Goal: Task Accomplishment & Management: Manage account settings

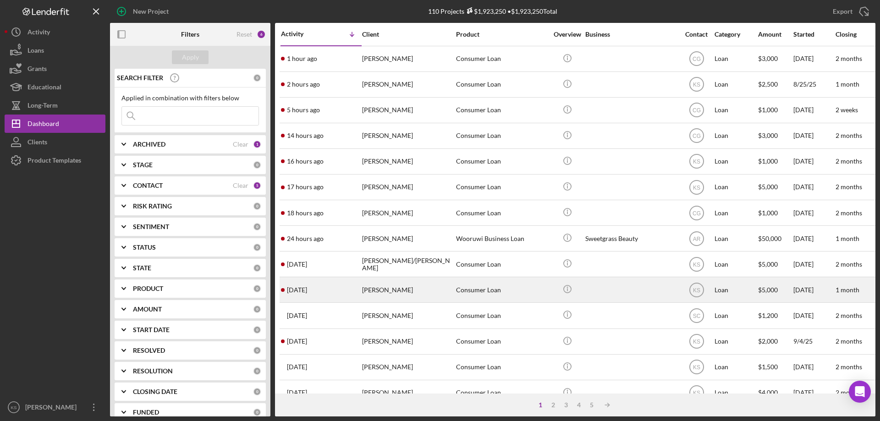
click at [421, 294] on div "[PERSON_NAME]" at bounding box center [408, 290] width 92 height 24
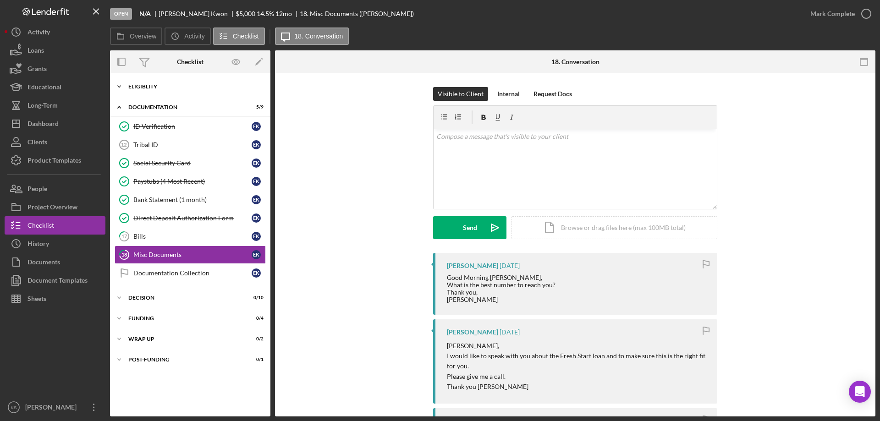
click at [140, 86] on div "Eligiblity" at bounding box center [193, 86] width 131 height 5
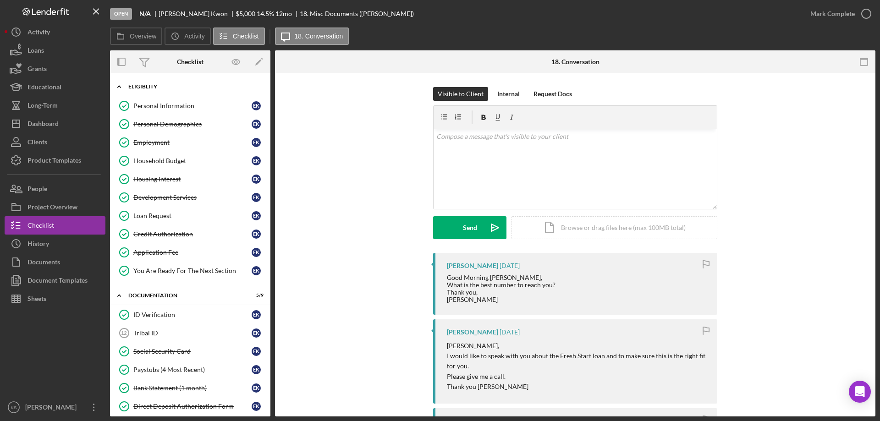
click at [140, 86] on div "Eligiblity" at bounding box center [193, 86] width 131 height 5
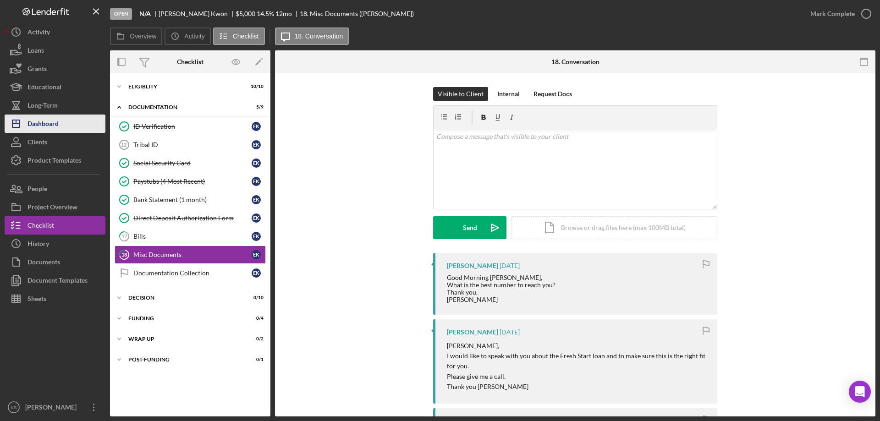
click at [60, 125] on button "Icon/Dashboard Dashboard" at bounding box center [55, 124] width 101 height 18
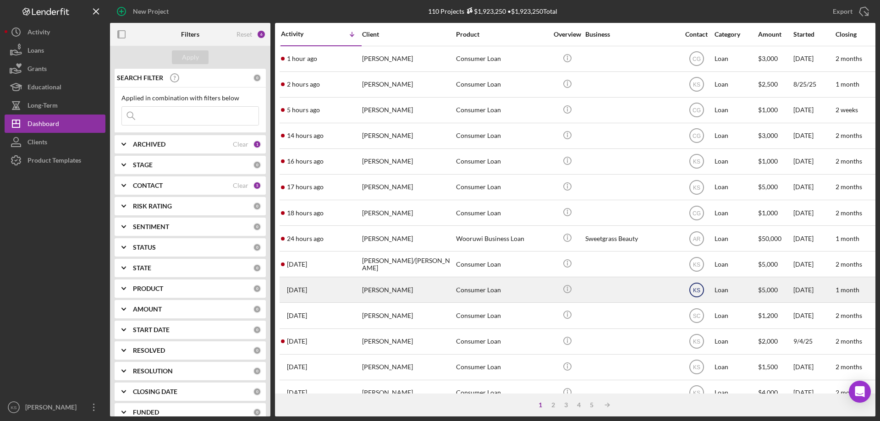
click at [700, 287] on text "KS" at bounding box center [695, 290] width 7 height 6
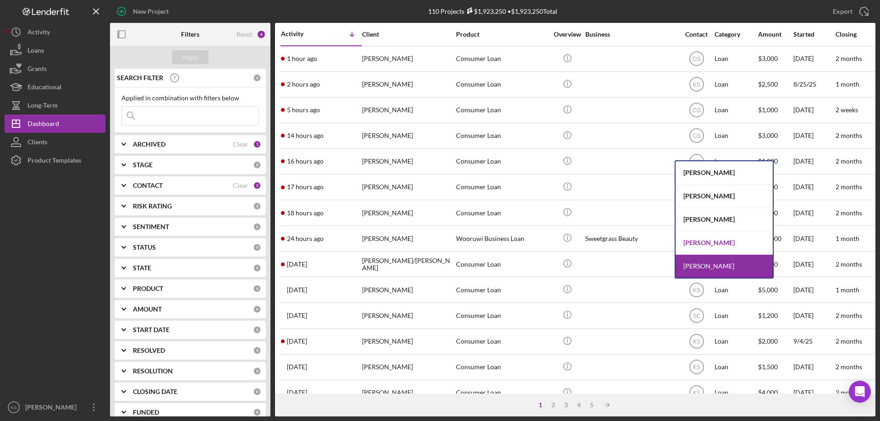
click at [710, 238] on div "[PERSON_NAME]" at bounding box center [723, 242] width 97 height 23
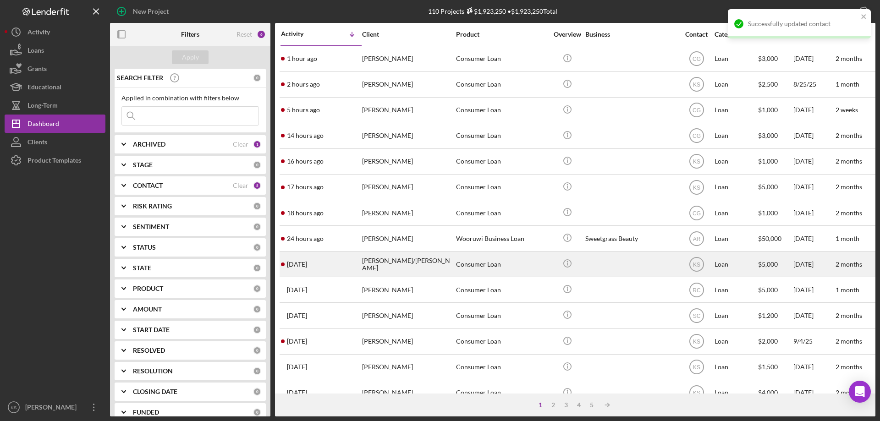
click at [484, 262] on div "Consumer Loan" at bounding box center [502, 264] width 92 height 24
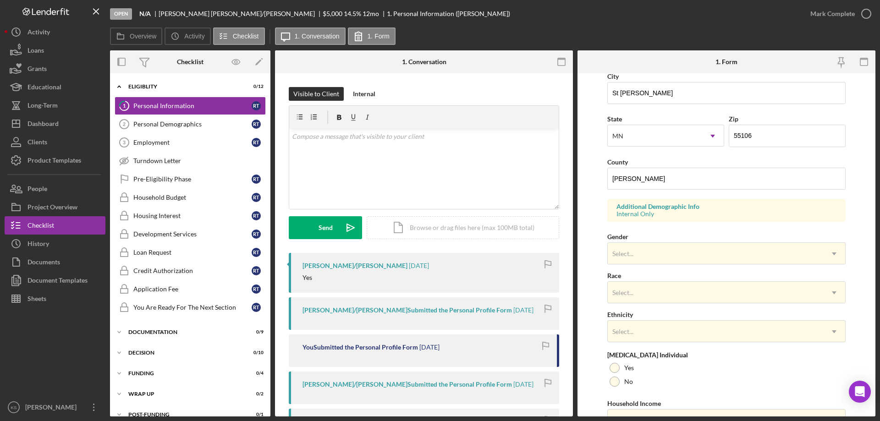
scroll to position [269, 0]
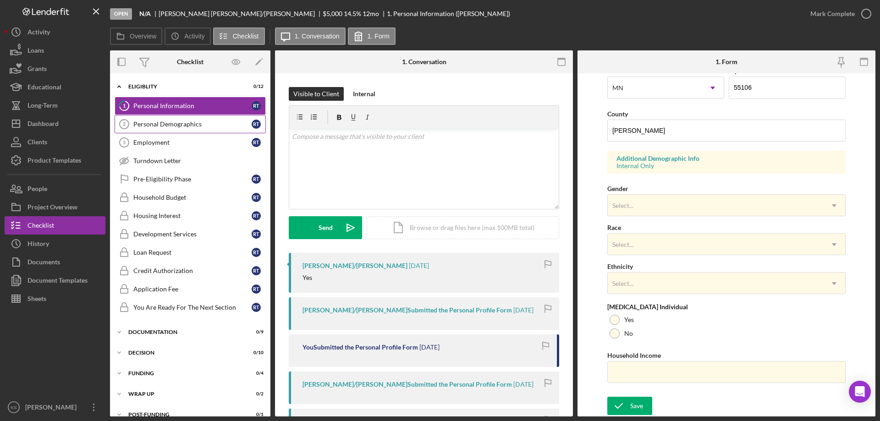
click at [178, 129] on link "Personal Demographics 2 Personal Demographics R T" at bounding box center [190, 124] width 151 height 18
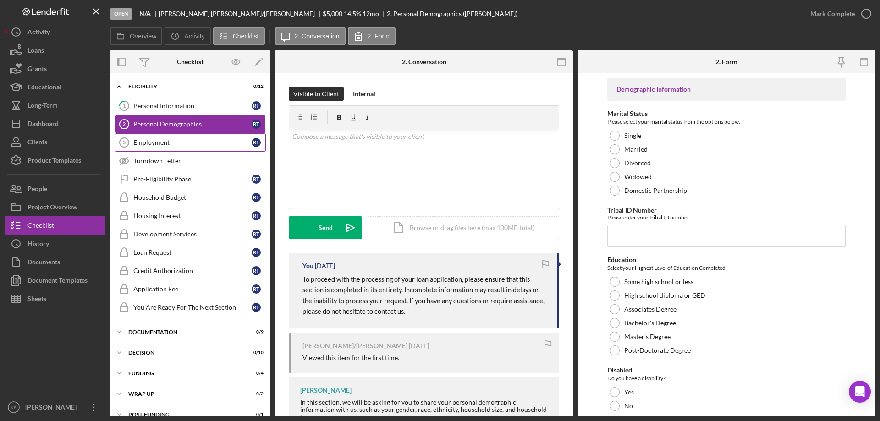
click at [181, 142] on div "Employment" at bounding box center [192, 142] width 118 height 7
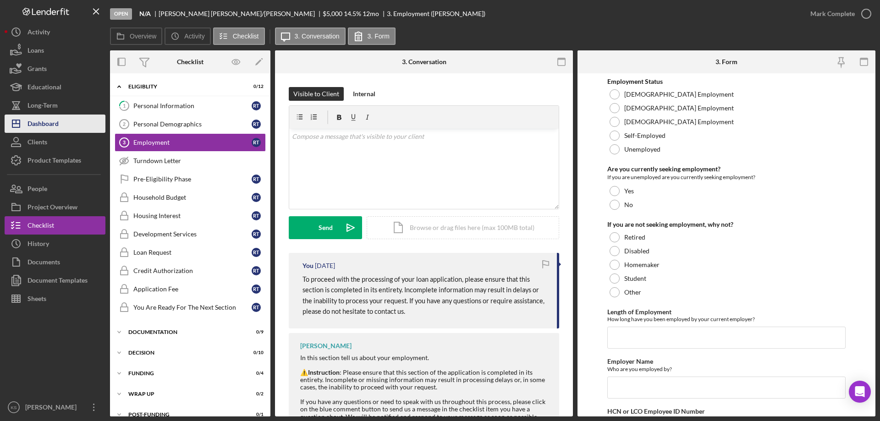
click at [55, 121] on div "Dashboard" at bounding box center [42, 125] width 31 height 21
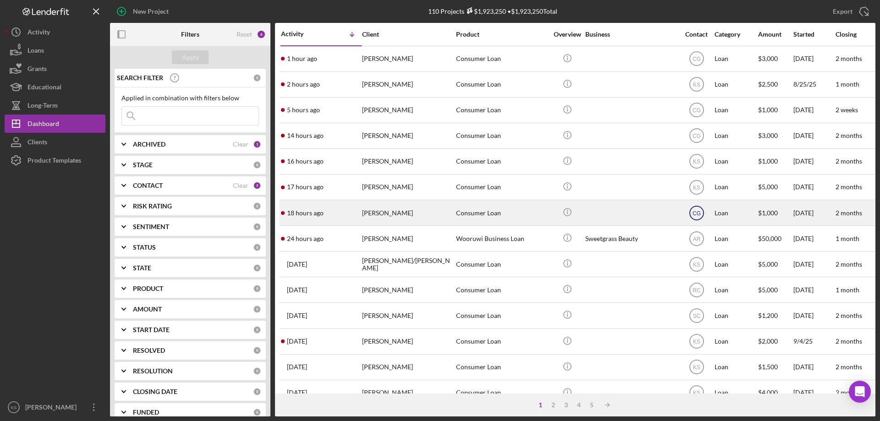
click at [695, 212] on text "CG" at bounding box center [696, 213] width 8 height 6
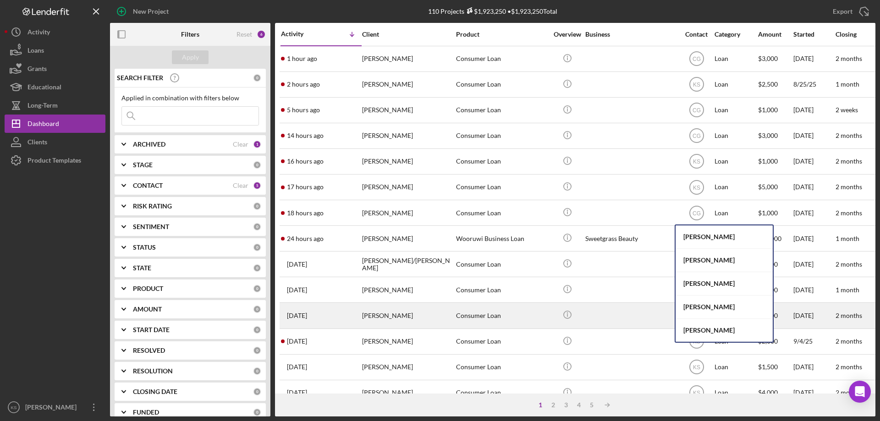
click at [699, 327] on div "[PERSON_NAME]" at bounding box center [723, 330] width 97 height 23
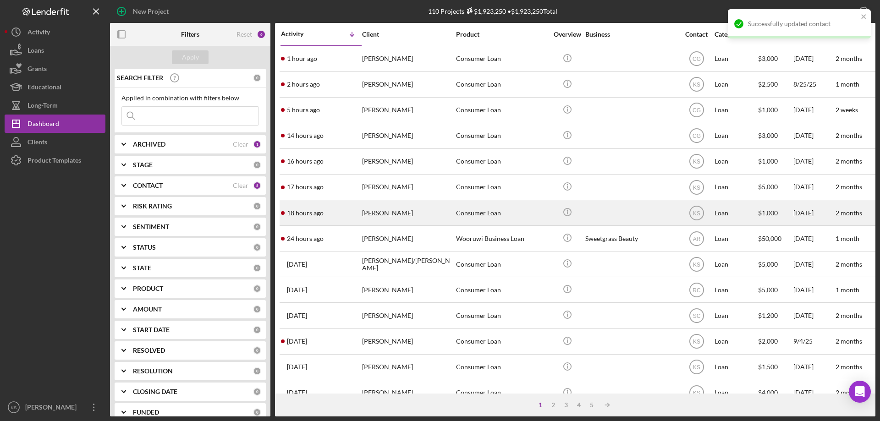
click at [422, 215] on div "[PERSON_NAME]" at bounding box center [408, 213] width 92 height 24
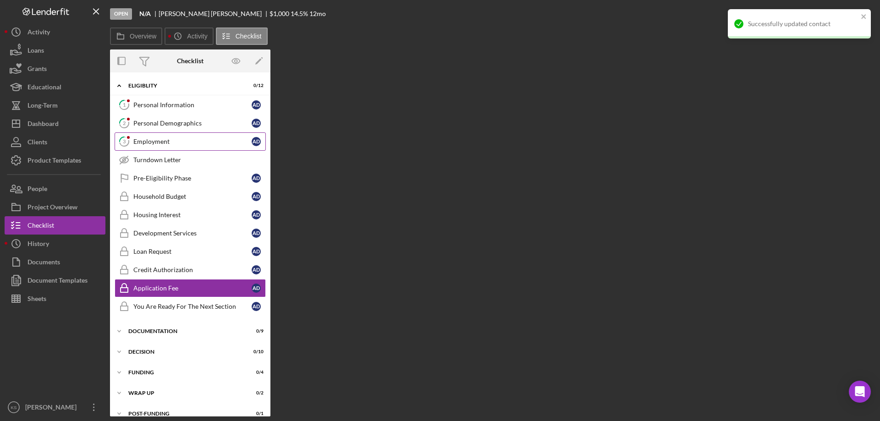
scroll to position [11, 0]
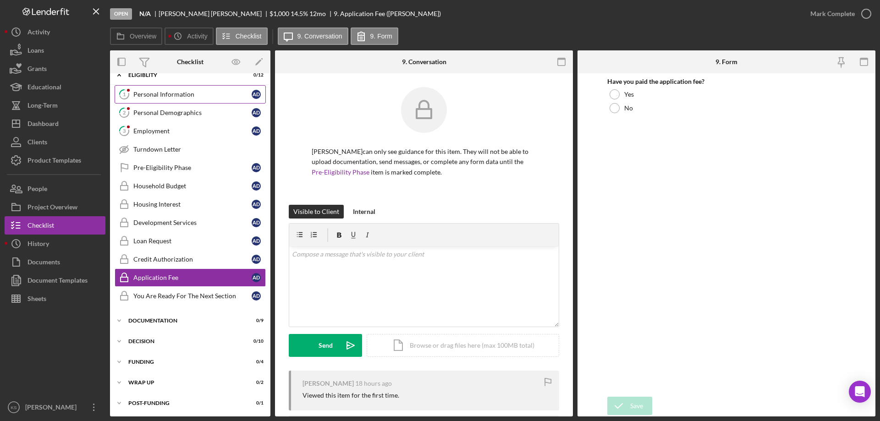
click at [170, 98] on div "Personal Information" at bounding box center [192, 94] width 118 height 7
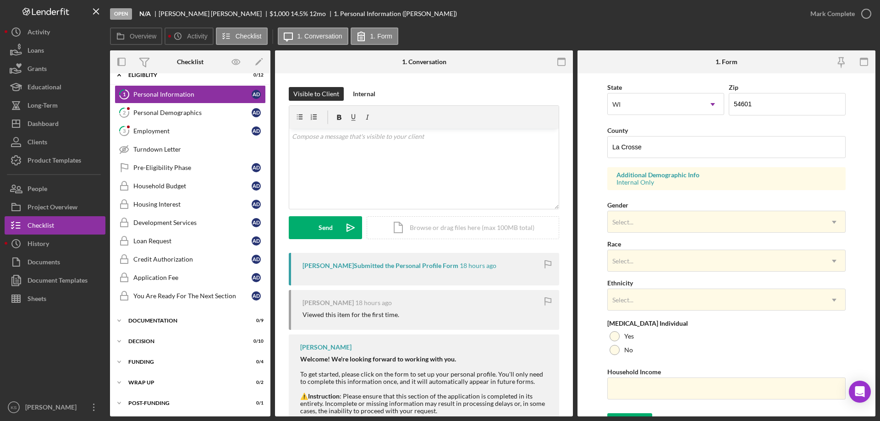
scroll to position [269, 0]
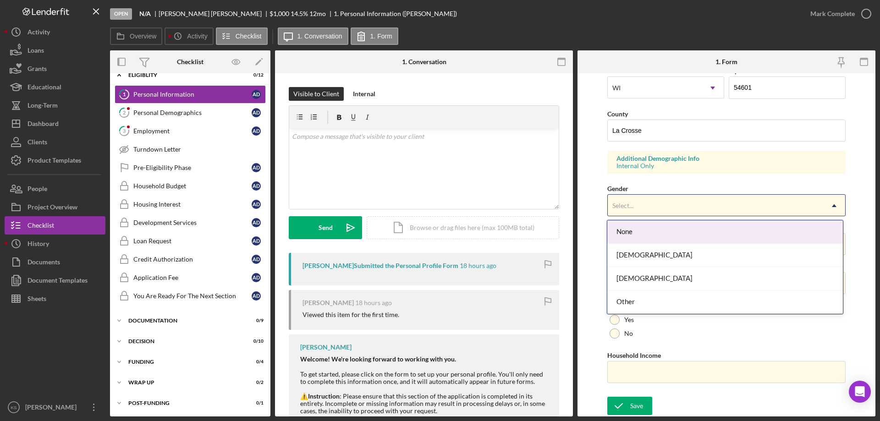
click at [648, 215] on div "Select..." at bounding box center [715, 205] width 215 height 21
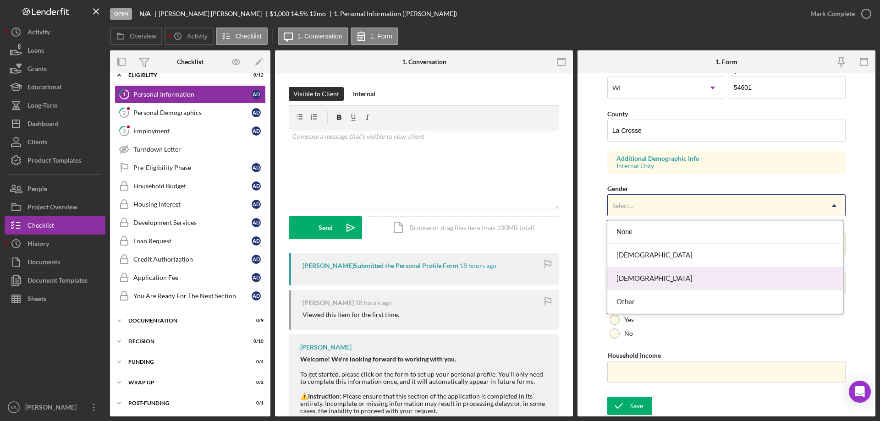
click at [636, 277] on div "[DEMOGRAPHIC_DATA]" at bounding box center [724, 278] width 235 height 23
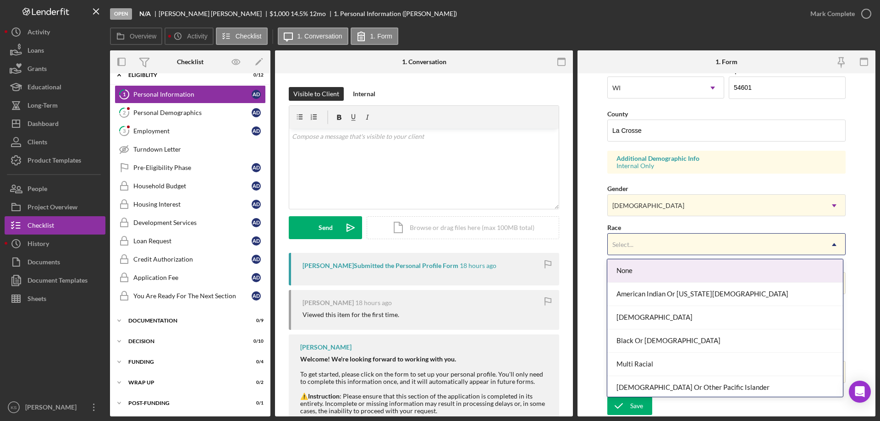
click at [645, 238] on div "Select..." at bounding box center [715, 244] width 215 height 21
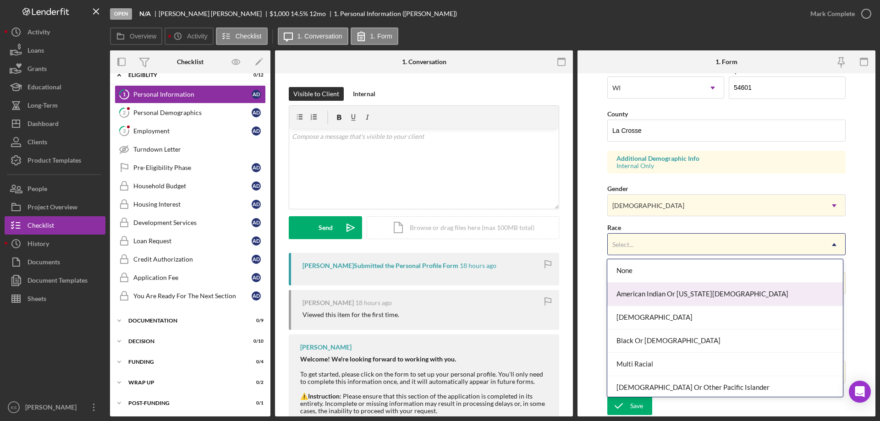
click at [653, 289] on div "American Indian Or [US_STATE][DEMOGRAPHIC_DATA]" at bounding box center [724, 294] width 235 height 23
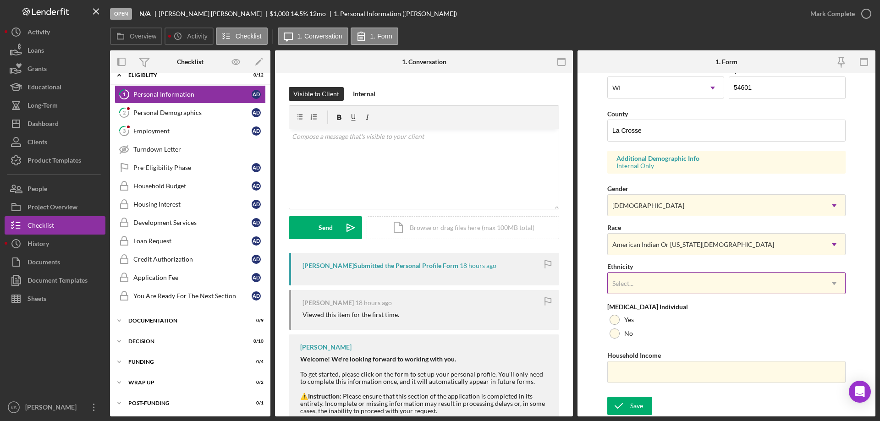
click at [652, 278] on div "Select..." at bounding box center [715, 283] width 215 height 21
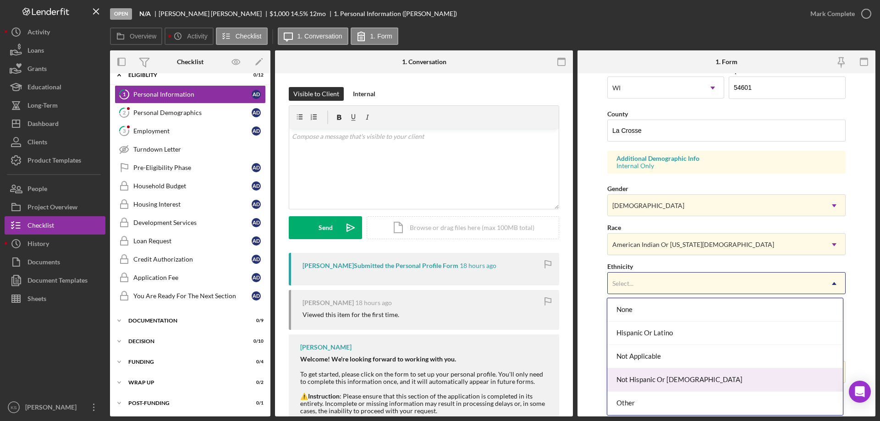
click at [638, 379] on div "Not Hispanic Or [DEMOGRAPHIC_DATA]" at bounding box center [724, 379] width 235 height 23
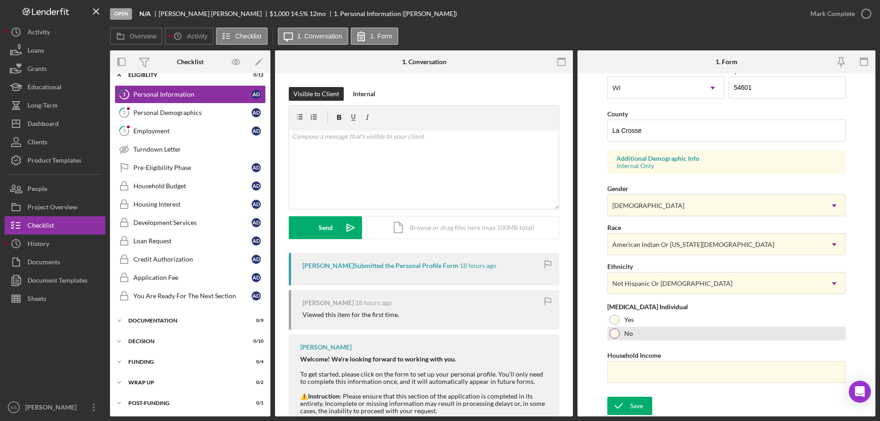
click at [630, 336] on label "No" at bounding box center [628, 333] width 9 height 7
click at [634, 402] on div "Save" at bounding box center [636, 406] width 13 height 18
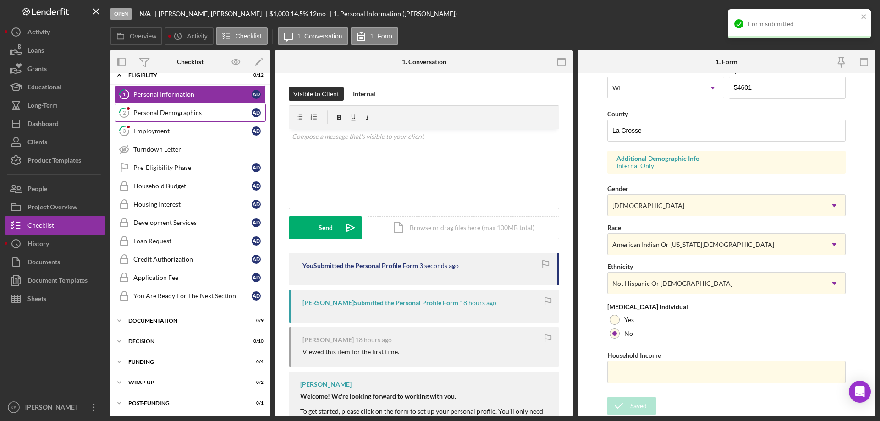
click at [206, 113] on div "Personal Demographics" at bounding box center [192, 112] width 118 height 7
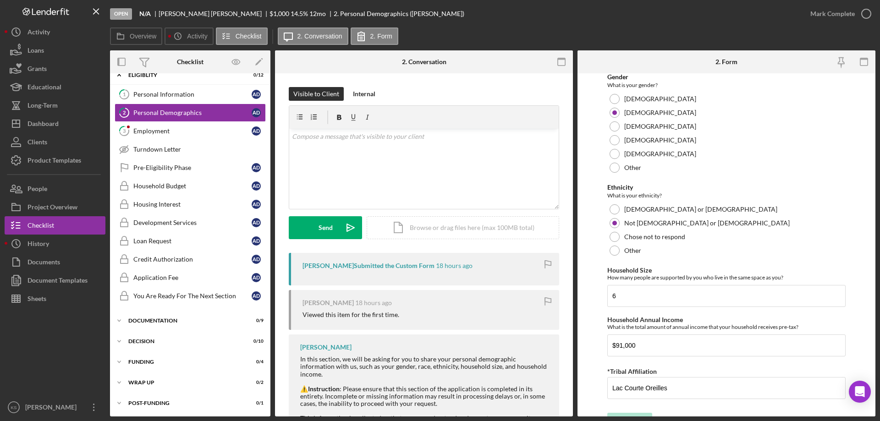
scroll to position [503, 0]
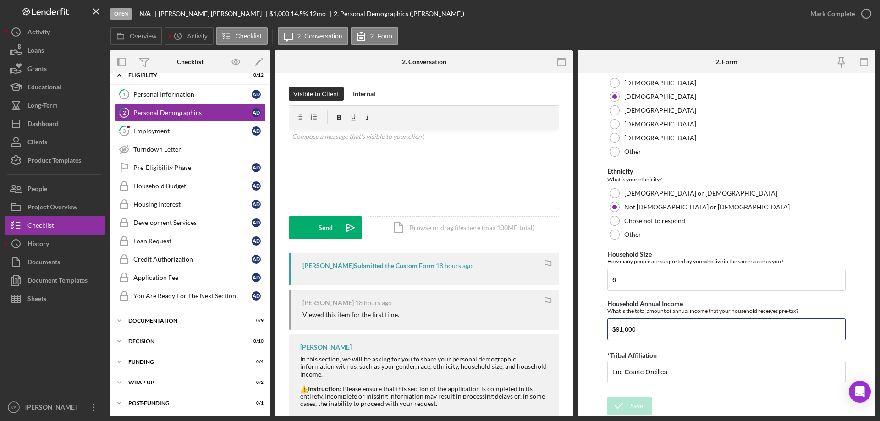
drag, startPoint x: 664, startPoint y: 329, endPoint x: 565, endPoint y: 327, distance: 99.5
click at [565, 327] on div "Overview Internal Workflow Stage Open Icon/Dropdown Arrow Archive (can unarchiv…" at bounding box center [492, 233] width 765 height 366
click at [222, 129] on div "Employment" at bounding box center [192, 130] width 118 height 7
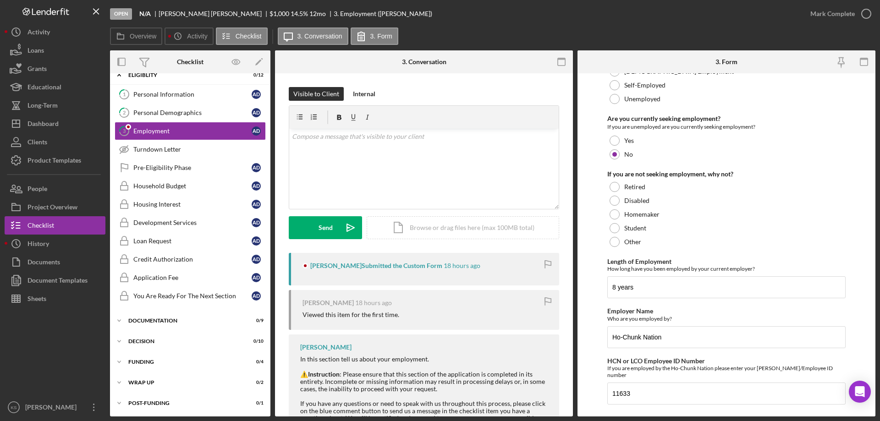
scroll to position [65, 0]
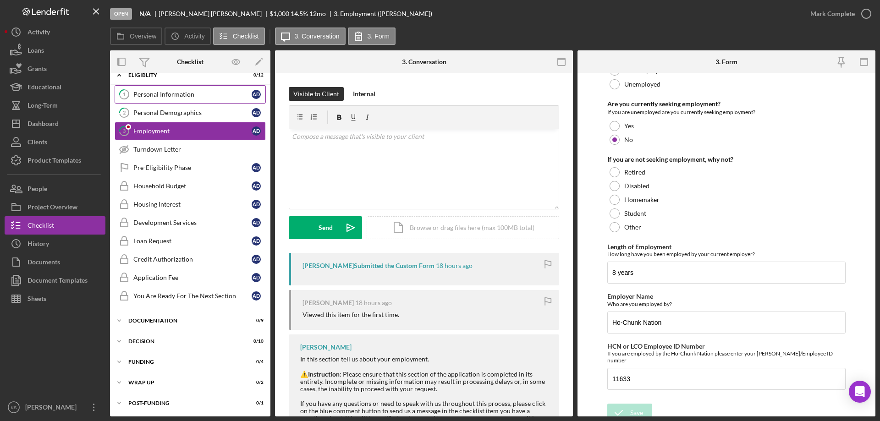
click at [197, 93] on div "Personal Information" at bounding box center [192, 94] width 118 height 7
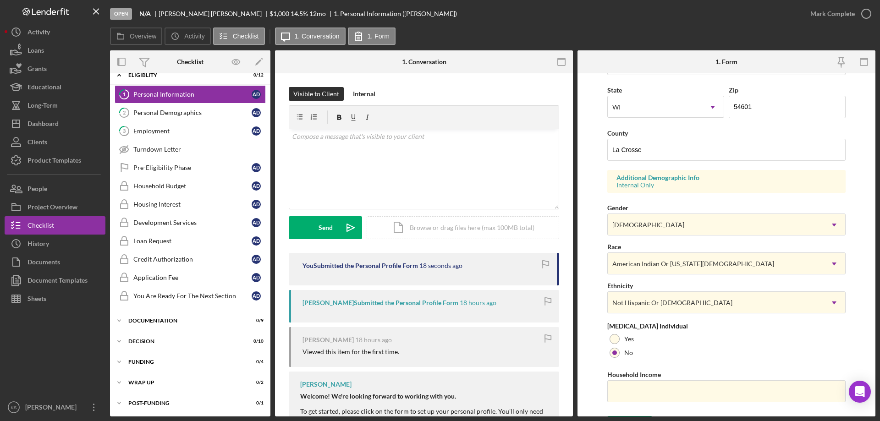
scroll to position [269, 0]
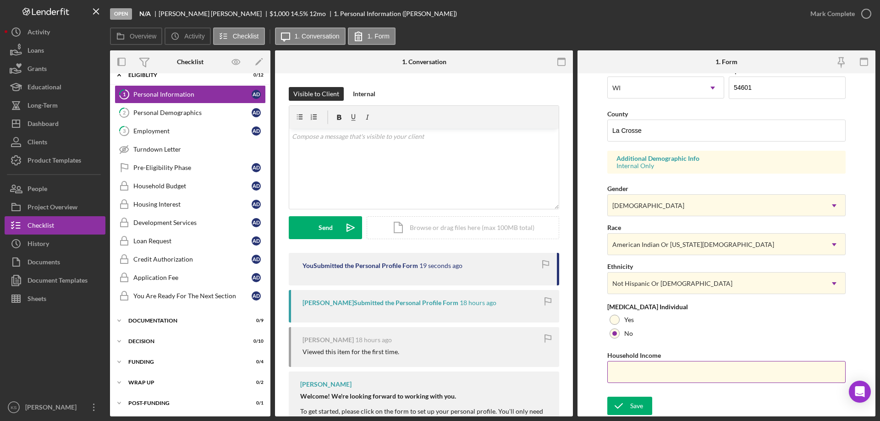
click at [647, 367] on input "Household Income" at bounding box center [726, 372] width 238 height 22
paste input "$91,000"
type input "$91,000"
click at [635, 405] on div "Save" at bounding box center [636, 406] width 13 height 18
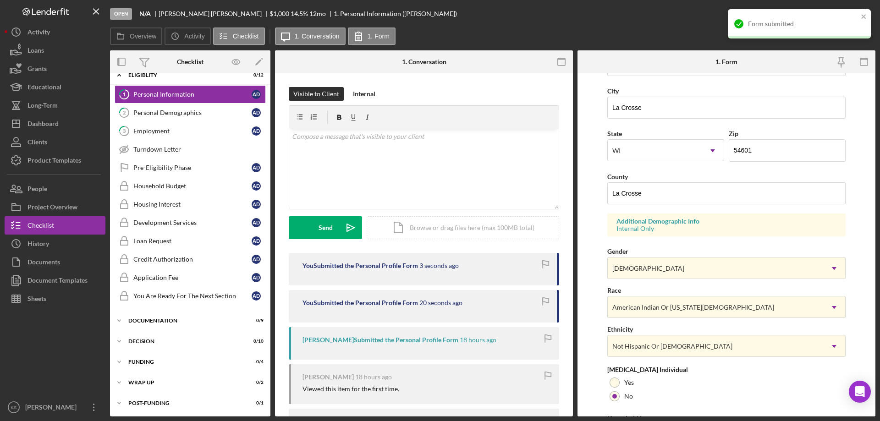
scroll to position [85, 0]
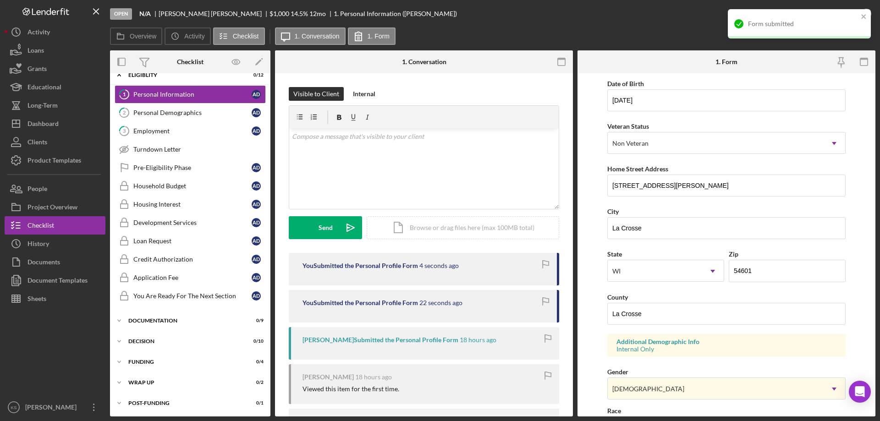
click at [859, 18] on div "Form submitted" at bounding box center [795, 23] width 129 height 15
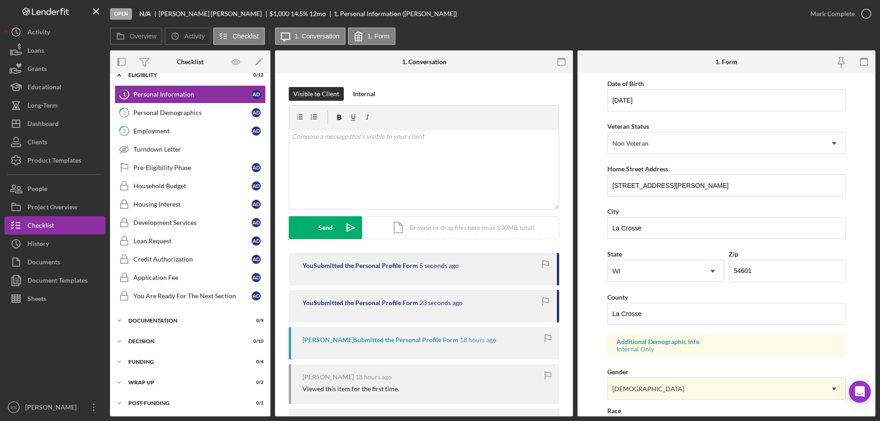
click at [854, 11] on div "Form submitted" at bounding box center [799, 9] width 147 height 4
click at [844, 13] on div "Mark Complete" at bounding box center [832, 14] width 44 height 18
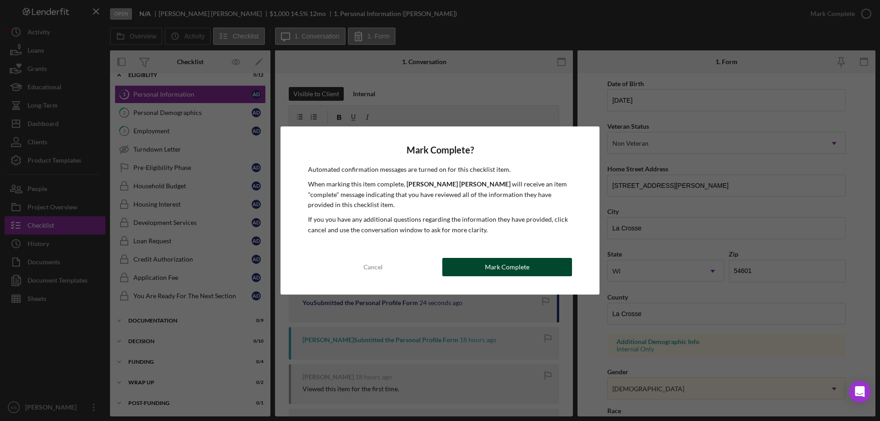
click at [476, 259] on button "Mark Complete" at bounding box center [507, 267] width 130 height 18
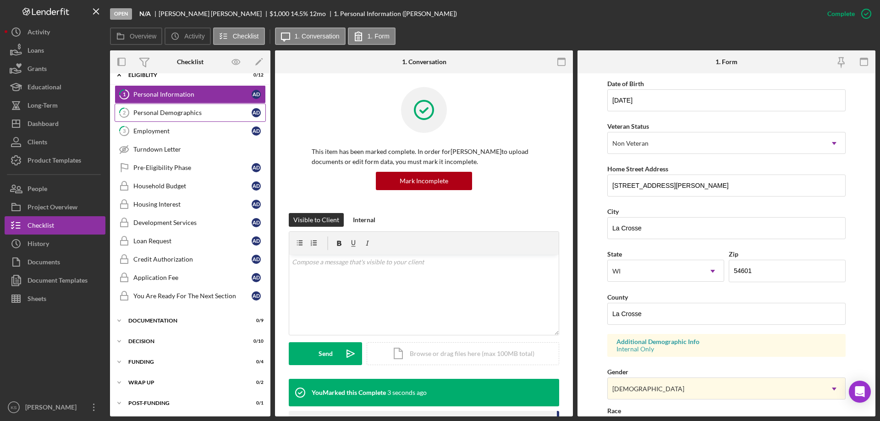
scroll to position [33, 0]
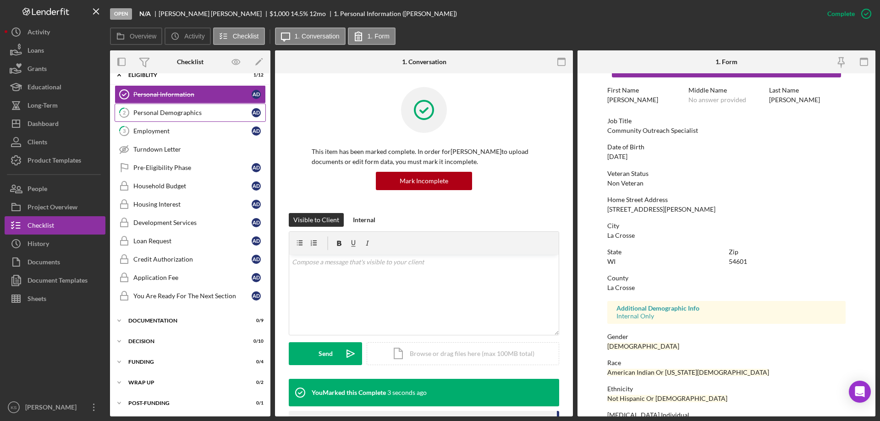
click at [179, 115] on div "Personal Demographics" at bounding box center [192, 112] width 118 height 7
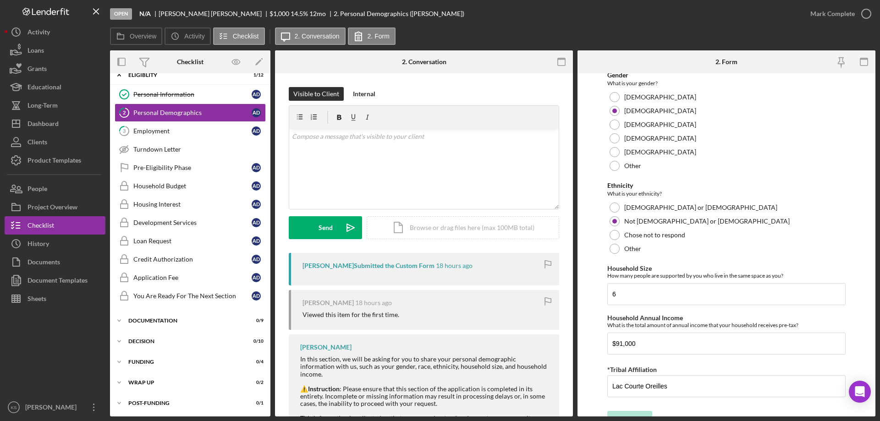
scroll to position [503, 0]
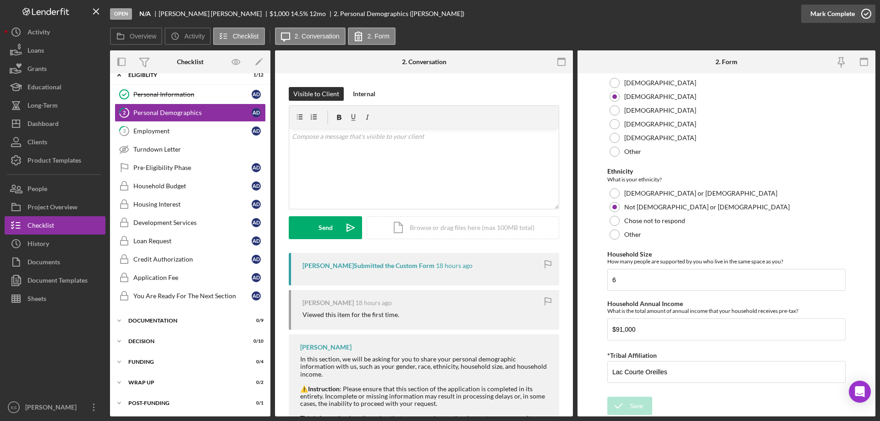
click at [835, 15] on div "Mark Complete" at bounding box center [832, 14] width 44 height 18
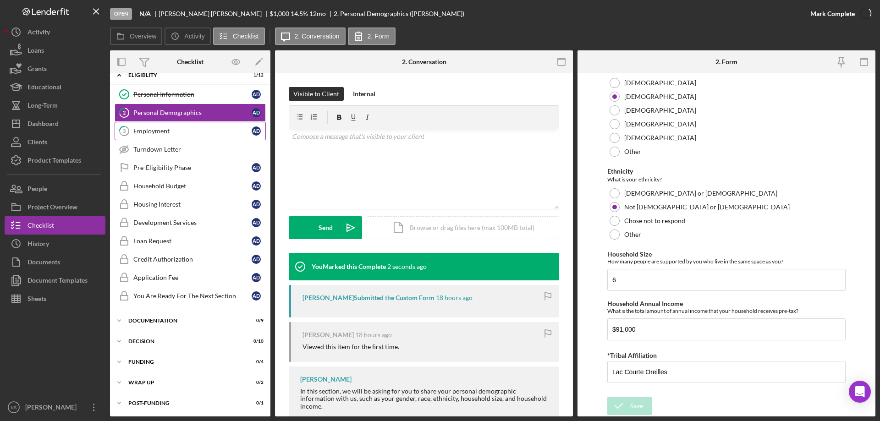
scroll to position [540, 0]
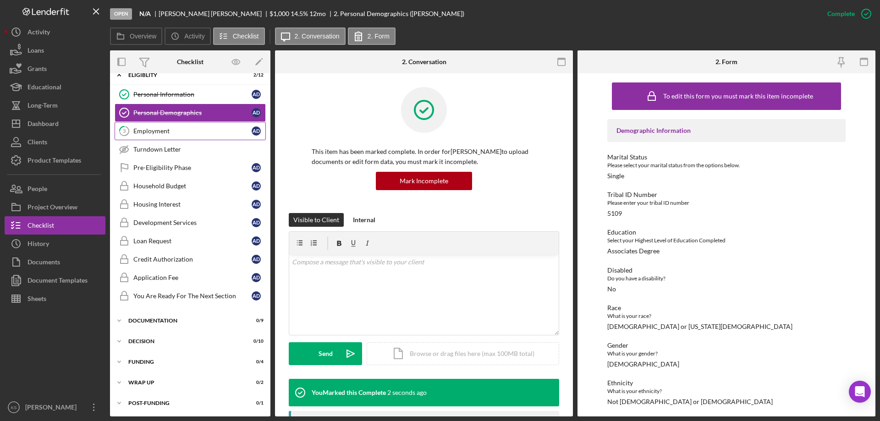
click at [149, 134] on div "Employment" at bounding box center [192, 130] width 118 height 7
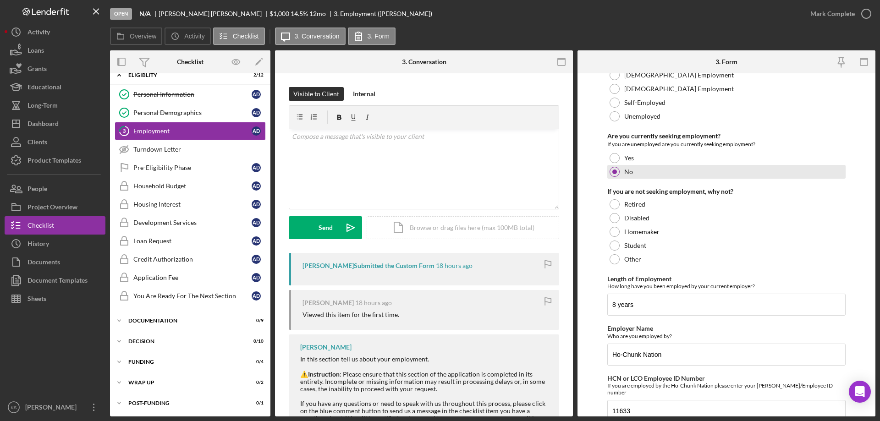
scroll to position [65, 0]
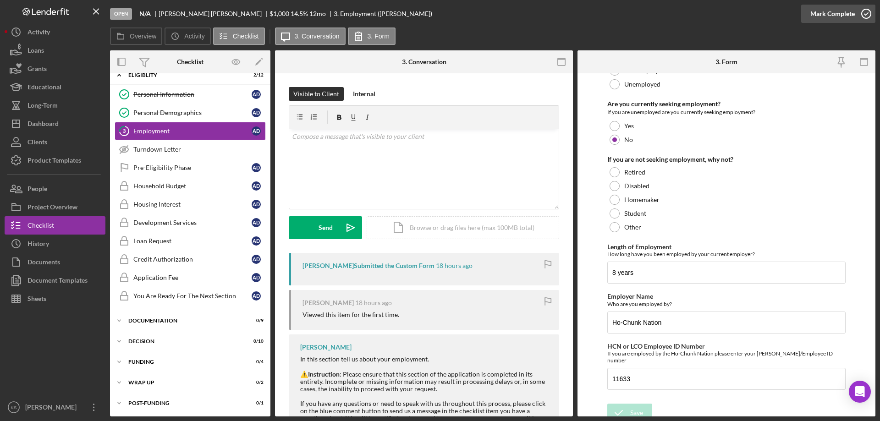
click at [834, 9] on div "Mark Complete" at bounding box center [832, 14] width 44 height 18
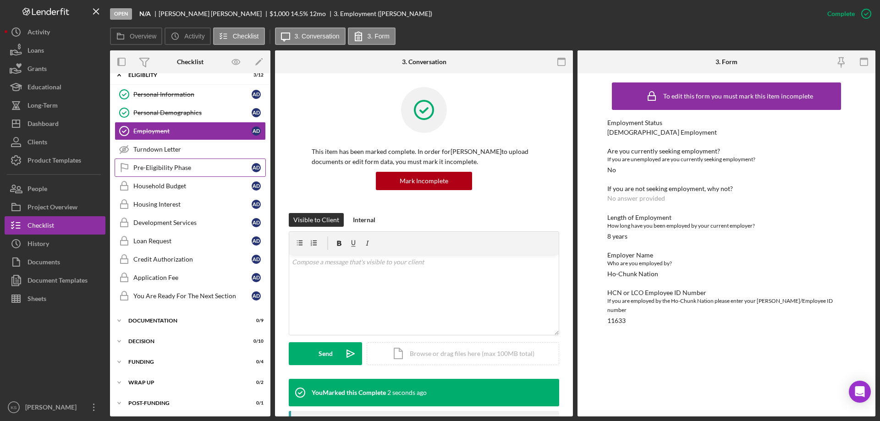
drag, startPoint x: 186, startPoint y: 173, endPoint x: 350, endPoint y: 143, distance: 166.8
click at [186, 173] on link "Pre-Eligibility Phase Pre-Eligibility Phase A D" at bounding box center [190, 168] width 151 height 18
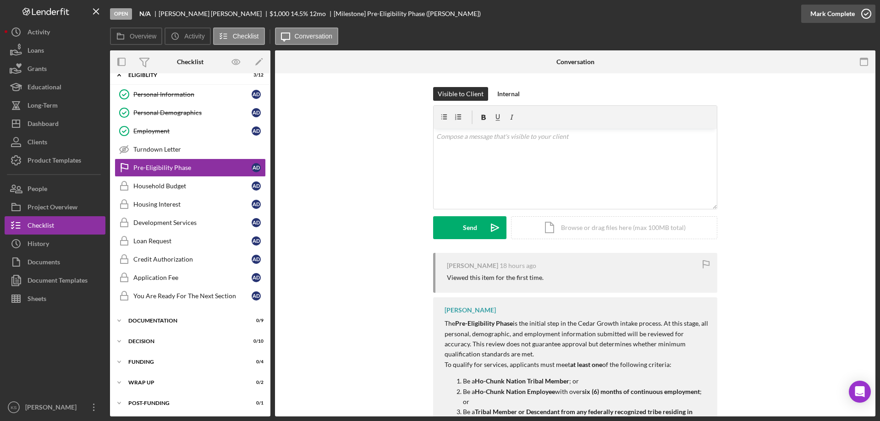
click at [834, 18] on div "Mark Complete" at bounding box center [832, 14] width 44 height 18
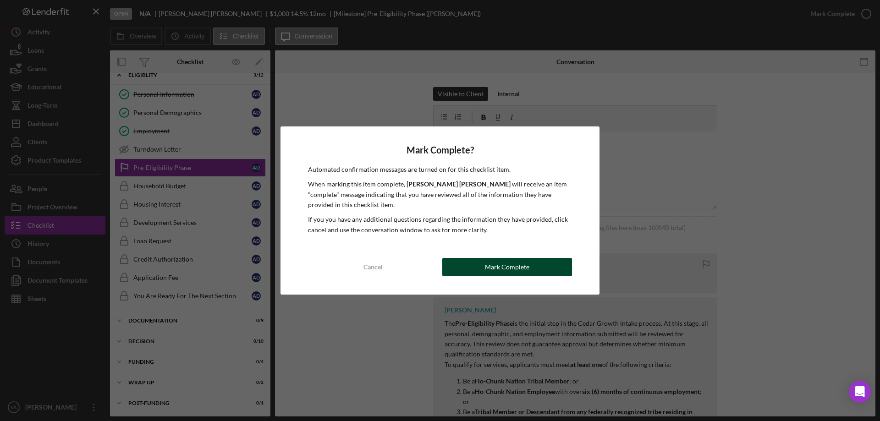
click at [516, 273] on div "Mark Complete" at bounding box center [507, 267] width 44 height 18
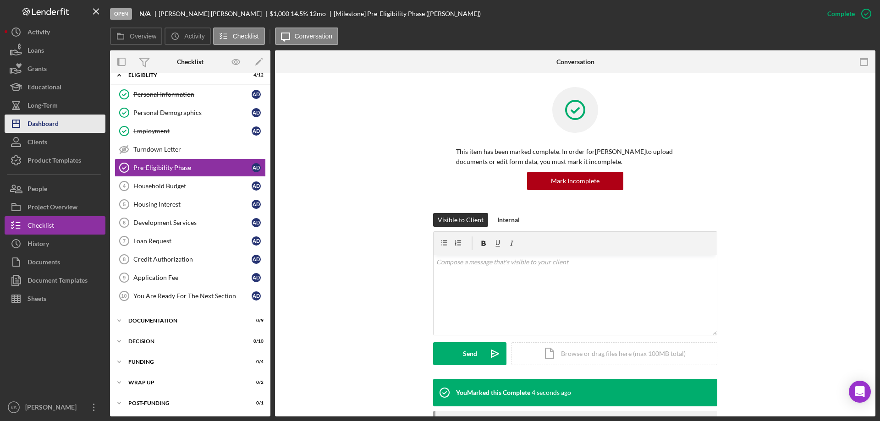
click at [46, 125] on div "Dashboard" at bounding box center [42, 125] width 31 height 21
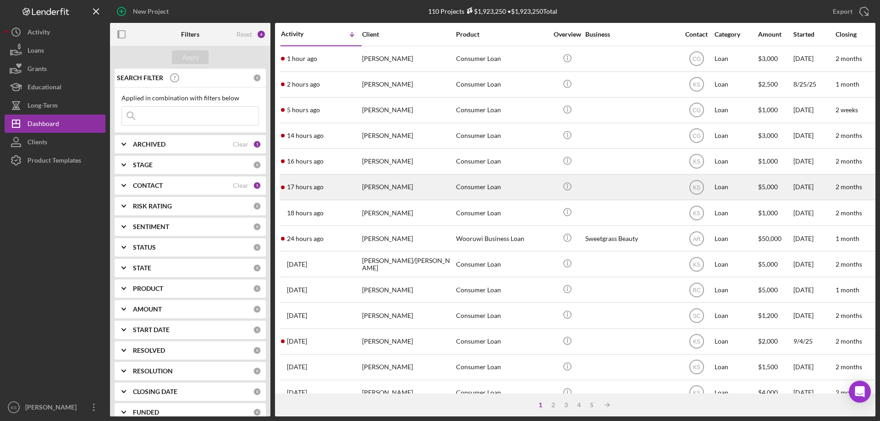
click at [362, 194] on div "[PERSON_NAME]" at bounding box center [408, 187] width 92 height 24
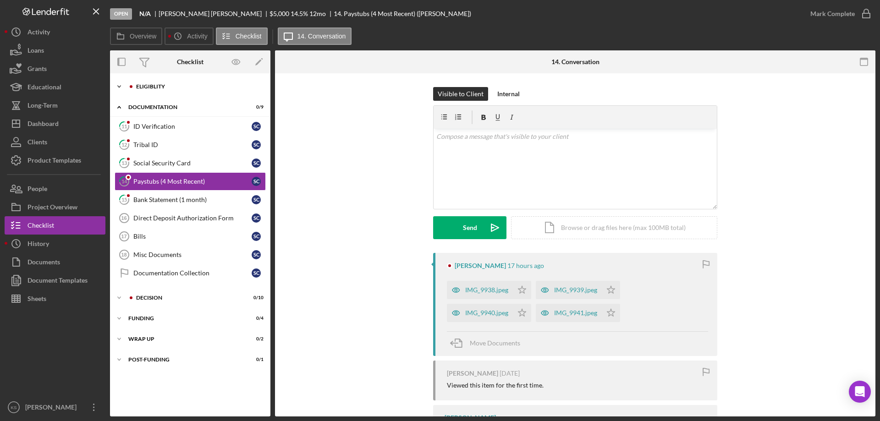
click at [165, 91] on div "Icon/Expander Eligiblity 8 / 12" at bounding box center [190, 86] width 160 height 18
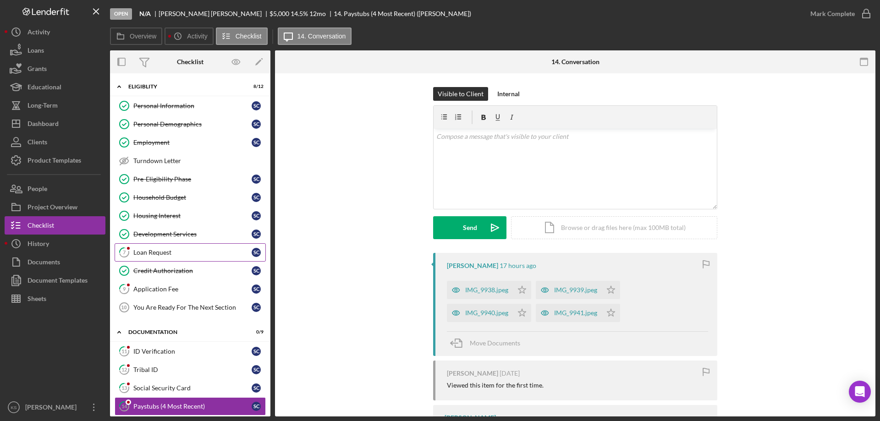
click at [165, 258] on link "7 Loan Request S C" at bounding box center [190, 252] width 151 height 18
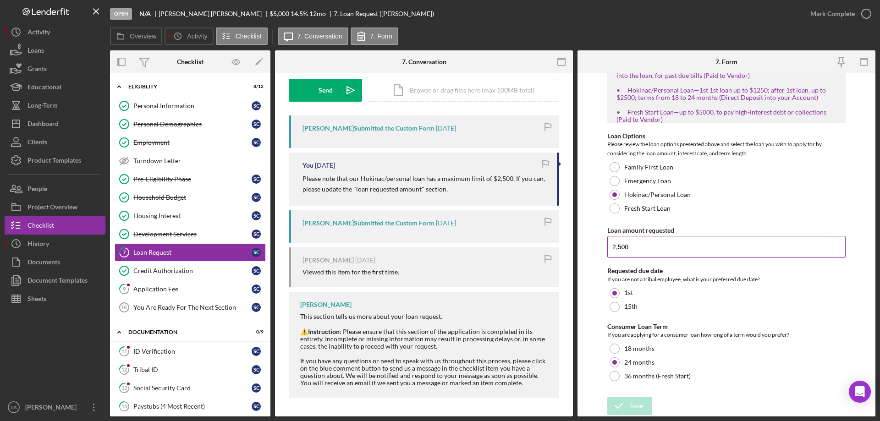
scroll to position [59, 0]
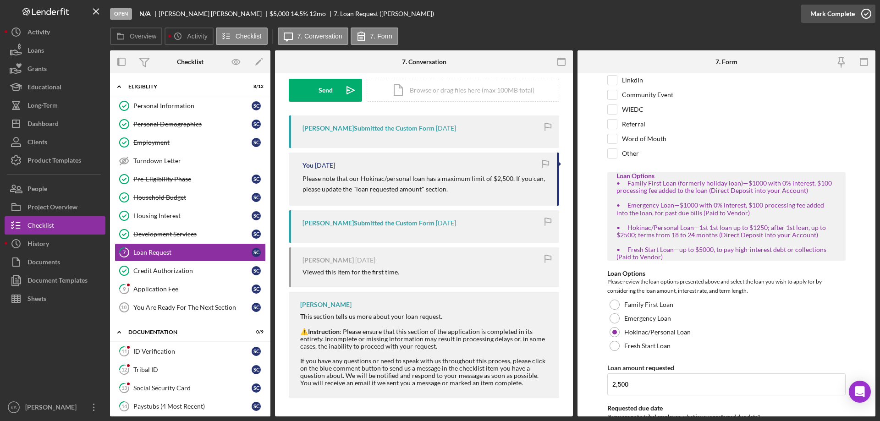
click at [837, 14] on div "Mark Complete" at bounding box center [832, 14] width 44 height 18
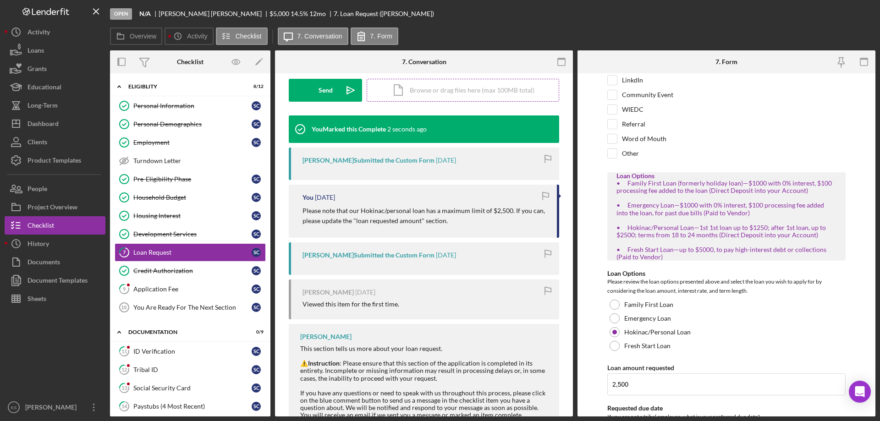
scroll to position [263, 0]
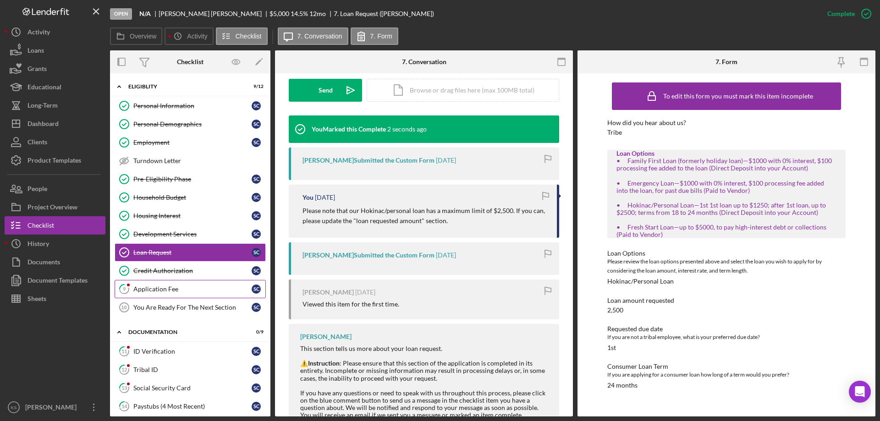
click at [197, 287] on div "Application Fee" at bounding box center [192, 288] width 118 height 7
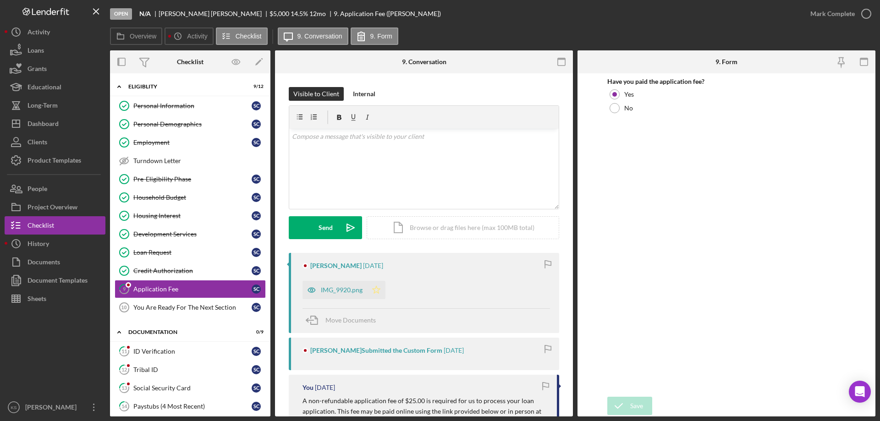
click at [379, 289] on polygon "button" at bounding box center [377, 289] width 8 height 7
click at [844, 7] on div "Mark Complete" at bounding box center [832, 14] width 44 height 18
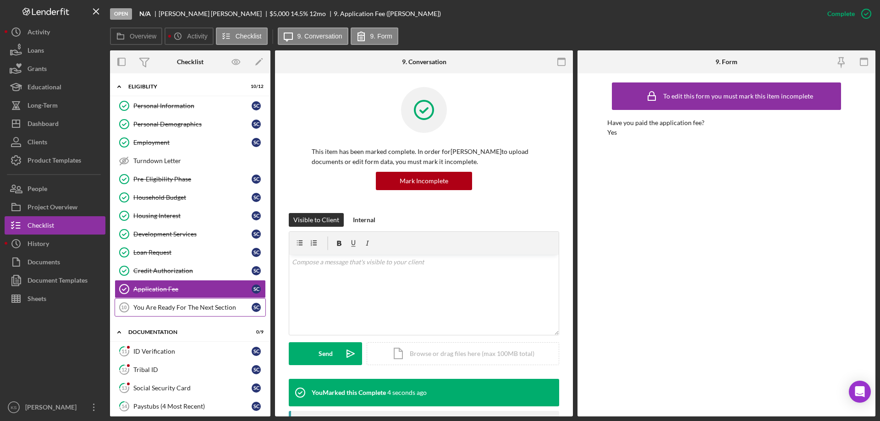
click at [196, 306] on div "You Are Ready For The Next Section" at bounding box center [192, 307] width 118 height 7
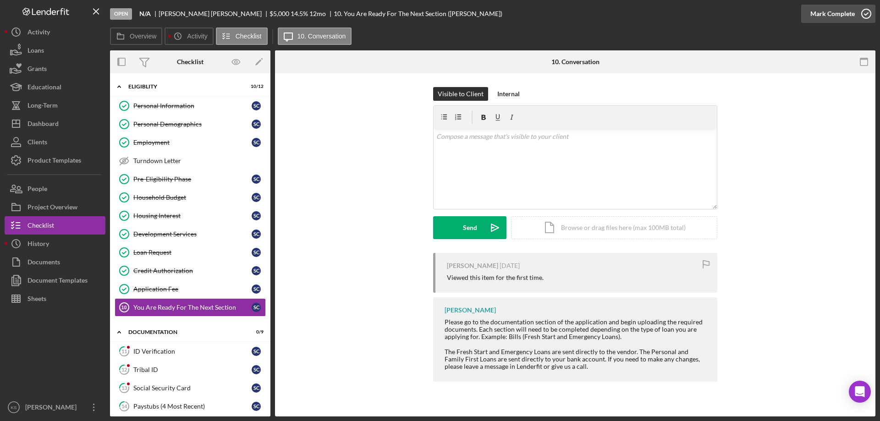
click at [826, 10] on div "Mark Complete" at bounding box center [832, 14] width 44 height 18
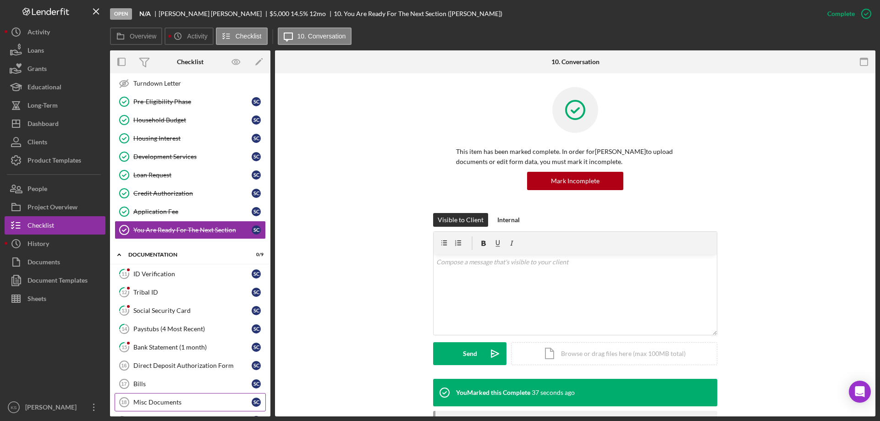
scroll to position [182, 0]
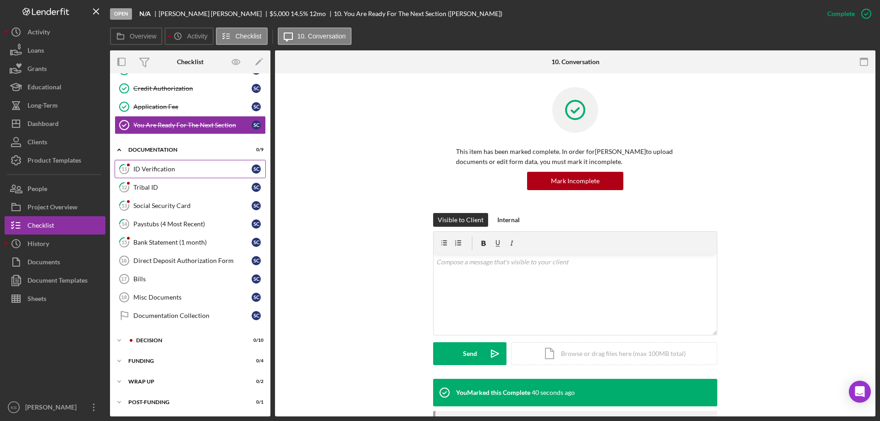
click at [164, 165] on div "ID Verification" at bounding box center [192, 168] width 118 height 7
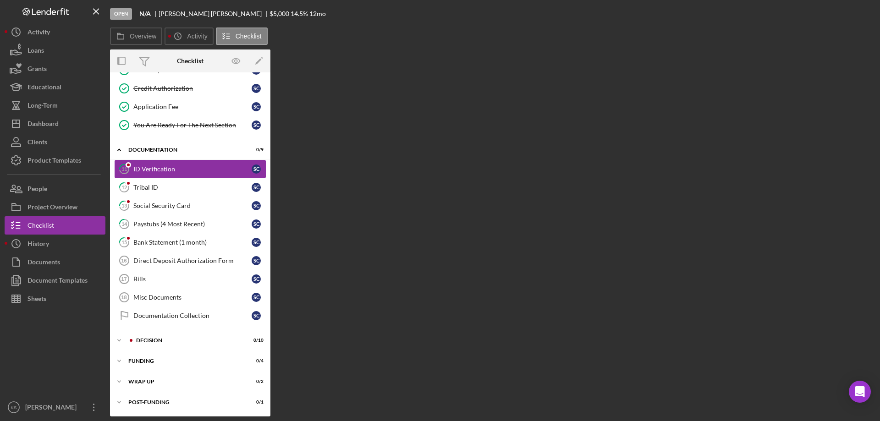
scroll to position [182, 0]
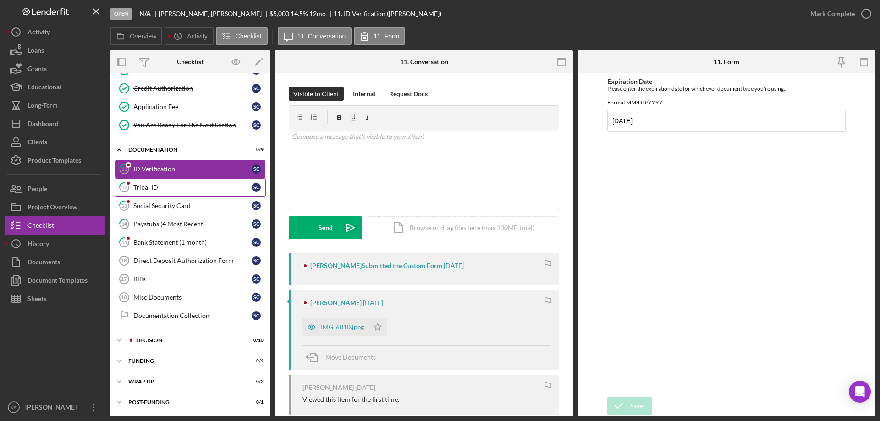
click at [159, 186] on div "Tribal ID" at bounding box center [192, 187] width 118 height 7
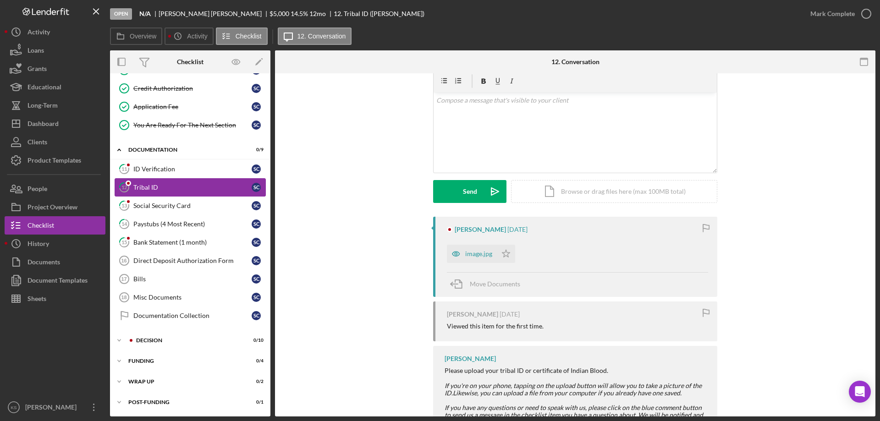
scroll to position [83, 0]
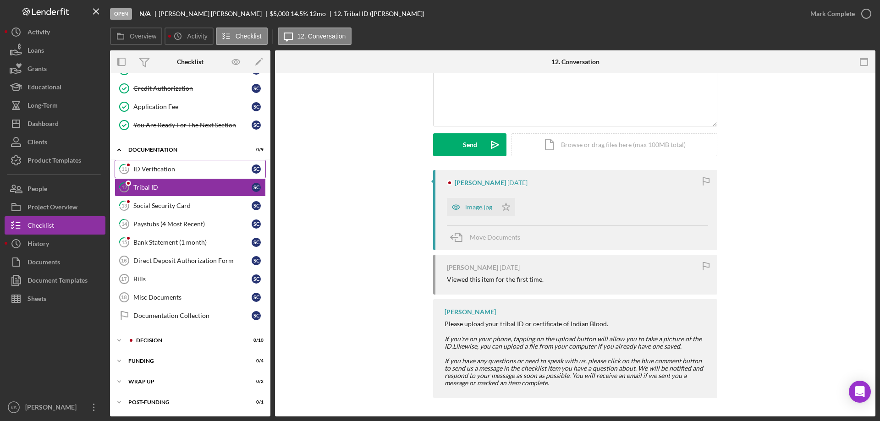
click at [154, 174] on link "11 ID Verification S C" at bounding box center [190, 169] width 151 height 18
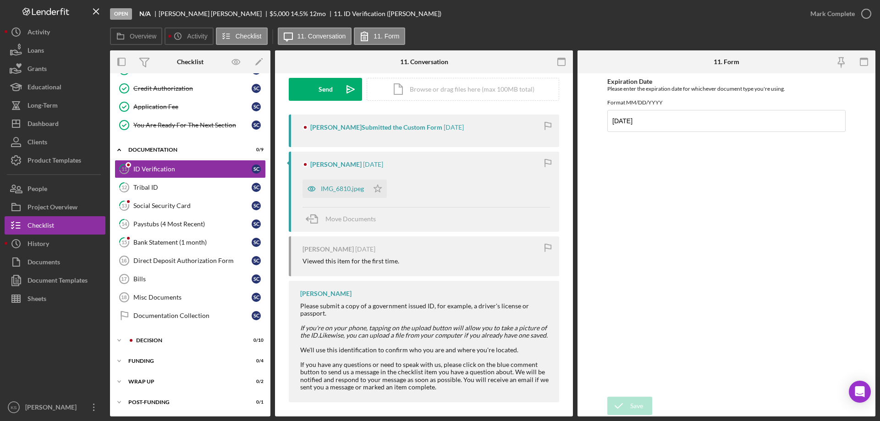
scroll to position [143, 0]
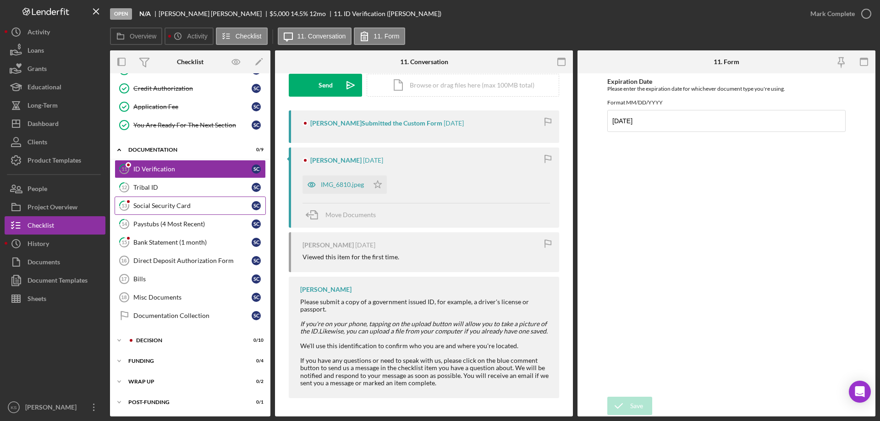
click at [177, 211] on link "13 Social Security Card S C" at bounding box center [190, 206] width 151 height 18
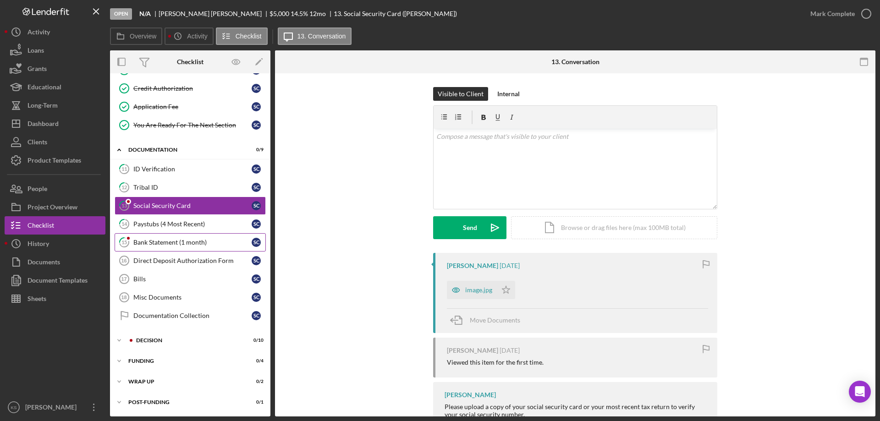
click at [177, 243] on div "Bank Statement (1 month)" at bounding box center [192, 242] width 118 height 7
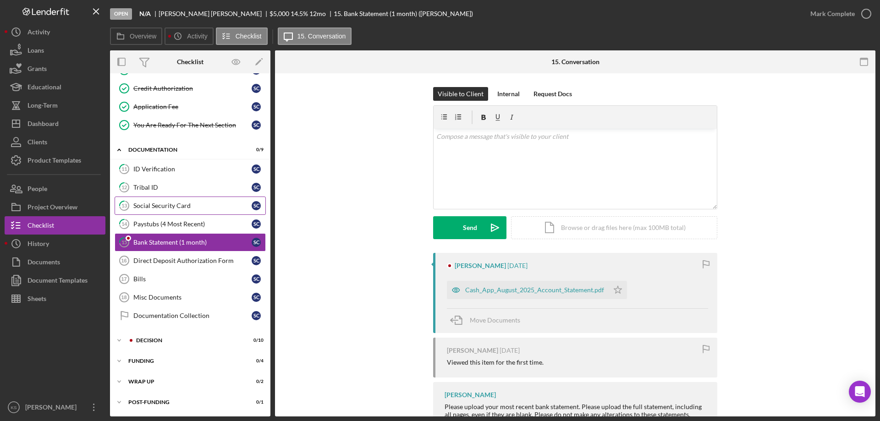
click at [180, 199] on link "13 Social Security Card S C" at bounding box center [190, 206] width 151 height 18
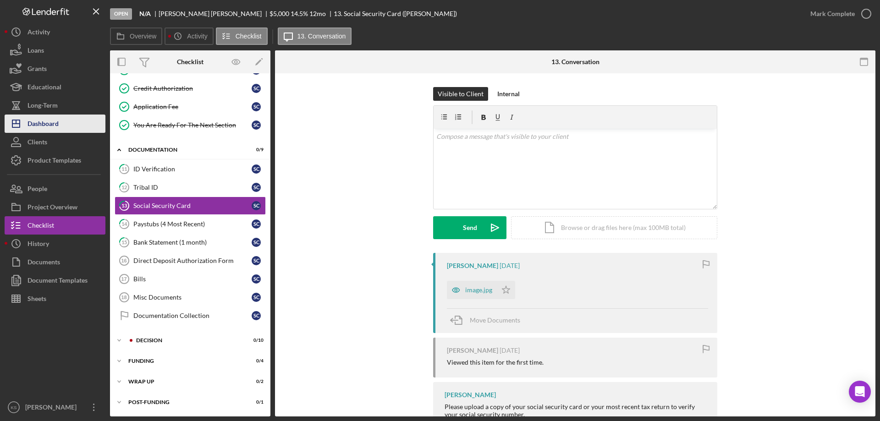
click at [58, 116] on div "Dashboard" at bounding box center [42, 125] width 31 height 21
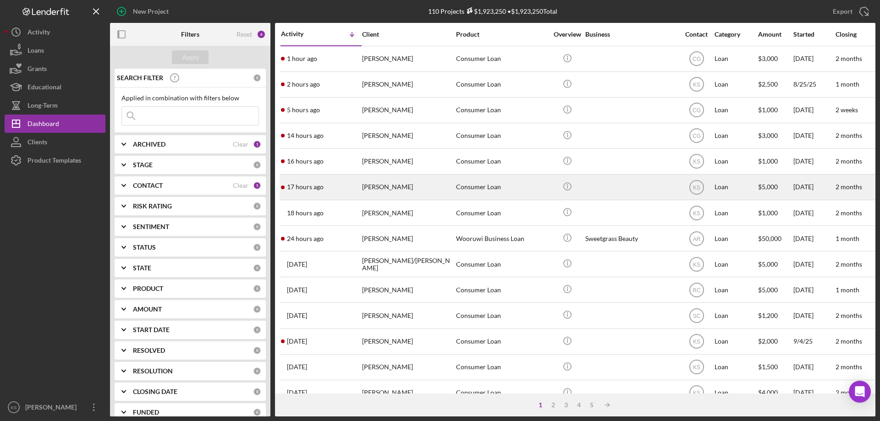
click at [347, 197] on div "17 hours ago [PERSON_NAME]" at bounding box center [321, 187] width 80 height 24
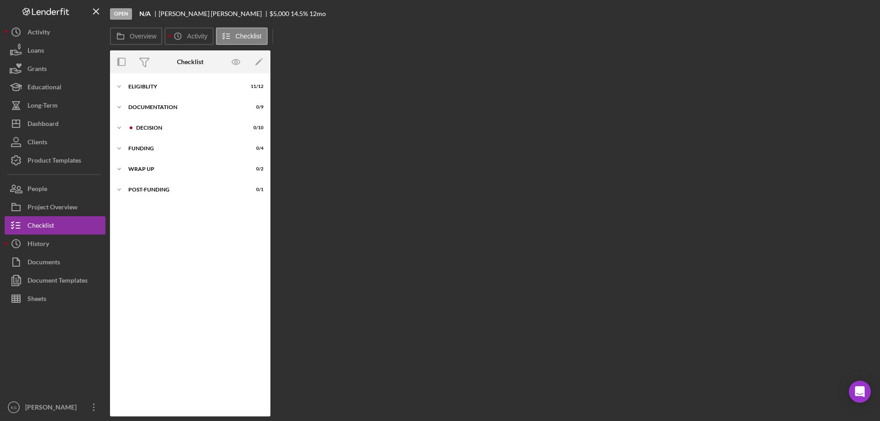
scroll to position [11, 0]
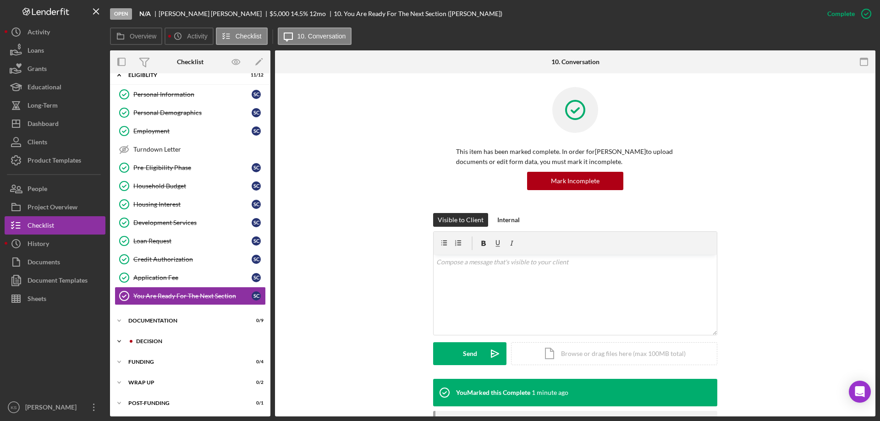
click at [177, 343] on div "Decision" at bounding box center [197, 341] width 123 height 5
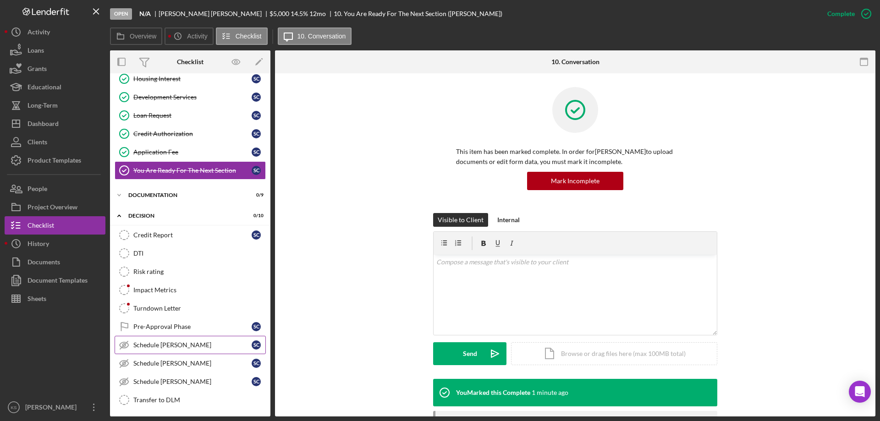
scroll to position [149, 0]
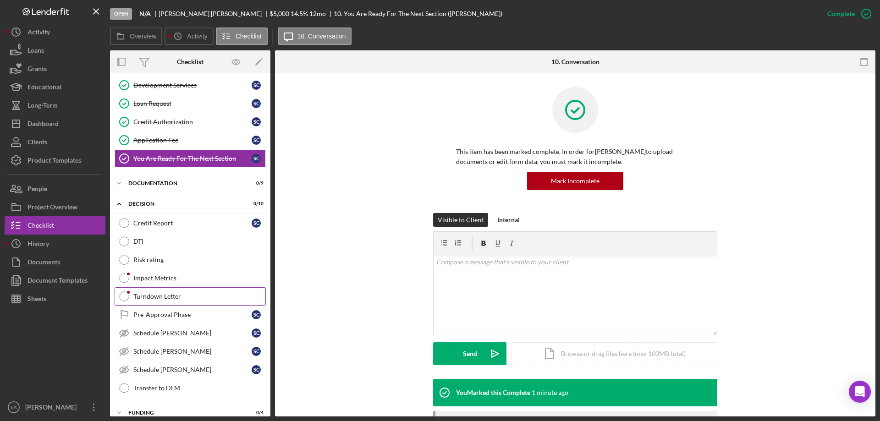
click at [170, 301] on link "Turndown Letter Turndown Letter" at bounding box center [190, 296] width 151 height 18
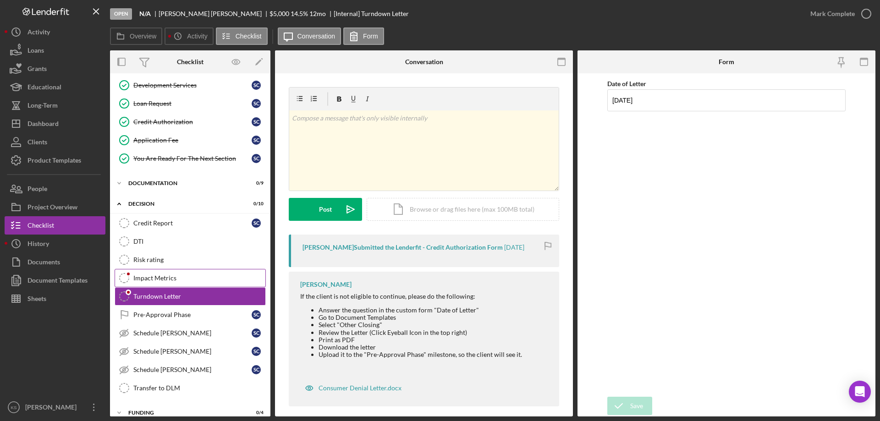
click at [159, 282] on link "Impact Metrics Impact Metrics" at bounding box center [190, 278] width 151 height 18
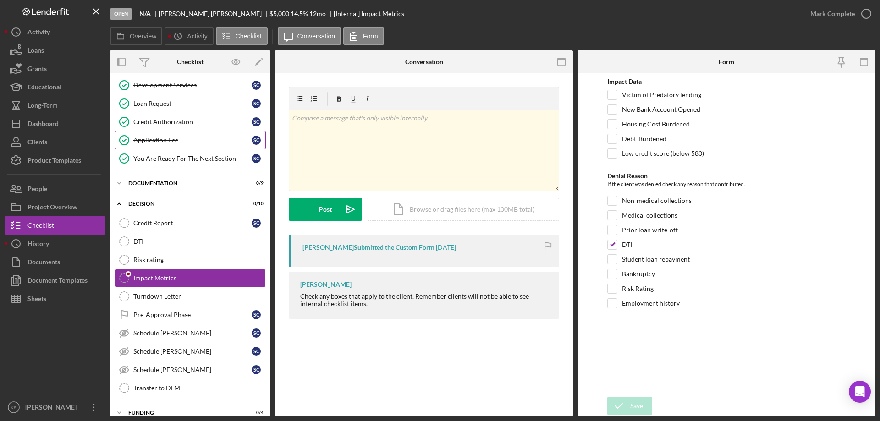
click at [172, 135] on link "Application Fee Application Fee S C" at bounding box center [190, 140] width 151 height 18
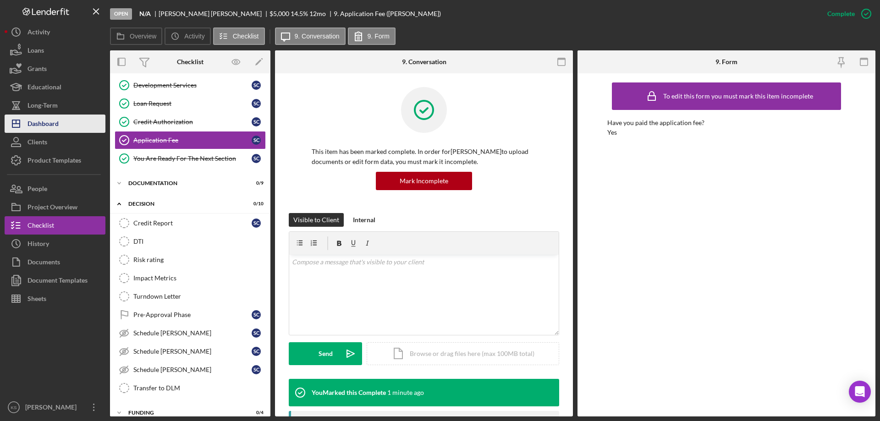
click at [51, 121] on div "Dashboard" at bounding box center [42, 125] width 31 height 21
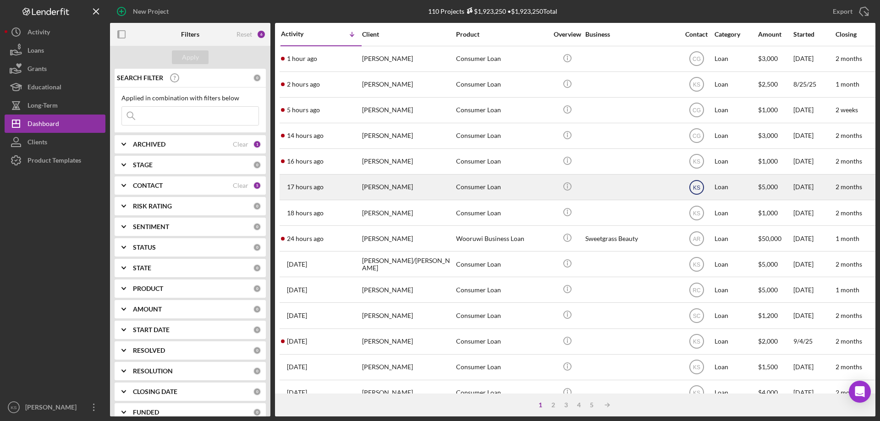
click at [691, 189] on icon "KS" at bounding box center [696, 187] width 23 height 23
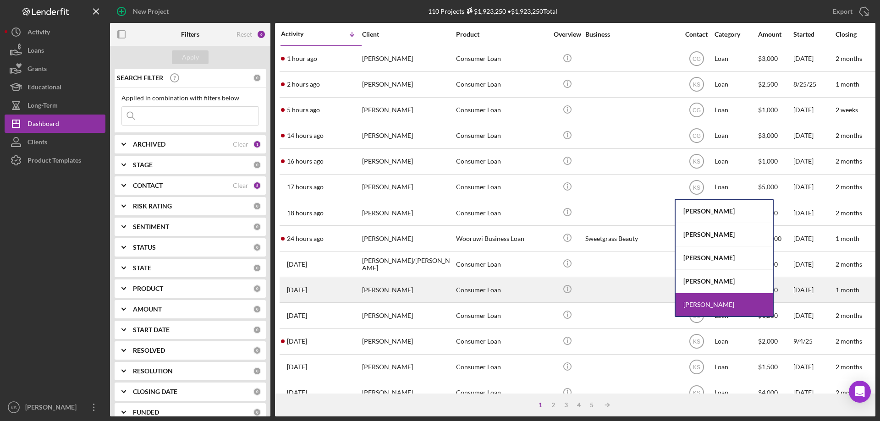
click at [703, 278] on div "[PERSON_NAME]" at bounding box center [723, 281] width 97 height 23
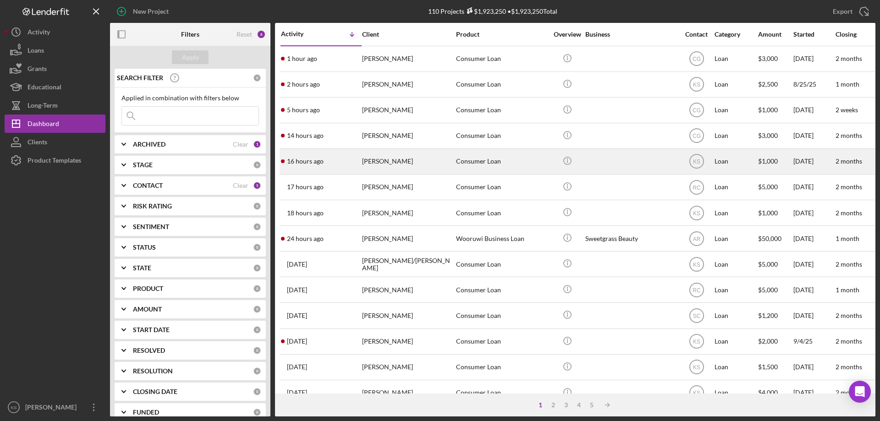
click at [408, 166] on div "[PERSON_NAME]" at bounding box center [408, 161] width 92 height 24
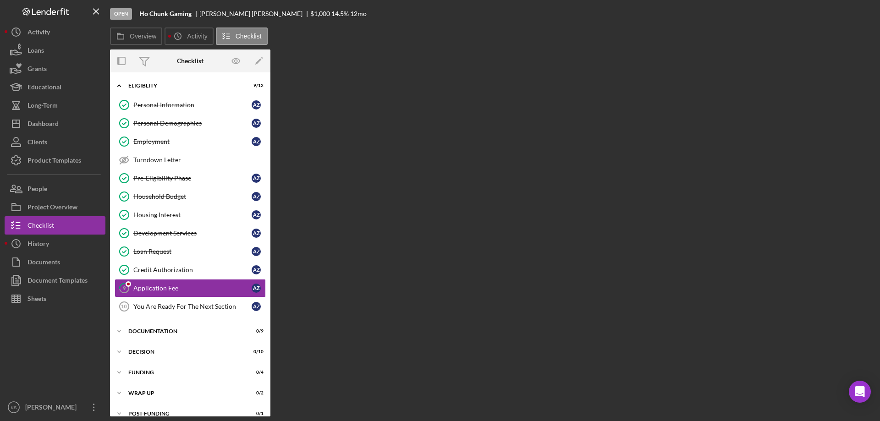
scroll to position [11, 0]
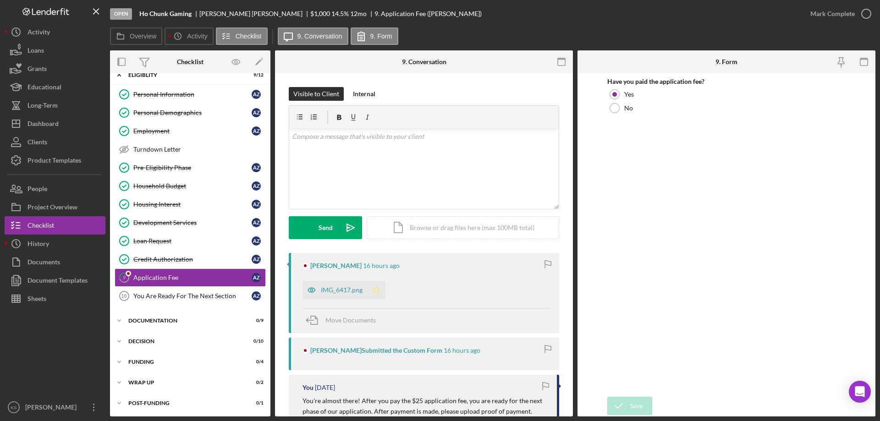
click at [374, 288] on icon "Icon/Star" at bounding box center [376, 290] width 18 height 18
click at [827, 11] on div "Mark Complete" at bounding box center [832, 14] width 44 height 18
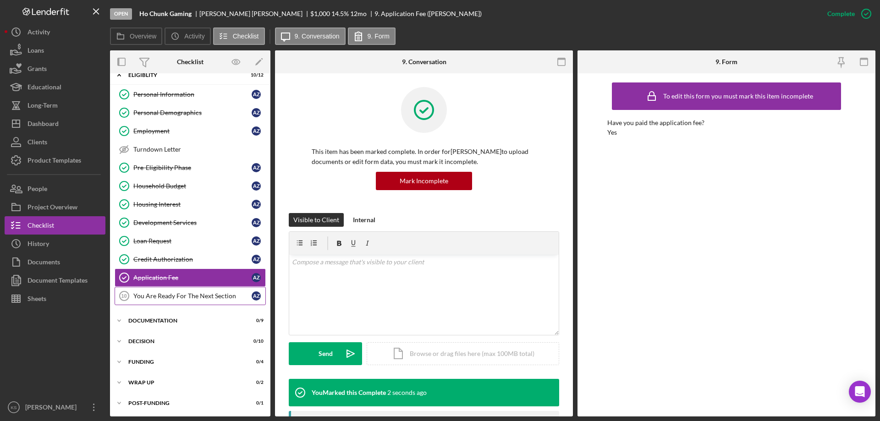
click at [183, 296] on div "You Are Ready For The Next Section" at bounding box center [192, 295] width 118 height 7
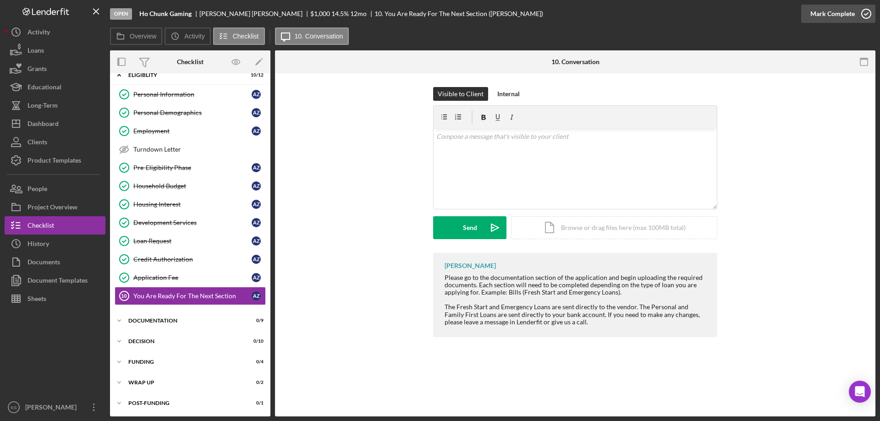
click at [847, 19] on div "Mark Complete" at bounding box center [832, 14] width 44 height 18
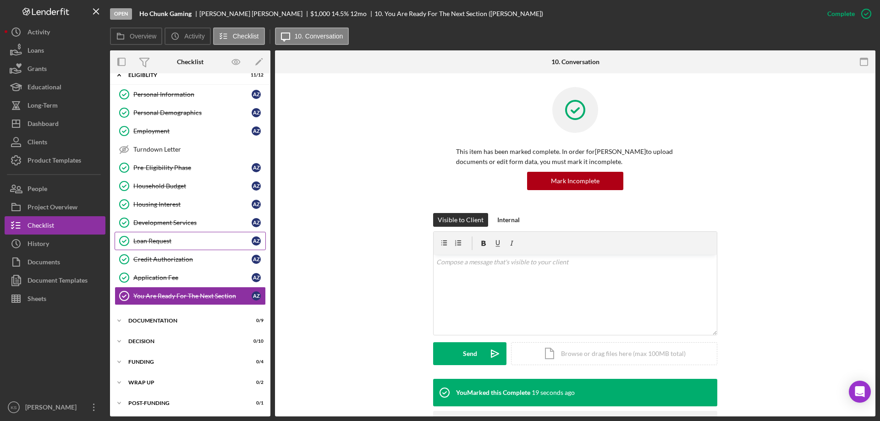
click at [159, 236] on link "Loan Request Loan Request A Z" at bounding box center [190, 241] width 151 height 18
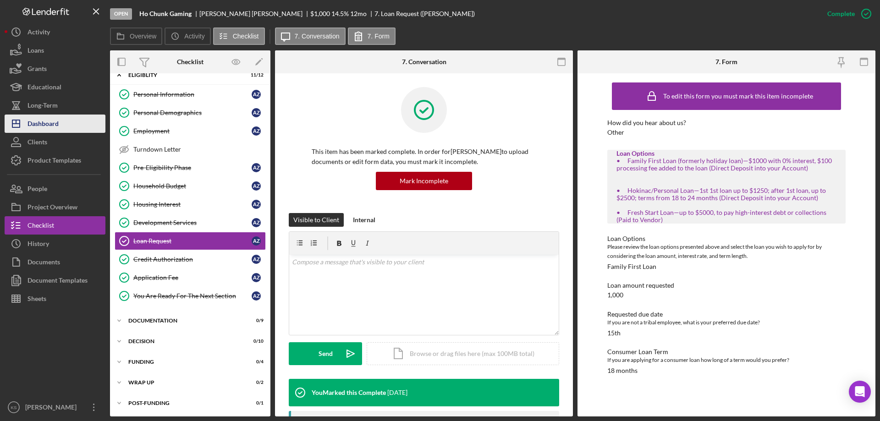
click at [55, 121] on div "Dashboard" at bounding box center [42, 125] width 31 height 21
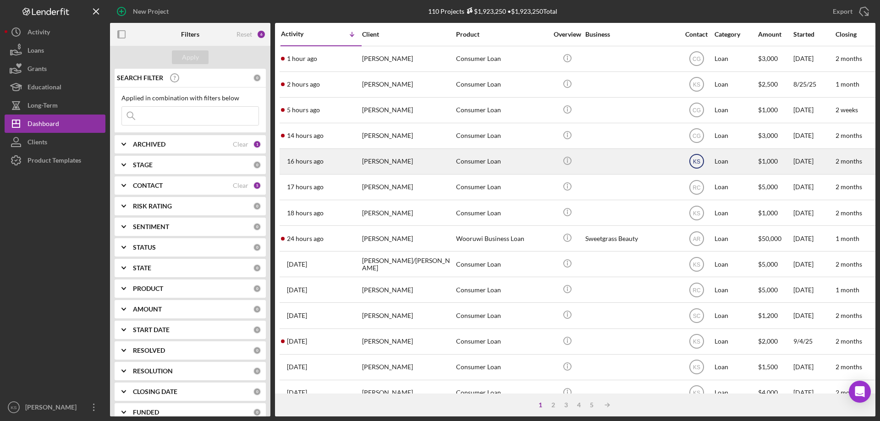
click at [702, 160] on icon "KS" at bounding box center [696, 161] width 23 height 23
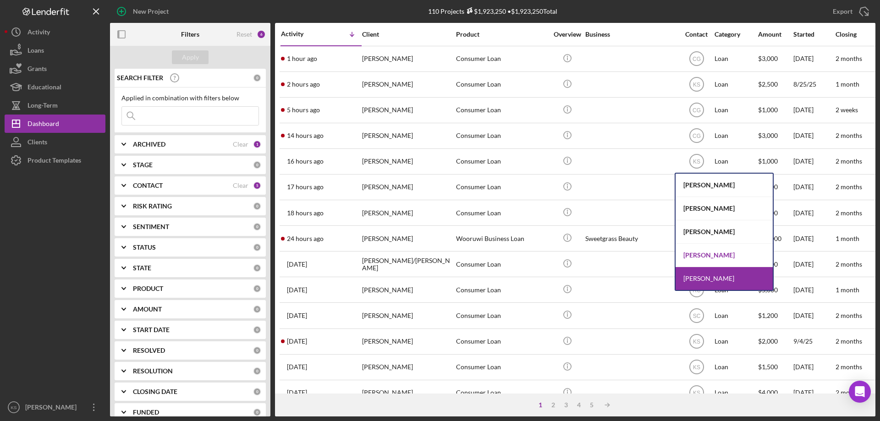
click at [709, 252] on div "[PERSON_NAME]" at bounding box center [723, 255] width 97 height 23
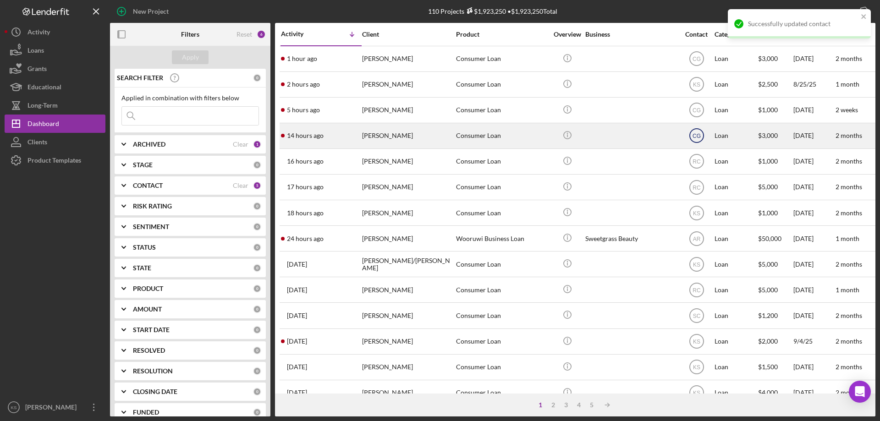
click at [695, 138] on text "CG" at bounding box center [696, 136] width 8 height 6
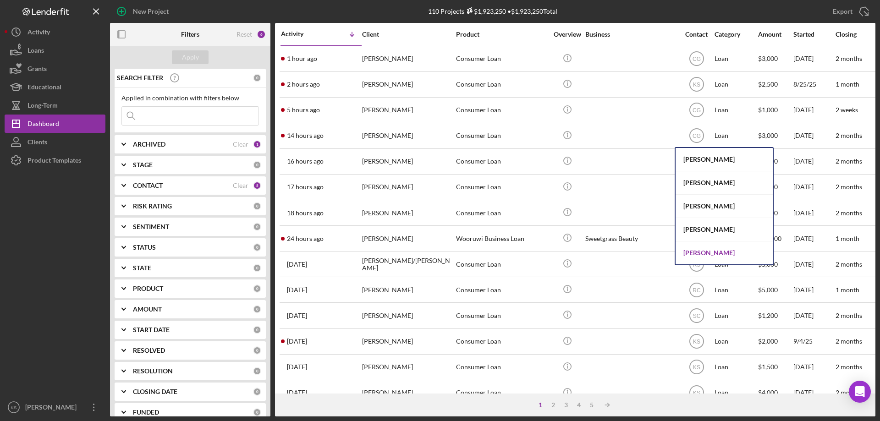
click at [706, 250] on div "[PERSON_NAME]" at bounding box center [723, 252] width 97 height 23
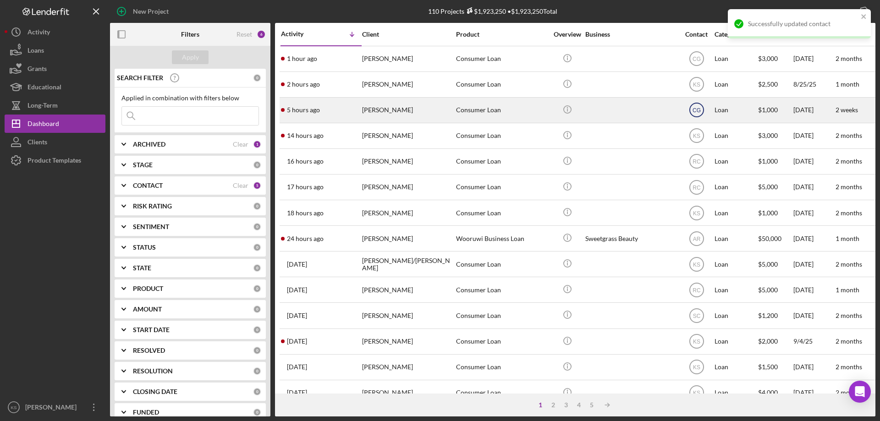
click at [701, 110] on icon "CG" at bounding box center [696, 110] width 23 height 23
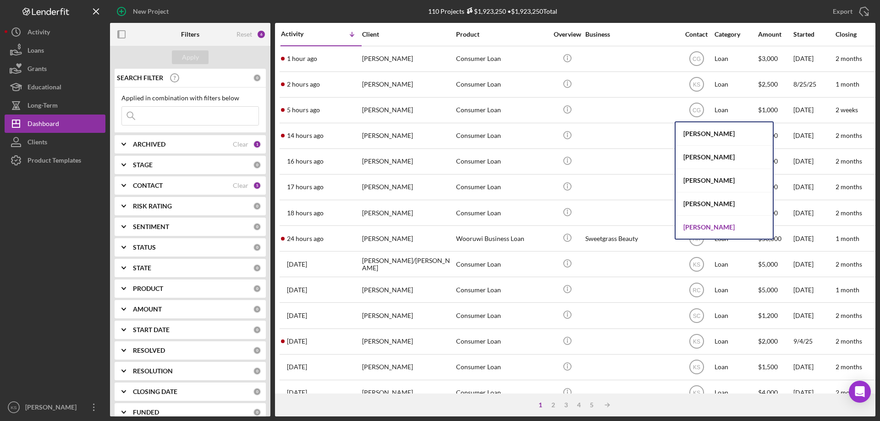
click at [713, 224] on div "[PERSON_NAME]" at bounding box center [723, 227] width 97 height 23
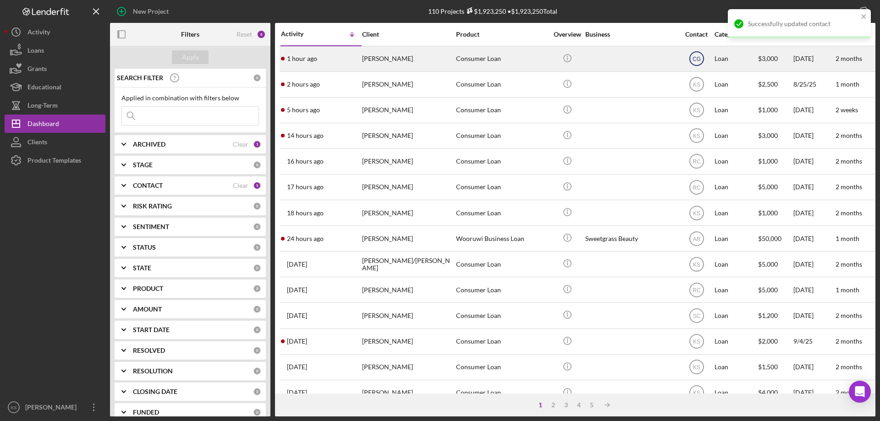
click at [700, 61] on text "CG" at bounding box center [696, 59] width 8 height 6
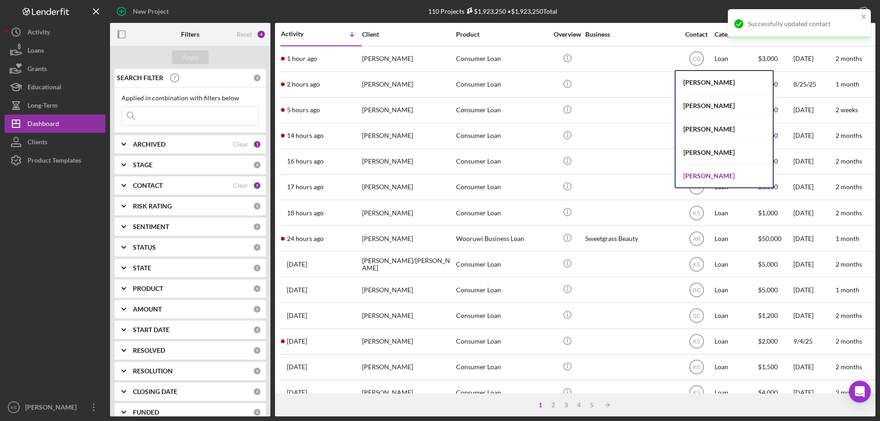
click at [723, 169] on div "[PERSON_NAME]" at bounding box center [723, 176] width 97 height 23
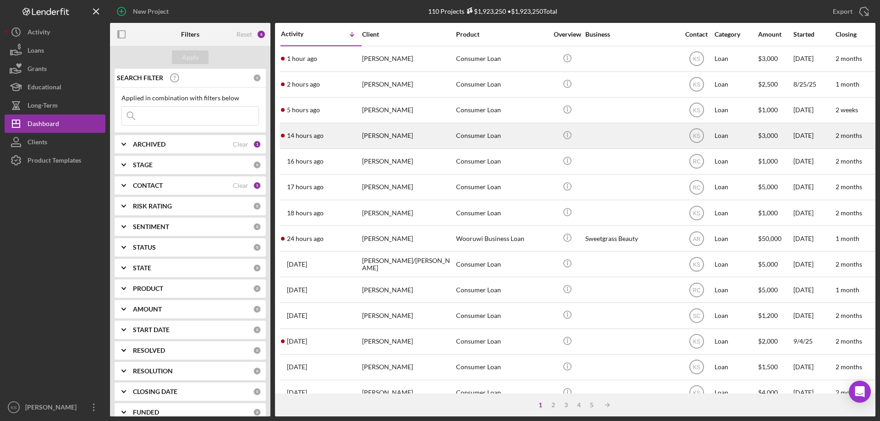
click at [404, 137] on div "[PERSON_NAME]" at bounding box center [408, 136] width 92 height 24
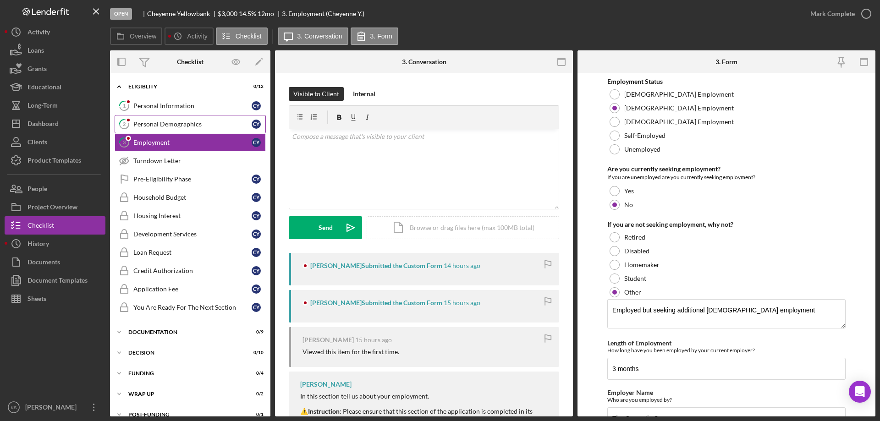
click at [175, 115] on link "2 Personal Demographics C Y" at bounding box center [190, 124] width 151 height 18
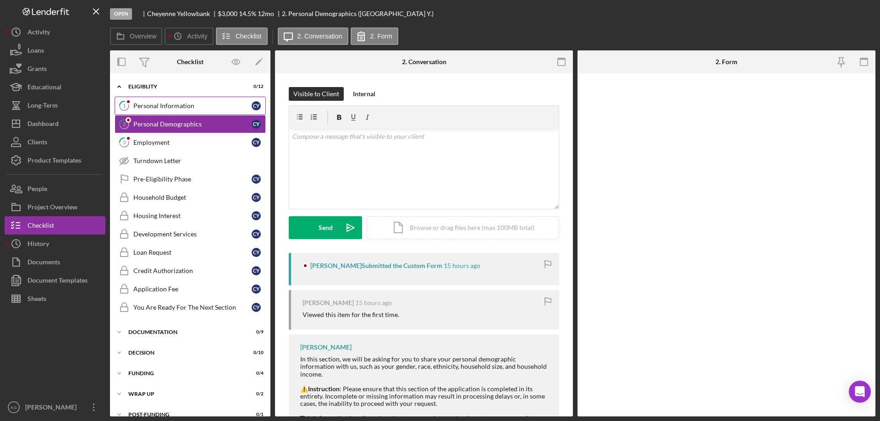
click at [177, 107] on div "Personal Information" at bounding box center [192, 105] width 118 height 7
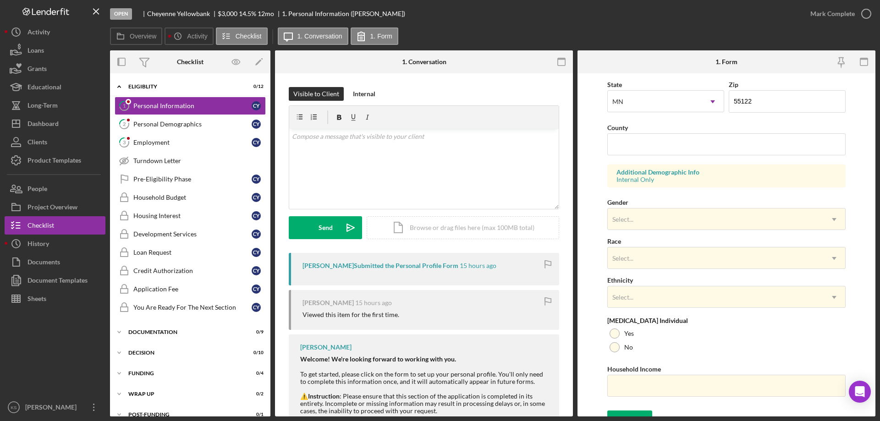
scroll to position [269, 0]
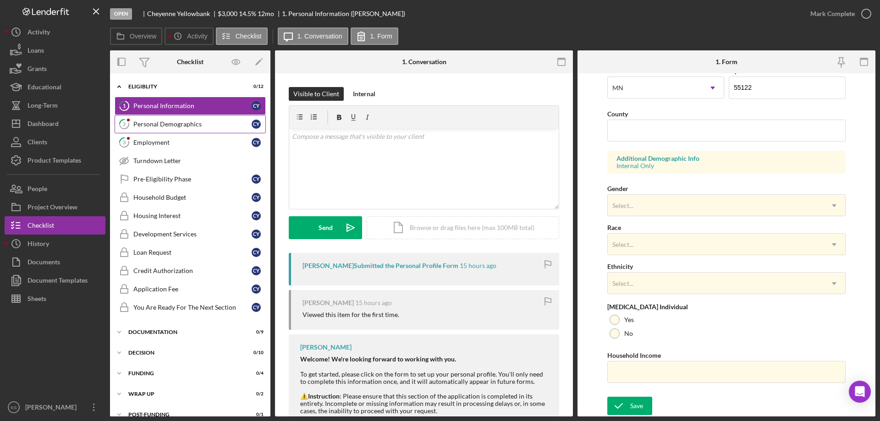
click at [174, 126] on div "Personal Demographics" at bounding box center [192, 124] width 118 height 7
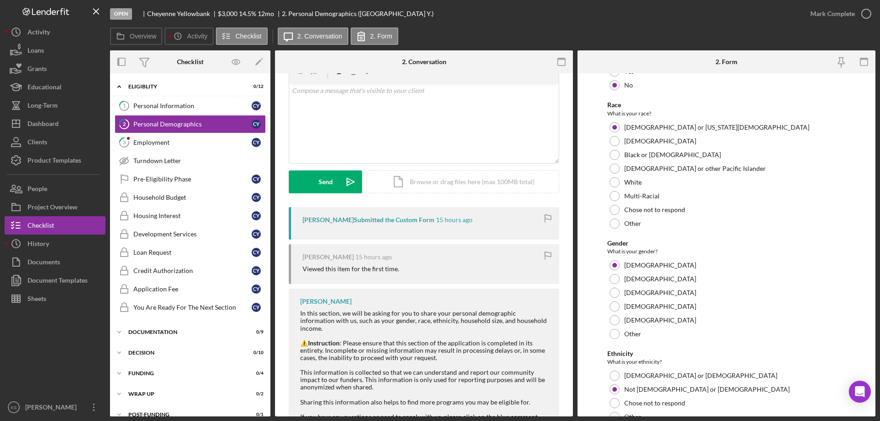
scroll to position [503, 0]
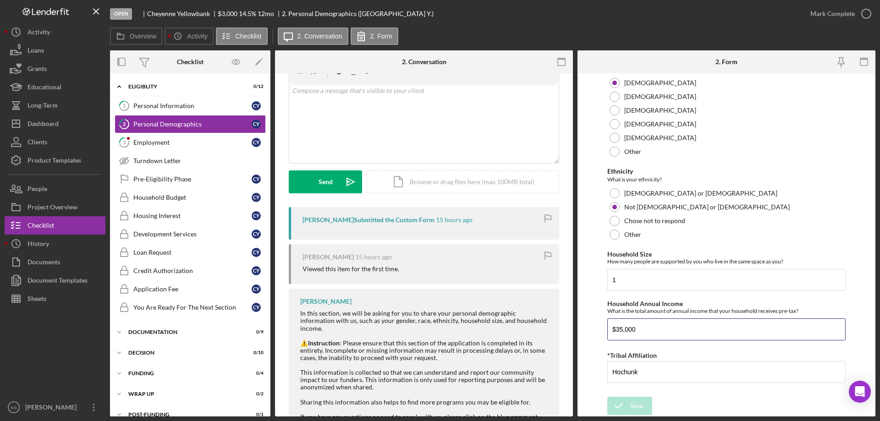
drag, startPoint x: 663, startPoint y: 329, endPoint x: 555, endPoint y: 332, distance: 108.2
click at [554, 332] on div "Overview Internal Workflow Stage Open Icon/Dropdown Arrow Archive (can unarchiv…" at bounding box center [492, 233] width 765 height 366
click at [182, 97] on link "1 Personal Information C Y" at bounding box center [190, 106] width 151 height 18
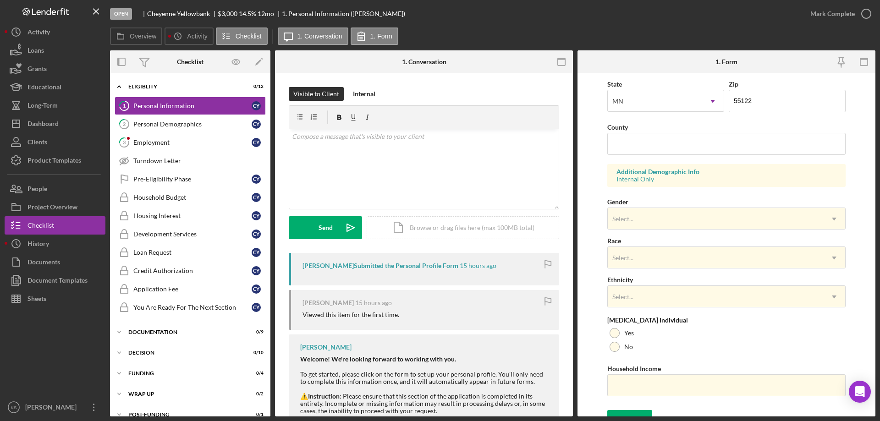
scroll to position [269, 0]
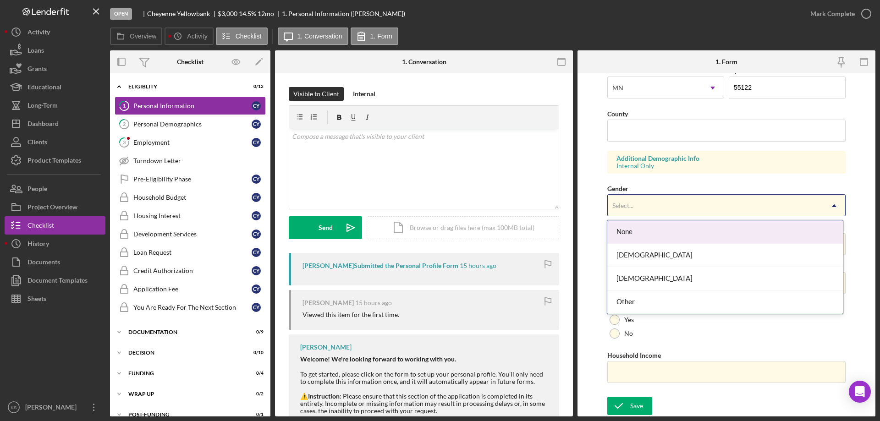
click at [644, 210] on div "Select..." at bounding box center [715, 205] width 215 height 21
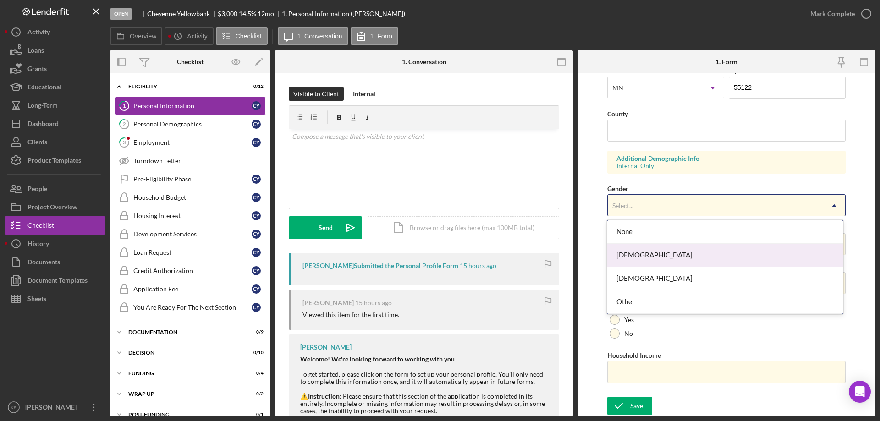
click at [650, 255] on div "[DEMOGRAPHIC_DATA]" at bounding box center [724, 255] width 235 height 23
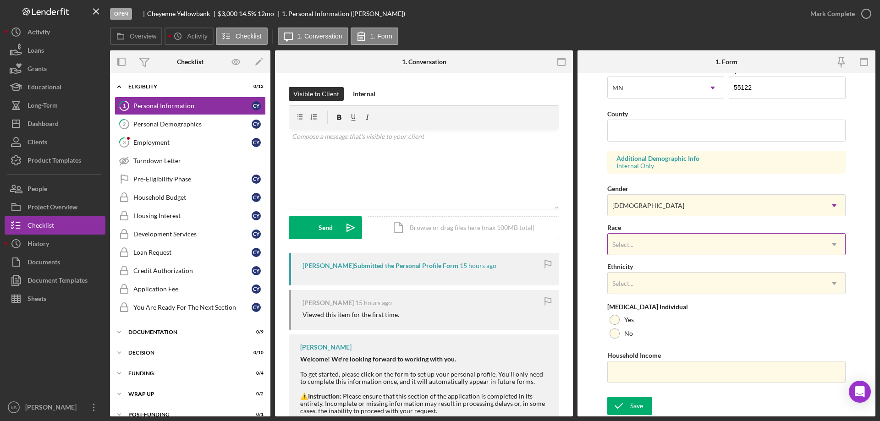
click at [659, 236] on div "Select..." at bounding box center [715, 244] width 215 height 21
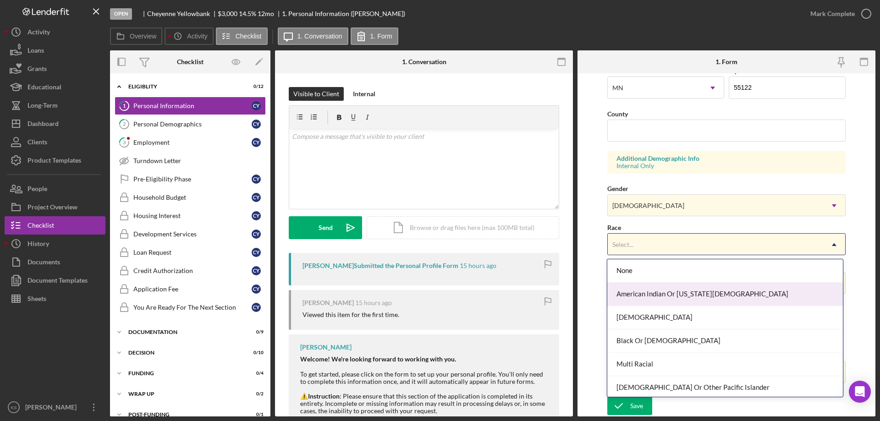
click at [657, 293] on div "American Indian Or [US_STATE][DEMOGRAPHIC_DATA]" at bounding box center [724, 294] width 235 height 23
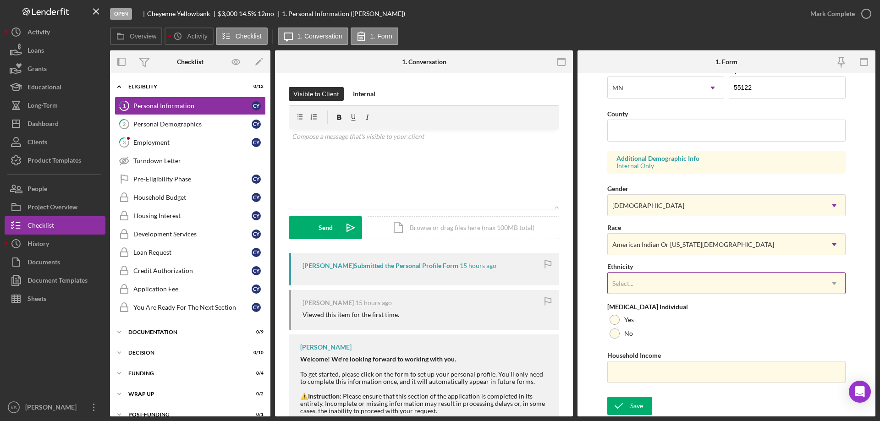
click at [658, 284] on div "Select..." at bounding box center [715, 283] width 215 height 21
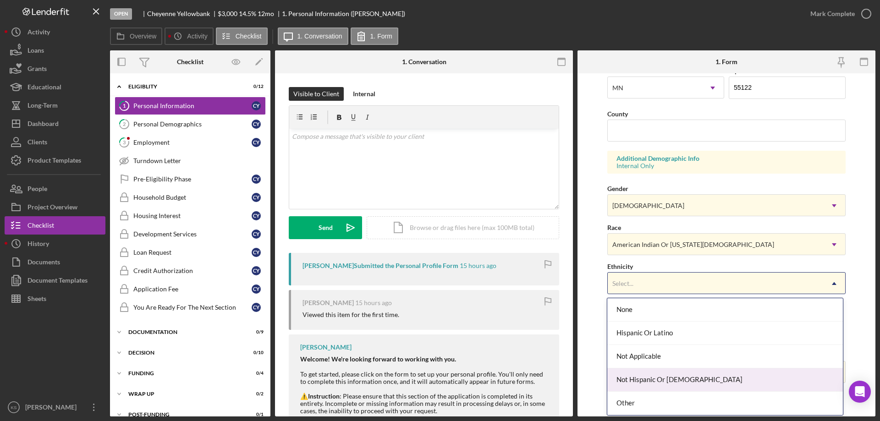
click at [647, 378] on div "Not Hispanic Or [DEMOGRAPHIC_DATA]" at bounding box center [724, 379] width 235 height 23
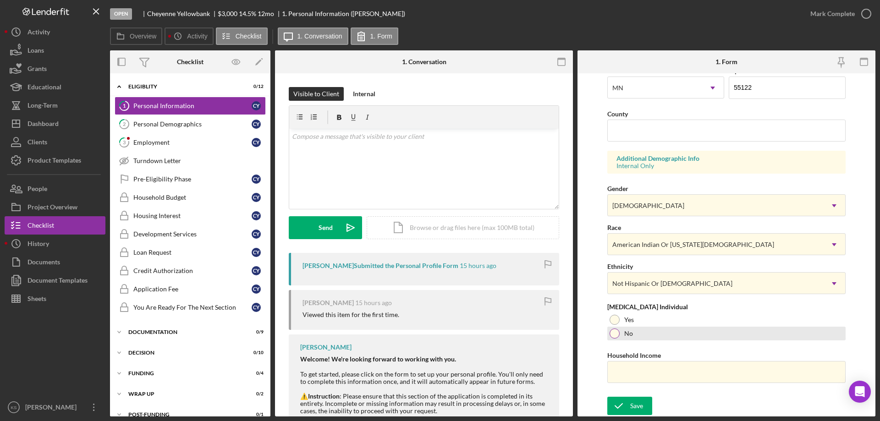
drag, startPoint x: 630, startPoint y: 335, endPoint x: 637, endPoint y: 371, distance: 36.6
click at [630, 336] on label "No" at bounding box center [628, 333] width 9 height 7
click at [638, 374] on input "Household Income" at bounding box center [726, 372] width 238 height 22
paste input "$35,000"
type input "$35,000"
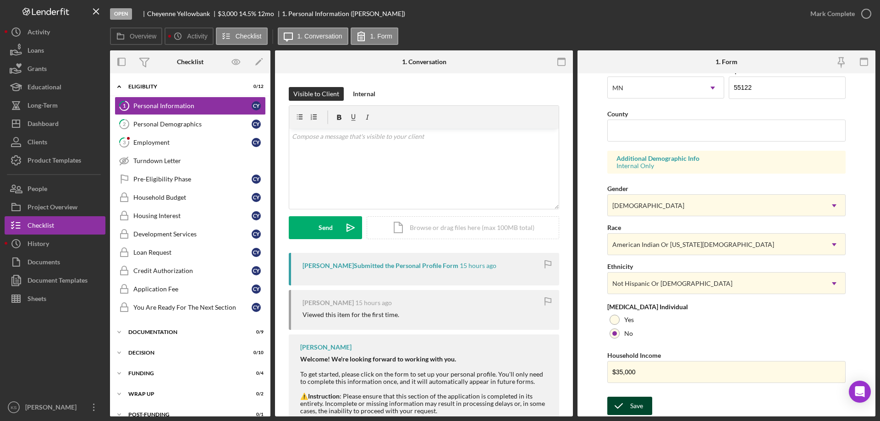
click at [634, 408] on div "Save" at bounding box center [636, 406] width 13 height 18
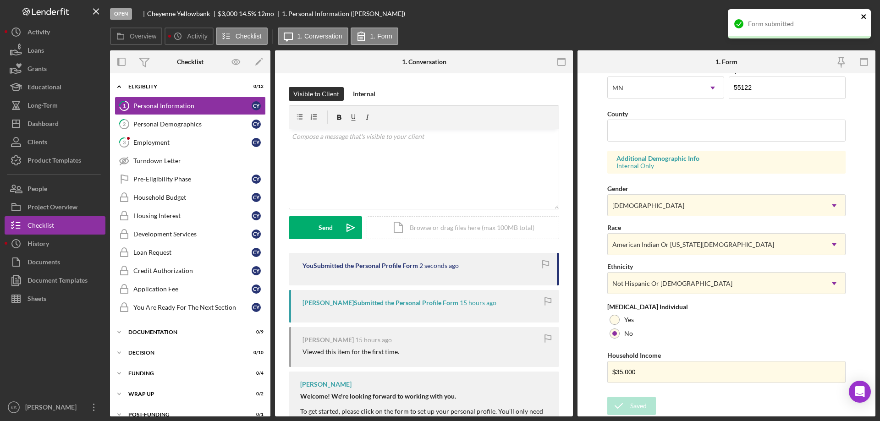
click at [861, 17] on icon "close" at bounding box center [864, 16] width 6 height 7
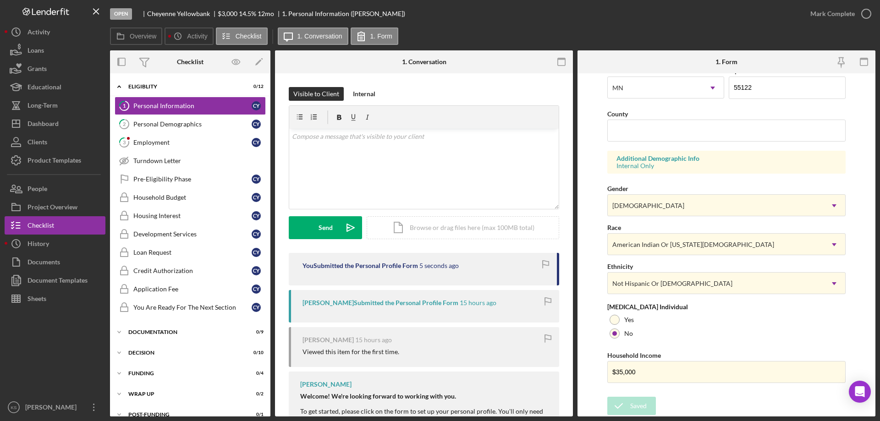
click at [850, 11] on div "Form submitted" at bounding box center [799, 9] width 147 height 4
click at [843, 15] on div "Mark Complete" at bounding box center [832, 14] width 44 height 18
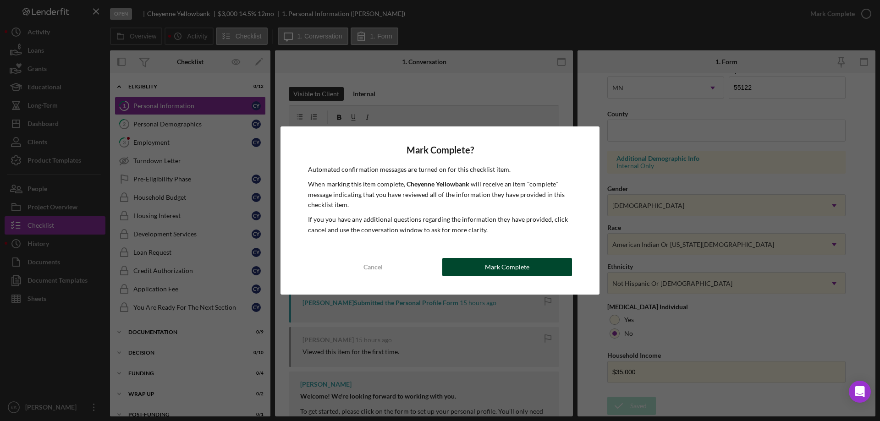
drag, startPoint x: 459, startPoint y: 270, endPoint x: 464, endPoint y: 271, distance: 5.1
click at [459, 270] on button "Mark Complete" at bounding box center [507, 267] width 130 height 18
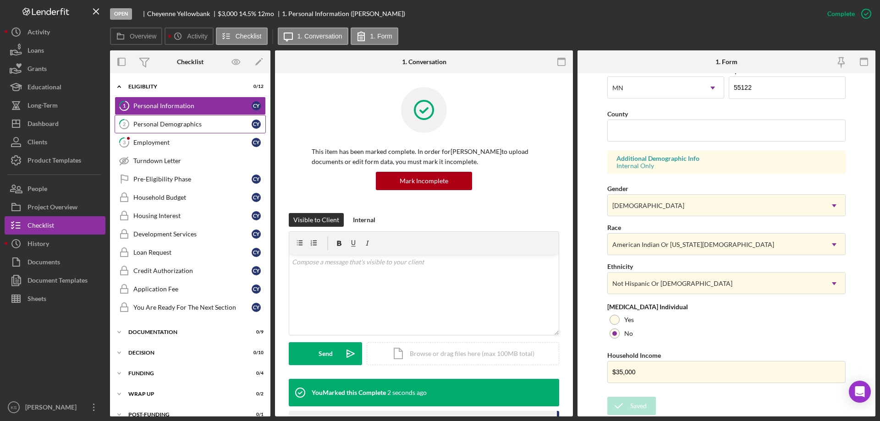
scroll to position [84, 0]
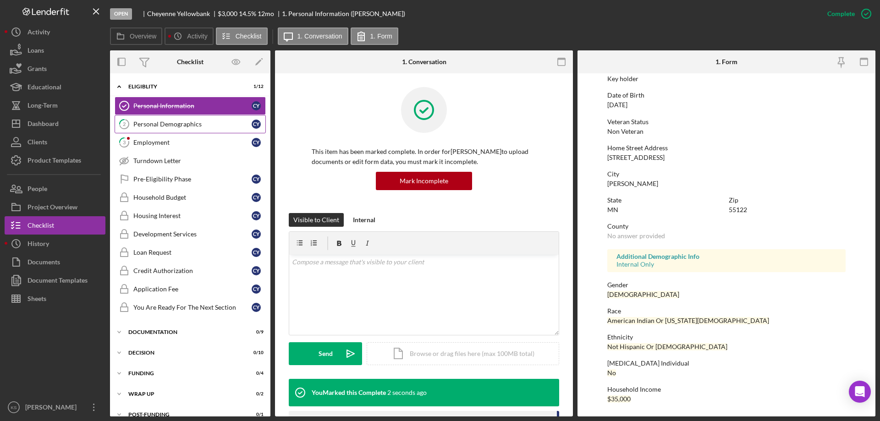
click at [187, 126] on div "Personal Demographics" at bounding box center [192, 124] width 118 height 7
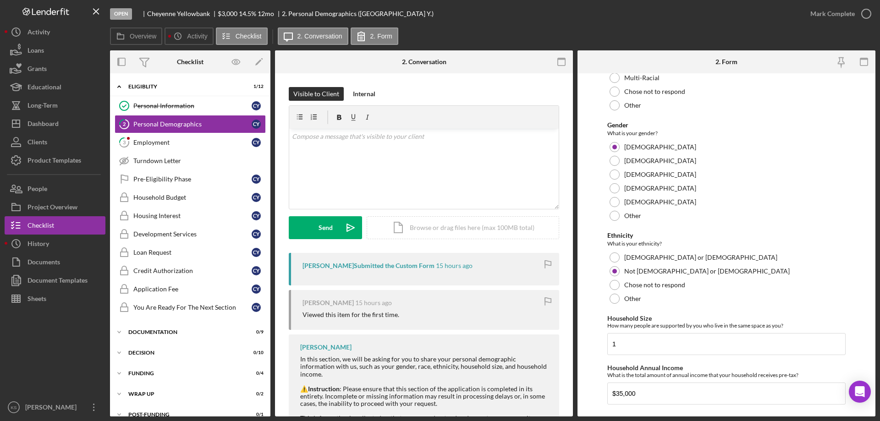
scroll to position [503, 0]
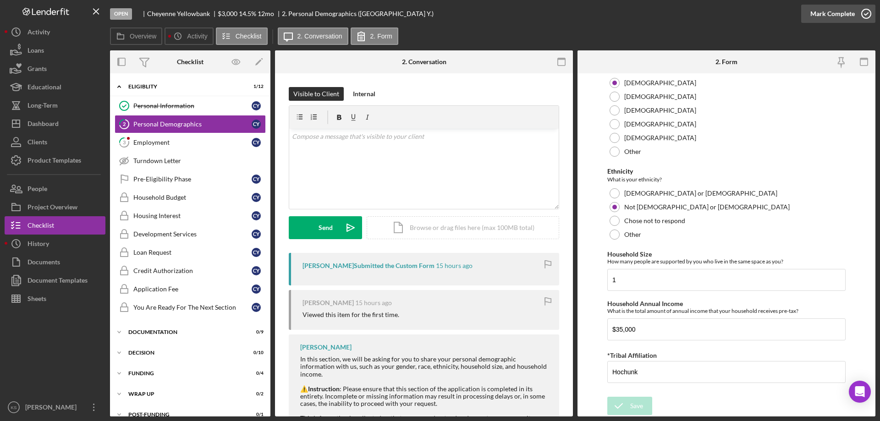
click at [839, 11] on div "Mark Complete" at bounding box center [832, 14] width 44 height 18
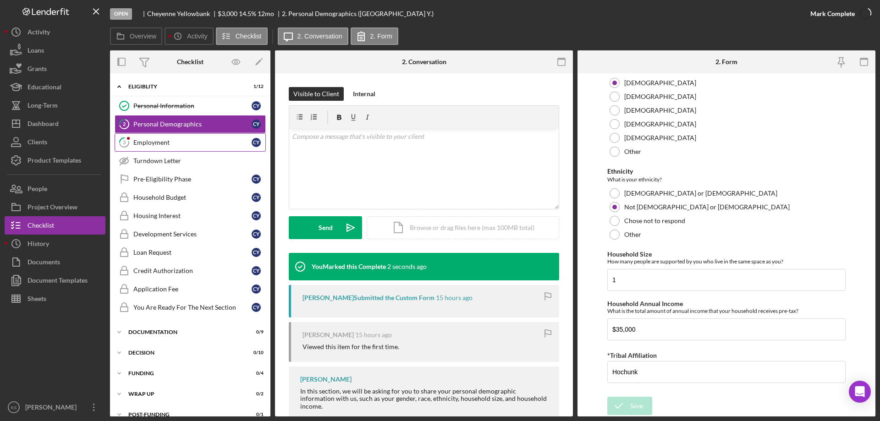
scroll to position [540, 0]
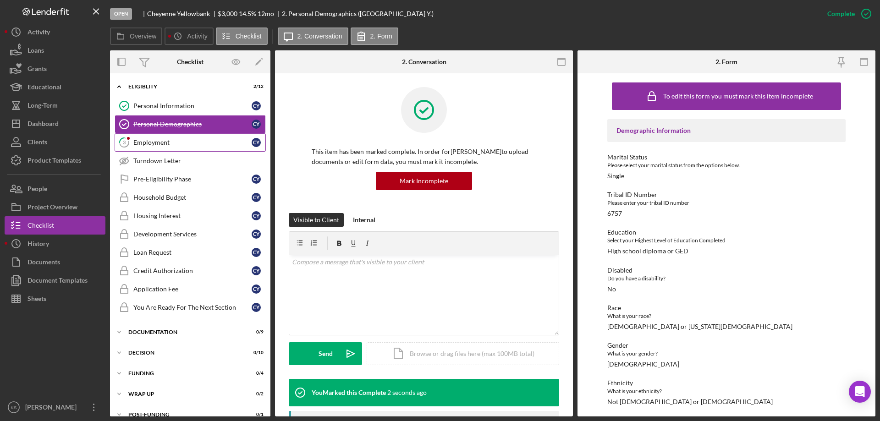
click at [153, 146] on div "Employment" at bounding box center [192, 142] width 118 height 7
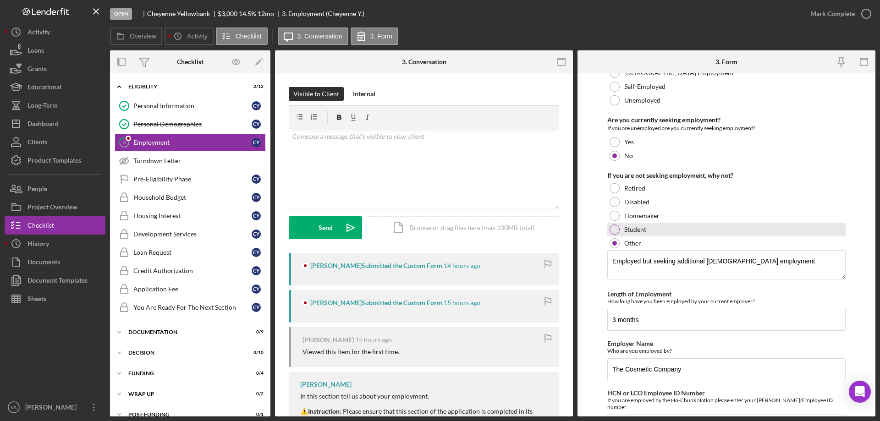
scroll to position [96, 0]
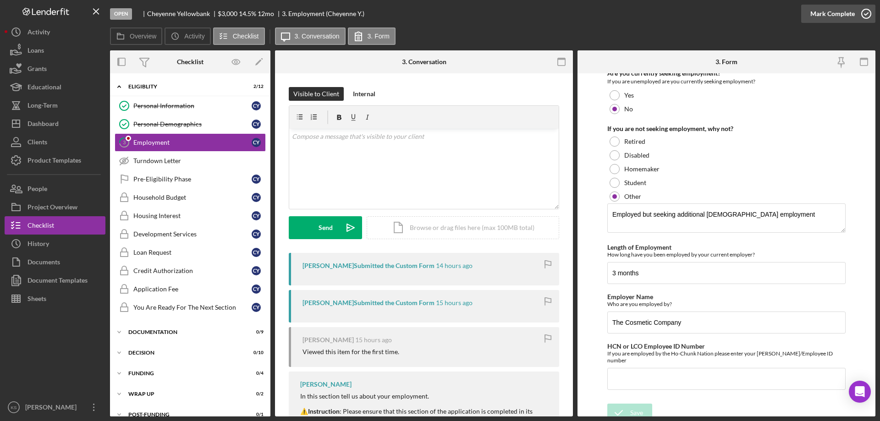
click at [823, 15] on div "Mark Complete" at bounding box center [832, 14] width 44 height 18
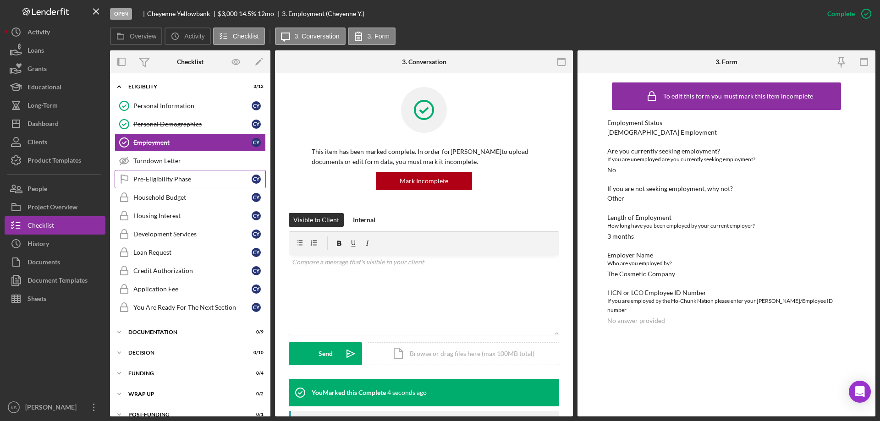
click at [175, 178] on div "Pre-Eligibility Phase" at bounding box center [192, 179] width 118 height 7
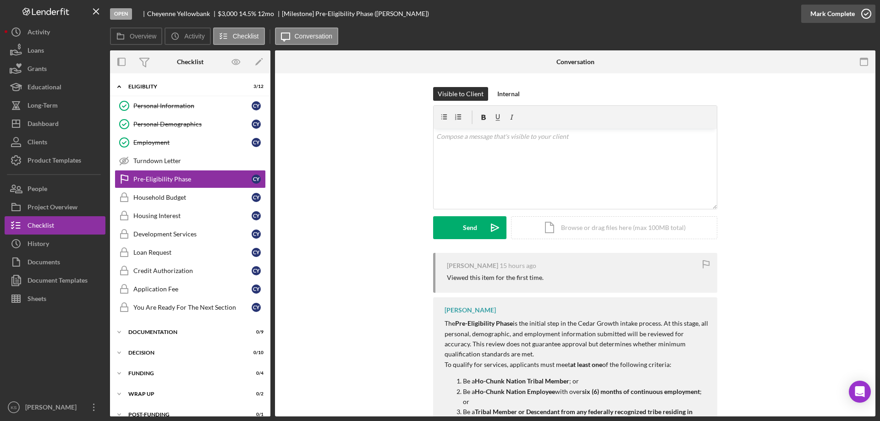
click at [836, 12] on div "Mark Complete" at bounding box center [832, 14] width 44 height 18
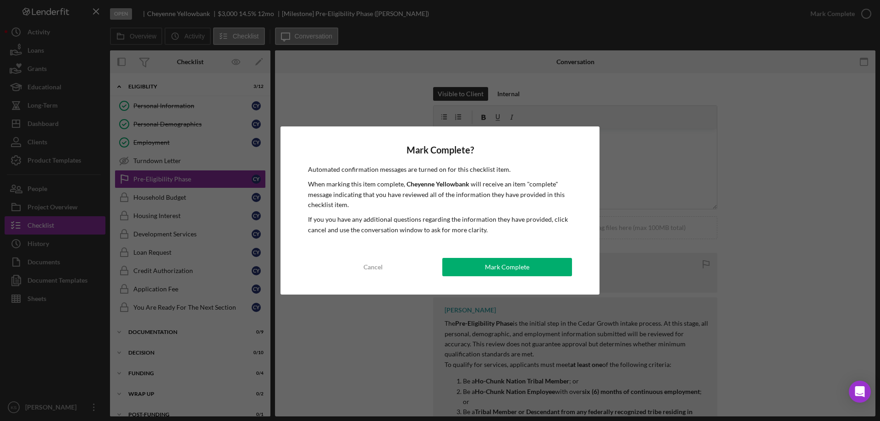
click at [522, 277] on div "Mark Complete? Automated confirmation messages are turned on for this checklist…" at bounding box center [439, 210] width 319 height 168
click at [527, 267] on div "Mark Complete" at bounding box center [507, 267] width 44 height 18
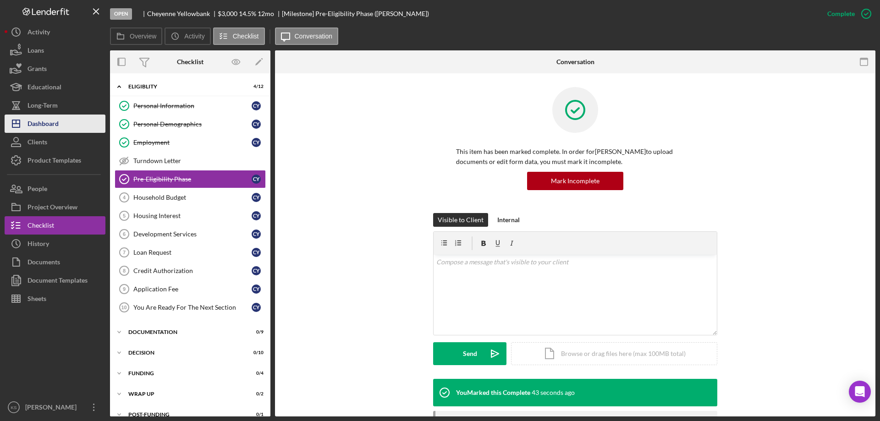
click at [36, 127] on div "Dashboard" at bounding box center [42, 125] width 31 height 21
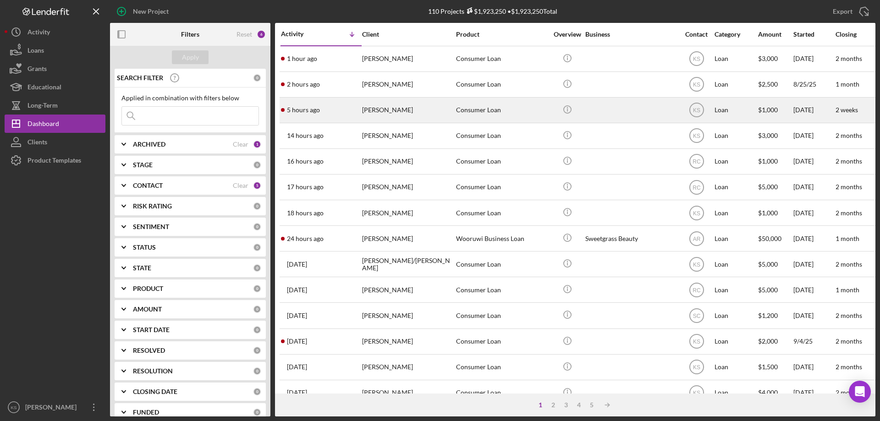
click at [504, 116] on div "Consumer Loan" at bounding box center [502, 110] width 92 height 24
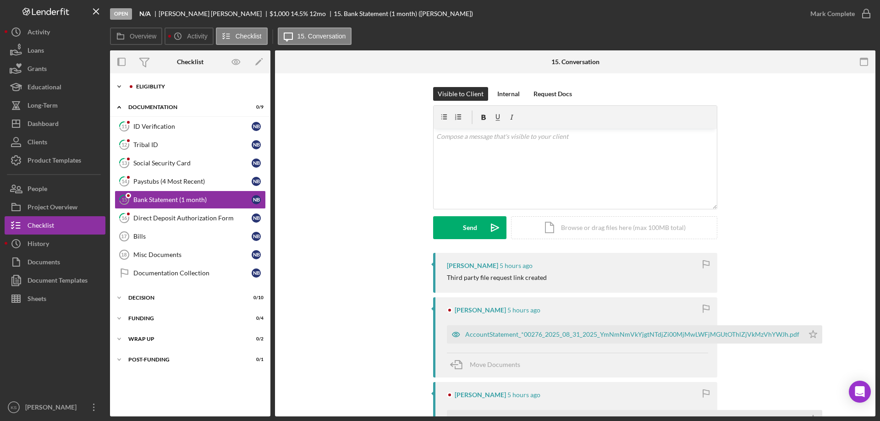
click at [180, 93] on div "Icon/Expander Eligiblity 0 / 10" at bounding box center [190, 86] width 160 height 18
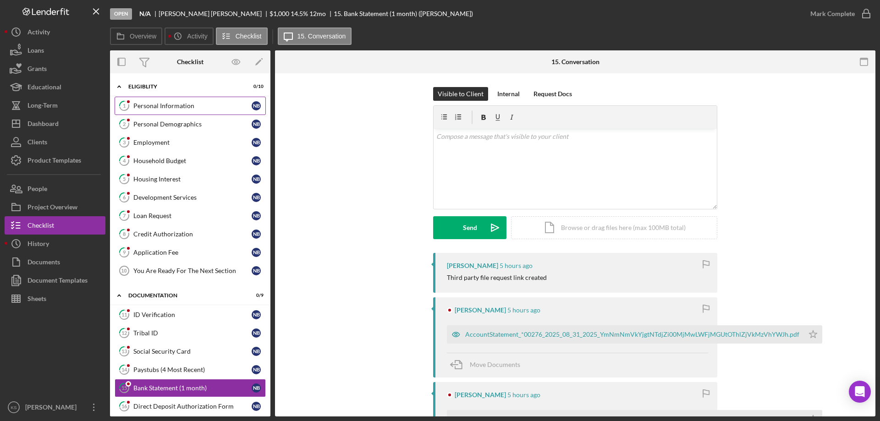
click at [172, 109] on div "Personal Information" at bounding box center [192, 105] width 118 height 7
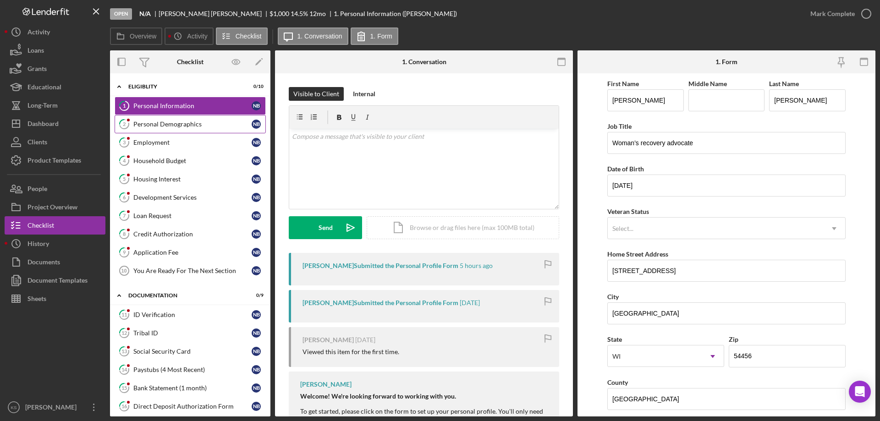
click at [196, 130] on link "2 Personal Demographics N B" at bounding box center [190, 124] width 151 height 18
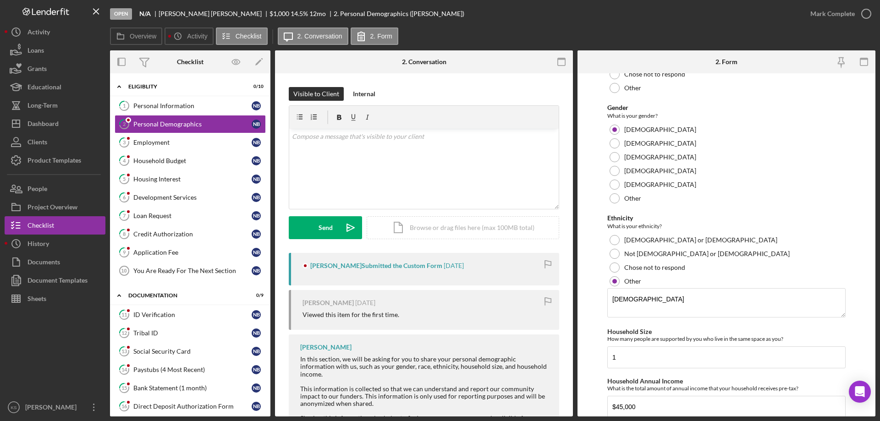
scroll to position [534, 0]
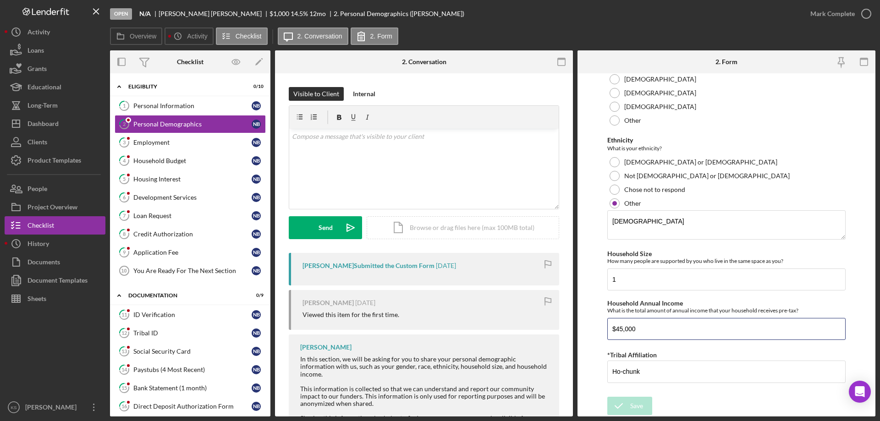
drag, startPoint x: 663, startPoint y: 328, endPoint x: 554, endPoint y: 326, distance: 109.1
click at [554, 326] on div "Overview Internal Workflow Stage Open Icon/Dropdown Arrow Archive (can unarchiv…" at bounding box center [492, 233] width 765 height 366
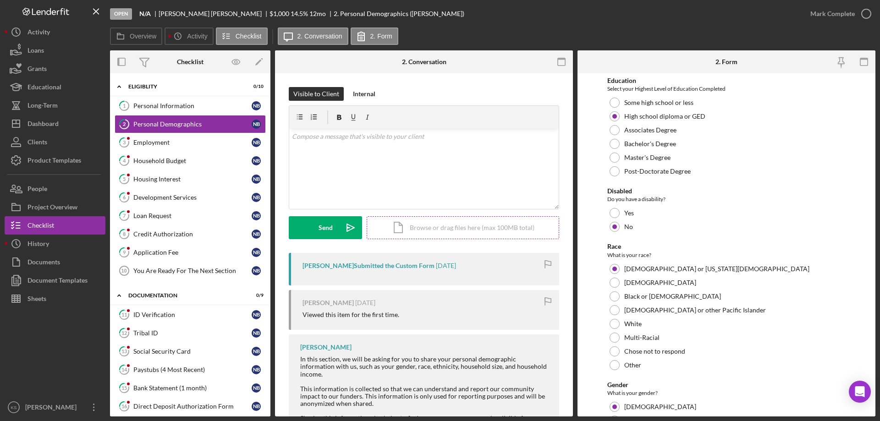
scroll to position [122, 0]
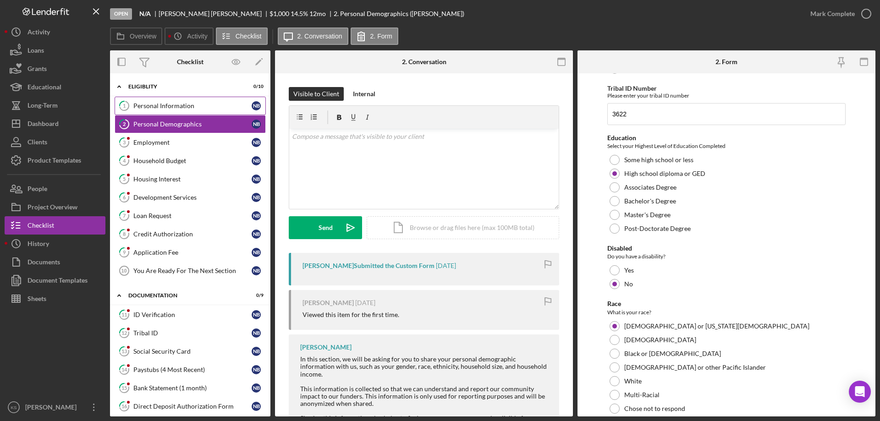
click at [211, 102] on div "Personal Information" at bounding box center [192, 105] width 118 height 7
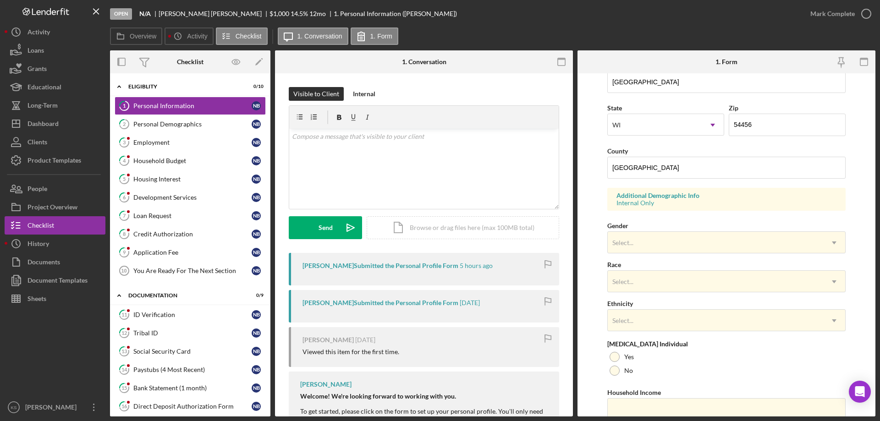
scroll to position [269, 0]
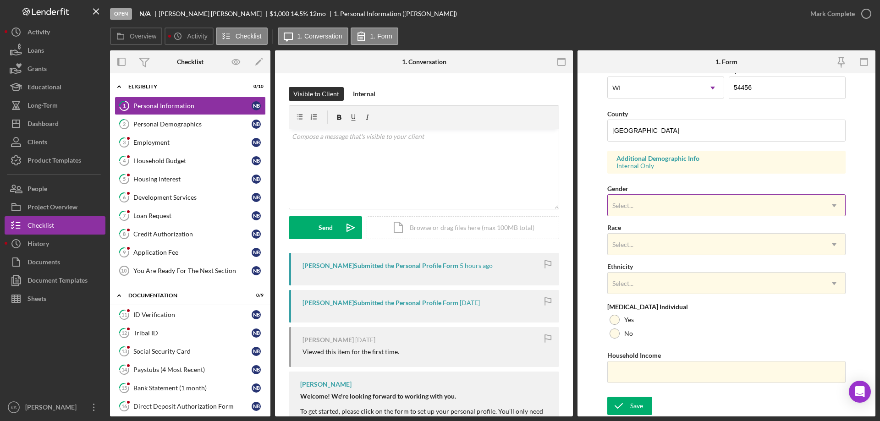
click at [662, 197] on div "Select..." at bounding box center [715, 205] width 215 height 21
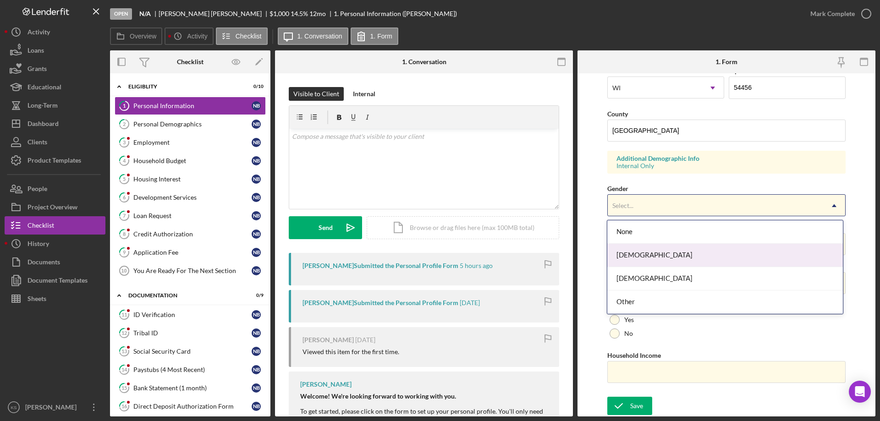
click at [643, 251] on div "[DEMOGRAPHIC_DATA]" at bounding box center [724, 255] width 235 height 23
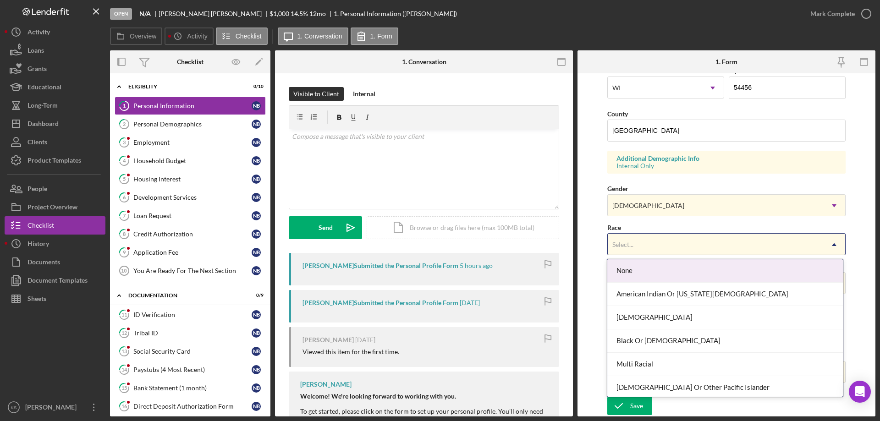
click at [653, 237] on div "Select..." at bounding box center [715, 244] width 215 height 21
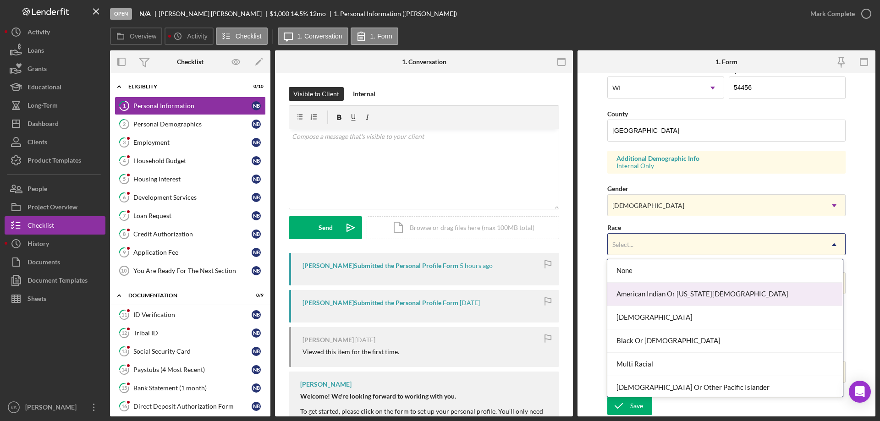
click at [669, 289] on div "American Indian Or [US_STATE][DEMOGRAPHIC_DATA]" at bounding box center [724, 294] width 235 height 23
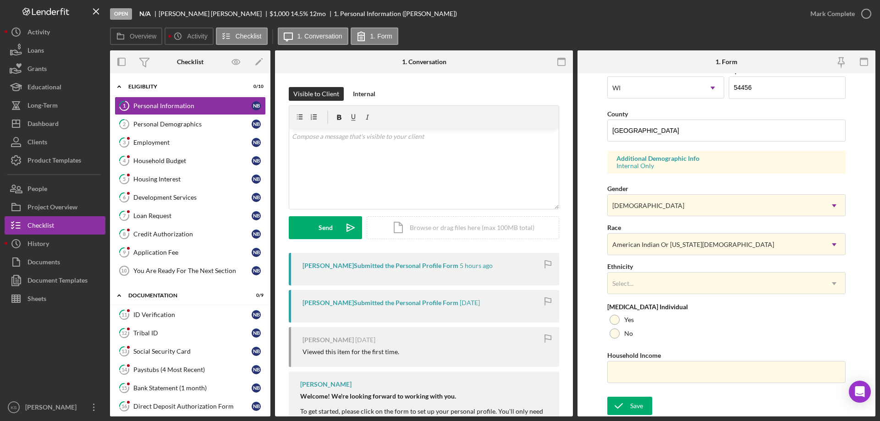
click at [669, 289] on div "Select..." at bounding box center [715, 283] width 215 height 21
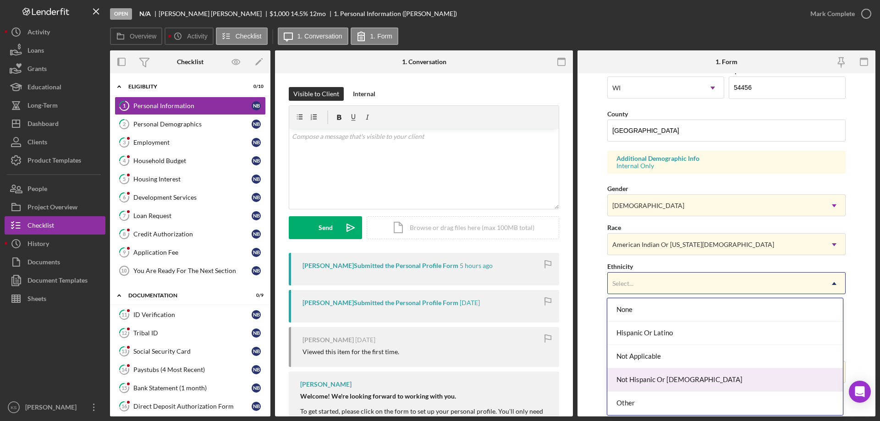
click at [669, 372] on div "Not Hispanic Or [DEMOGRAPHIC_DATA]" at bounding box center [724, 379] width 235 height 23
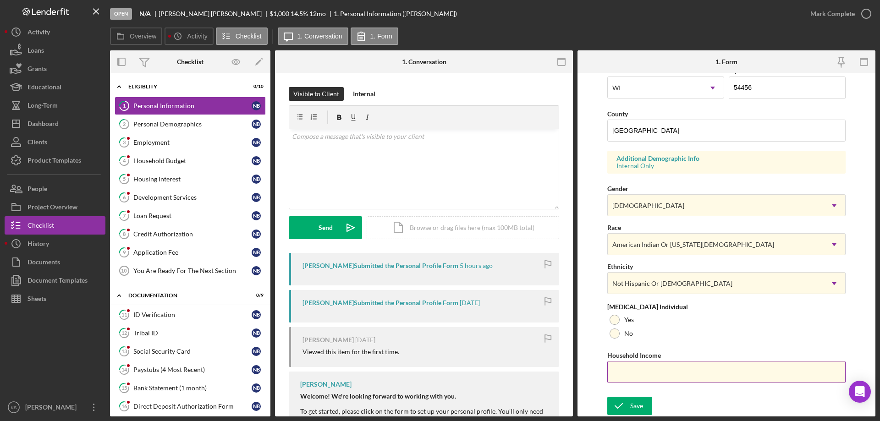
drag, startPoint x: 616, startPoint y: 333, endPoint x: 625, endPoint y: 354, distance: 22.6
click at [617, 334] on div at bounding box center [614, 334] width 10 height 10
click at [629, 369] on input "Household Income" at bounding box center [726, 372] width 238 height 22
paste input "$45,000"
type input "$45,000"
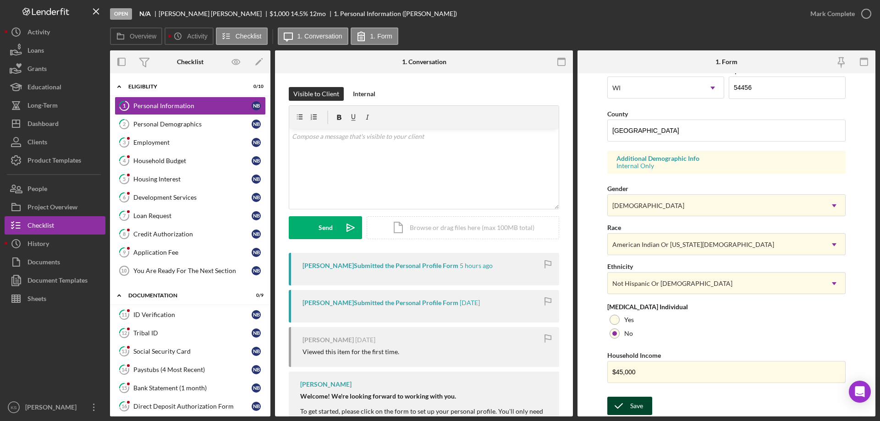
click at [632, 407] on div "Save" at bounding box center [636, 406] width 13 height 18
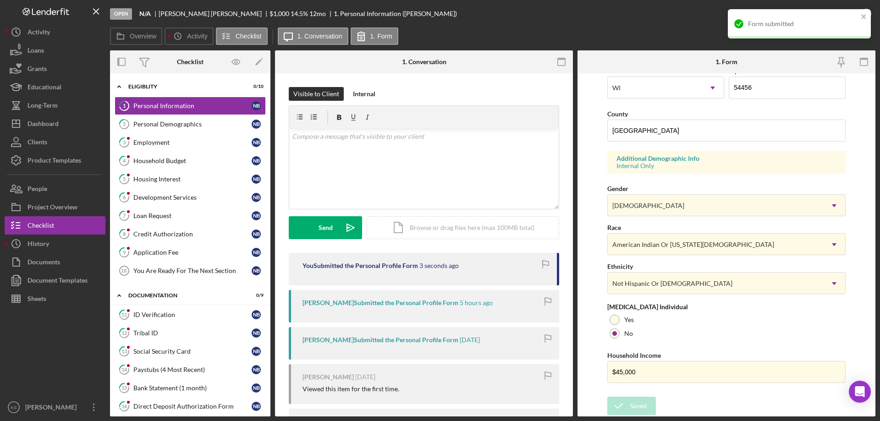
click at [861, 12] on div "Form submitted" at bounding box center [799, 23] width 143 height 29
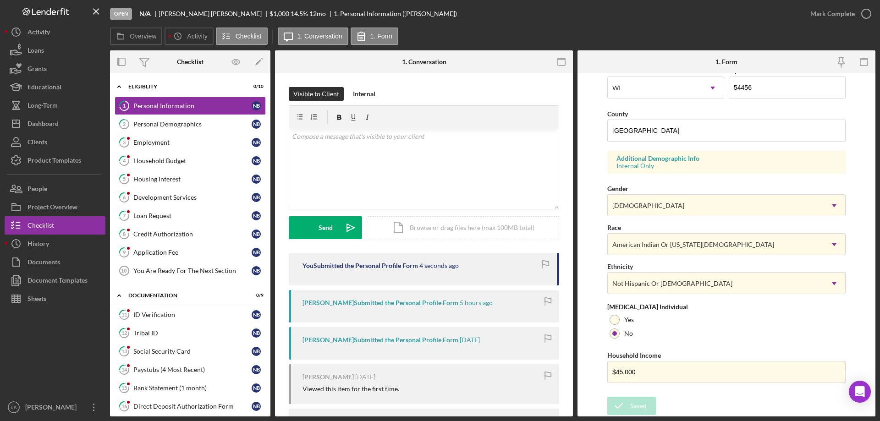
click at [862, 12] on div "Form submitted" at bounding box center [799, 27] width 147 height 40
click at [823, 22] on div "Mark Complete" at bounding box center [832, 14] width 44 height 18
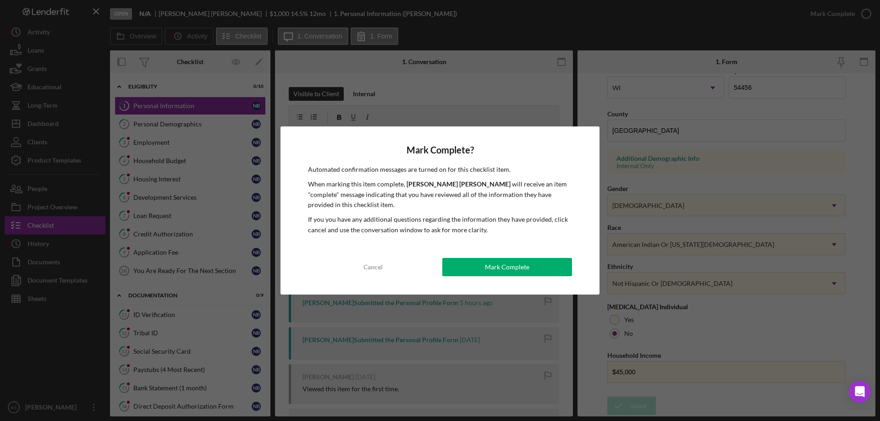
click at [511, 277] on div "Mark Complete? Automated confirmation messages are turned on for this checklist…" at bounding box center [439, 210] width 319 height 168
click at [518, 260] on div "Mark Complete" at bounding box center [507, 267] width 44 height 18
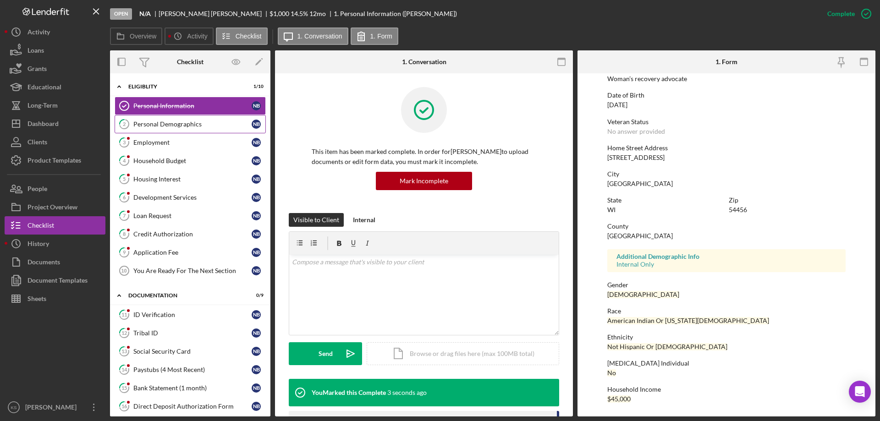
scroll to position [84, 0]
click at [188, 120] on link "2 Personal Demographics N B" at bounding box center [190, 124] width 151 height 18
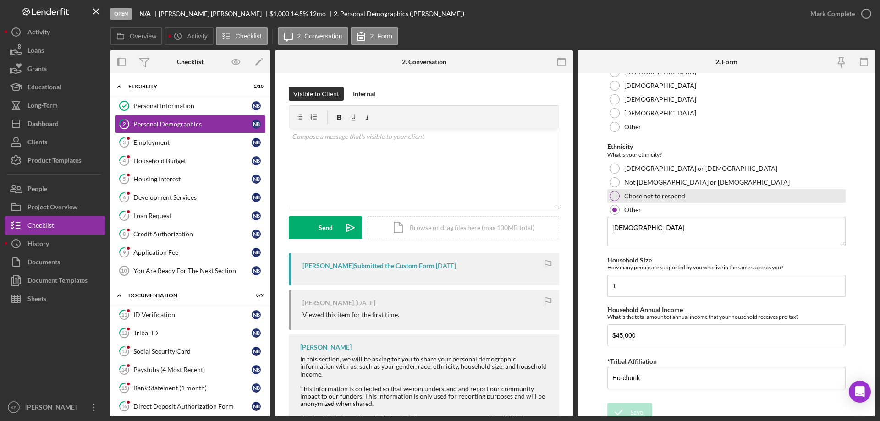
scroll to position [534, 0]
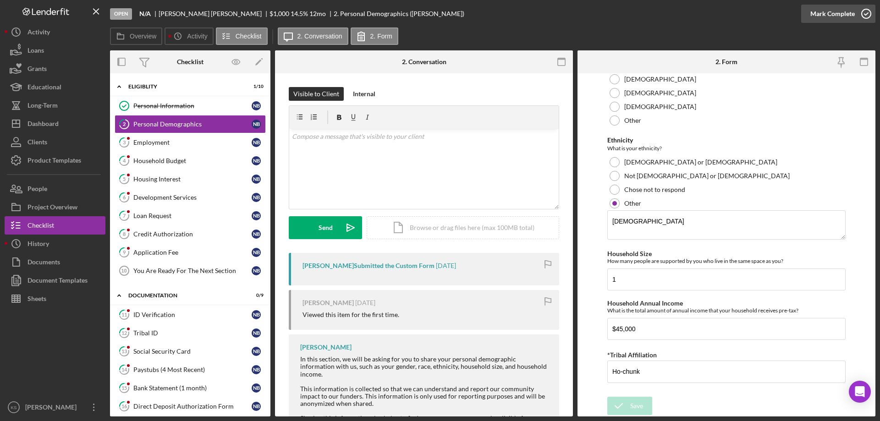
click at [857, 17] on icon "button" at bounding box center [866, 13] width 23 height 23
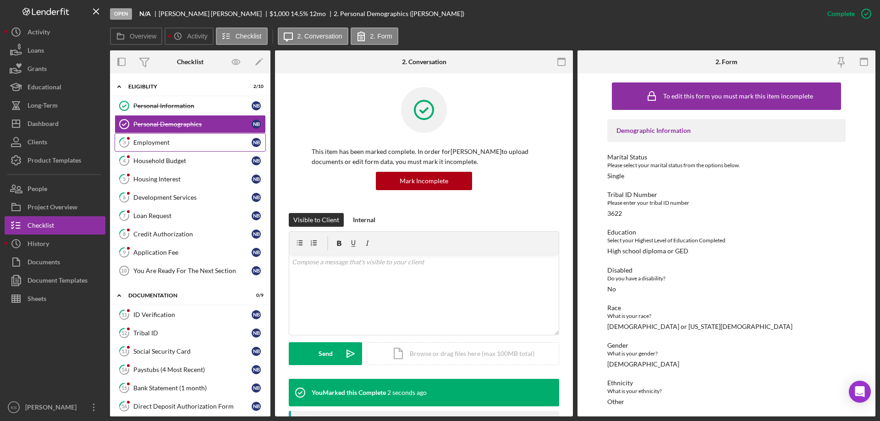
click at [157, 145] on div "Employment" at bounding box center [192, 142] width 118 height 7
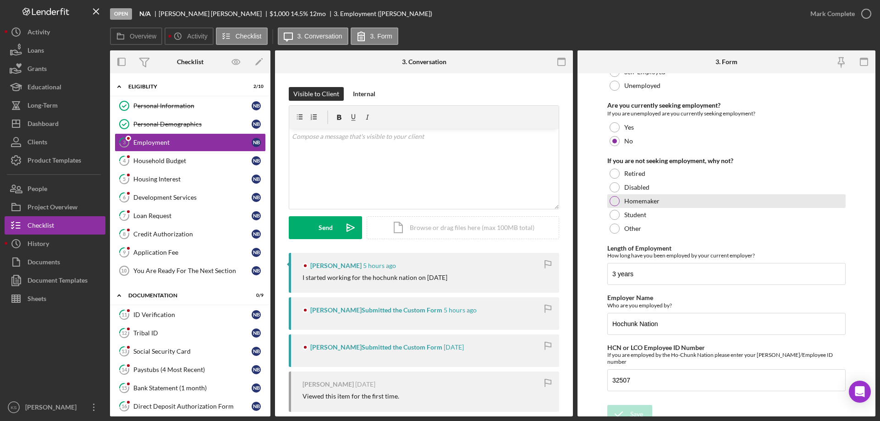
scroll to position [65, 0]
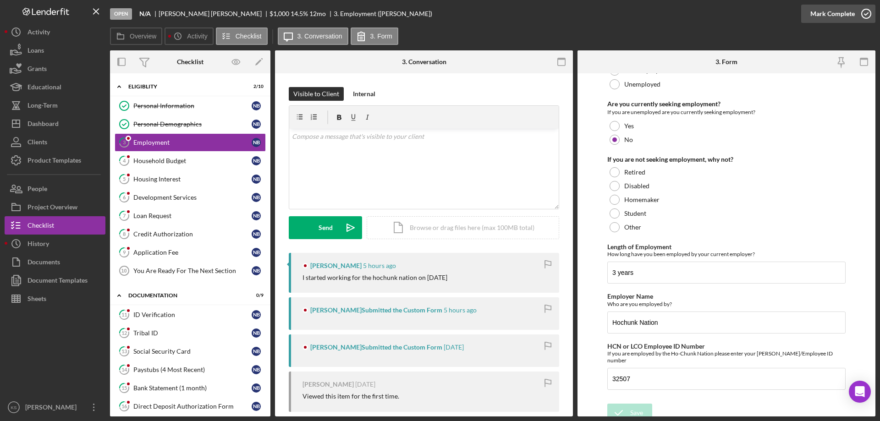
click at [848, 16] on div "Mark Complete" at bounding box center [832, 14] width 44 height 18
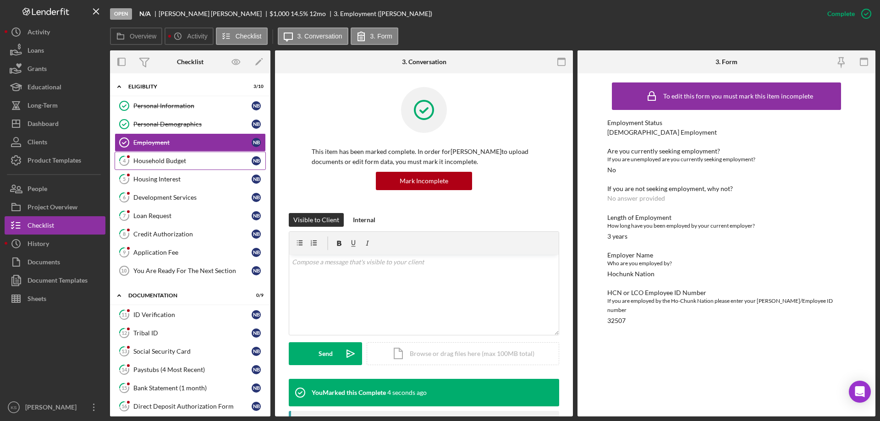
click at [184, 164] on div "Household Budget" at bounding box center [192, 160] width 118 height 7
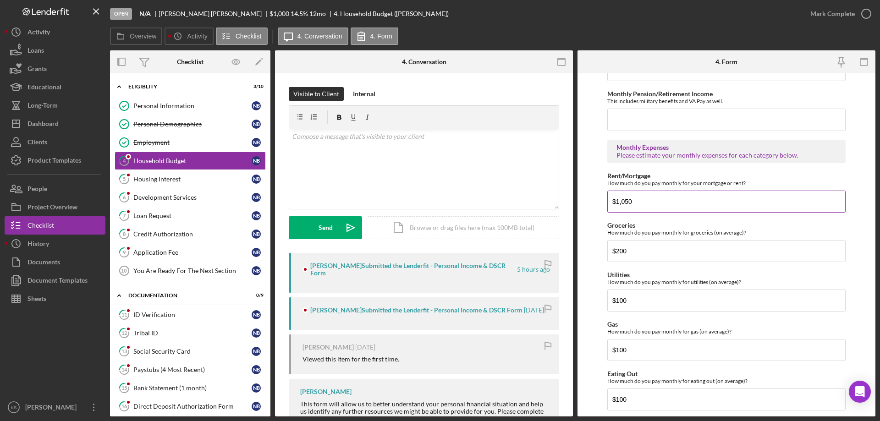
scroll to position [367, 0]
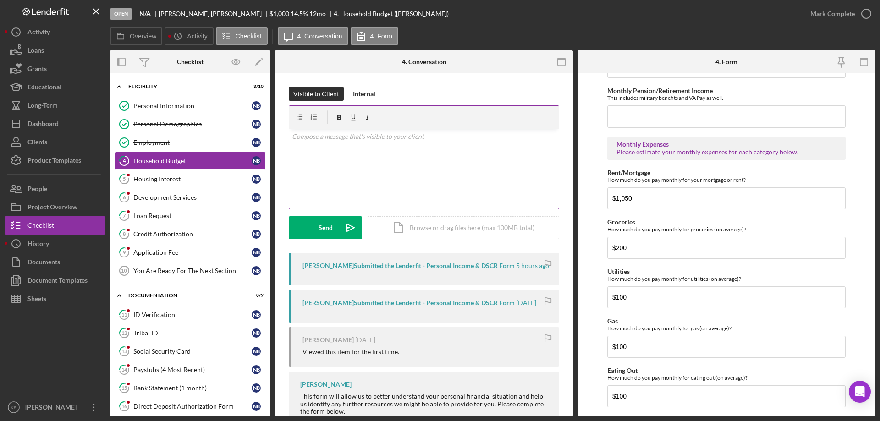
click at [421, 146] on div "v Color teal Color pink Remove color Add row above Add row below Add column bef…" at bounding box center [423, 169] width 269 height 80
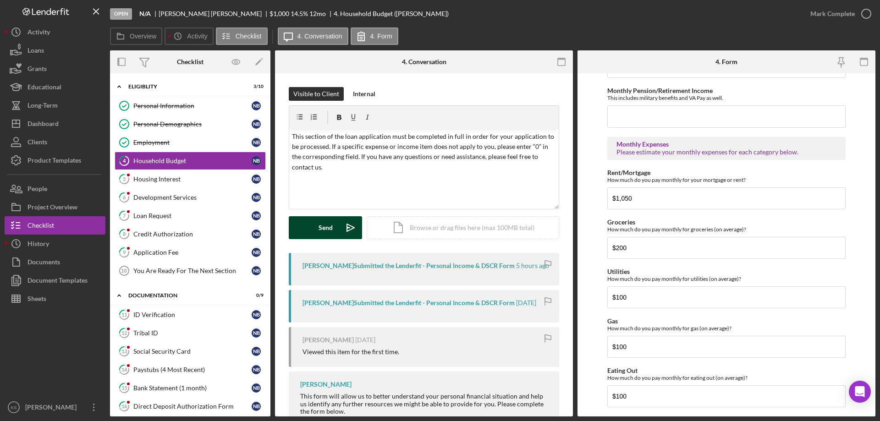
click at [333, 223] on button "Send Icon/icon-invite-send" at bounding box center [325, 227] width 73 height 23
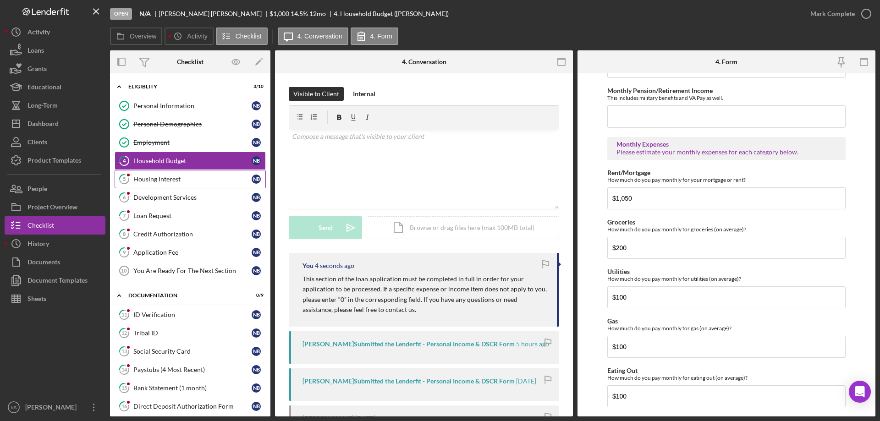
click at [178, 184] on link "5 Housing Interest N B" at bounding box center [190, 179] width 151 height 18
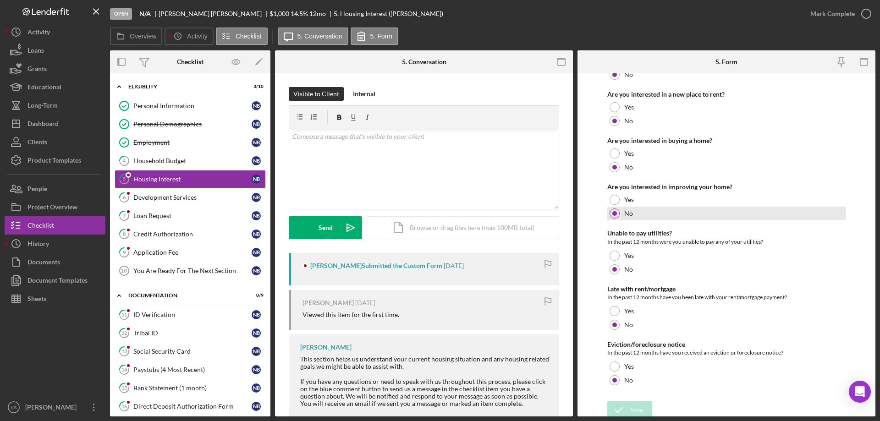
scroll to position [125, 0]
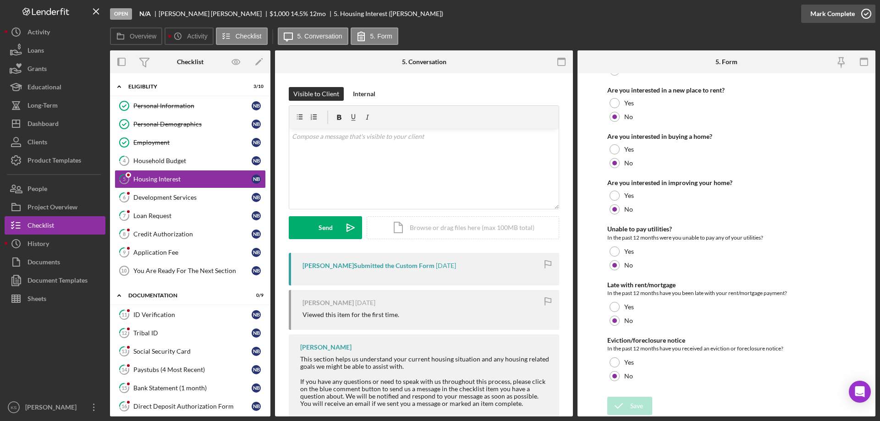
click at [835, 13] on div "Mark Complete" at bounding box center [832, 14] width 44 height 18
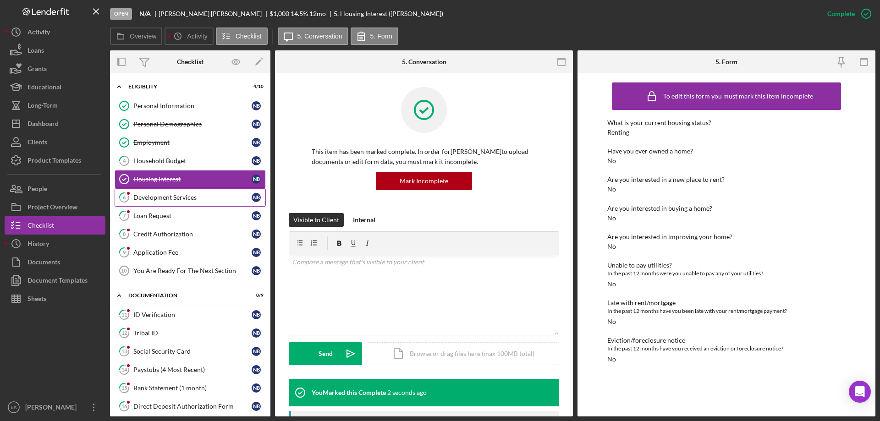
click at [200, 192] on link "6 Development Services N B" at bounding box center [190, 197] width 151 height 18
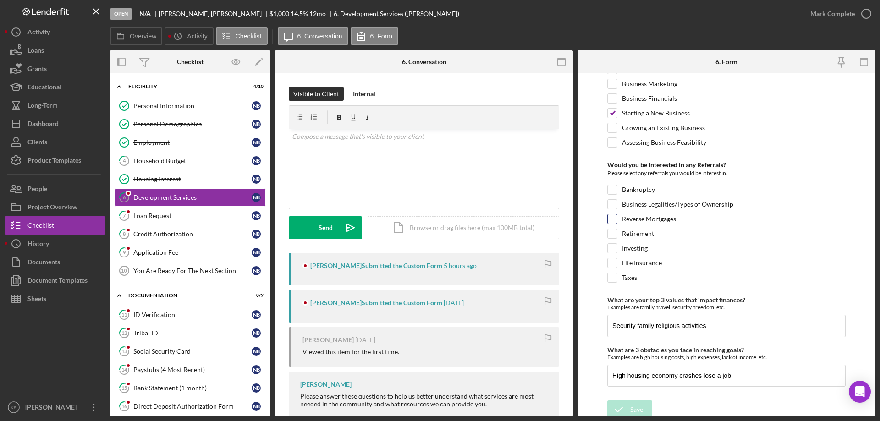
scroll to position [384, 0]
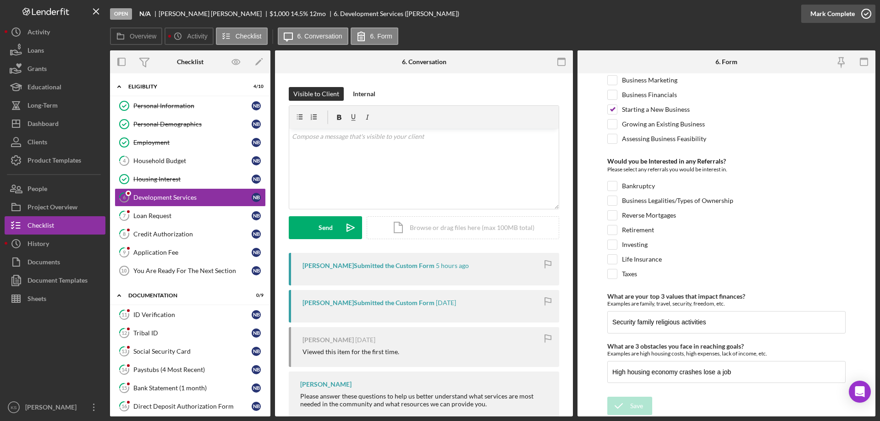
click at [844, 19] on div "Mark Complete" at bounding box center [832, 14] width 44 height 18
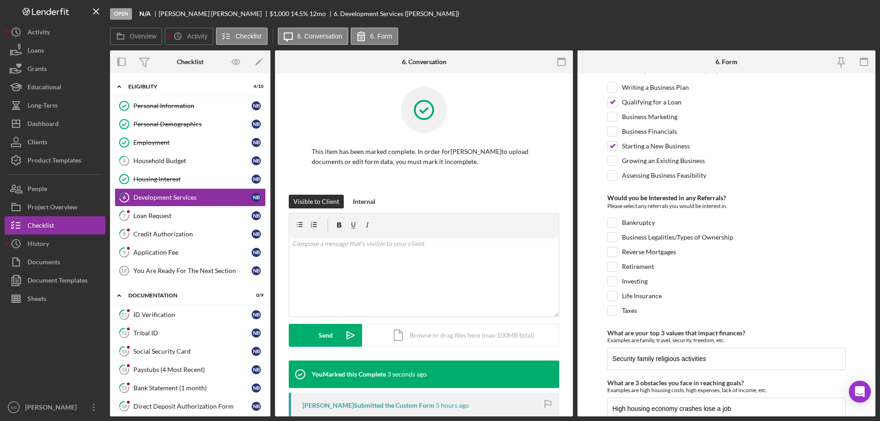
scroll to position [421, 0]
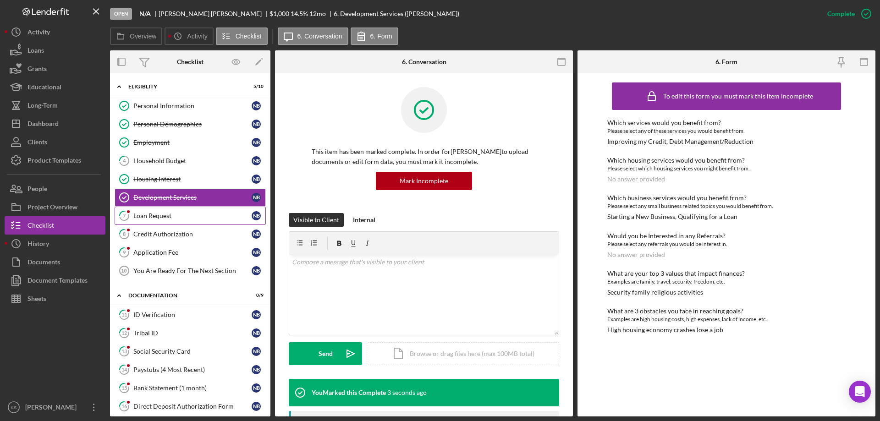
click at [183, 208] on link "7 Loan Request N B" at bounding box center [190, 216] width 151 height 18
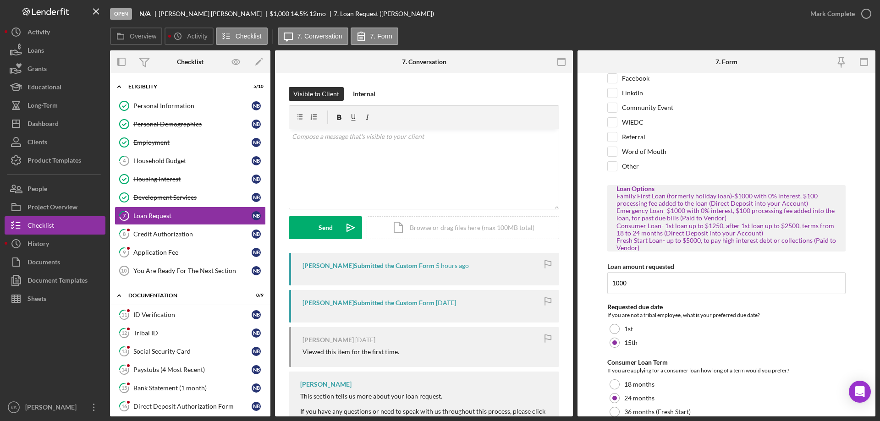
scroll to position [82, 0]
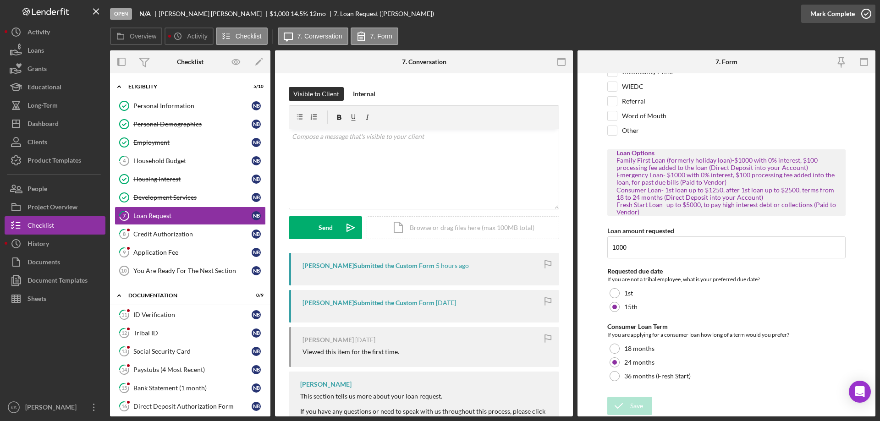
click at [825, 11] on div "Mark Complete" at bounding box center [832, 14] width 44 height 18
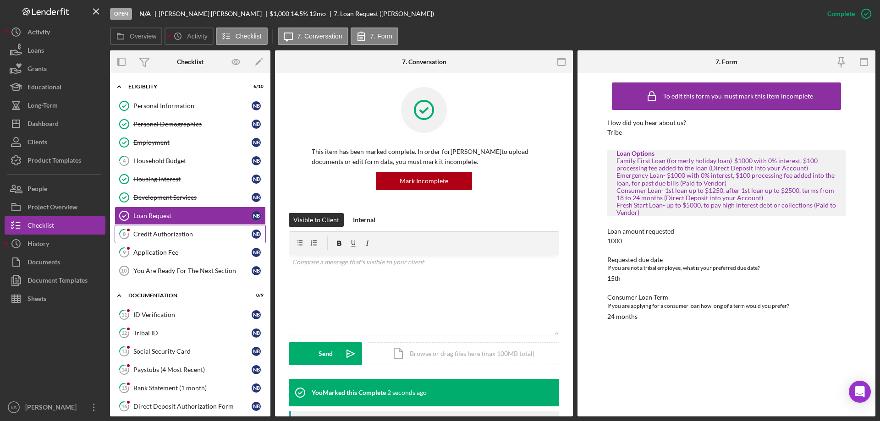
click at [165, 236] on div "Credit Authorization" at bounding box center [192, 233] width 118 height 7
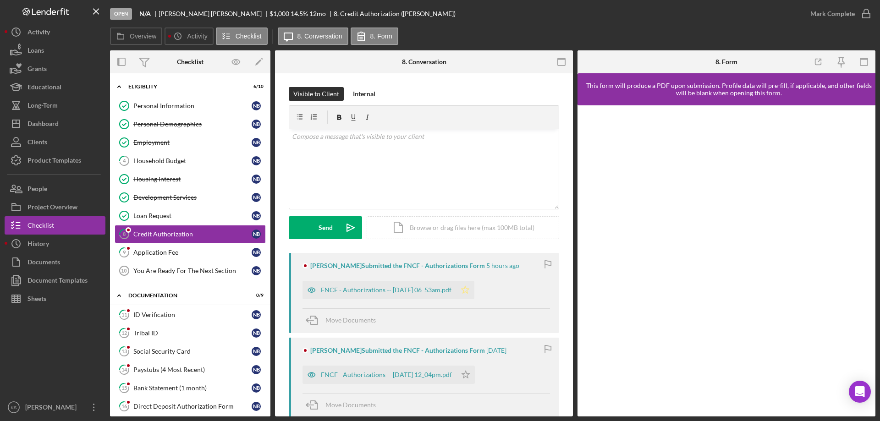
click at [469, 291] on polygon "button" at bounding box center [465, 289] width 8 height 7
click at [847, 12] on div "Mark Complete" at bounding box center [832, 14] width 44 height 18
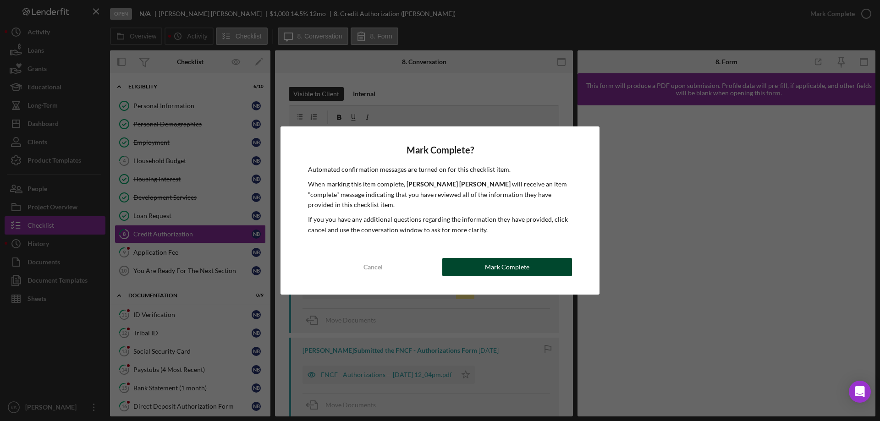
click at [492, 272] on div "Mark Complete" at bounding box center [507, 267] width 44 height 18
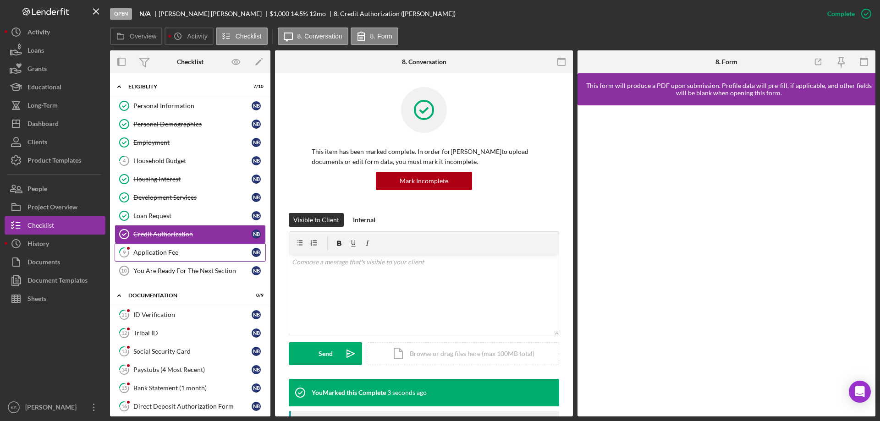
click at [203, 255] on div "Application Fee" at bounding box center [192, 252] width 118 height 7
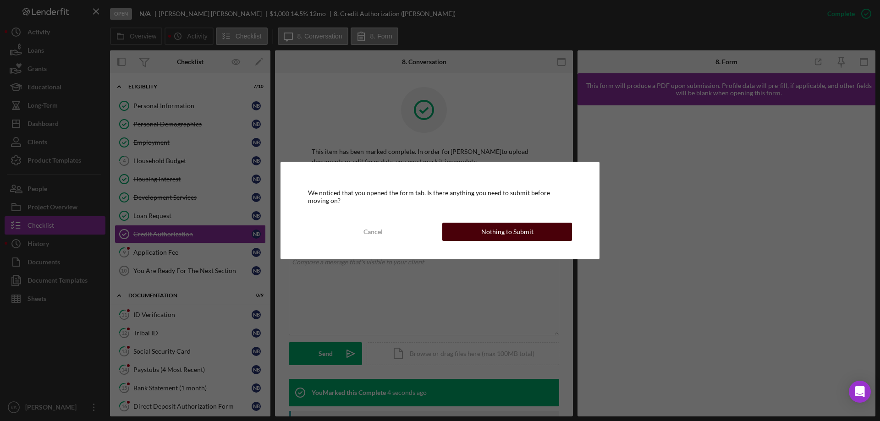
click at [506, 232] on div "Nothing to Submit" at bounding box center [507, 232] width 52 height 18
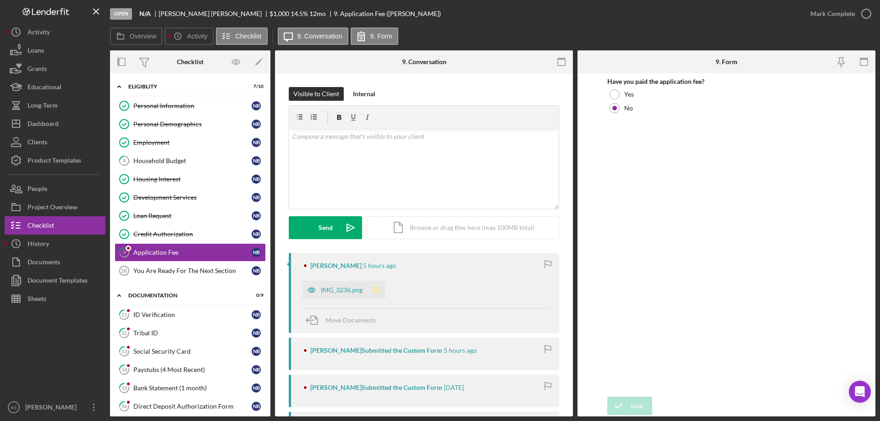
click at [373, 289] on polygon "button" at bounding box center [377, 289] width 8 height 7
click at [858, 4] on div "Mark Complete" at bounding box center [838, 13] width 74 height 27
click at [857, 11] on icon "button" at bounding box center [866, 13] width 23 height 23
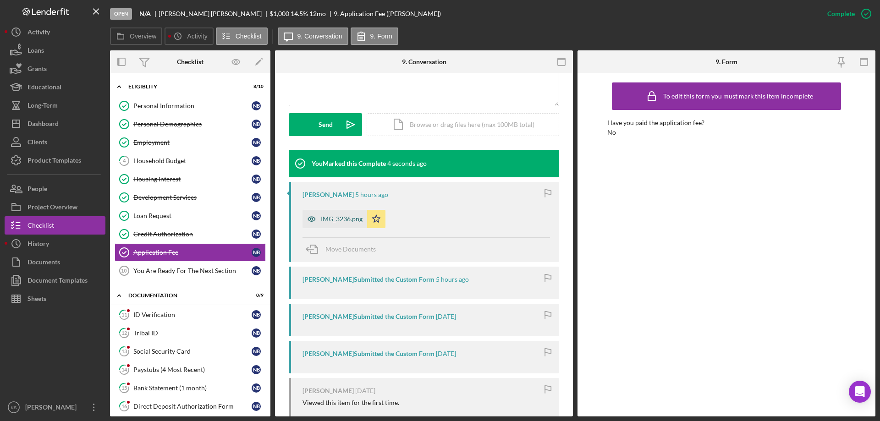
click at [334, 224] on div "IMG_3236.png" at bounding box center [334, 219] width 65 height 18
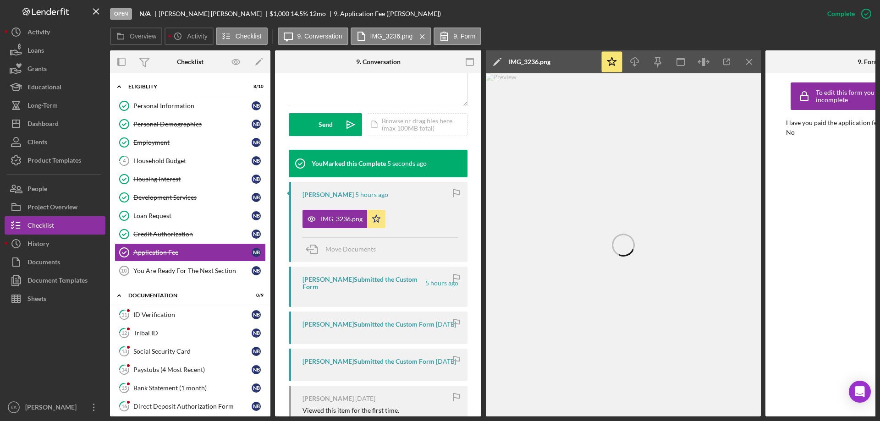
click at [748, 65] on icon "Icon/Menu Close" at bounding box center [749, 62] width 21 height 21
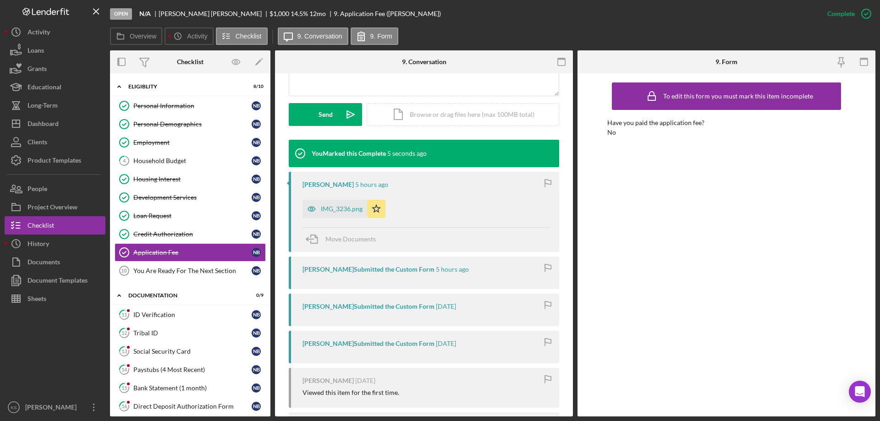
scroll to position [229, 0]
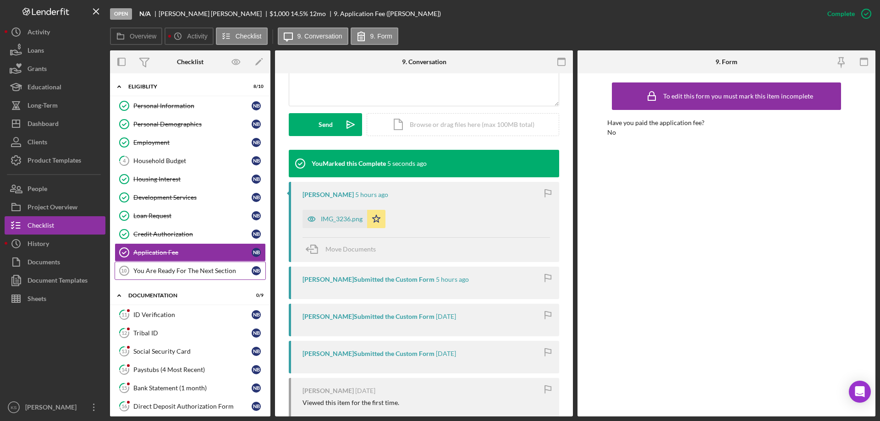
click at [151, 269] on div "You Are Ready For The Next Section" at bounding box center [192, 270] width 118 height 7
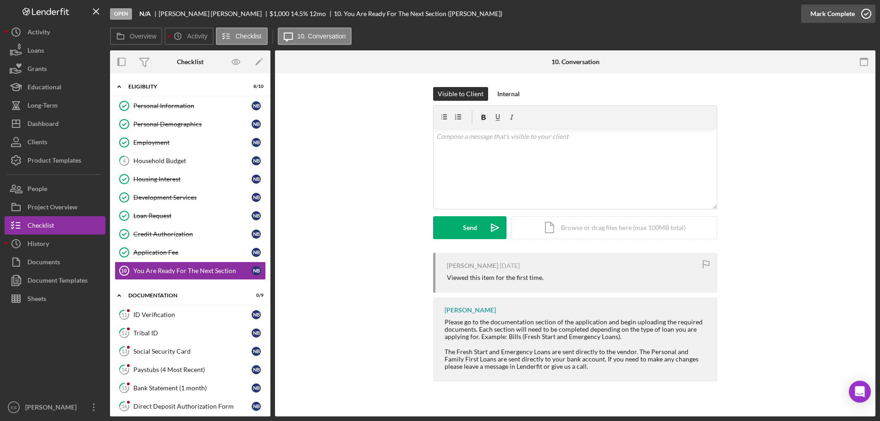
click at [827, 10] on div "Mark Complete" at bounding box center [832, 14] width 44 height 18
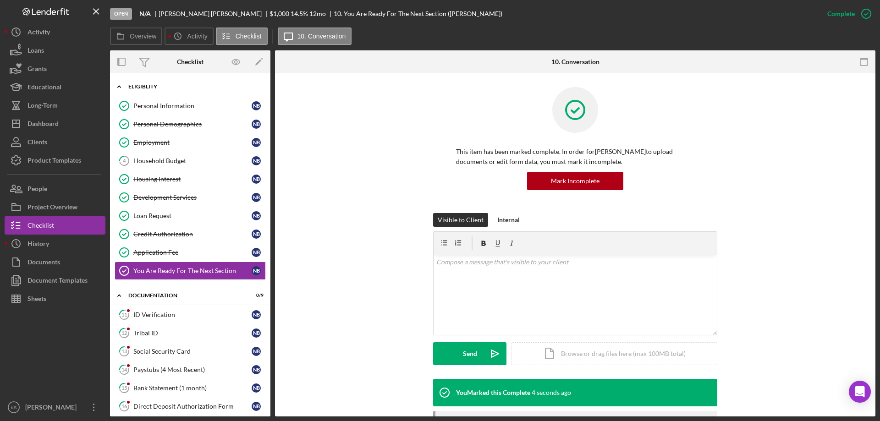
click at [151, 86] on div "Eligiblity" at bounding box center [193, 86] width 131 height 5
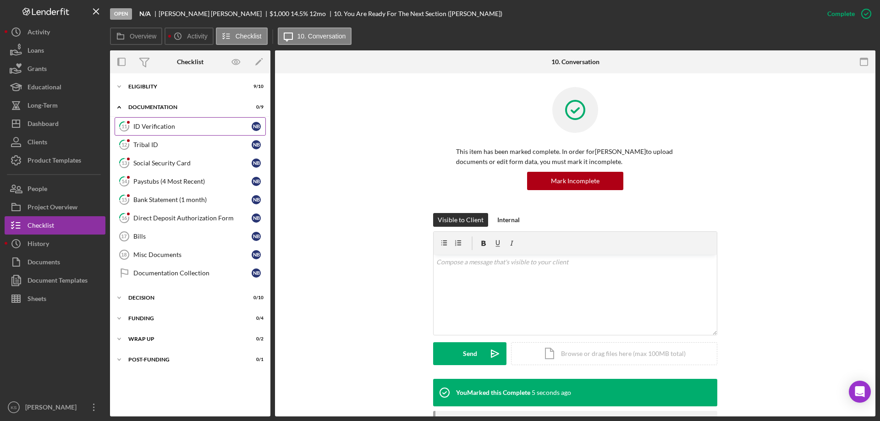
click at [159, 123] on div "ID Verification" at bounding box center [192, 126] width 118 height 7
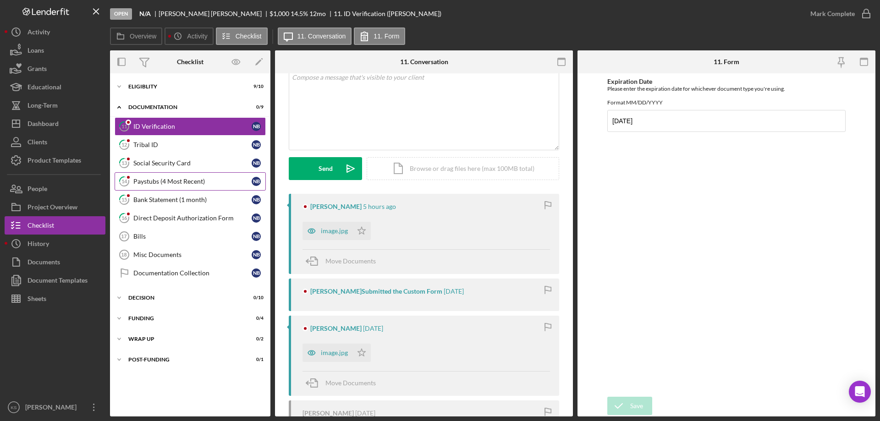
scroll to position [227, 0]
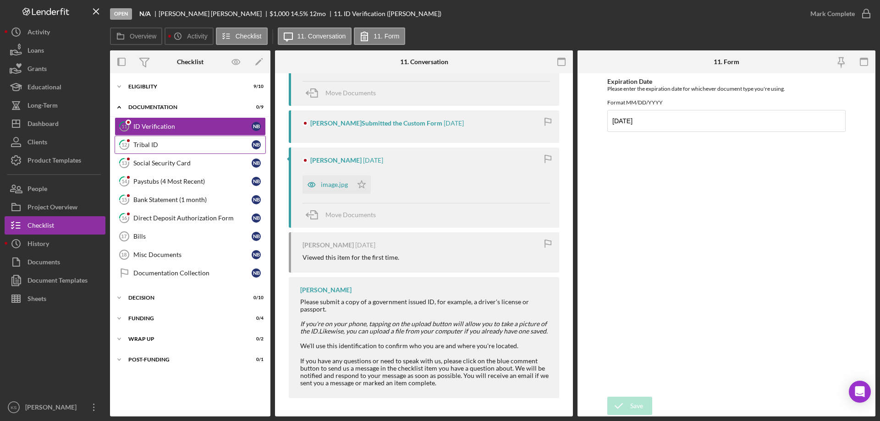
click at [167, 145] on div "Tribal ID" at bounding box center [192, 144] width 118 height 7
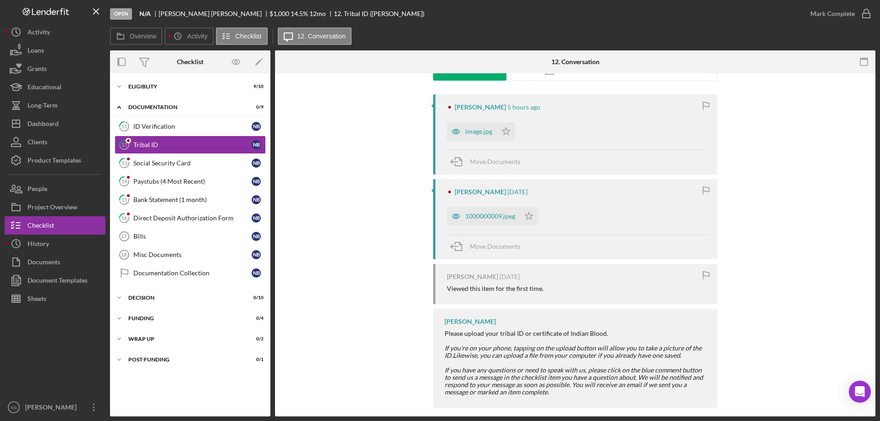
scroll to position [168, 0]
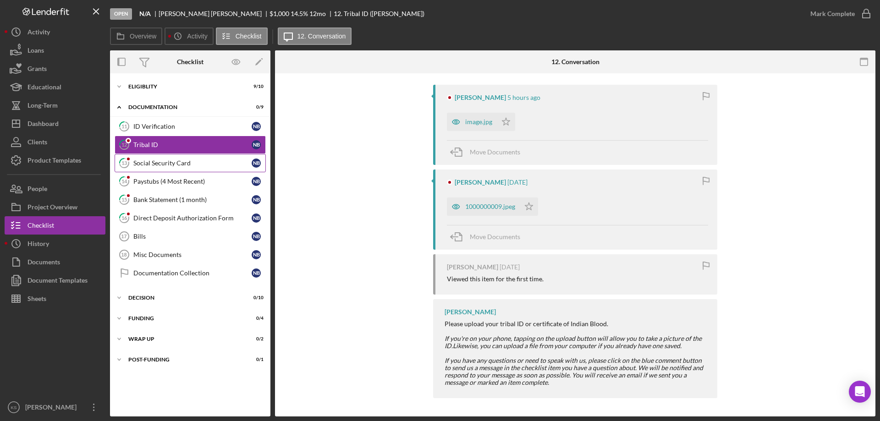
click at [192, 168] on link "13 Social Security Card N B" at bounding box center [190, 163] width 151 height 18
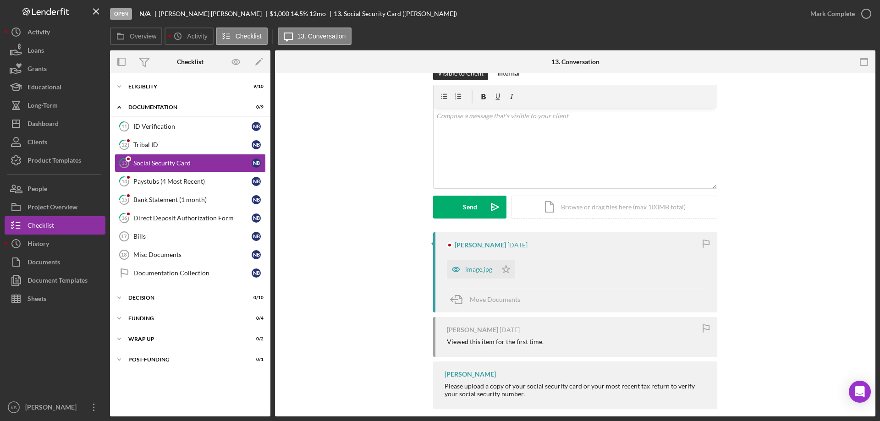
scroll to position [32, 0]
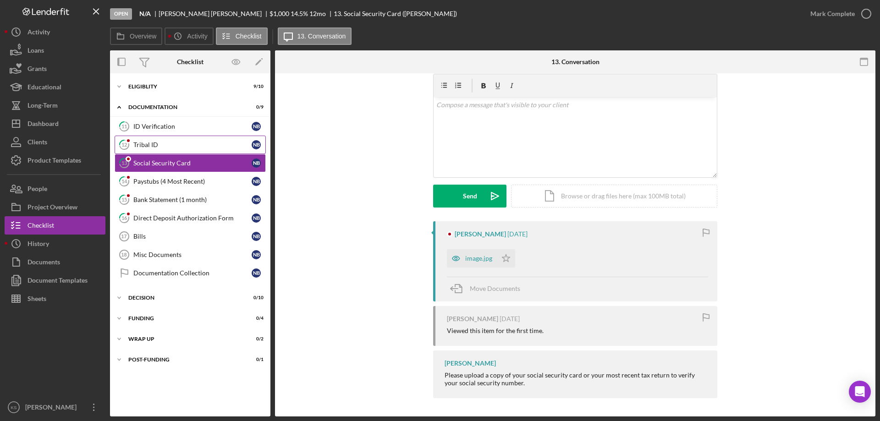
click at [173, 149] on link "12 Tribal ID N B" at bounding box center [190, 145] width 151 height 18
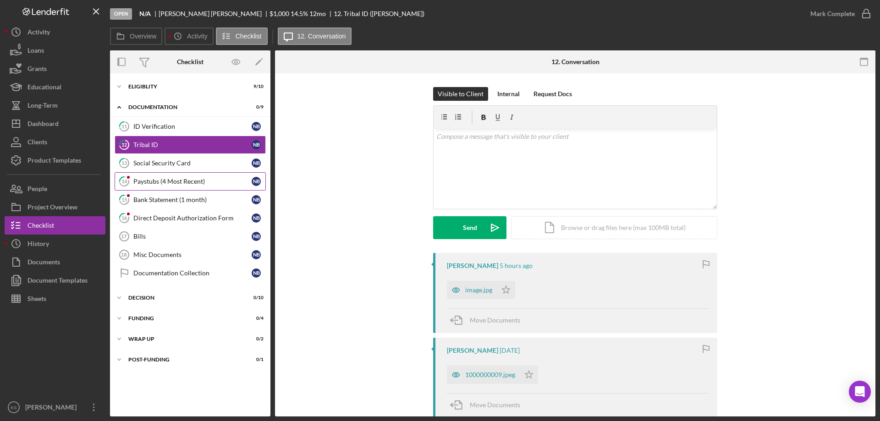
click at [172, 184] on div "Paystubs (4 Most Recent)" at bounding box center [192, 181] width 118 height 7
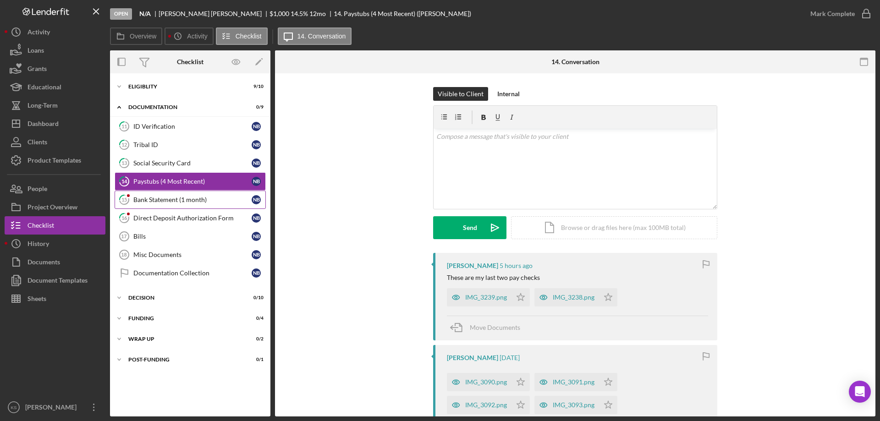
click at [171, 201] on div "Bank Statement (1 month)" at bounding box center [192, 199] width 118 height 7
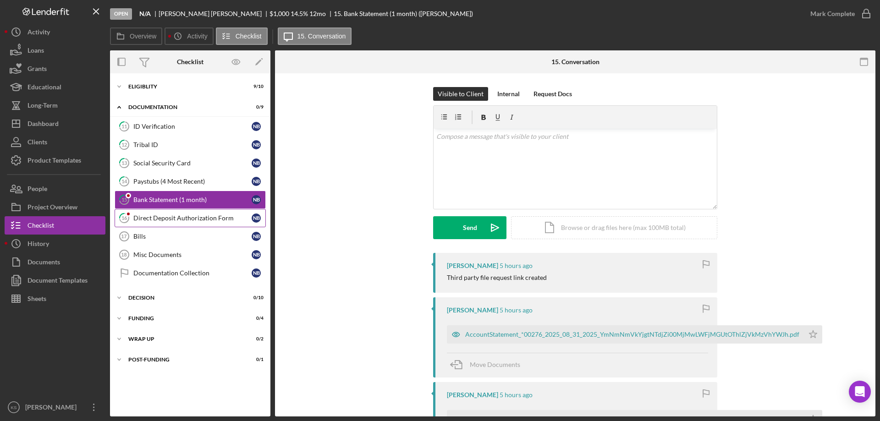
click at [216, 222] on link "16 Direct Deposit Authorization Form N B" at bounding box center [190, 218] width 151 height 18
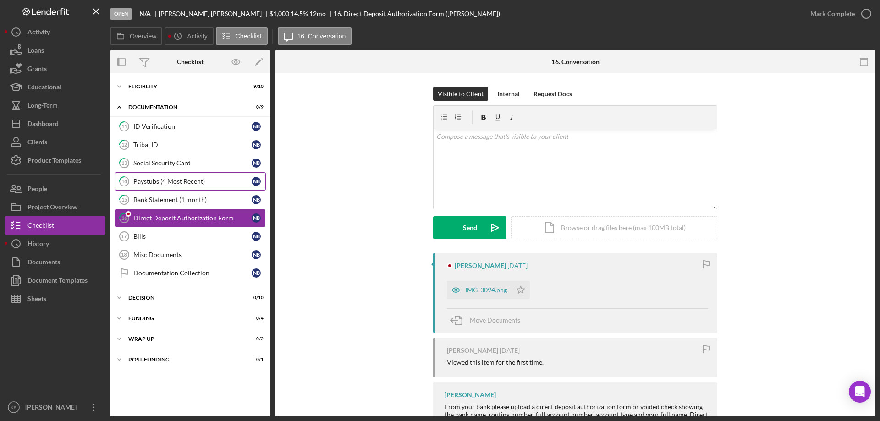
click at [181, 178] on div "Paystubs (4 Most Recent)" at bounding box center [192, 181] width 118 height 7
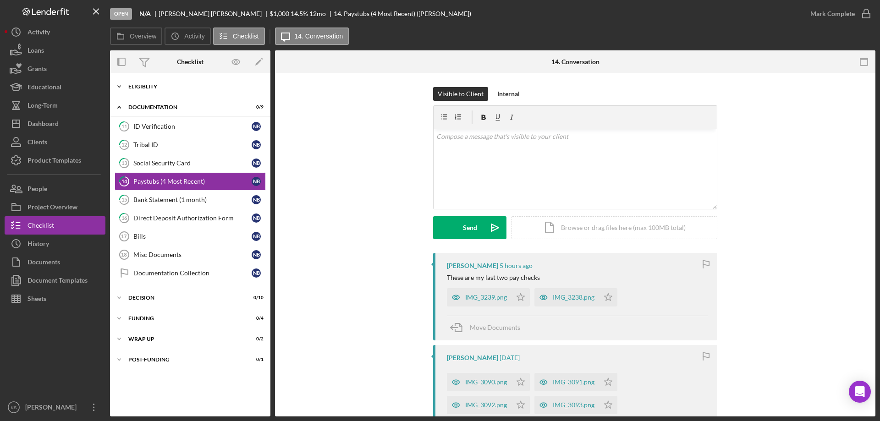
click at [137, 85] on div "Eligiblity" at bounding box center [193, 86] width 131 height 5
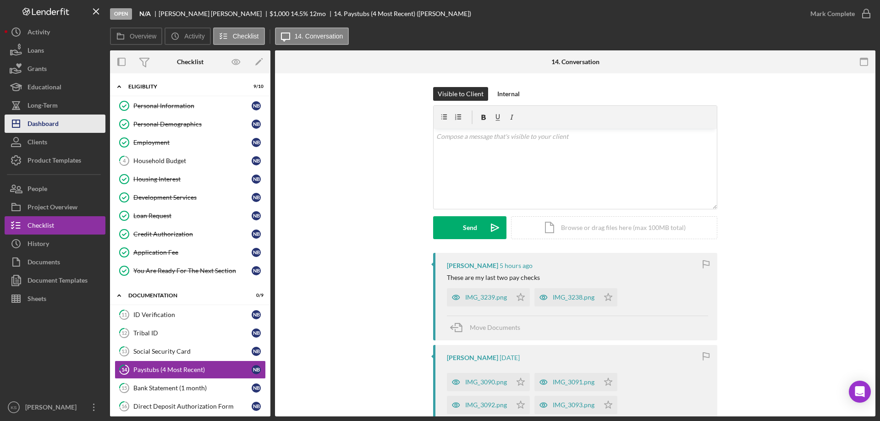
click at [38, 121] on div "Dashboard" at bounding box center [42, 125] width 31 height 21
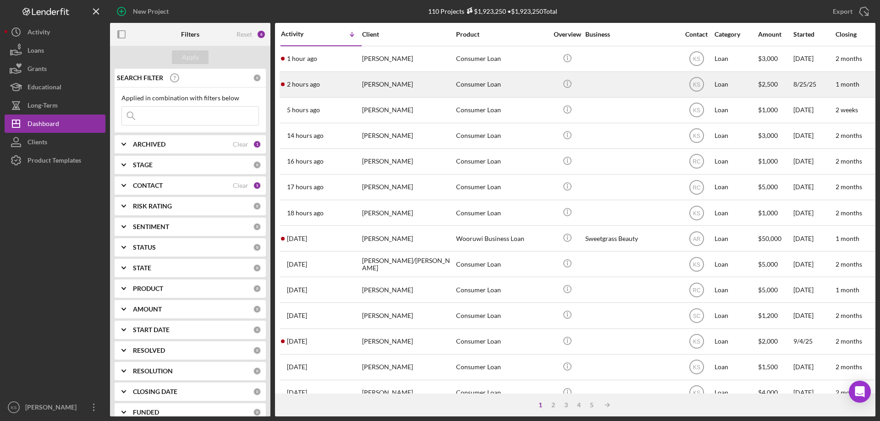
click at [494, 87] on div "Consumer Loan" at bounding box center [502, 84] width 92 height 24
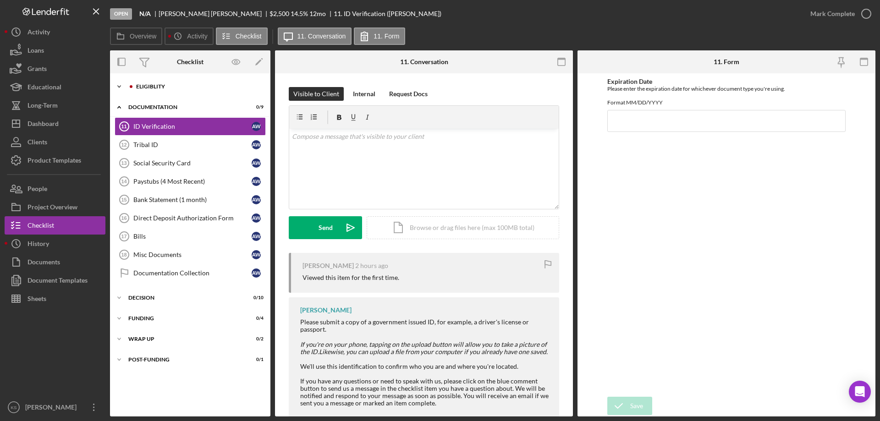
click at [183, 82] on div "Icon/Expander Eligiblity 0 / 10" at bounding box center [190, 86] width 160 height 18
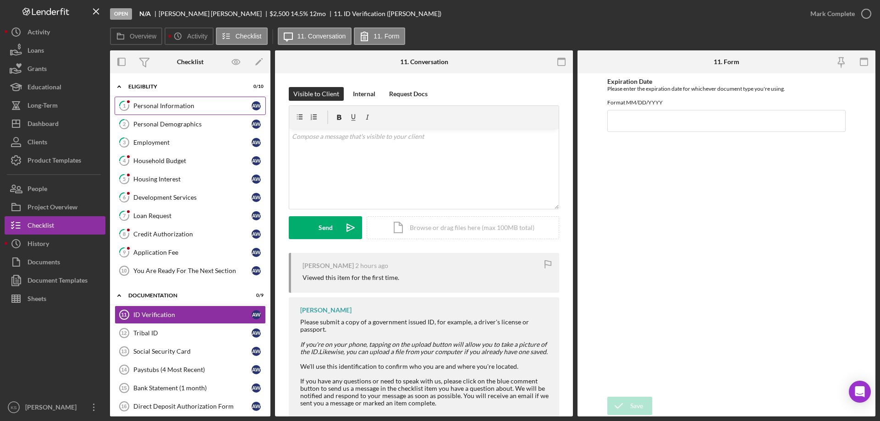
click at [174, 104] on div "Personal Information" at bounding box center [192, 105] width 118 height 7
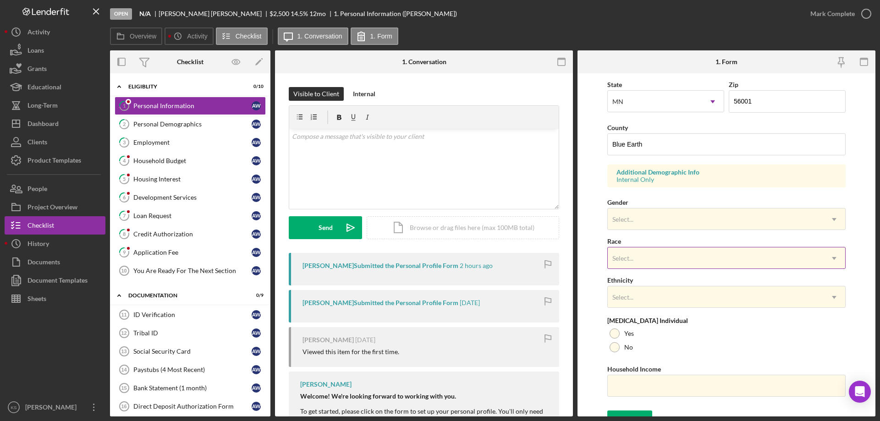
scroll to position [269, 0]
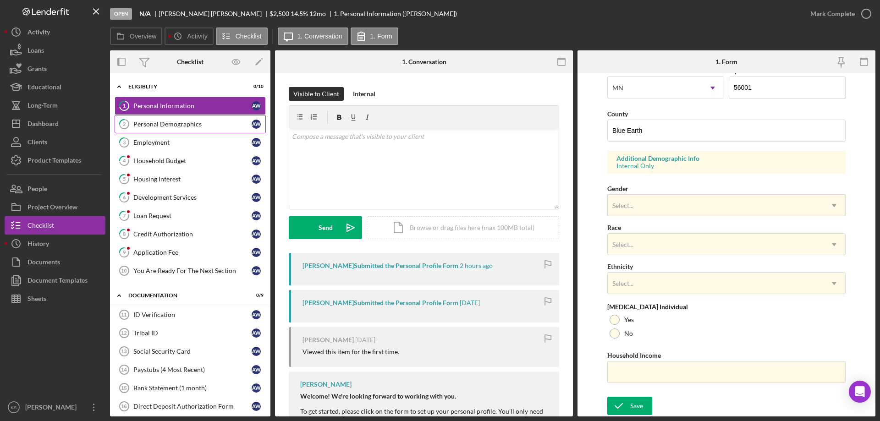
click at [187, 129] on link "2 Personal Demographics A W" at bounding box center [190, 124] width 151 height 18
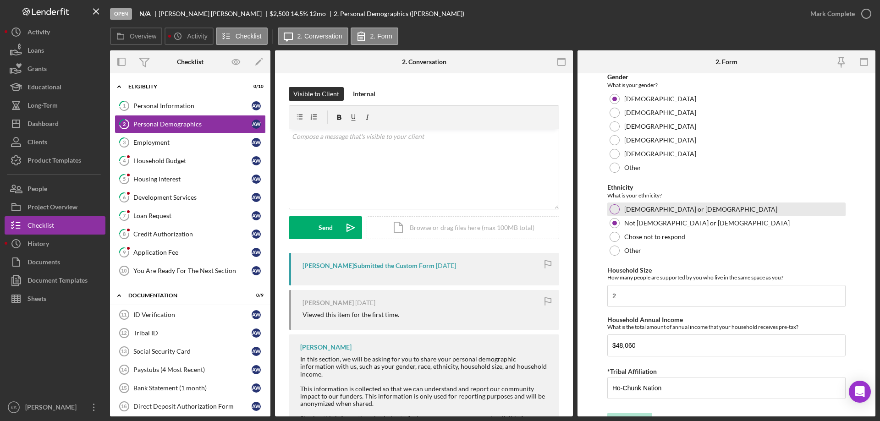
scroll to position [503, 0]
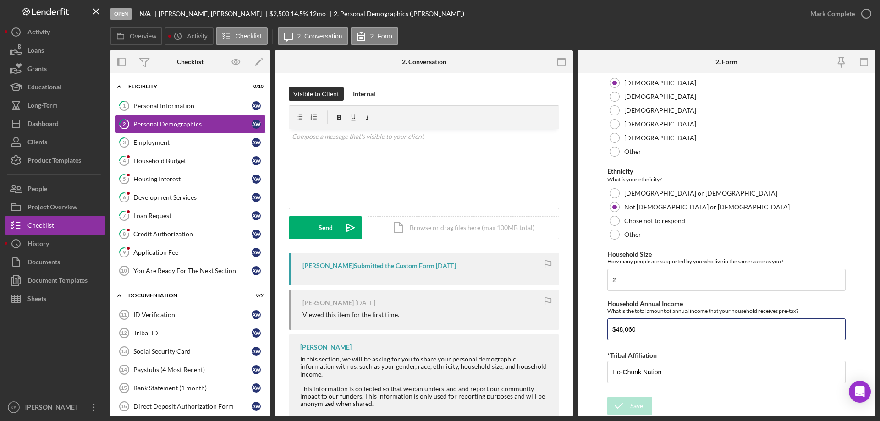
drag, startPoint x: 668, startPoint y: 332, endPoint x: 568, endPoint y: 321, distance: 100.5
click at [562, 321] on div "Overview Internal Workflow Stage Open Icon/Dropdown Arrow Archive (can unarchiv…" at bounding box center [492, 233] width 765 height 366
click at [192, 110] on div "Personal Information" at bounding box center [192, 105] width 118 height 7
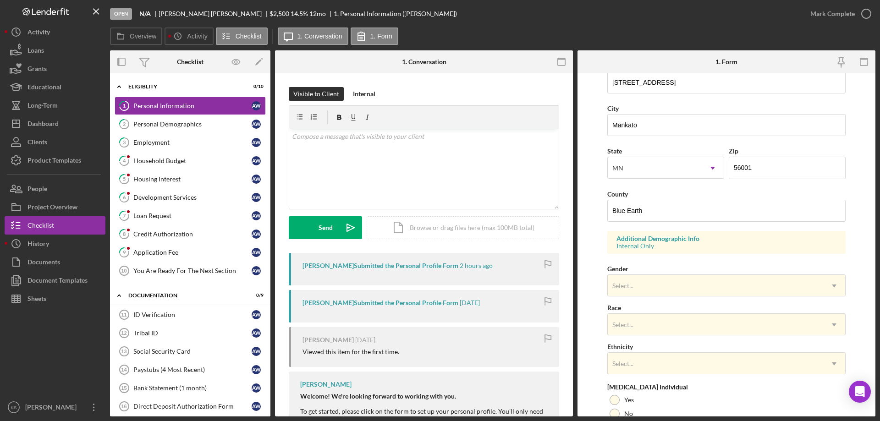
scroll to position [269, 0]
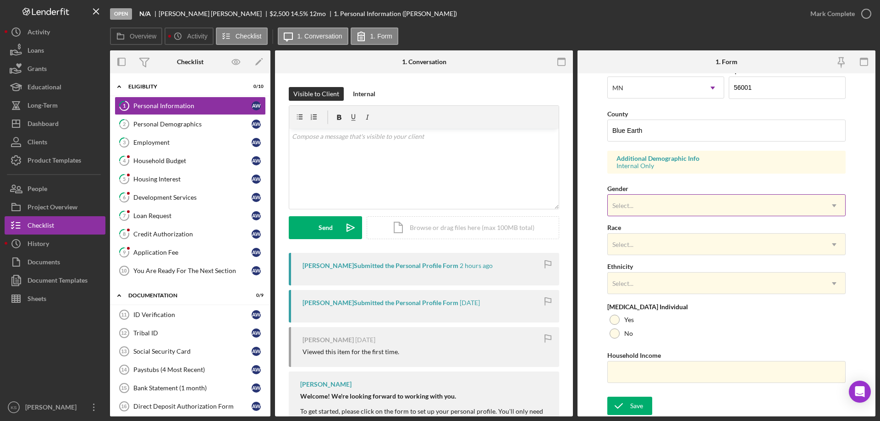
click at [655, 209] on div "Select..." at bounding box center [715, 205] width 215 height 21
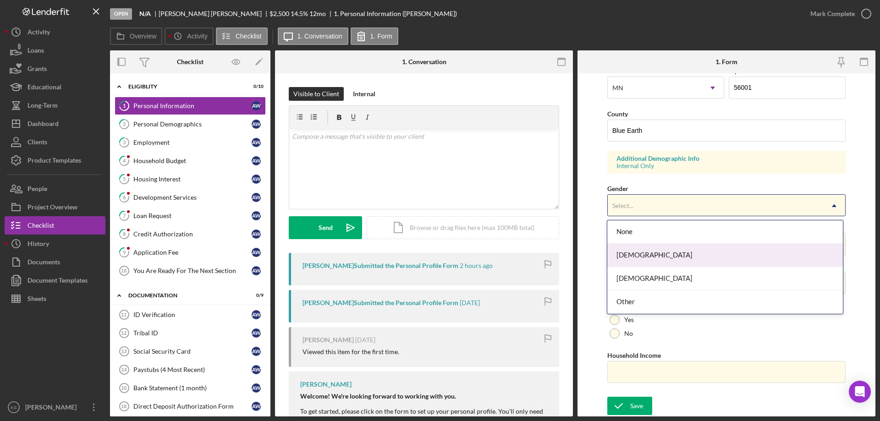
click at [642, 251] on div "[DEMOGRAPHIC_DATA]" at bounding box center [724, 255] width 235 height 23
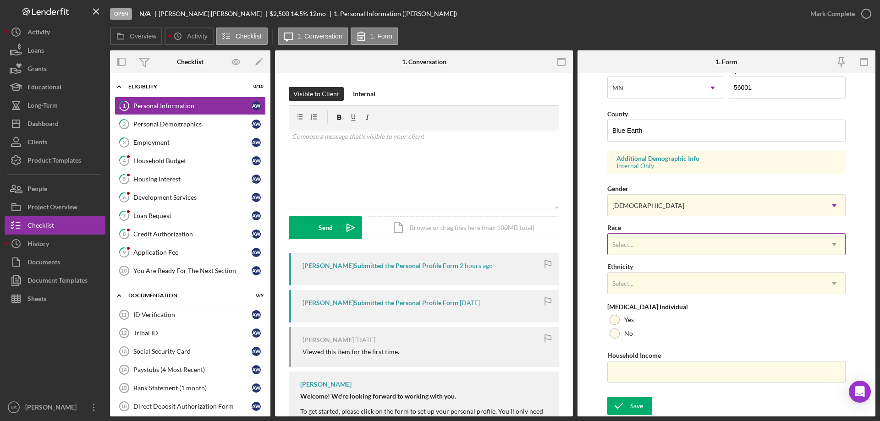
click at [654, 239] on div "Select..." at bounding box center [715, 244] width 215 height 21
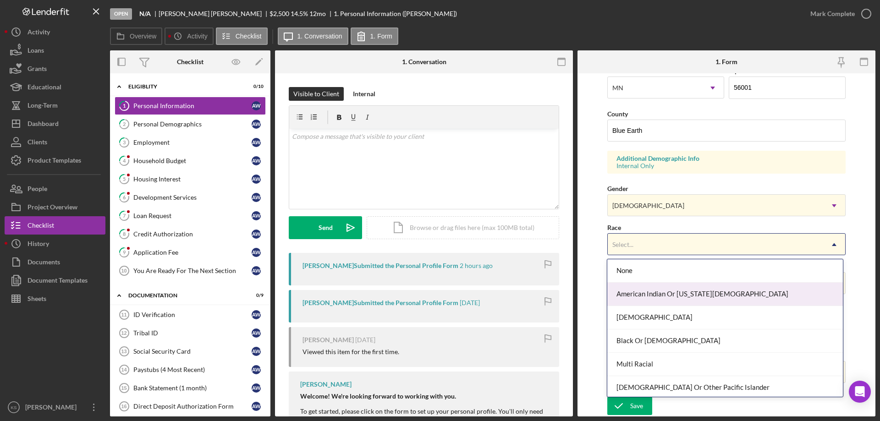
click at [658, 295] on div "American Indian Or [US_STATE][DEMOGRAPHIC_DATA]" at bounding box center [724, 294] width 235 height 23
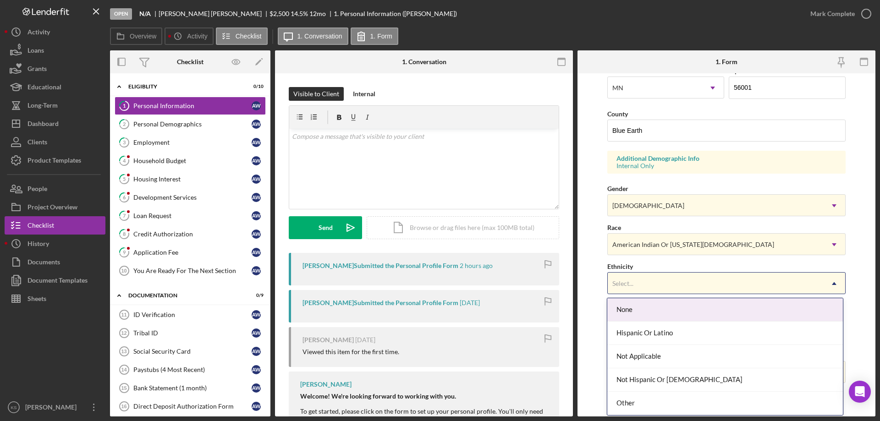
click at [661, 289] on div "Select..." at bounding box center [715, 283] width 215 height 21
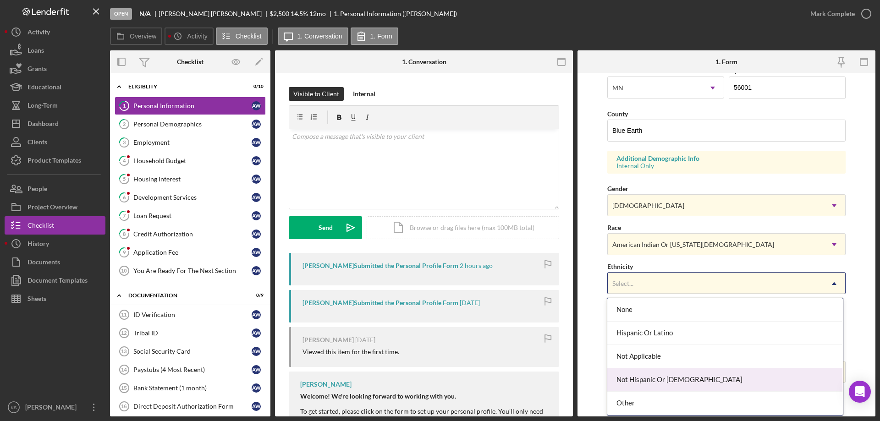
click at [659, 375] on div "Not Hispanic Or [DEMOGRAPHIC_DATA]" at bounding box center [724, 379] width 235 height 23
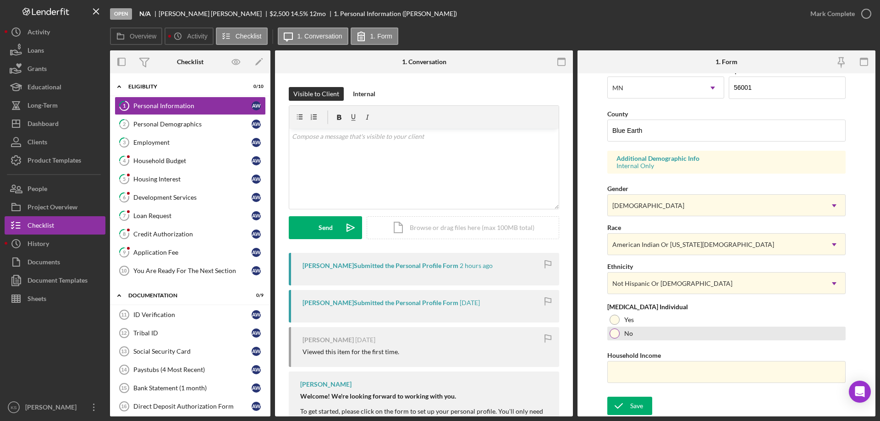
click at [627, 335] on label "No" at bounding box center [628, 333] width 9 height 7
click at [643, 380] on input "Household Income" at bounding box center [726, 372] width 238 height 22
paste input "$48,060"
type input "$48,060"
click at [637, 403] on div "Save" at bounding box center [636, 406] width 13 height 18
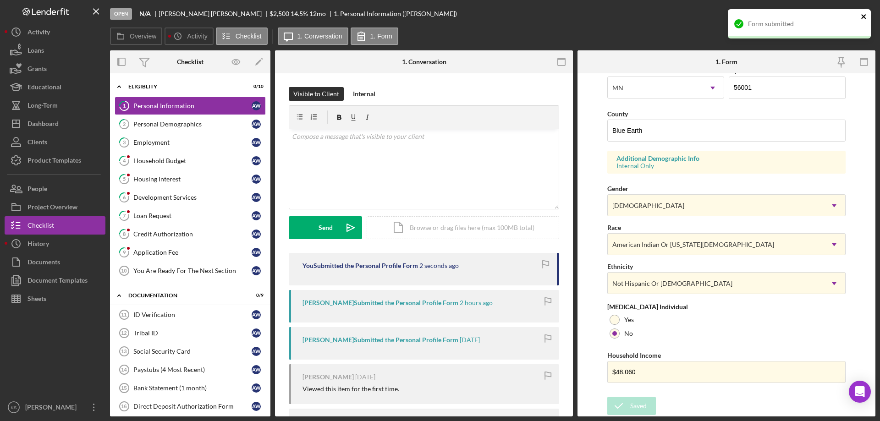
click at [862, 20] on icon "close" at bounding box center [864, 16] width 6 height 7
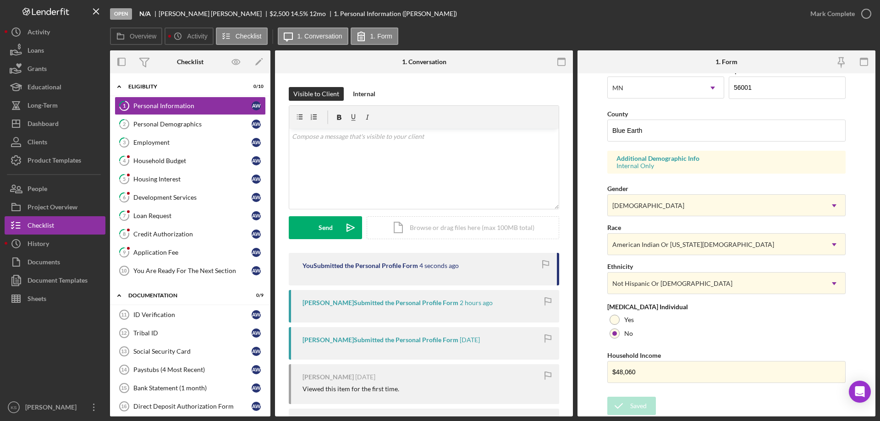
click at [841, 14] on div "Form submitted" at bounding box center [799, 27] width 147 height 40
click at [834, 14] on div "Mark Complete" at bounding box center [832, 14] width 44 height 18
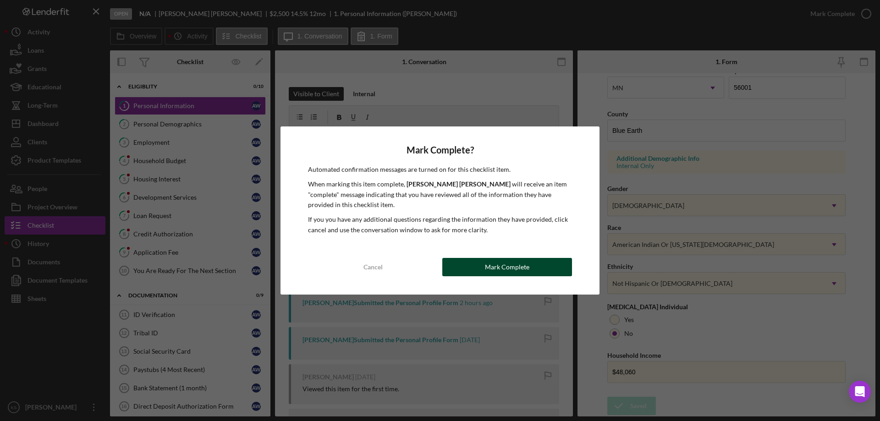
click at [531, 261] on button "Mark Complete" at bounding box center [507, 267] width 130 height 18
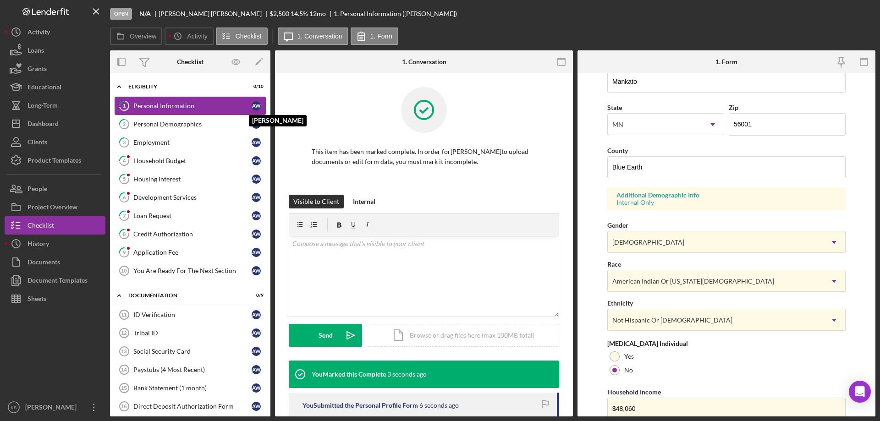
scroll to position [84, 0]
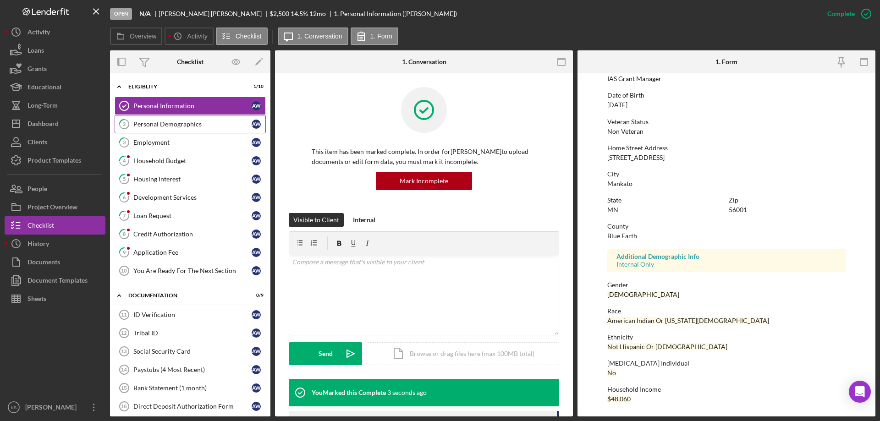
click at [183, 121] on div "Personal Demographics" at bounding box center [192, 124] width 118 height 7
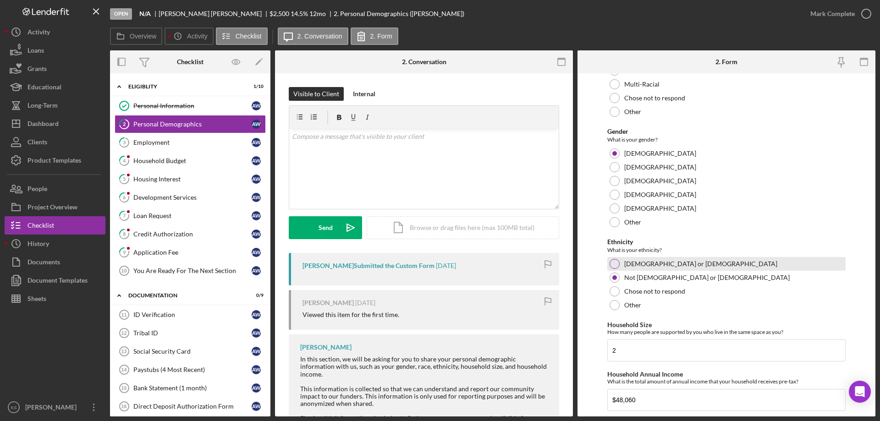
scroll to position [503, 0]
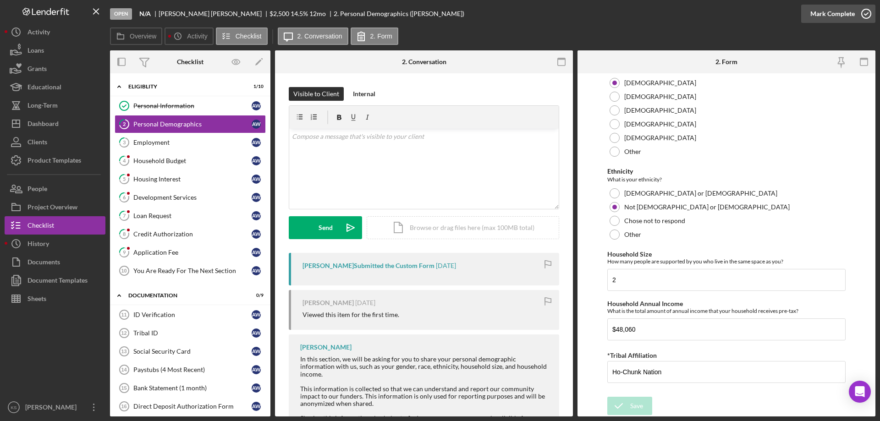
click at [841, 16] on div "Mark Complete" at bounding box center [832, 14] width 44 height 18
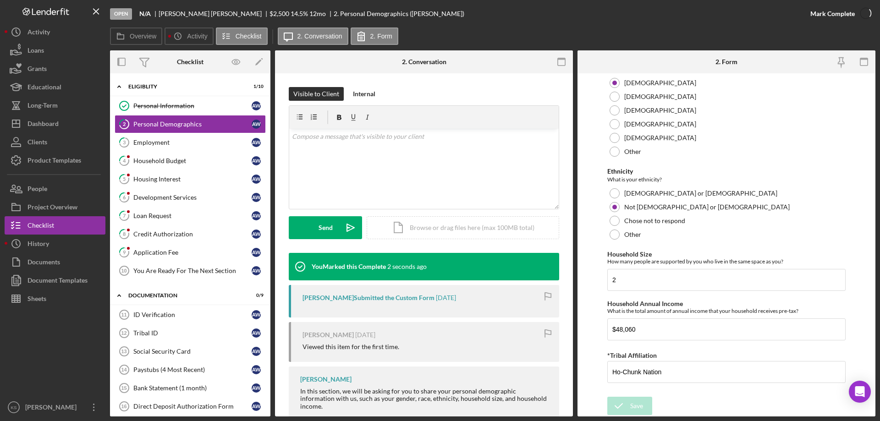
scroll to position [540, 0]
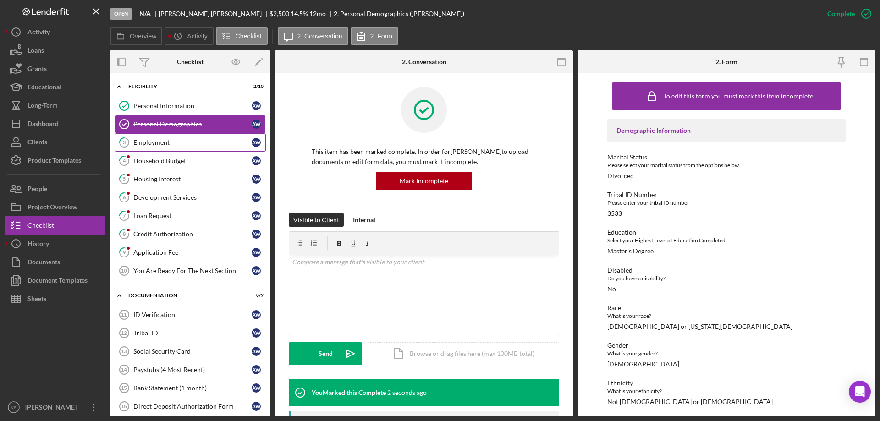
click at [155, 141] on div "Employment" at bounding box center [192, 142] width 118 height 7
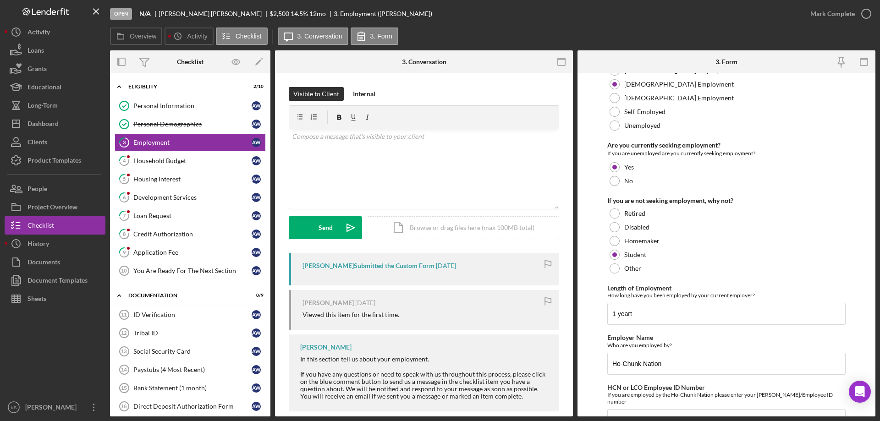
scroll to position [65, 0]
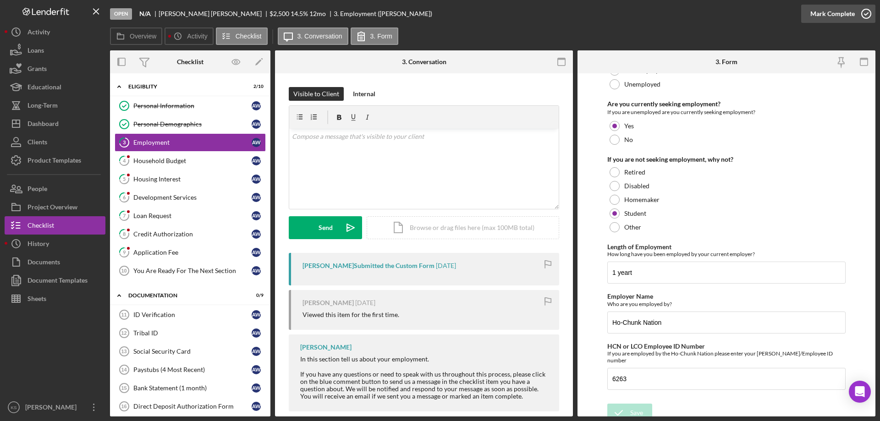
click at [829, 9] on div "Mark Complete" at bounding box center [832, 14] width 44 height 18
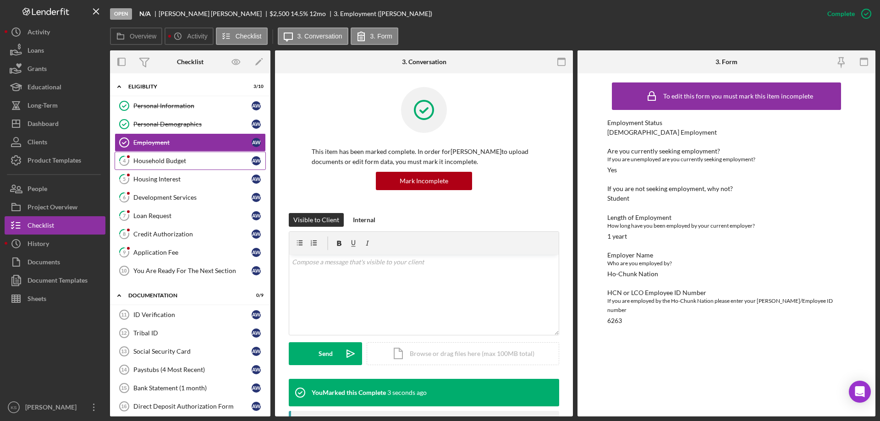
click at [178, 162] on div "Household Budget" at bounding box center [192, 160] width 118 height 7
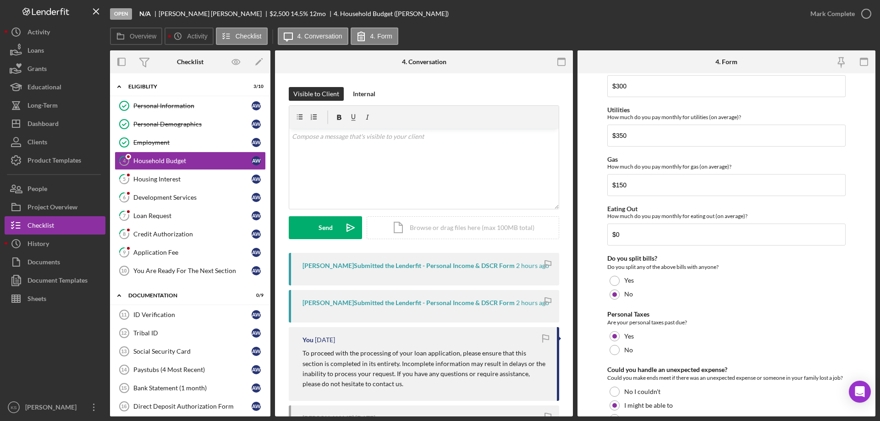
scroll to position [594, 0]
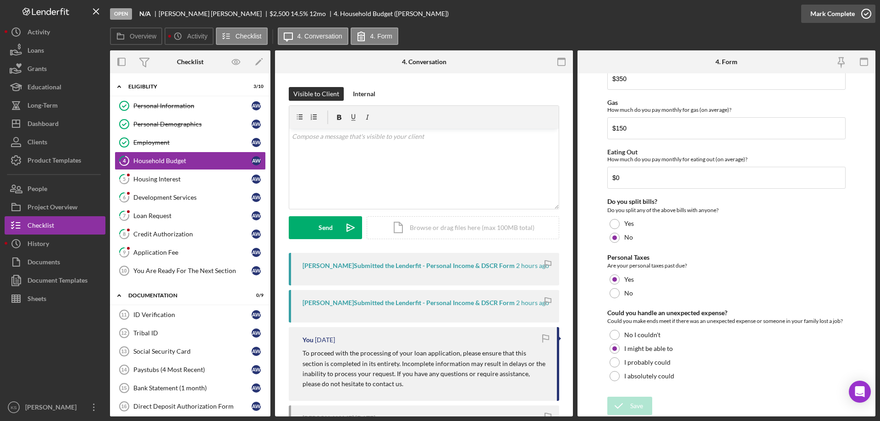
click at [830, 16] on div "Mark Complete" at bounding box center [832, 14] width 44 height 18
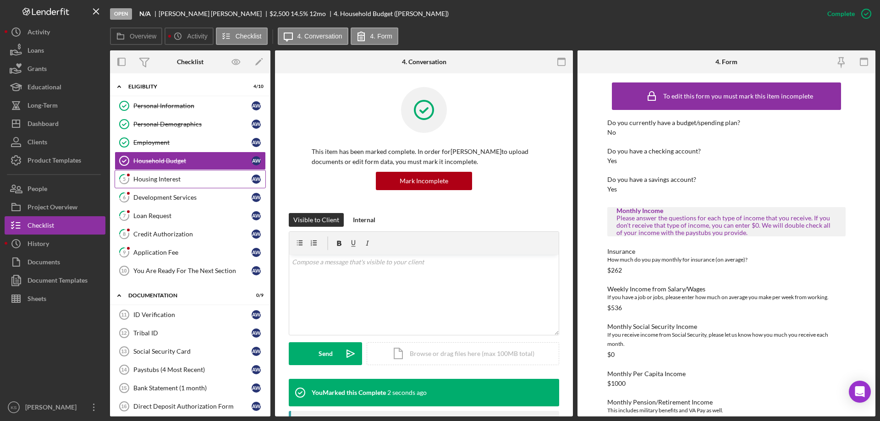
click at [151, 178] on div "Housing Interest" at bounding box center [192, 179] width 118 height 7
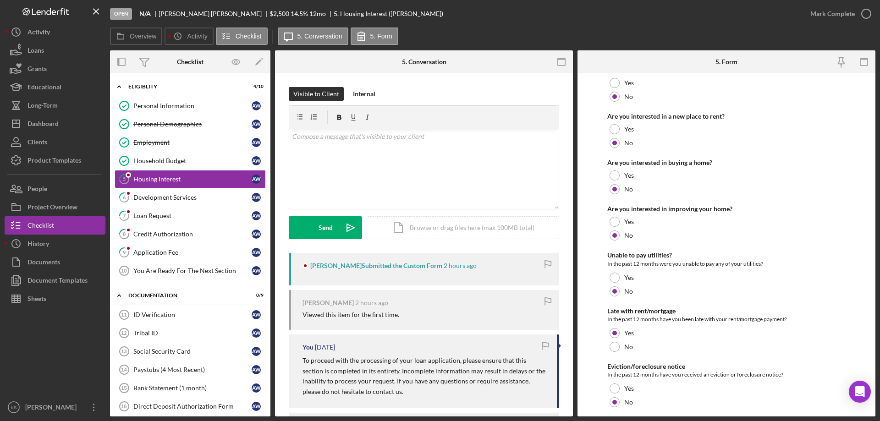
scroll to position [125, 0]
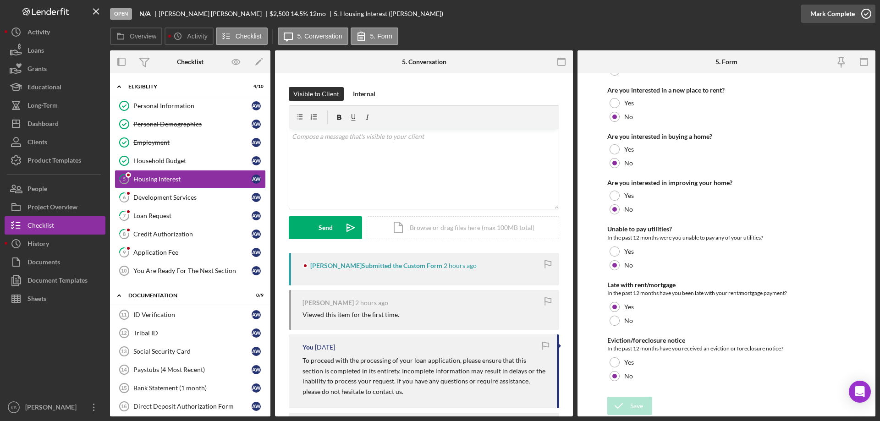
click at [840, 16] on div "Mark Complete" at bounding box center [832, 14] width 44 height 18
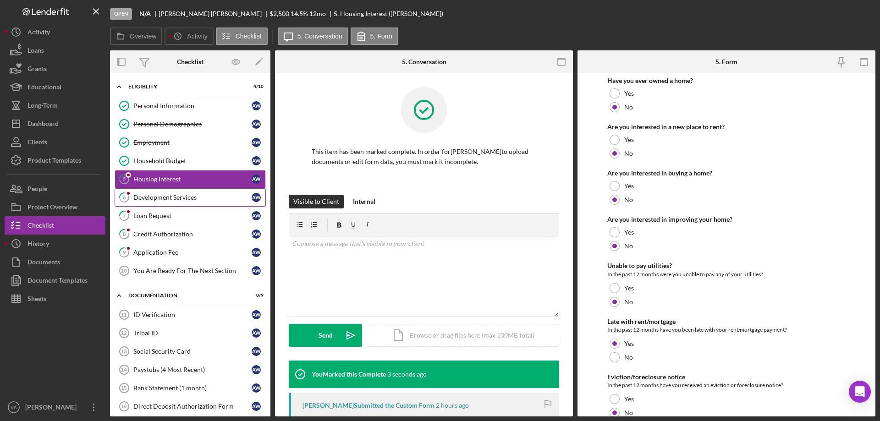
scroll to position [162, 0]
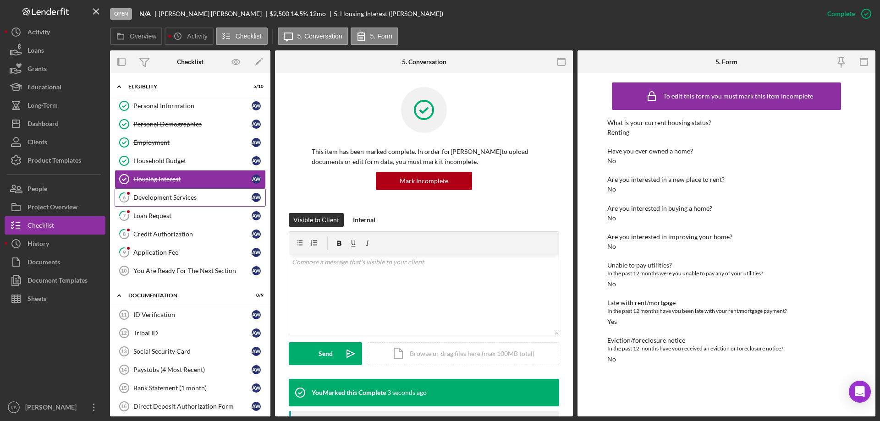
click at [194, 204] on link "6 Development Services A W" at bounding box center [190, 197] width 151 height 18
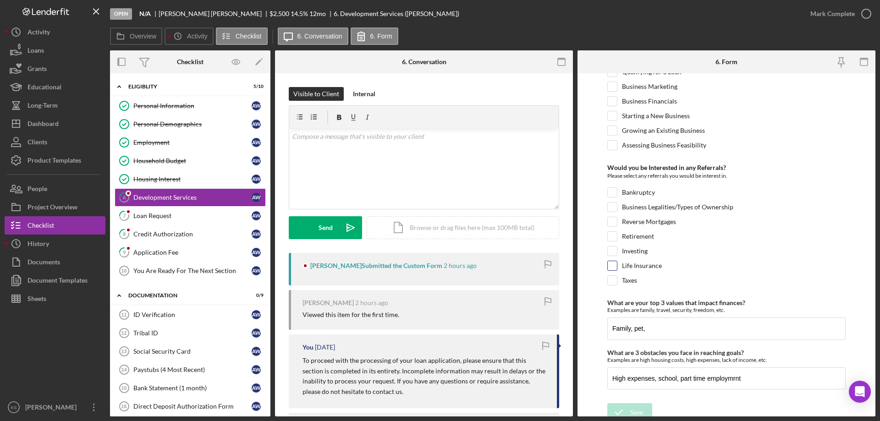
scroll to position [384, 0]
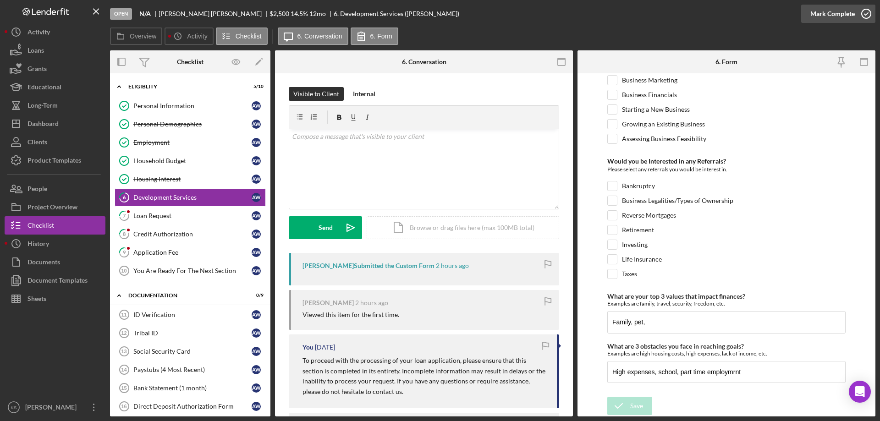
click at [841, 16] on div "Mark Complete" at bounding box center [832, 14] width 44 height 18
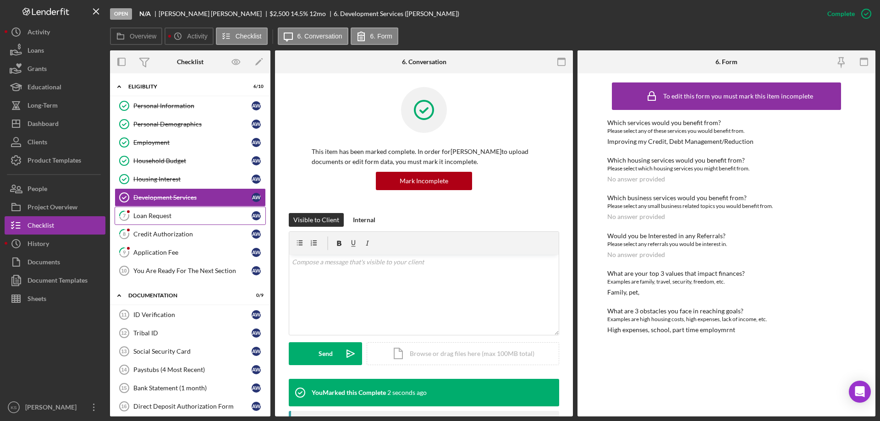
click at [176, 211] on link "7 Loan Request A W" at bounding box center [190, 216] width 151 height 18
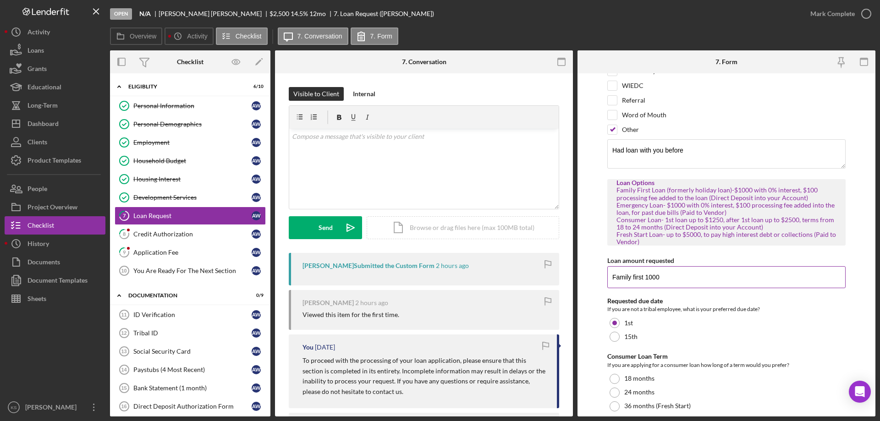
scroll to position [113, 0]
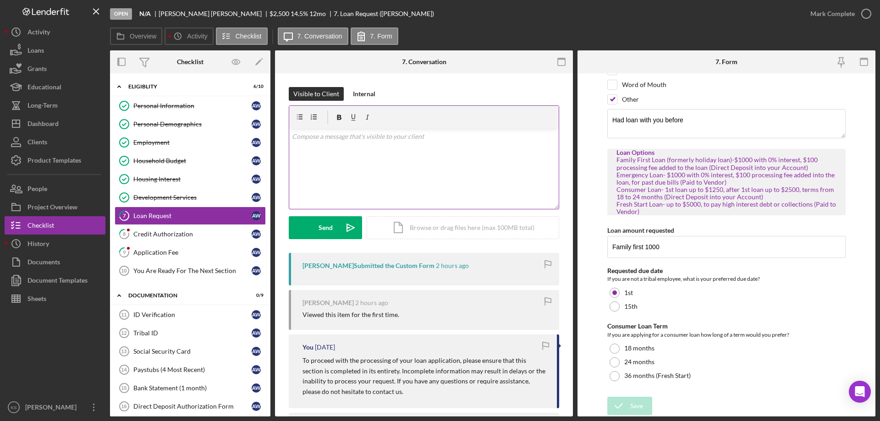
click at [428, 183] on div "v Color teal Color pink Remove color Add row above Add row below Add column bef…" at bounding box center [423, 169] width 269 height 80
click at [318, 230] on button "Send Icon/icon-invite-send" at bounding box center [325, 227] width 73 height 23
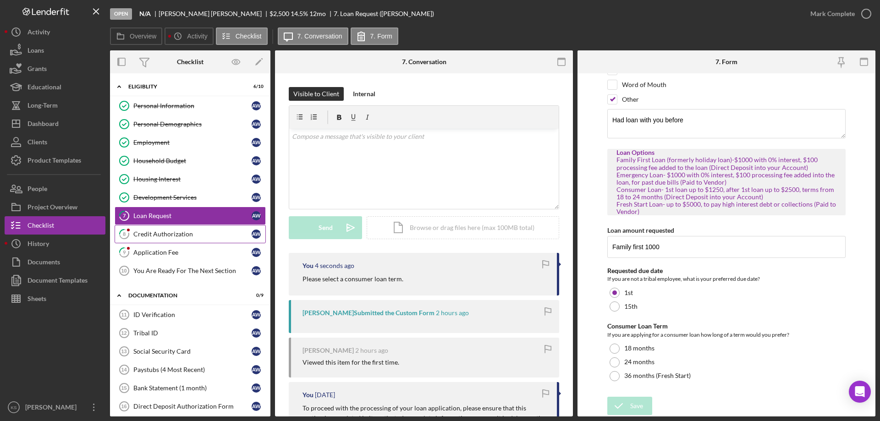
click at [169, 230] on link "8 Credit Authorization A W" at bounding box center [190, 234] width 151 height 18
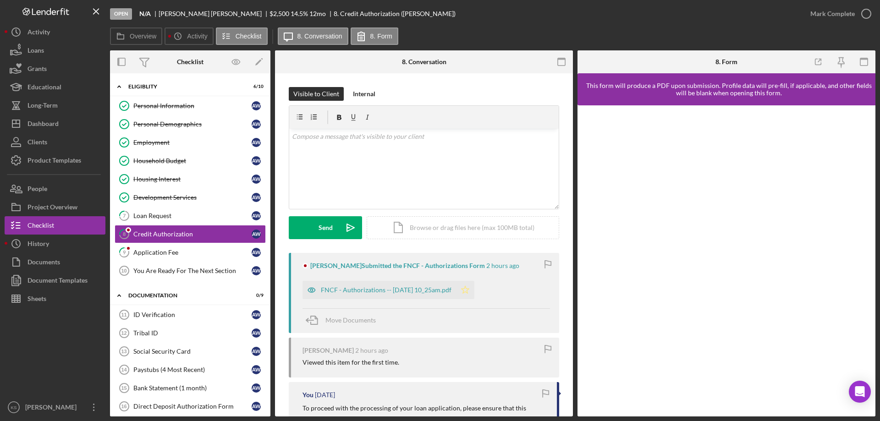
click at [474, 290] on icon "Icon/Star" at bounding box center [465, 290] width 18 height 18
click at [829, 13] on div "Mark Complete" at bounding box center [832, 14] width 44 height 18
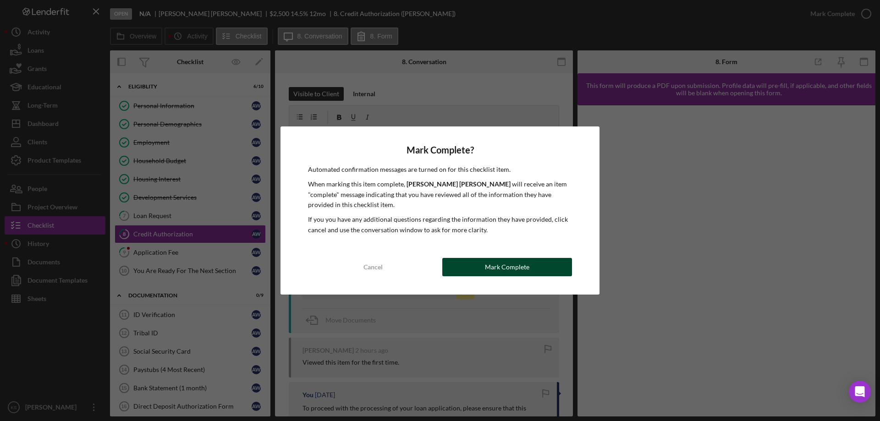
click at [516, 268] on div "Mark Complete" at bounding box center [507, 267] width 44 height 18
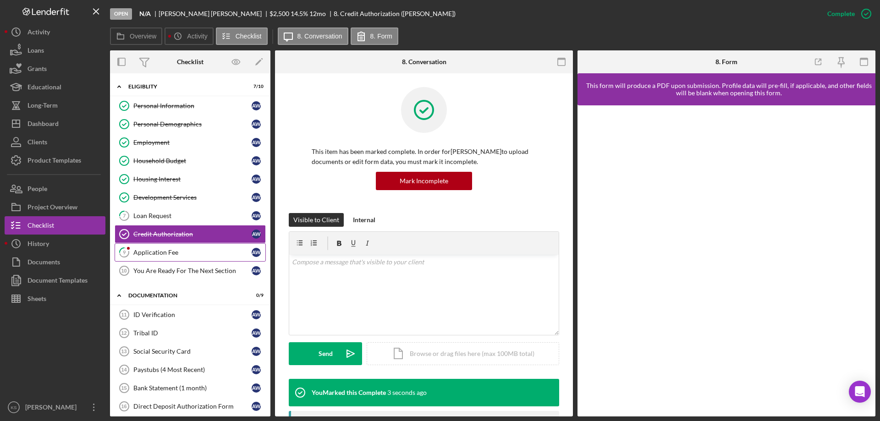
click at [167, 249] on div "Application Fee" at bounding box center [192, 252] width 118 height 7
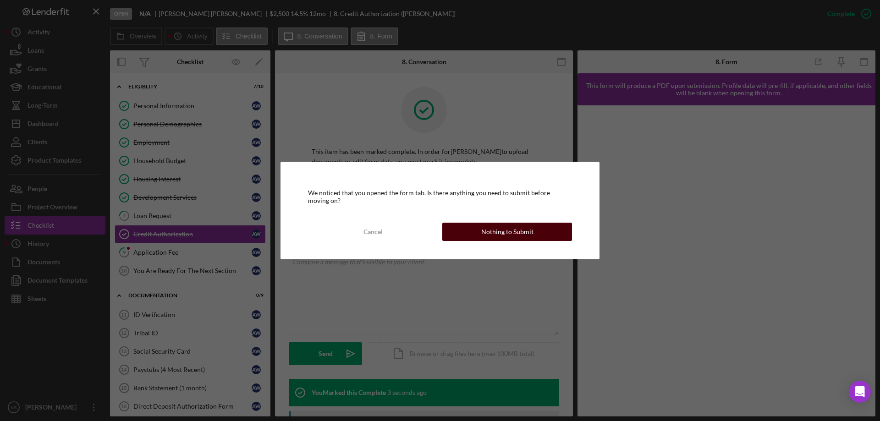
click at [484, 231] on div "Nothing to Submit" at bounding box center [507, 232] width 52 height 18
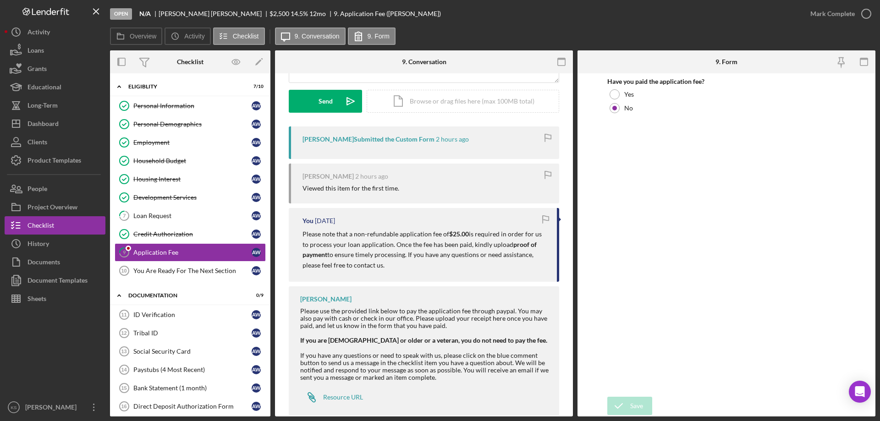
scroll to position [137, 0]
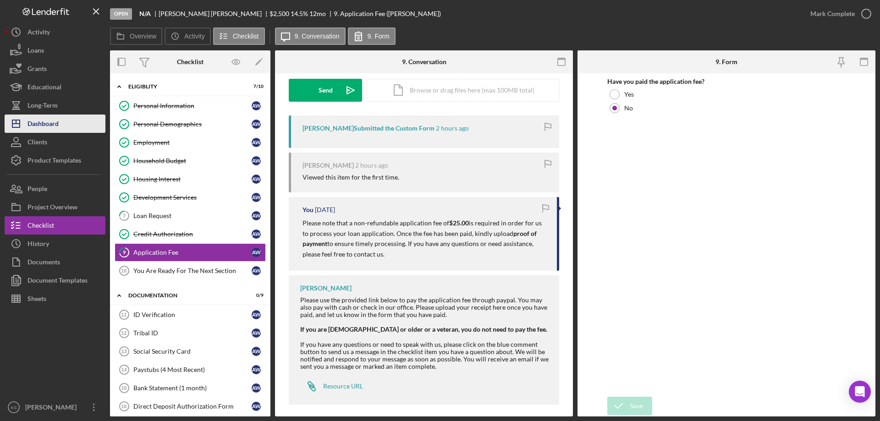
click at [33, 121] on div "Dashboard" at bounding box center [42, 125] width 31 height 21
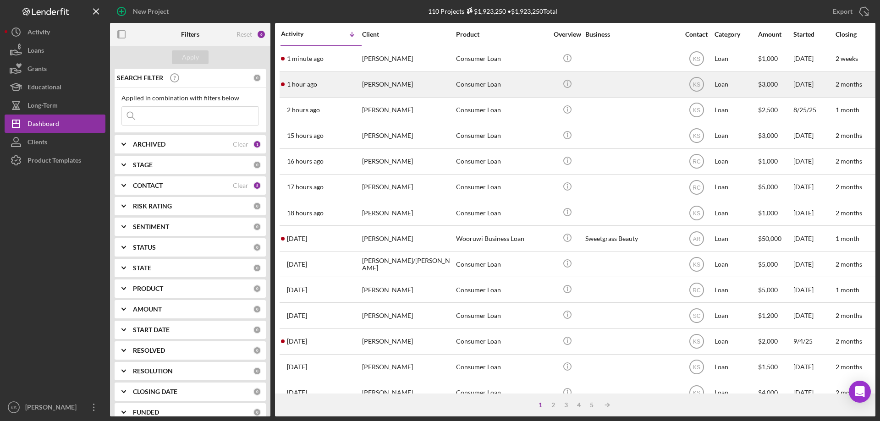
click at [465, 82] on div "Consumer Loan" at bounding box center [502, 84] width 92 height 24
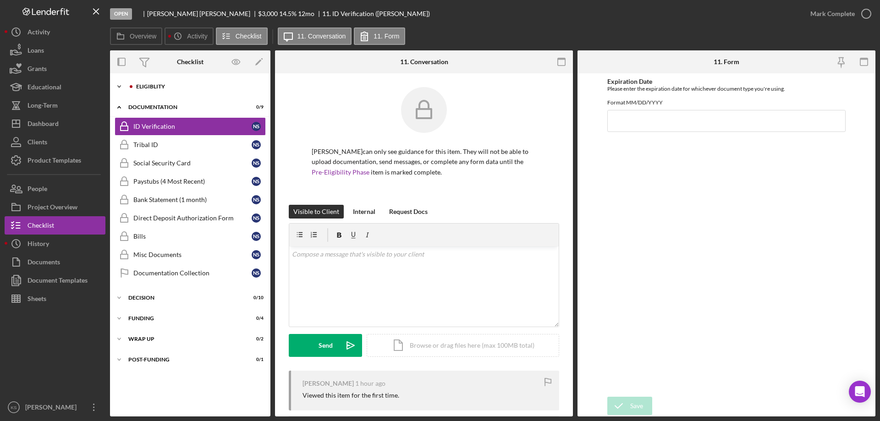
click at [147, 86] on div "Eligiblity" at bounding box center [197, 86] width 123 height 5
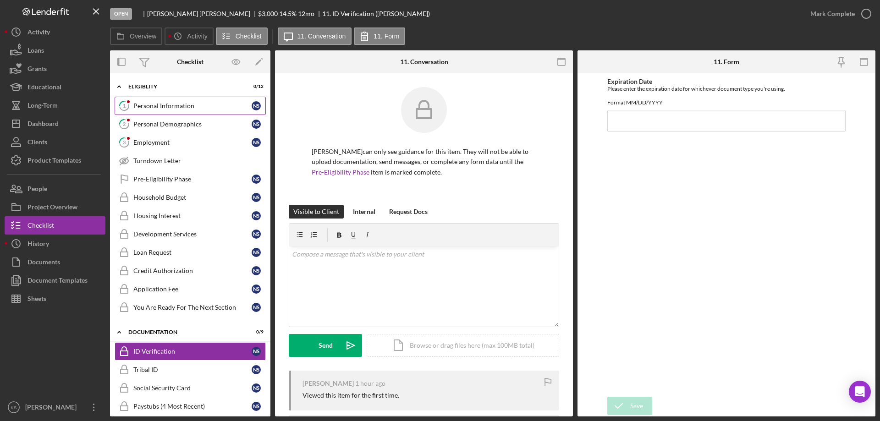
click at [156, 104] on div "Personal Information" at bounding box center [192, 105] width 118 height 7
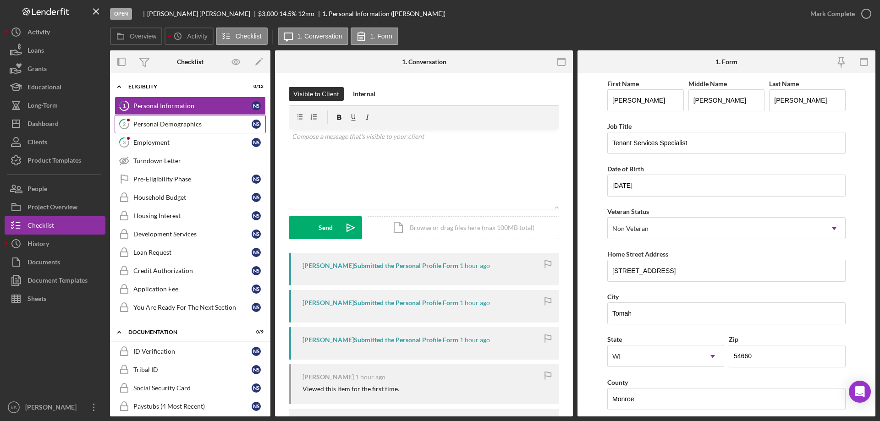
click at [218, 116] on link "2 Personal Demographics N S" at bounding box center [190, 124] width 151 height 18
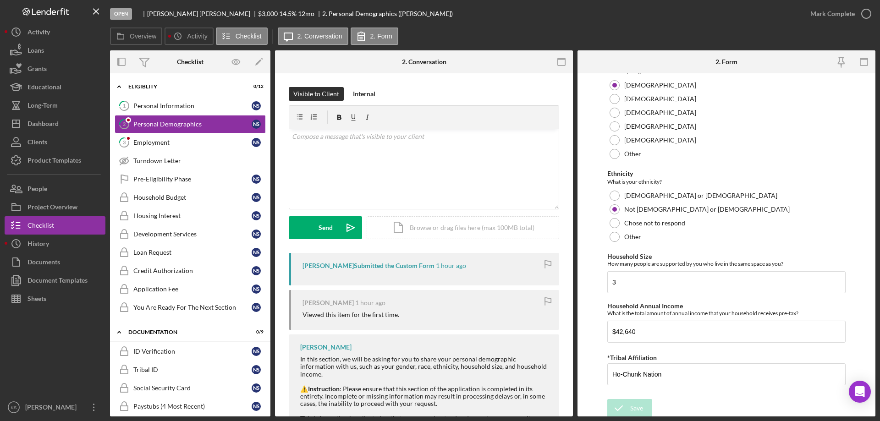
scroll to position [503, 0]
drag, startPoint x: 670, startPoint y: 329, endPoint x: 574, endPoint y: 318, distance: 96.9
click at [574, 318] on div "Overview Internal Workflow Stage Open Icon/Dropdown Arrow Archive (can unarchiv…" at bounding box center [492, 233] width 765 height 366
click at [196, 107] on div "Personal Information" at bounding box center [192, 105] width 118 height 7
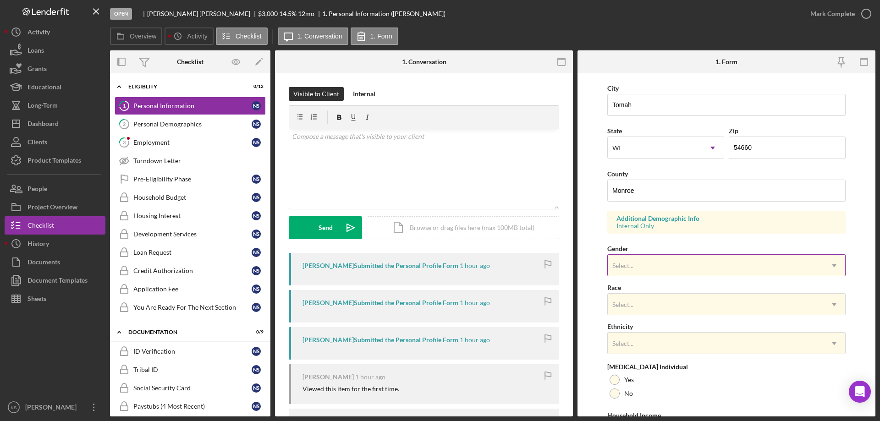
scroll to position [269, 0]
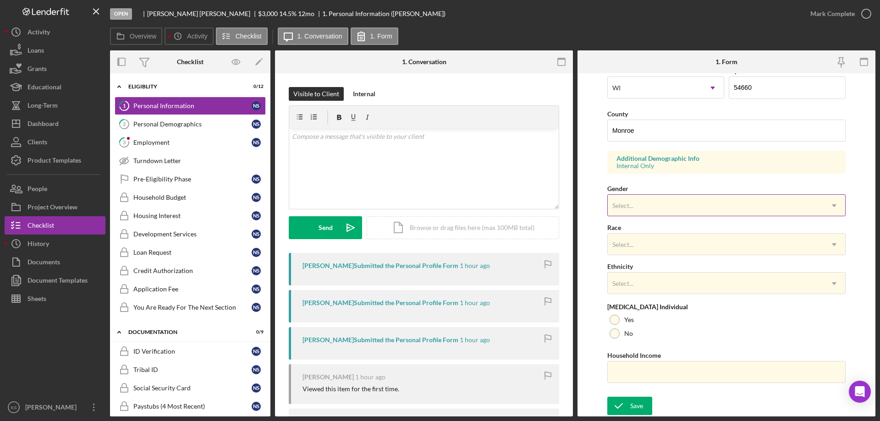
click at [668, 202] on div "Select..." at bounding box center [715, 205] width 215 height 21
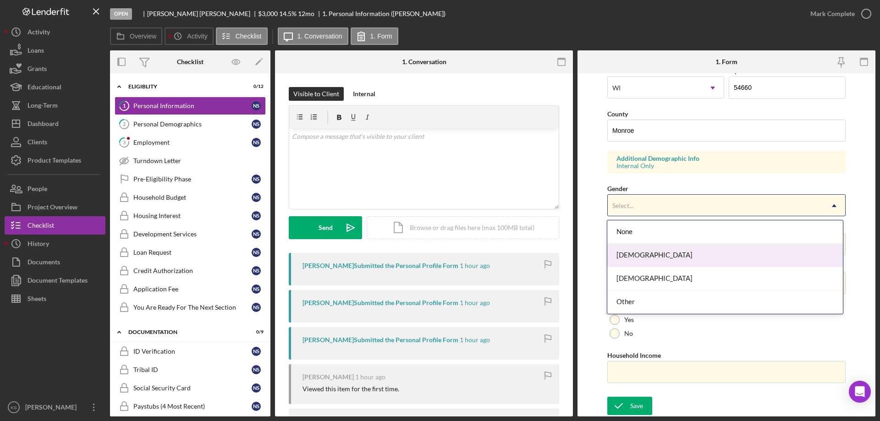
click at [673, 254] on div "[DEMOGRAPHIC_DATA]" at bounding box center [724, 255] width 235 height 23
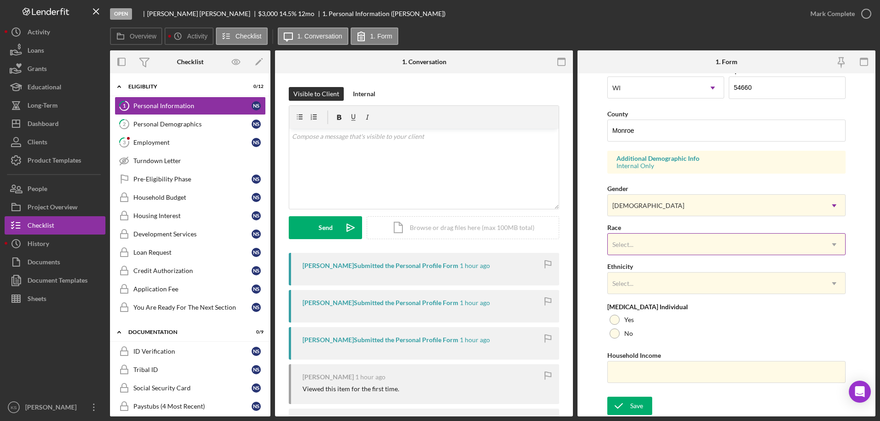
click at [675, 253] on div "Select..." at bounding box center [715, 244] width 215 height 21
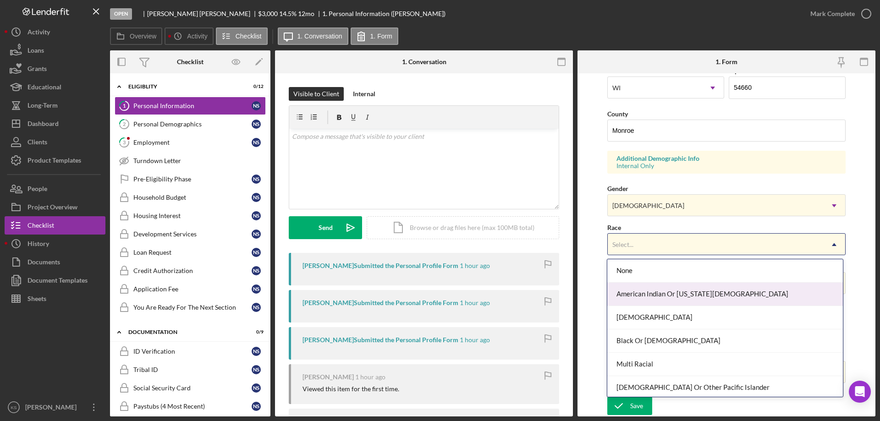
click at [689, 291] on div "American Indian Or [US_STATE][DEMOGRAPHIC_DATA]" at bounding box center [724, 294] width 235 height 23
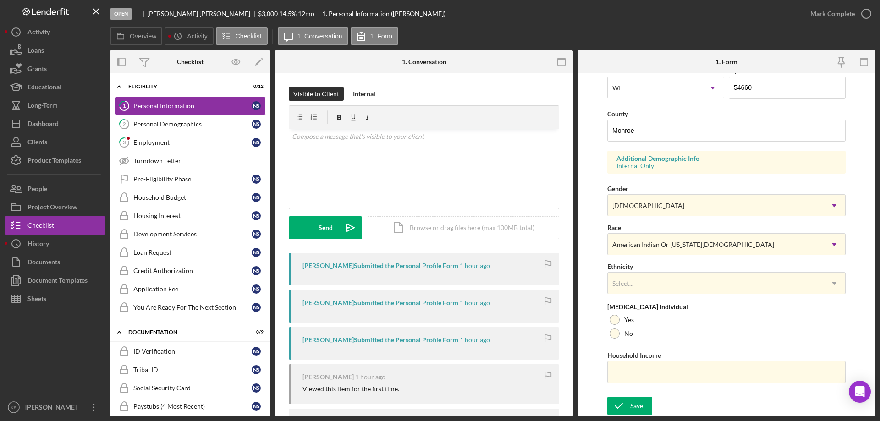
click at [688, 294] on div "First Name [PERSON_NAME] Middle Name [PERSON_NAME] Last Name [PERSON_NAME] Job …" at bounding box center [726, 100] width 238 height 583
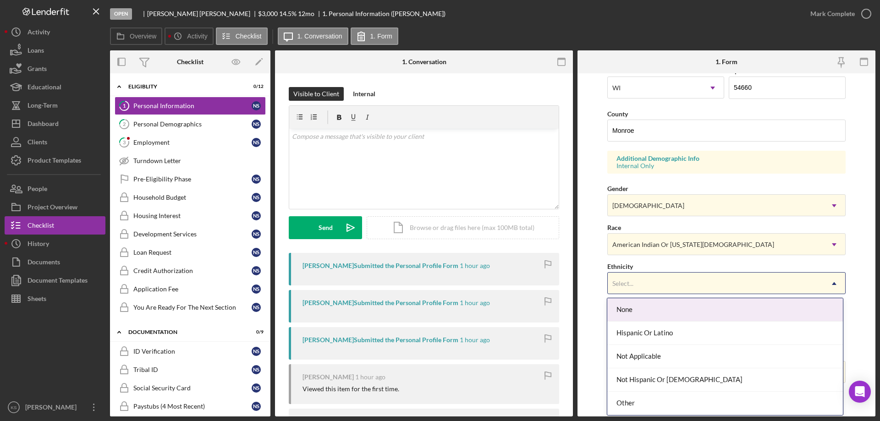
click at [689, 290] on div "Select..." at bounding box center [715, 283] width 215 height 21
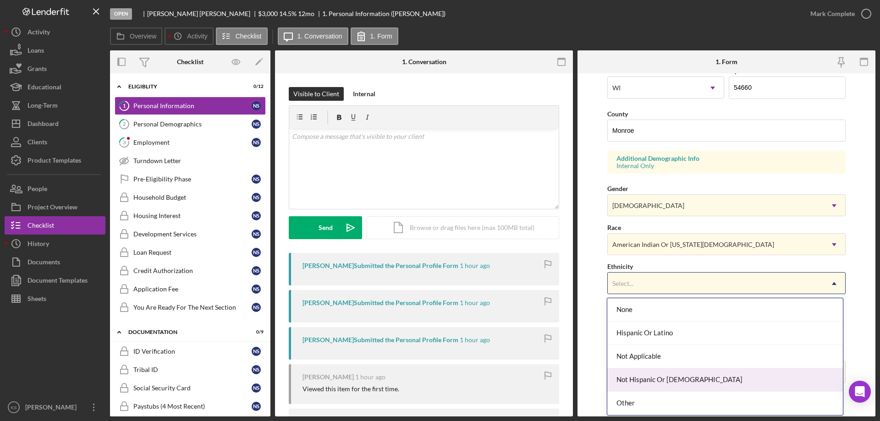
click at [688, 371] on div "Not Hispanic Or [DEMOGRAPHIC_DATA]" at bounding box center [724, 379] width 235 height 23
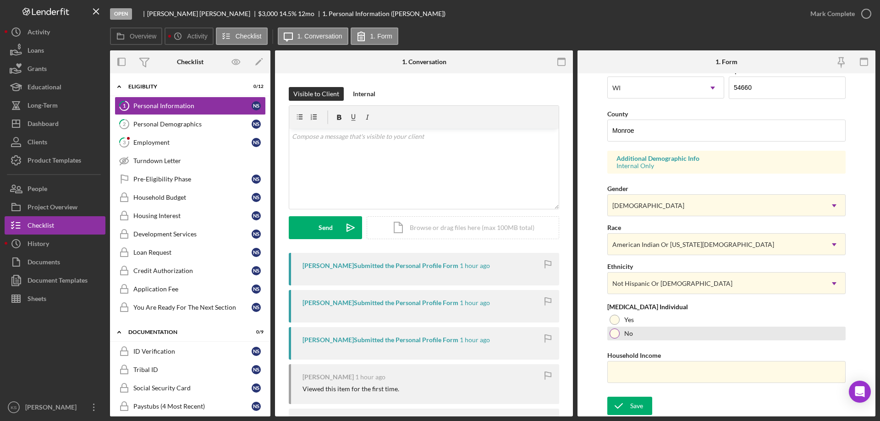
click at [611, 329] on div at bounding box center [614, 334] width 10 height 10
click at [633, 374] on input "Household Income" at bounding box center [726, 372] width 238 height 22
paste input "$42,640"
type input "$42,640"
click at [640, 402] on div "Save" at bounding box center [636, 406] width 13 height 18
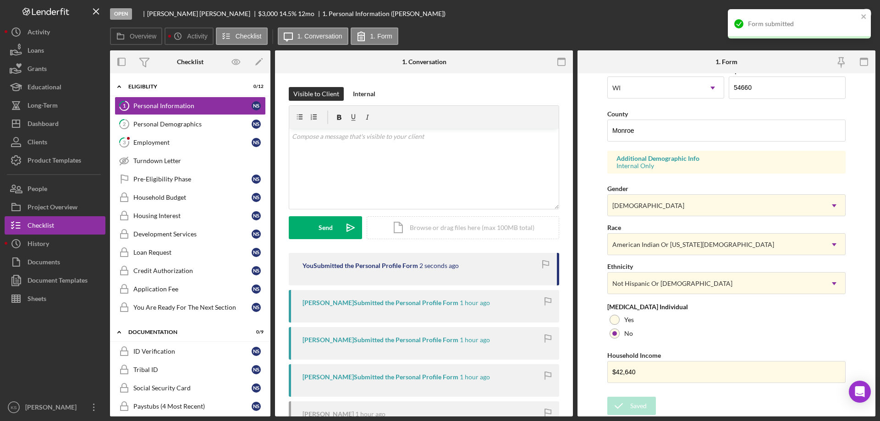
drag, startPoint x: 844, startPoint y: 26, endPoint x: 854, endPoint y: 21, distance: 11.3
click at [844, 26] on div "Form submitted" at bounding box center [803, 23] width 110 height 7
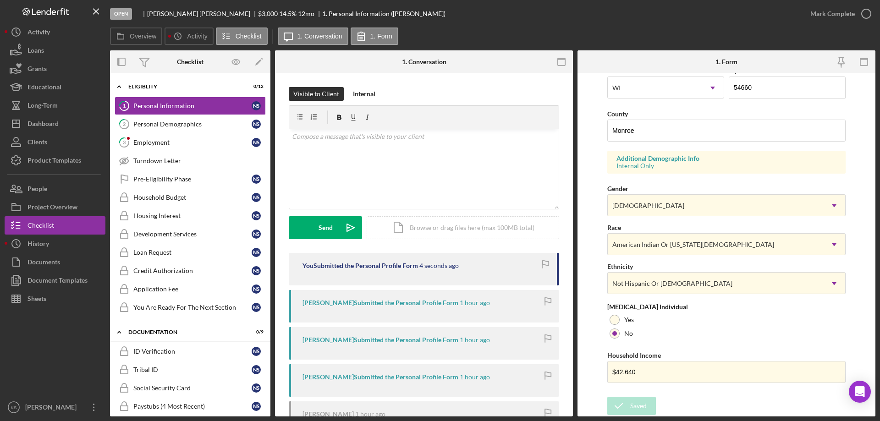
click at [860, 13] on div "Form submitted" at bounding box center [799, 27] width 147 height 40
click at [847, 13] on div "Mark Complete" at bounding box center [832, 14] width 44 height 18
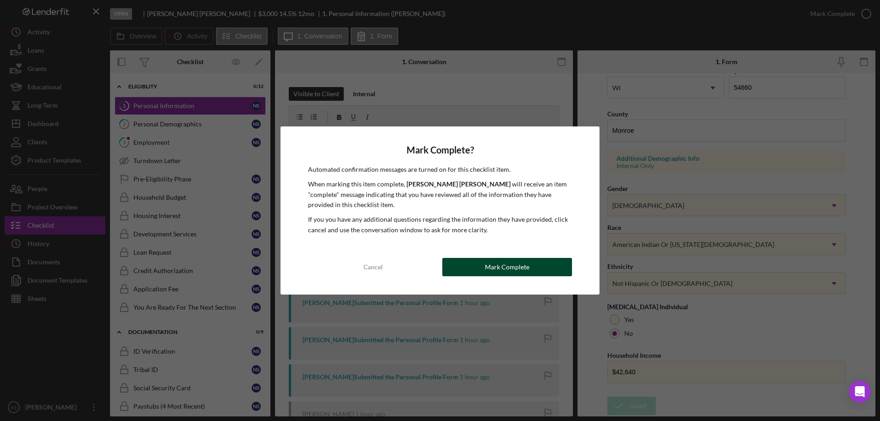
click at [518, 274] on div "Mark Complete" at bounding box center [507, 267] width 44 height 18
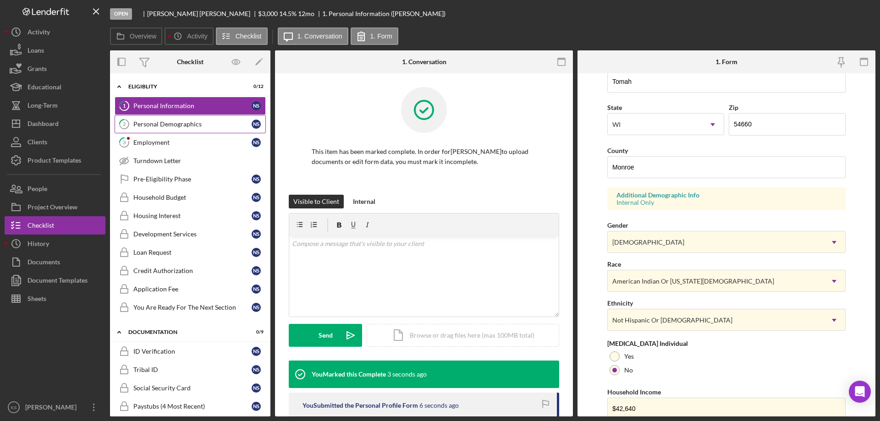
scroll to position [305, 0]
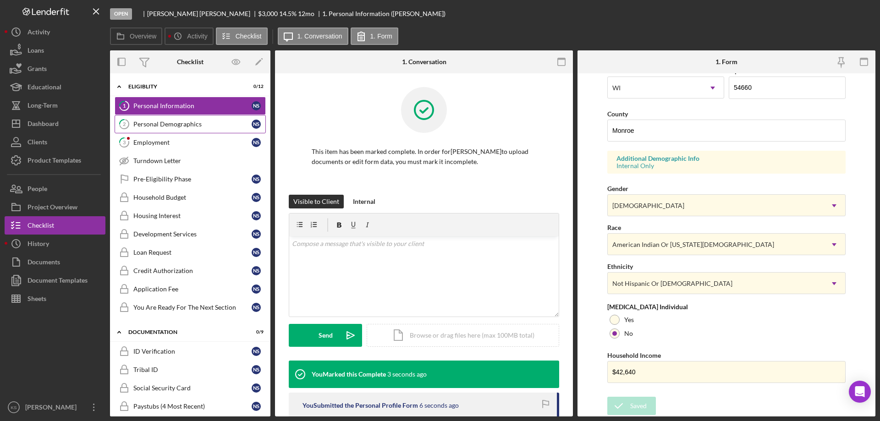
click at [202, 128] on link "2 Personal Demographics N S" at bounding box center [190, 124] width 151 height 18
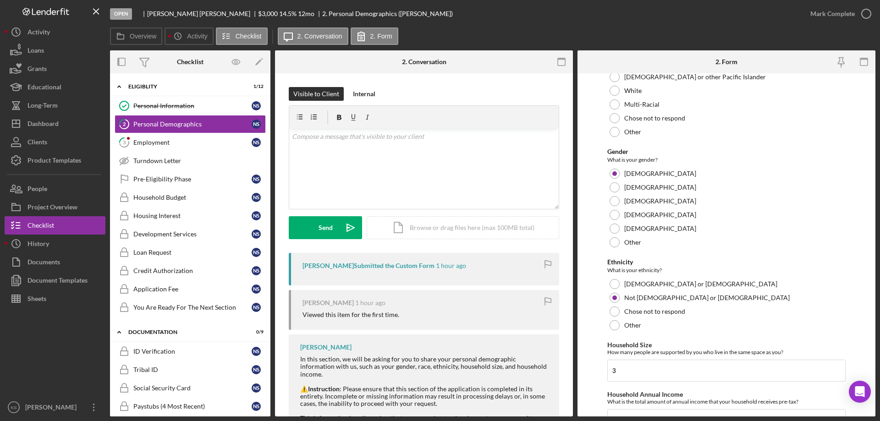
scroll to position [503, 0]
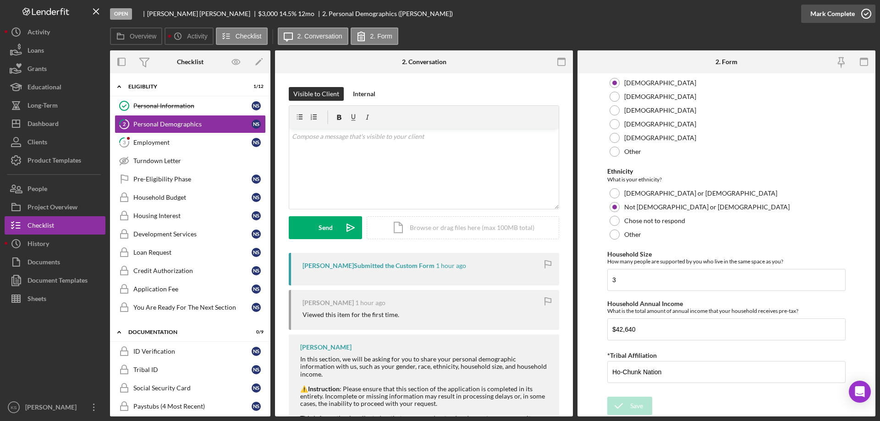
click at [838, 17] on div "Mark Complete" at bounding box center [832, 14] width 44 height 18
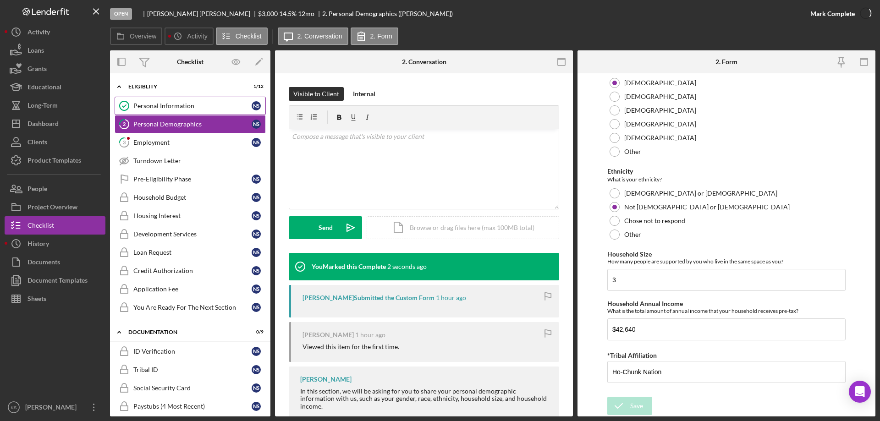
scroll to position [540, 0]
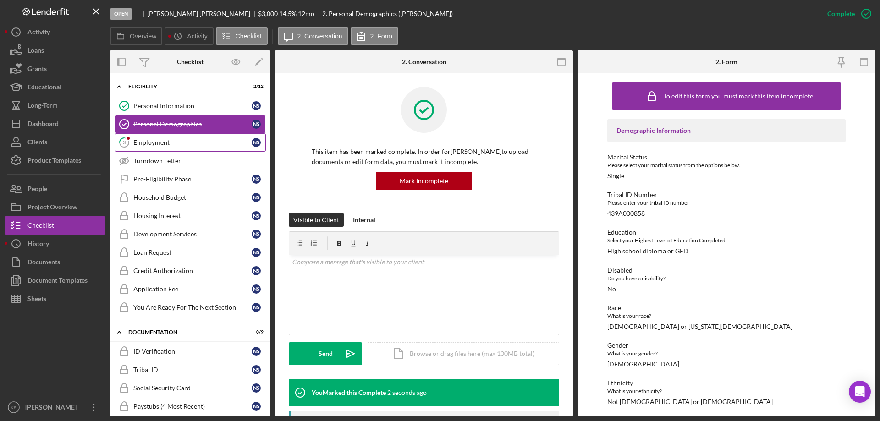
click at [176, 147] on link "3 Employment N S" at bounding box center [190, 142] width 151 height 18
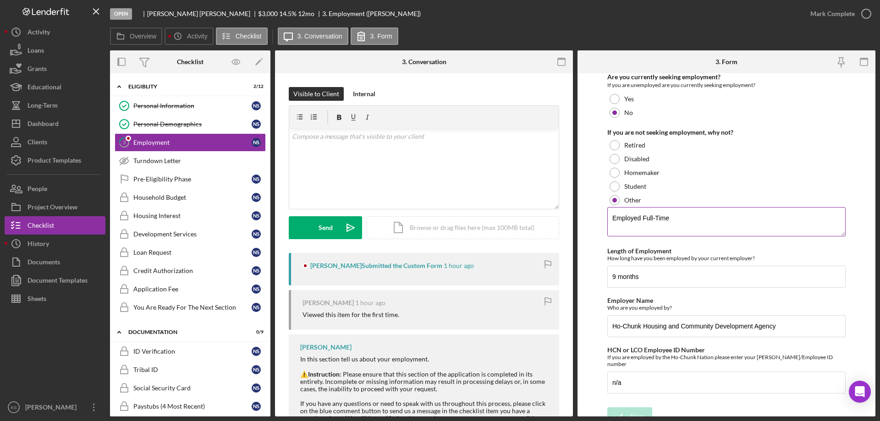
scroll to position [96, 0]
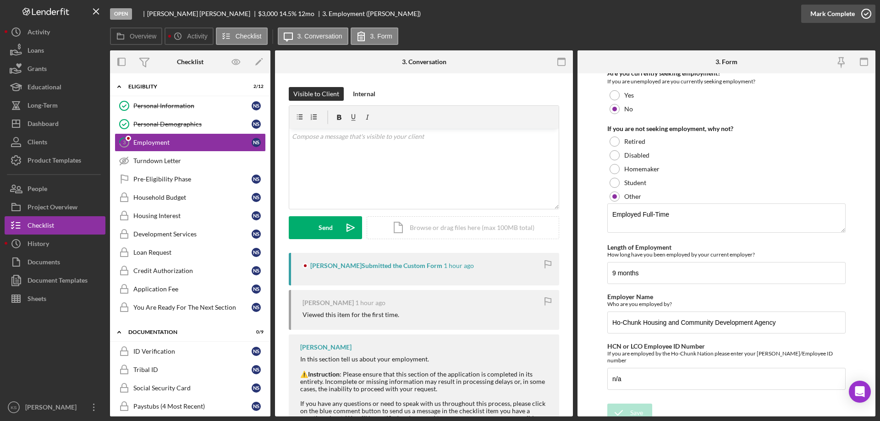
click at [840, 21] on div "Mark Complete" at bounding box center [832, 14] width 44 height 18
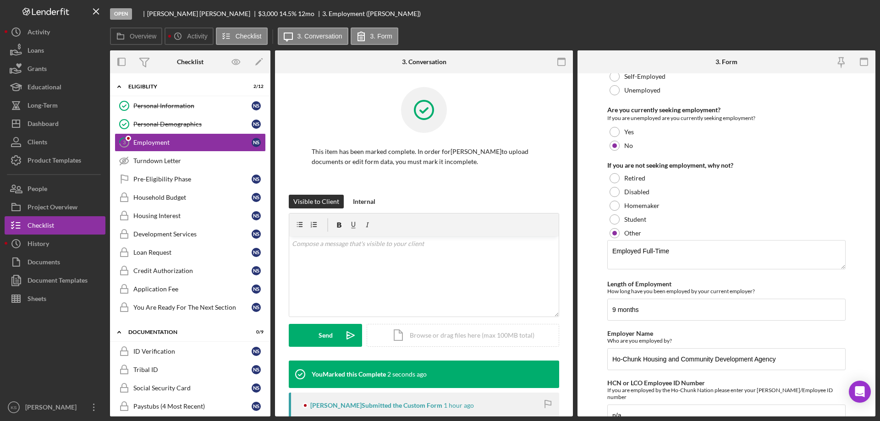
scroll to position [132, 0]
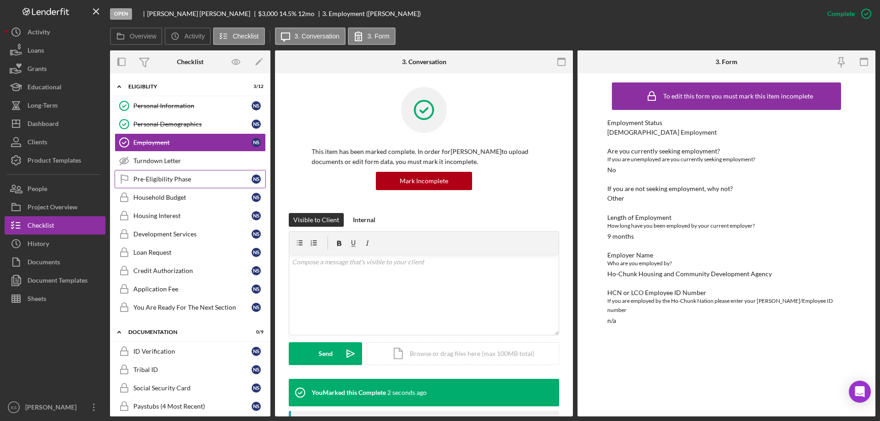
drag, startPoint x: 171, startPoint y: 182, endPoint x: 194, endPoint y: 177, distance: 23.5
click at [174, 182] on div "Pre-Eligibility Phase" at bounding box center [192, 179] width 118 height 7
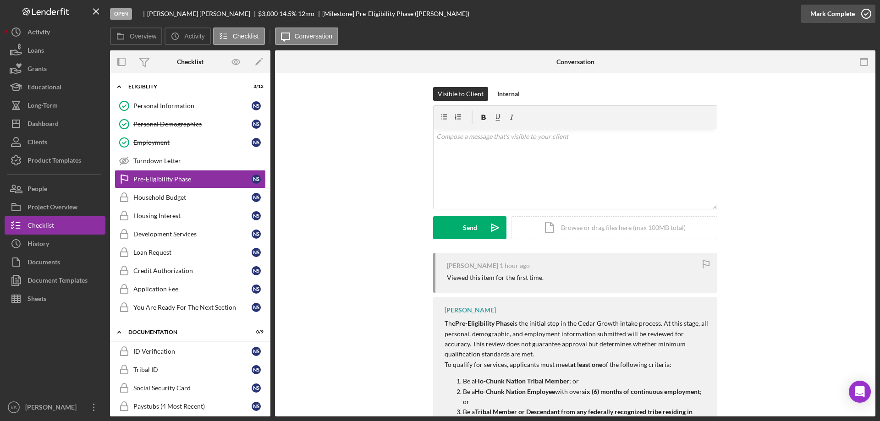
click at [832, 19] on div "Mark Complete" at bounding box center [832, 14] width 44 height 18
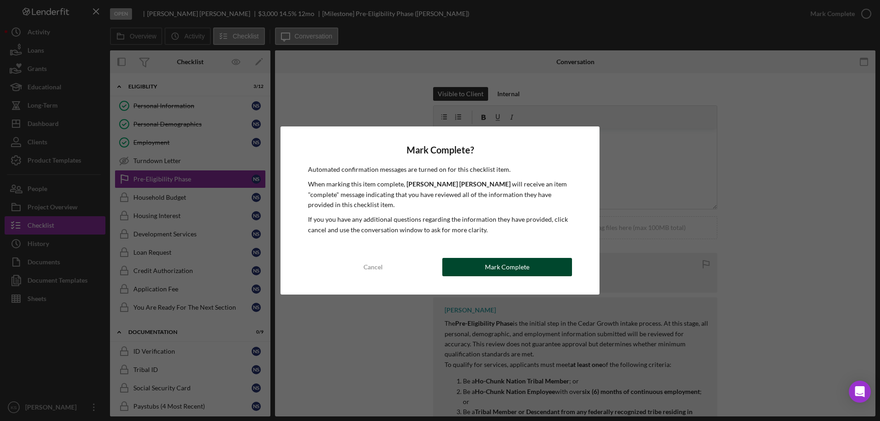
click at [532, 261] on button "Mark Complete" at bounding box center [507, 267] width 130 height 18
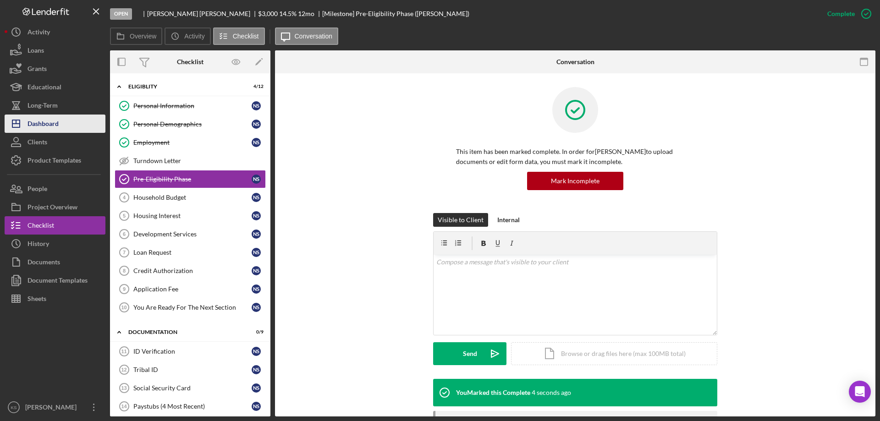
click at [58, 129] on div "Dashboard" at bounding box center [42, 125] width 31 height 21
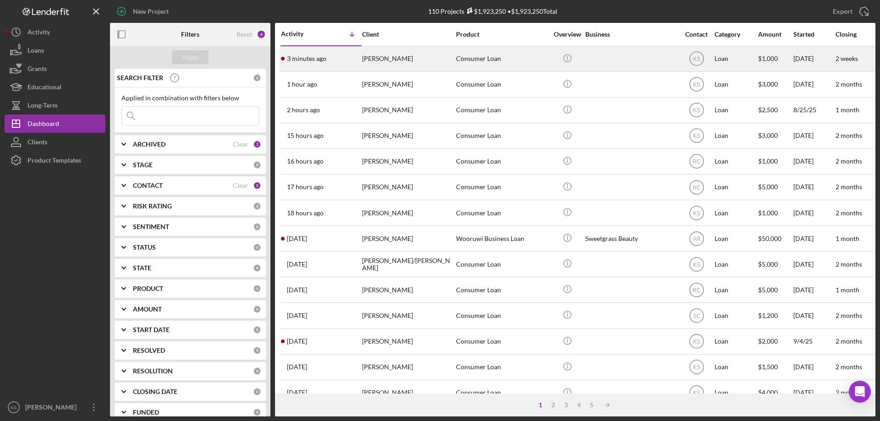
click at [360, 61] on div "3 minutes ago [PERSON_NAME]" at bounding box center [321, 59] width 80 height 24
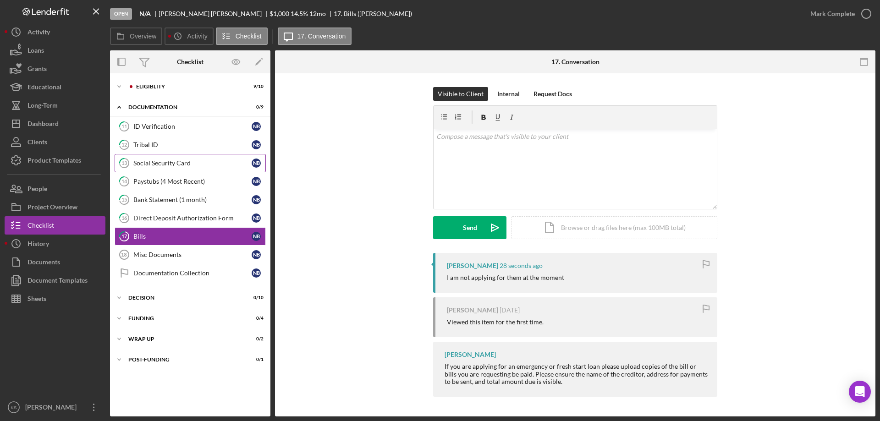
click at [173, 164] on div "Social Security Card" at bounding box center [192, 162] width 118 height 7
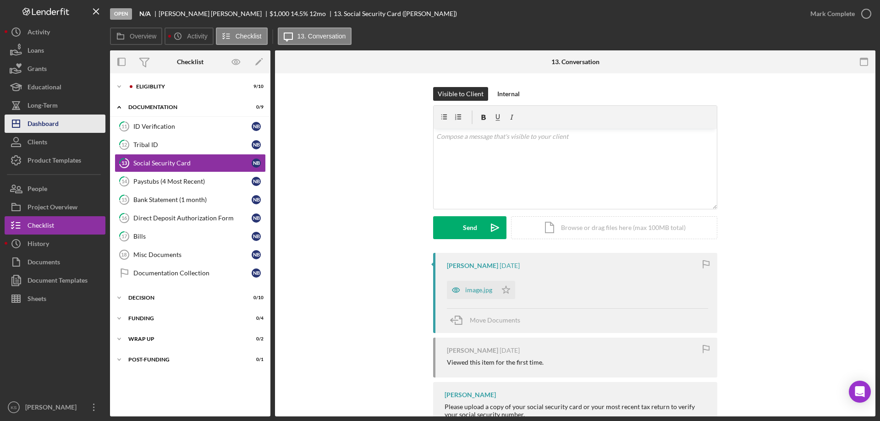
click at [38, 120] on div "Dashboard" at bounding box center [42, 125] width 31 height 21
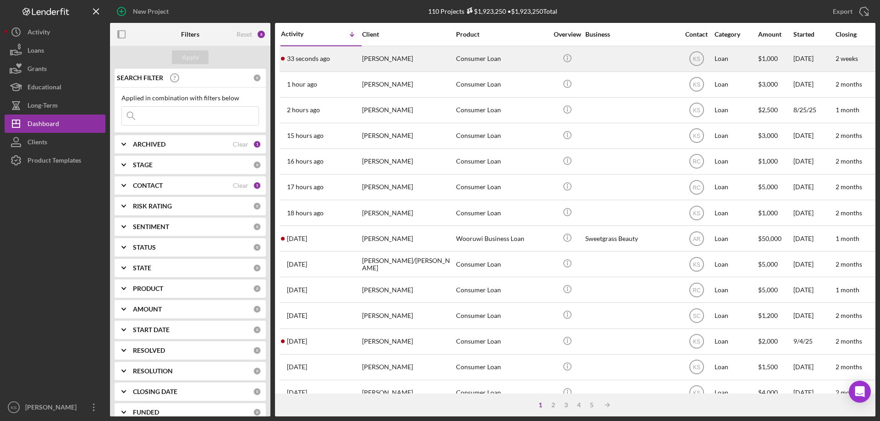
click at [393, 65] on div "[PERSON_NAME]" at bounding box center [408, 59] width 92 height 24
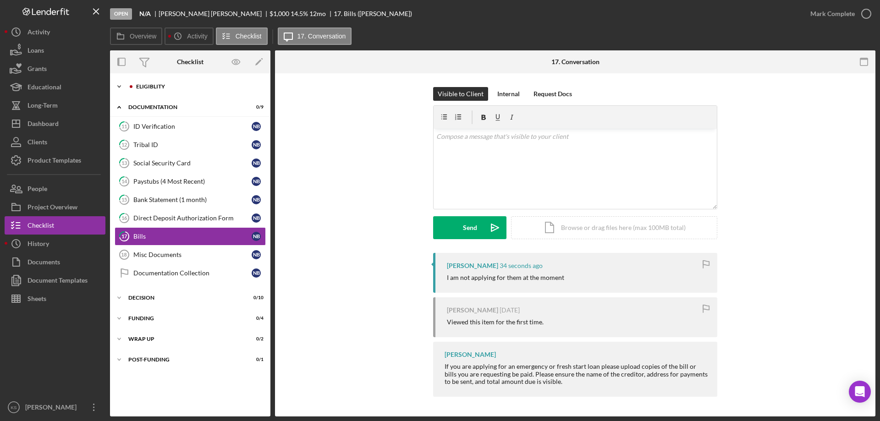
click at [170, 91] on div "Icon/Expander Eligiblity 9 / 10" at bounding box center [190, 86] width 160 height 18
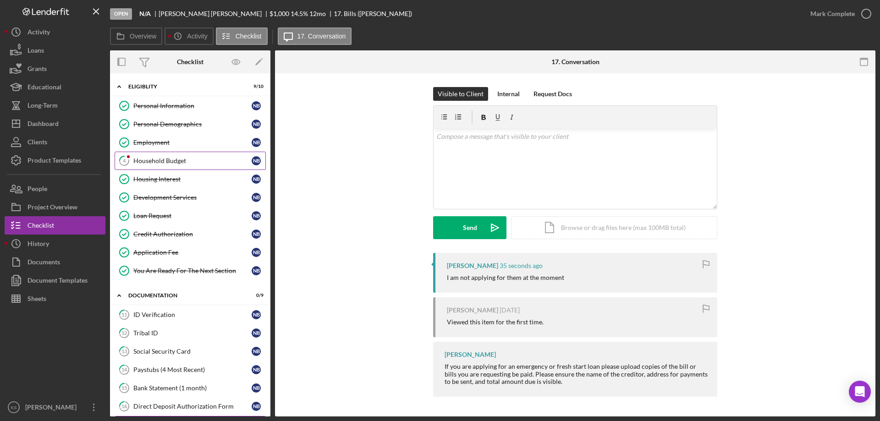
click at [168, 167] on link "4 Household Budget N B" at bounding box center [190, 161] width 151 height 18
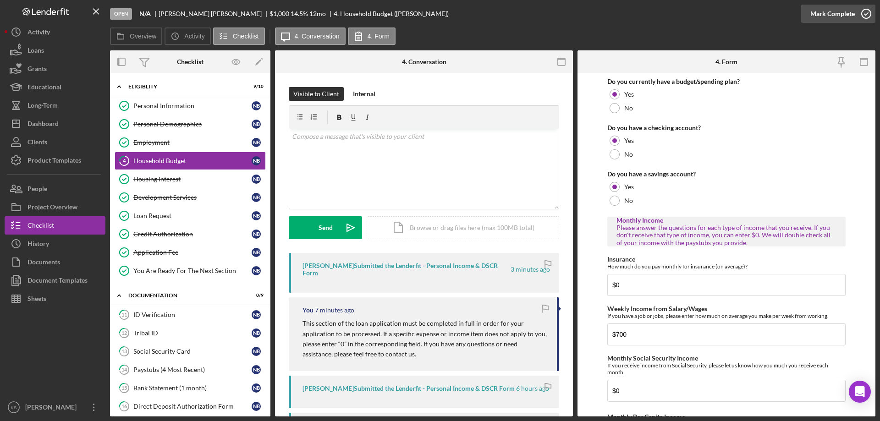
click at [818, 16] on div "Mark Complete" at bounding box center [832, 14] width 44 height 18
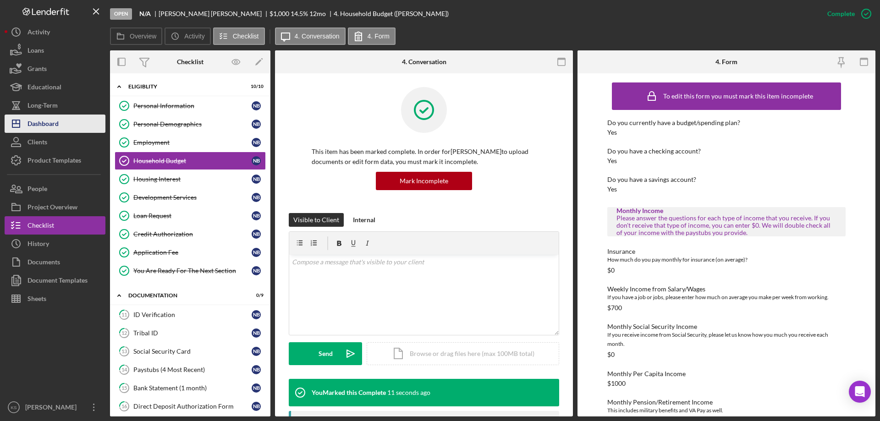
click at [55, 122] on div "Dashboard" at bounding box center [42, 125] width 31 height 21
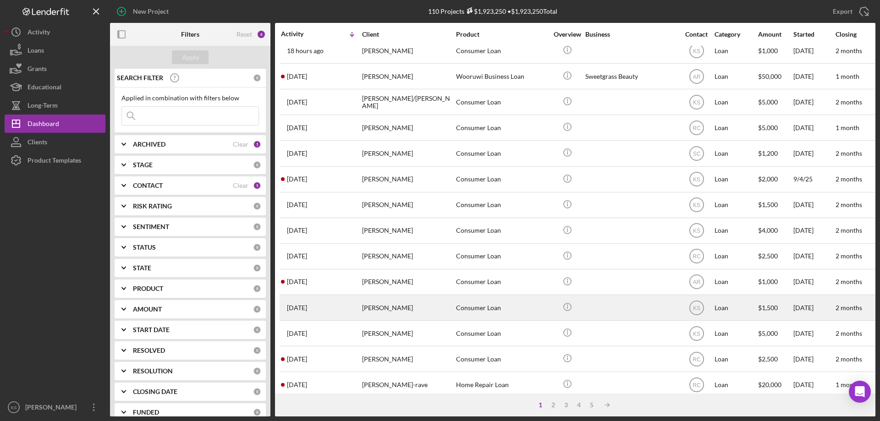
scroll to position [183, 0]
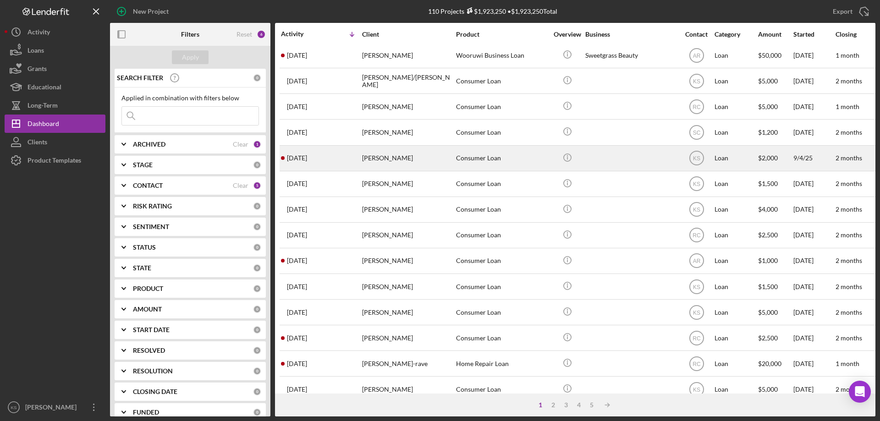
click at [384, 154] on div "[PERSON_NAME]" at bounding box center [408, 158] width 92 height 24
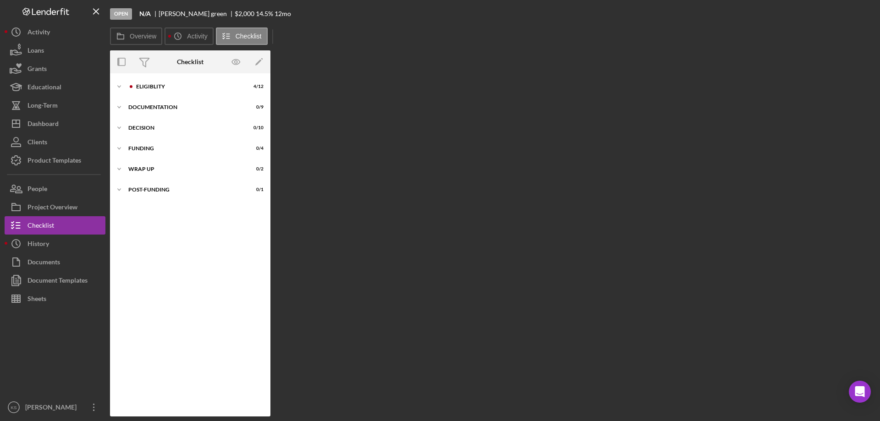
scroll to position [11, 0]
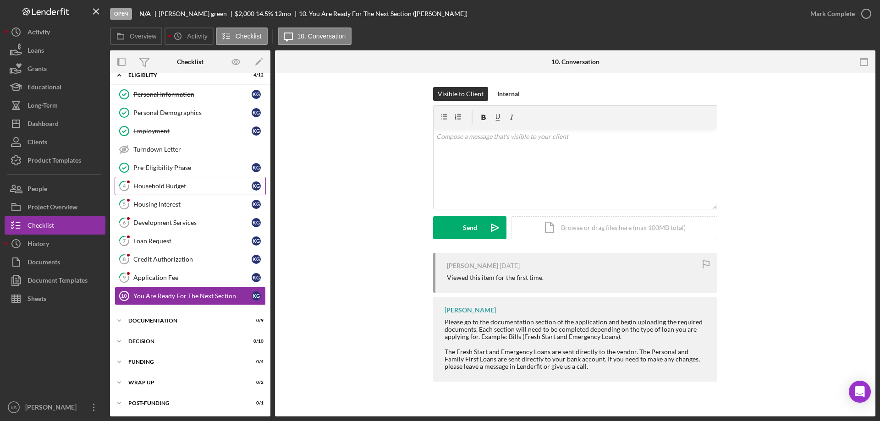
click at [173, 185] on div "Household Budget" at bounding box center [192, 185] width 118 height 7
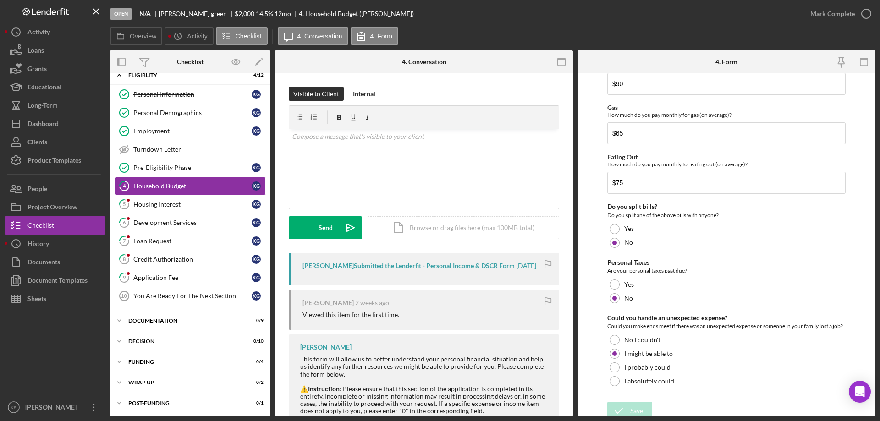
scroll to position [594, 0]
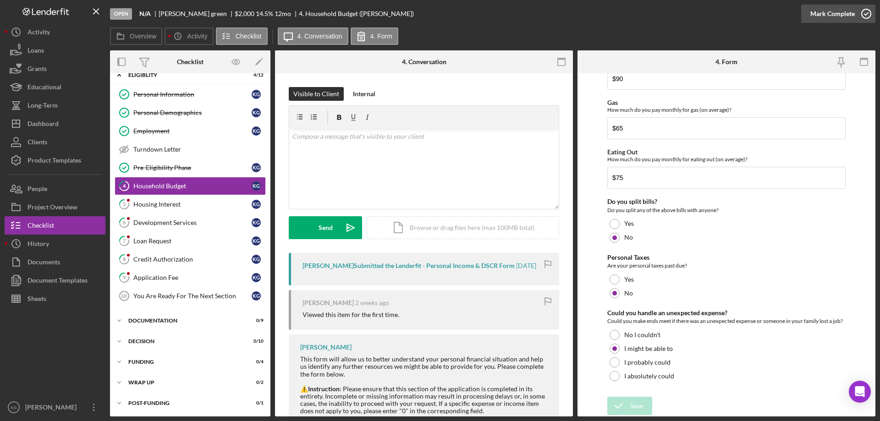
click at [823, 12] on div "Mark Complete" at bounding box center [832, 14] width 44 height 18
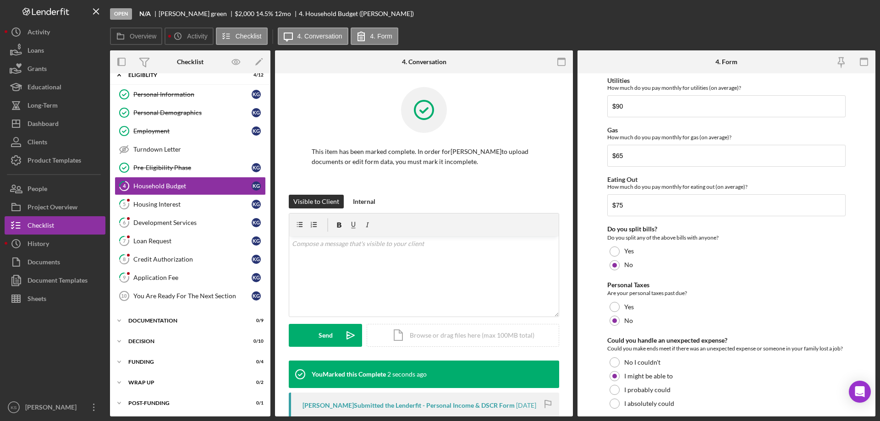
scroll to position [631, 0]
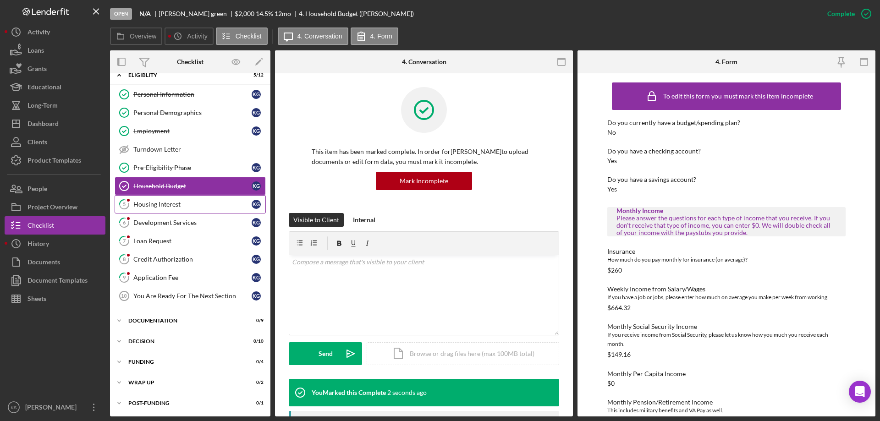
click at [172, 203] on div "Housing Interest" at bounding box center [192, 204] width 118 height 7
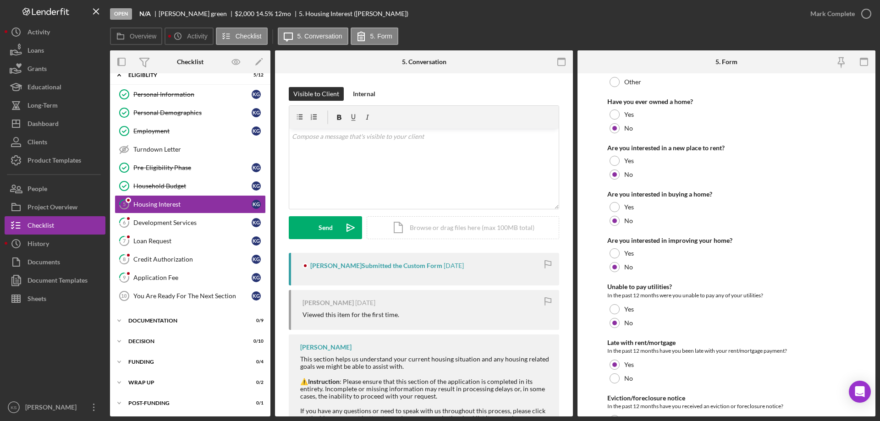
scroll to position [125, 0]
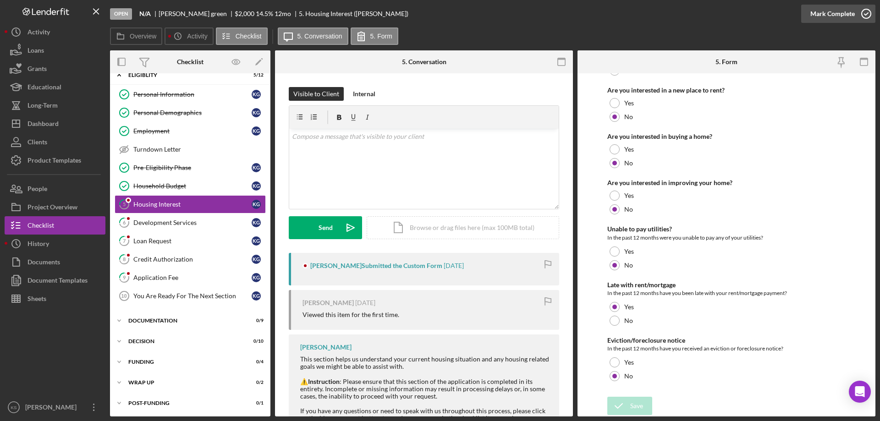
click at [843, 12] on div "Mark Complete" at bounding box center [832, 14] width 44 height 18
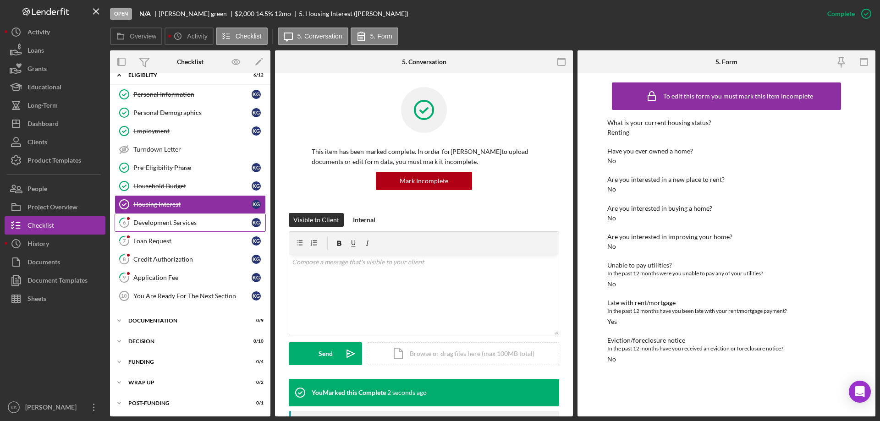
click at [178, 224] on div "Development Services" at bounding box center [192, 222] width 118 height 7
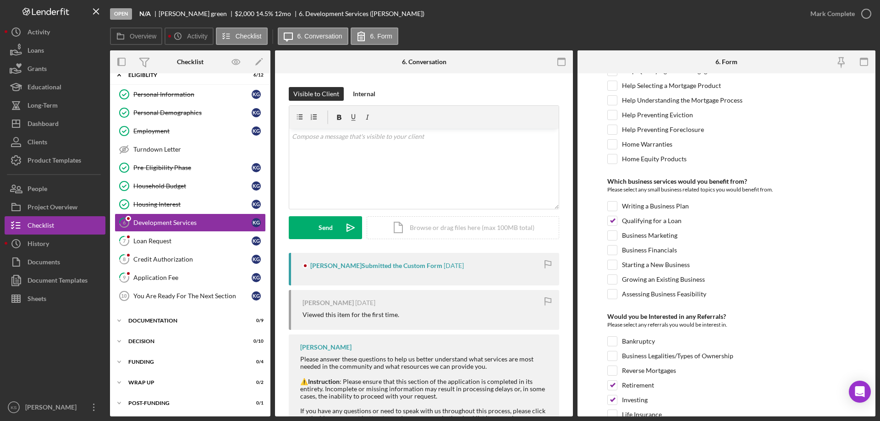
scroll to position [384, 0]
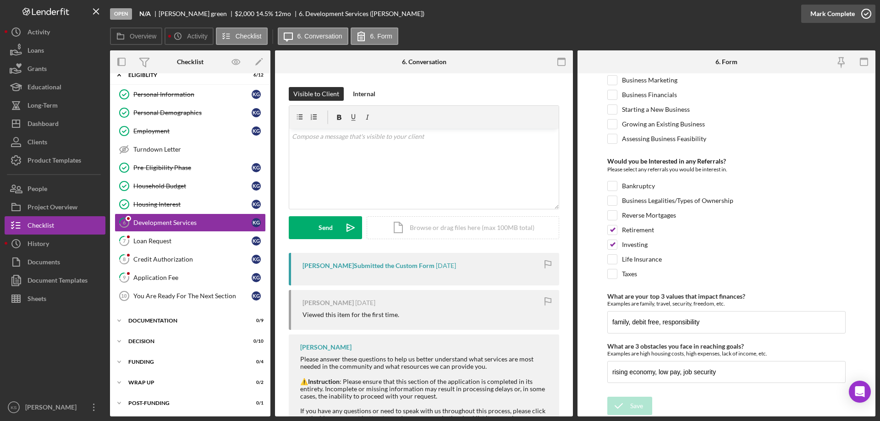
click at [842, 7] on div "Mark Complete" at bounding box center [832, 14] width 44 height 18
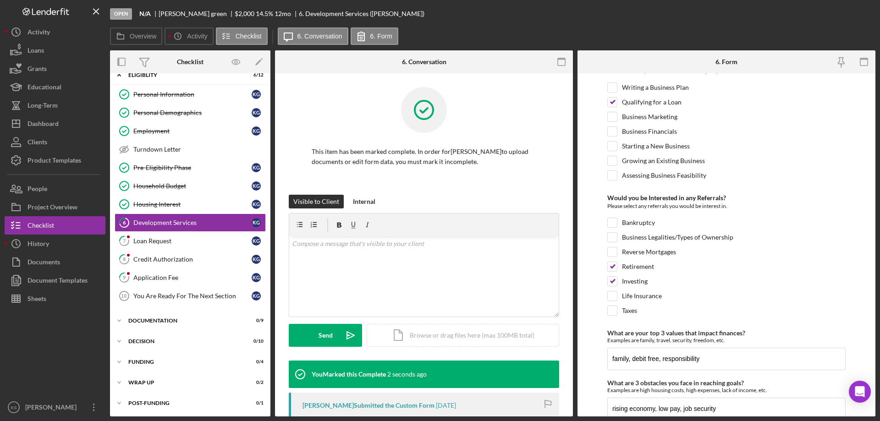
scroll to position [421, 0]
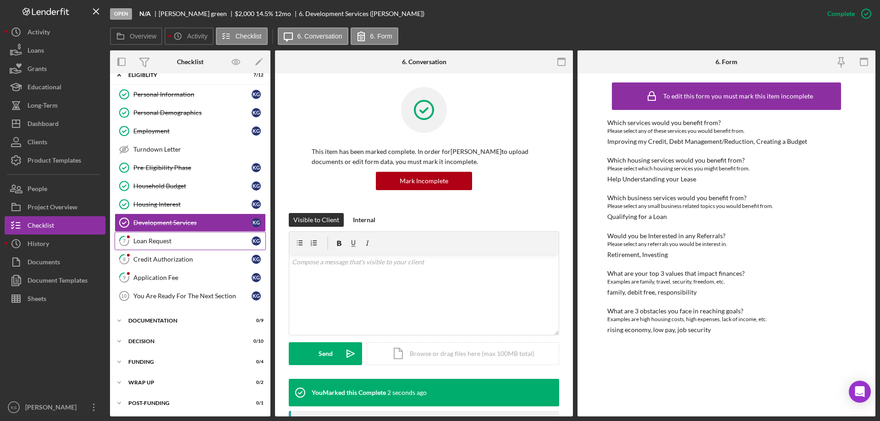
drag, startPoint x: 170, startPoint y: 240, endPoint x: 178, endPoint y: 238, distance: 8.6
click at [170, 240] on div "Loan Request" at bounding box center [192, 240] width 118 height 7
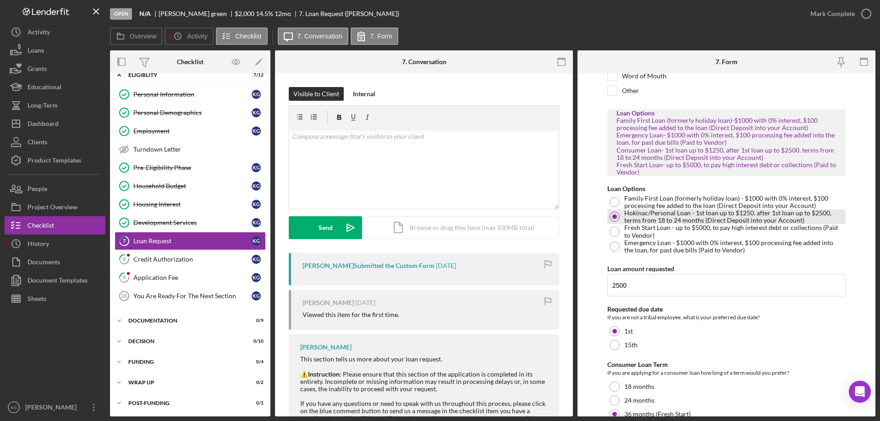
scroll to position [159, 0]
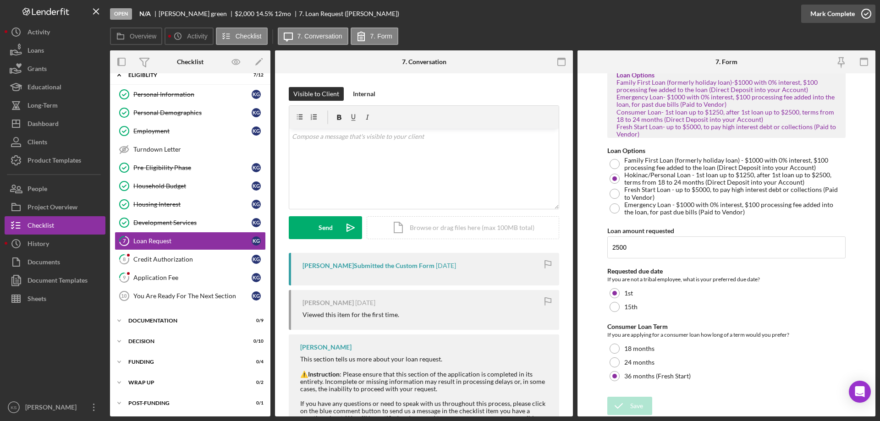
click at [843, 6] on div "Mark Complete" at bounding box center [832, 14] width 44 height 18
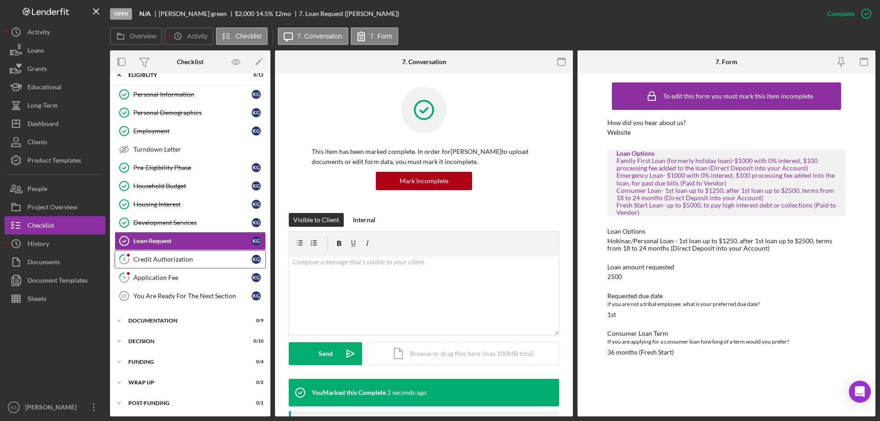
click at [194, 256] on div "Credit Authorization" at bounding box center [192, 259] width 118 height 7
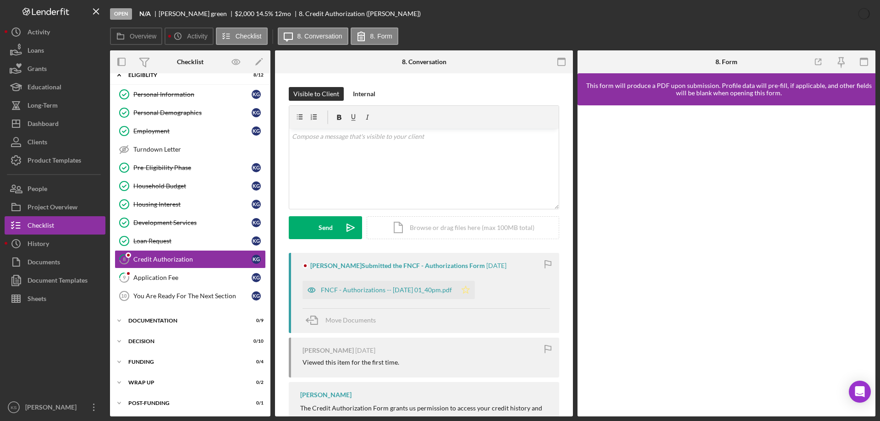
drag, startPoint x: 493, startPoint y: 296, endPoint x: 477, endPoint y: 291, distance: 17.2
click at [481, 294] on div "FNCF - Authorizations -- [DATE] 01_40pm.pdf Icon/Star" at bounding box center [425, 287] width 247 height 23
click at [475, 291] on icon "Icon/Star" at bounding box center [465, 290] width 18 height 18
click at [846, 7] on div "Mark Complete" at bounding box center [832, 14] width 44 height 18
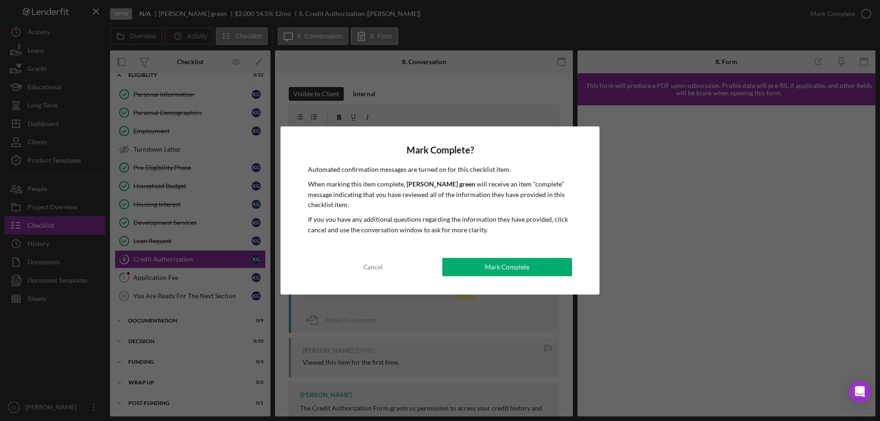
drag, startPoint x: 524, startPoint y: 263, endPoint x: 499, endPoint y: 264, distance: 25.7
click at [523, 263] on div "Mark Complete" at bounding box center [507, 267] width 44 height 18
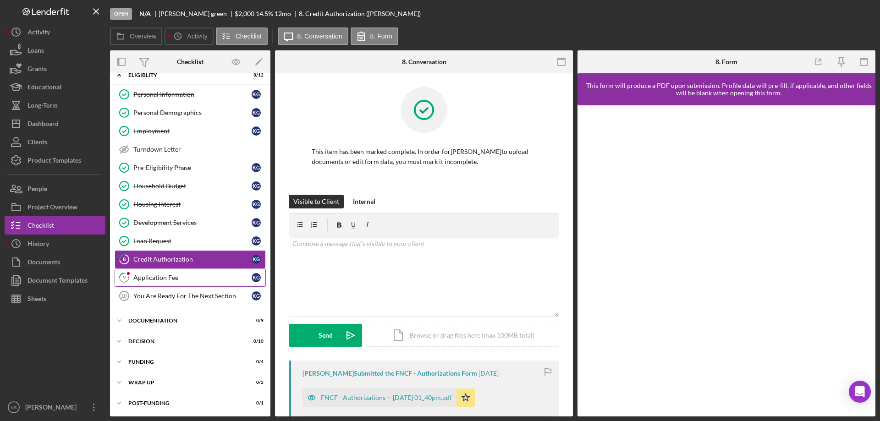
click at [207, 276] on div "Application Fee" at bounding box center [192, 277] width 118 height 7
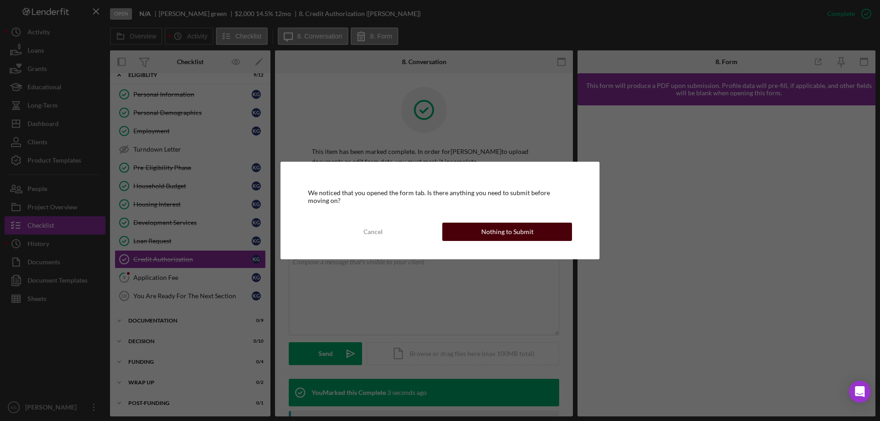
click at [522, 228] on div "Nothing to Submit" at bounding box center [507, 232] width 52 height 18
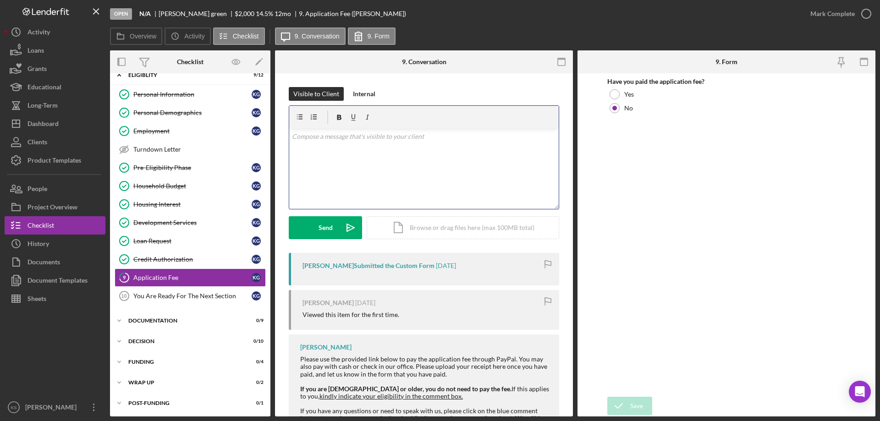
click at [399, 160] on div "v Color teal Color pink Remove color Add row above Add row below Add column bef…" at bounding box center [423, 169] width 269 height 80
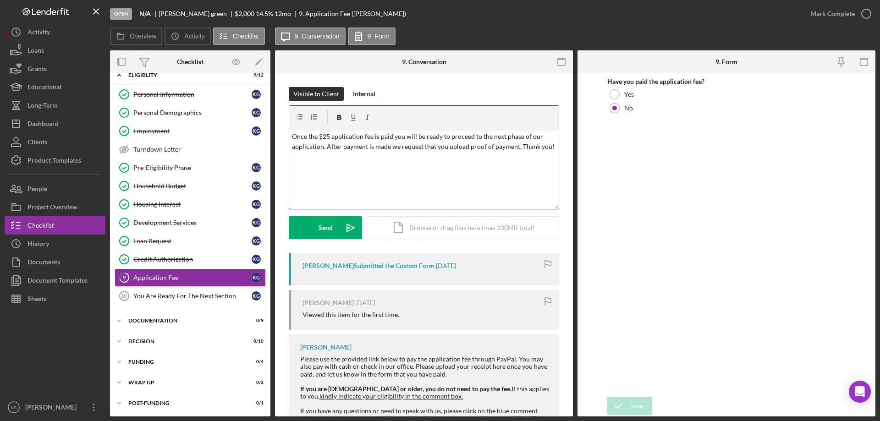
click at [388, 137] on p "Once the $25 application fee is paid you will be ready to proceed to the next p…" at bounding box center [424, 142] width 264 height 21
click at [0, 0] on span "," at bounding box center [0, 0] width 0 height 0
click at [386, 147] on p "Once the $25 application fee is paid, you will be ready to proceed to the next …" at bounding box center [424, 142] width 264 height 21
click at [0, 0] on span "made" at bounding box center [0, 0] width 0 height 0
click at [423, 175] on div "v Color teal Color pink Remove color Add row above Add row below Add column bef…" at bounding box center [423, 169] width 269 height 80
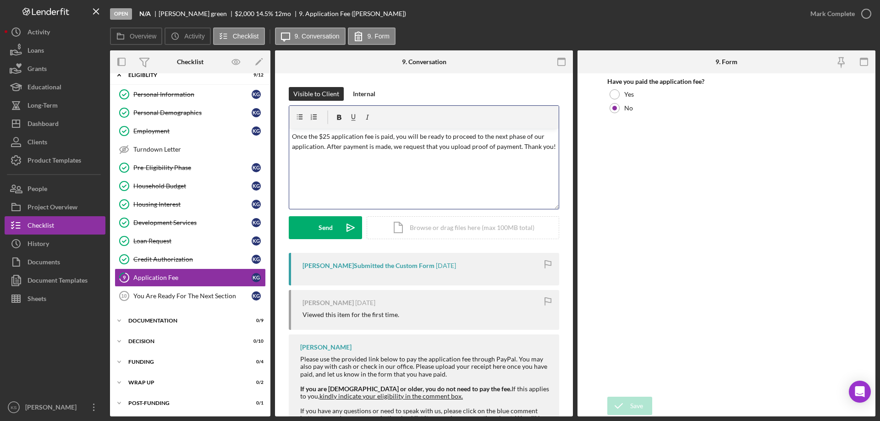
click at [376, 145] on p "Once the $25 application fee is paid, you will be ready to proceed to the next …" at bounding box center [424, 142] width 264 height 21
click at [0, 0] on span "made" at bounding box center [0, 0] width 0 height 0
click at [407, 177] on div "v Color teal Color pink Remove color Add row above Add row below Add column bef…" at bounding box center [423, 169] width 269 height 80
click at [495, 147] on p "Once the $25 application fee is paid, you will be ready to proceed to the next …" at bounding box center [424, 147] width 264 height 31
click at [480, 162] on p "Once the $25 application fee is paid, you will be ready to proceed to the next …" at bounding box center [424, 147] width 264 height 31
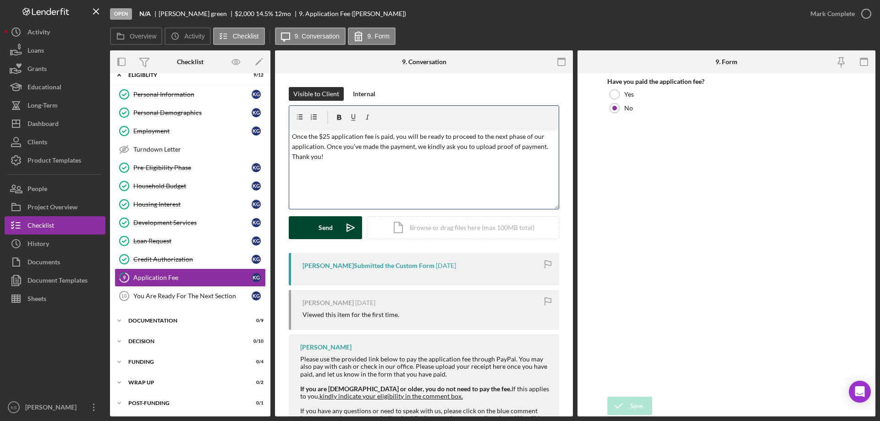
click at [326, 226] on div "Send" at bounding box center [325, 227] width 14 height 23
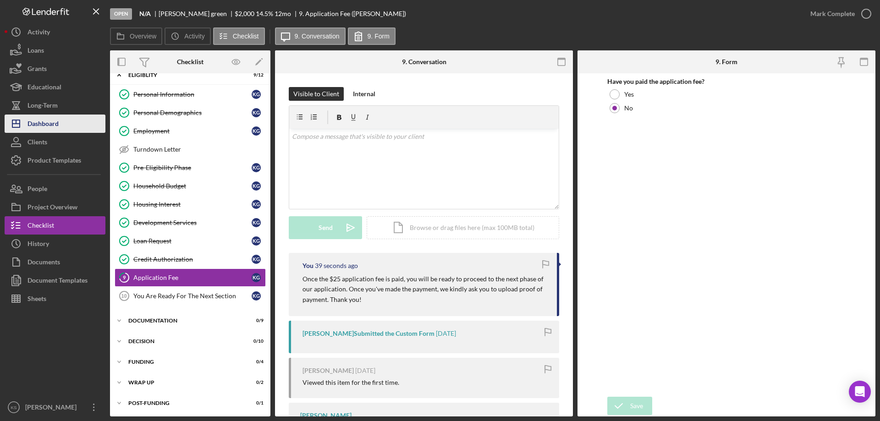
click at [61, 120] on button "Icon/Dashboard Dashboard" at bounding box center [55, 124] width 101 height 18
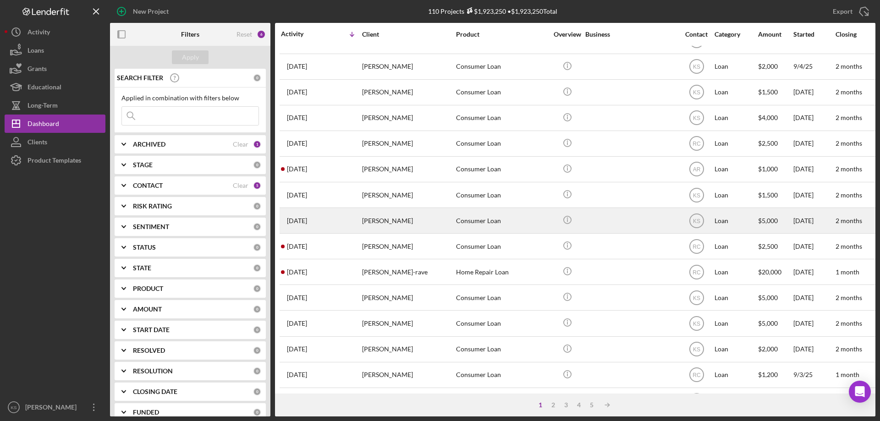
scroll to position [307, 0]
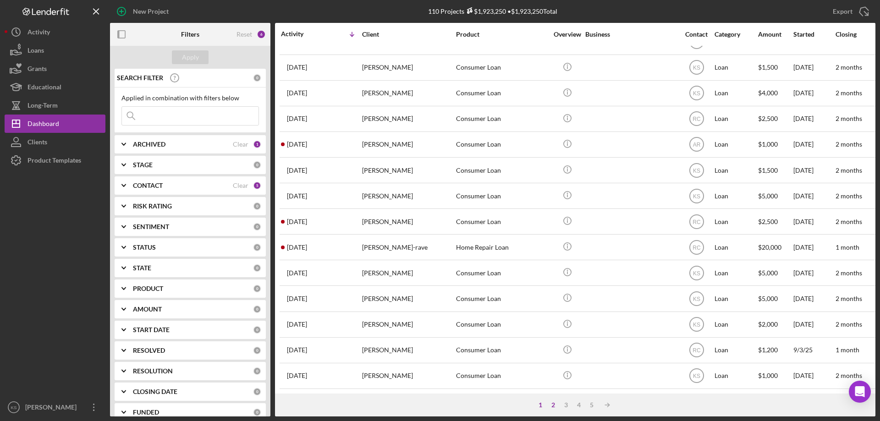
click at [554, 406] on div "2" at bounding box center [553, 404] width 13 height 7
click at [573, 406] on div "3" at bounding box center [575, 404] width 13 height 7
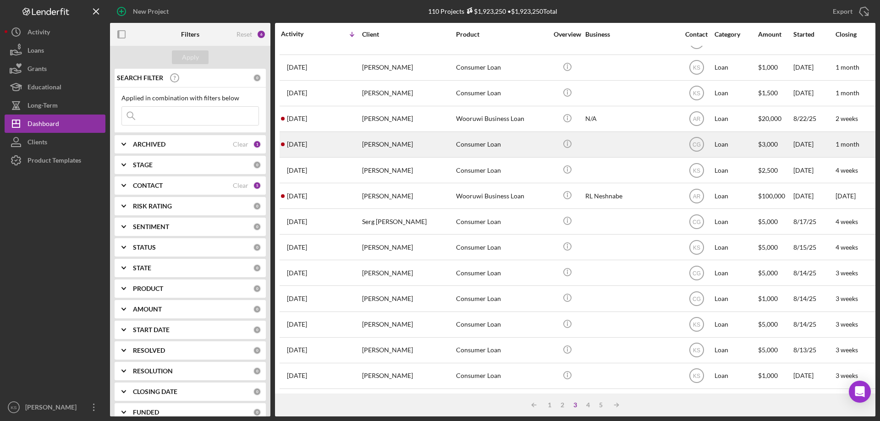
click at [426, 136] on div "[PERSON_NAME]" at bounding box center [408, 144] width 92 height 24
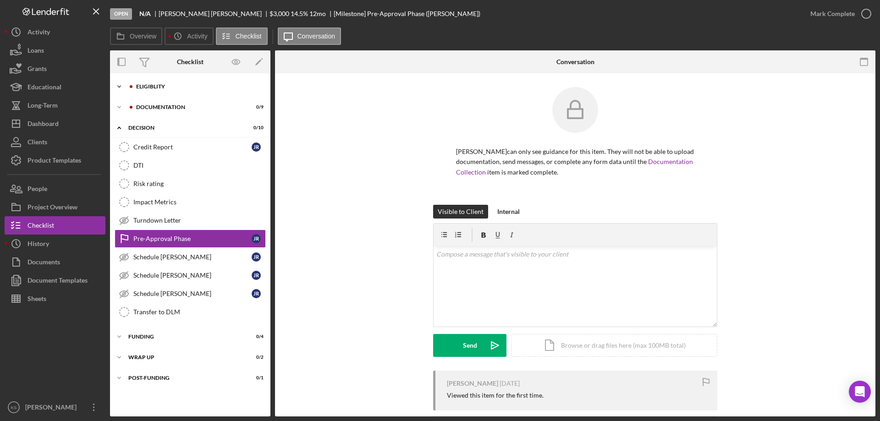
click at [164, 84] on div "Eligiblity" at bounding box center [197, 86] width 123 height 5
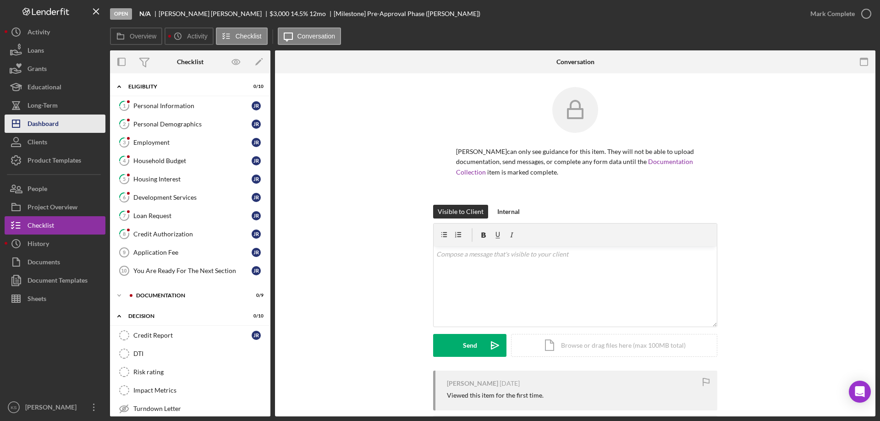
click at [45, 131] on div "Dashboard" at bounding box center [42, 125] width 31 height 21
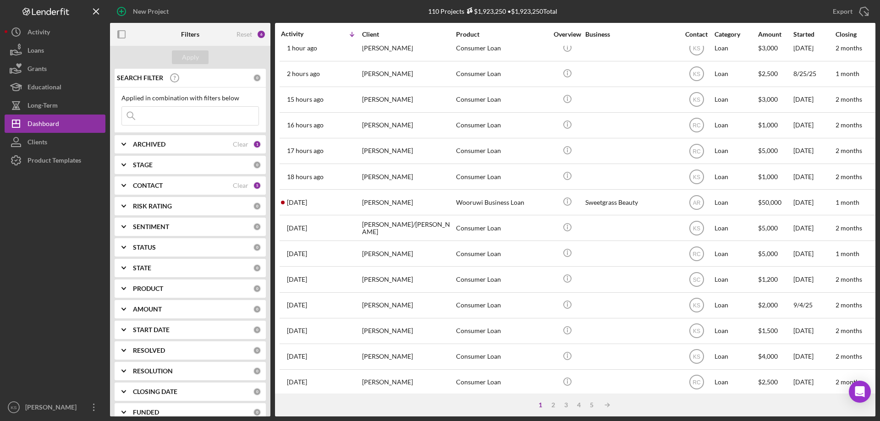
scroll to position [92, 0]
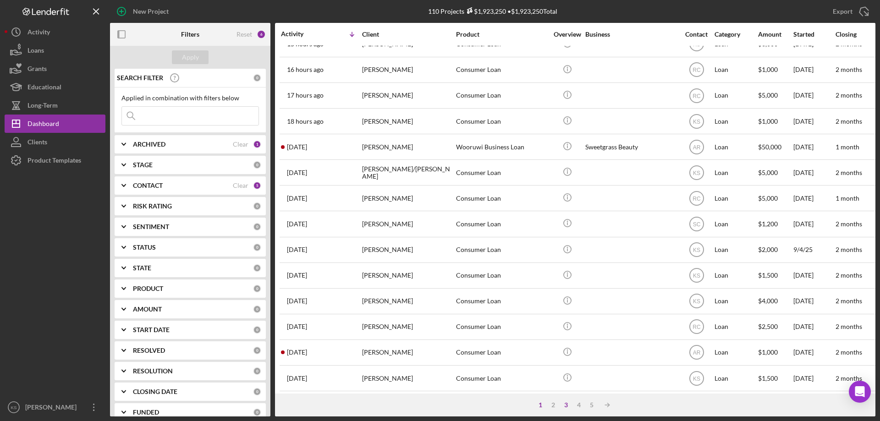
click at [564, 405] on div "3" at bounding box center [566, 404] width 13 height 7
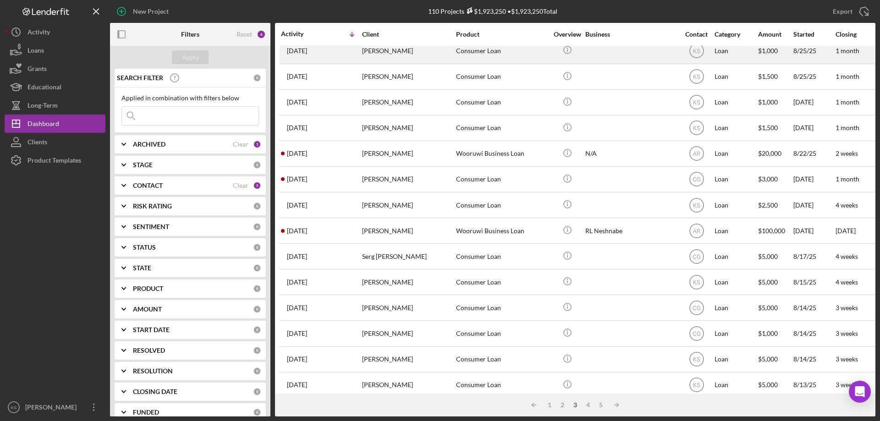
scroll to position [275, 0]
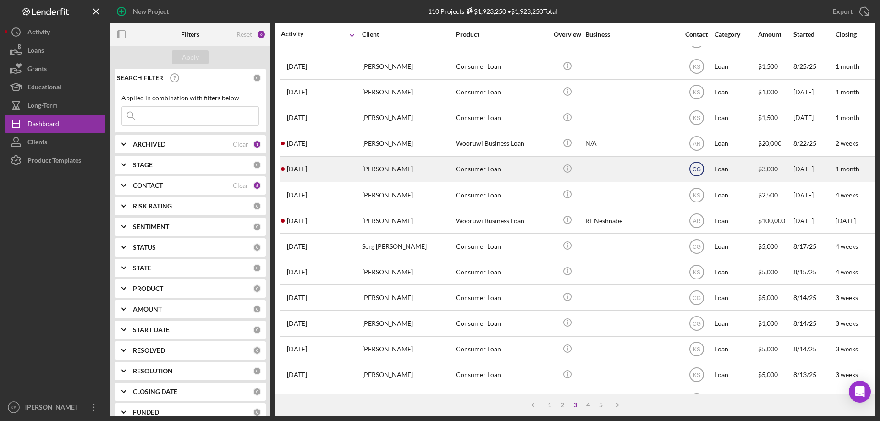
click at [697, 174] on icon "CG" at bounding box center [696, 169] width 23 height 23
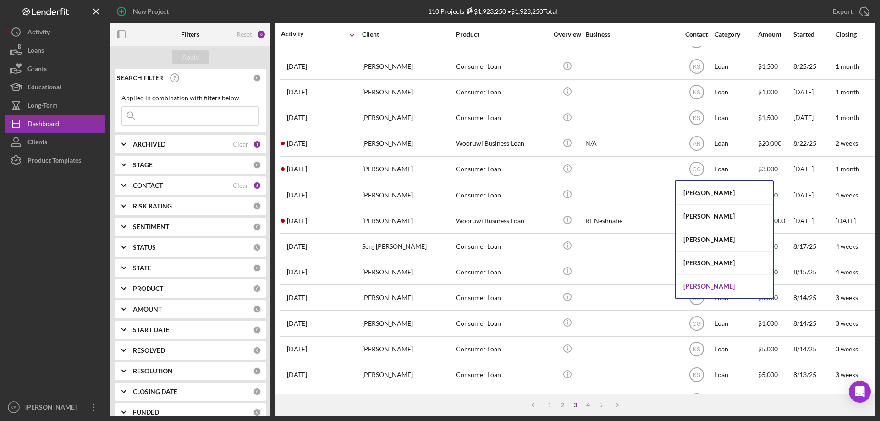
click at [704, 283] on div "[PERSON_NAME]" at bounding box center [723, 286] width 97 height 23
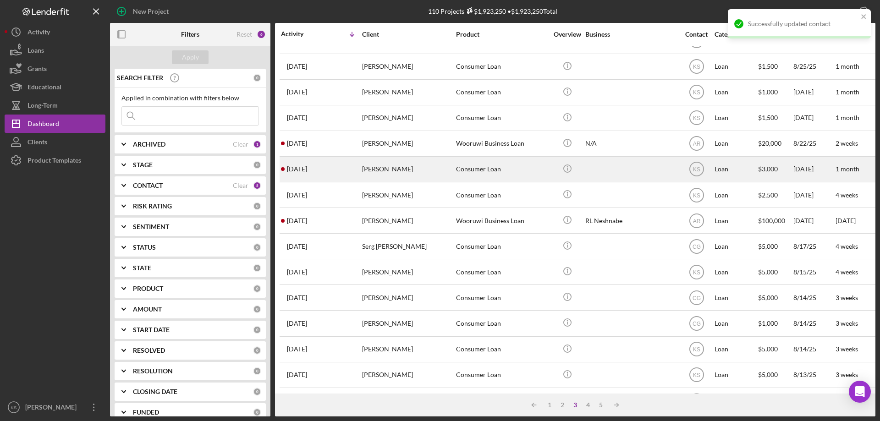
click at [443, 169] on div "[PERSON_NAME]" at bounding box center [408, 169] width 92 height 24
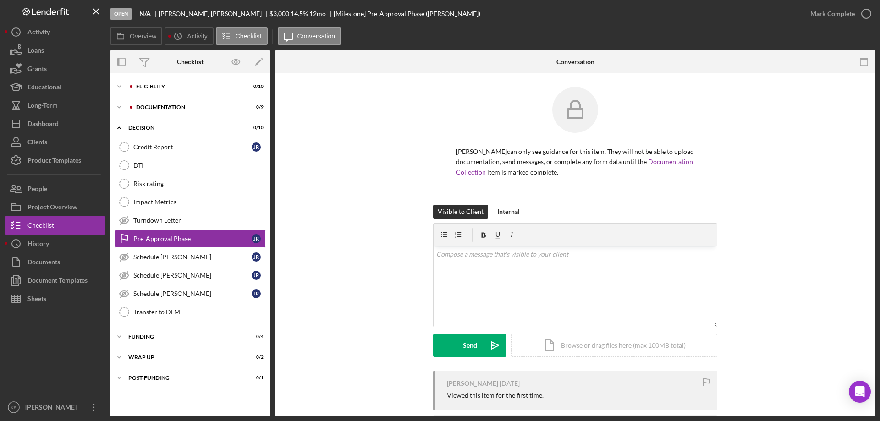
click at [168, 77] on div "Icon/Expander Eligiblity 0 / 10 Icon/Expander Documentation 0 / 9 Icon/Expander…" at bounding box center [190, 244] width 160 height 343
click at [163, 83] on div "Icon/Expander Eligiblity 0 / 10" at bounding box center [190, 86] width 160 height 18
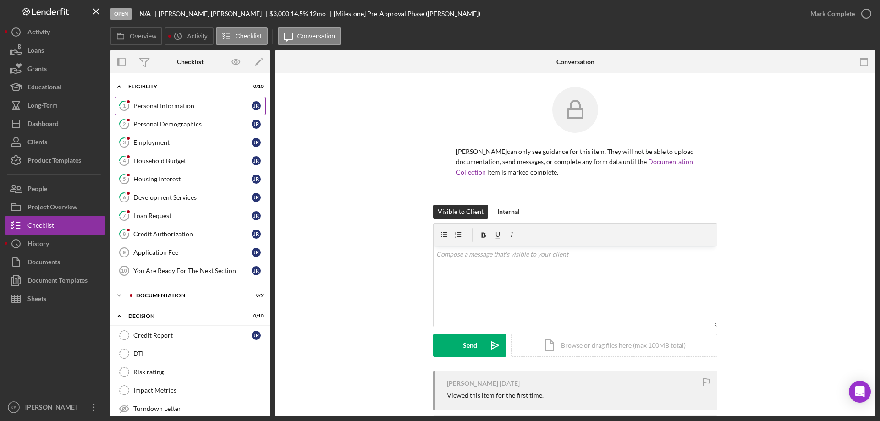
click at [157, 105] on div "Personal Information" at bounding box center [192, 105] width 118 height 7
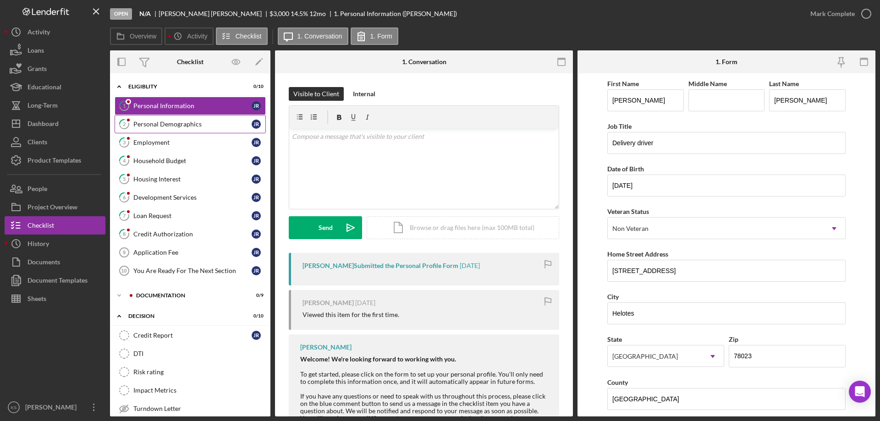
click at [211, 126] on div "Personal Demographics" at bounding box center [192, 124] width 118 height 7
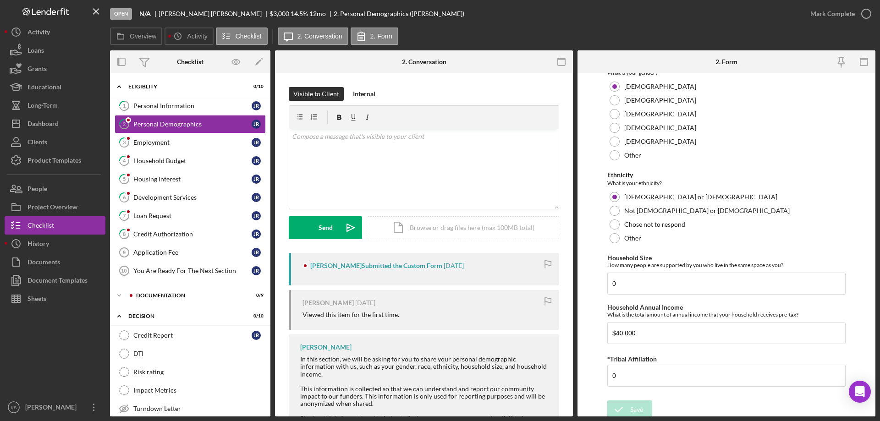
scroll to position [503, 0]
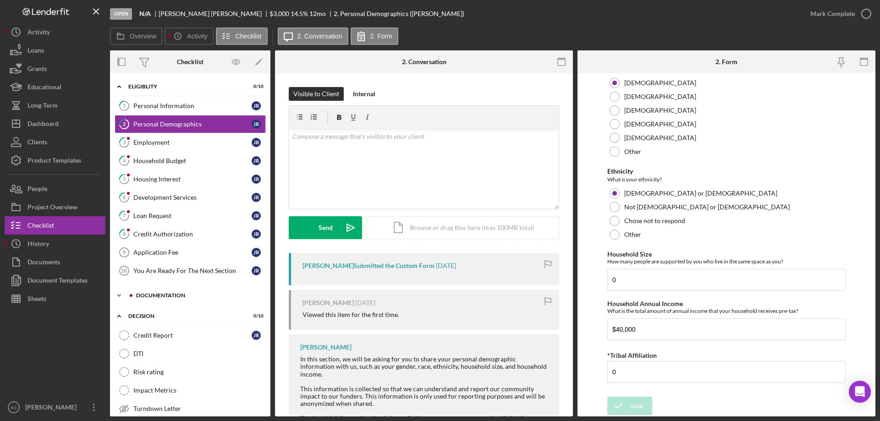
click at [182, 291] on div "Icon/Expander Documentation 0 / 9" at bounding box center [190, 295] width 160 height 18
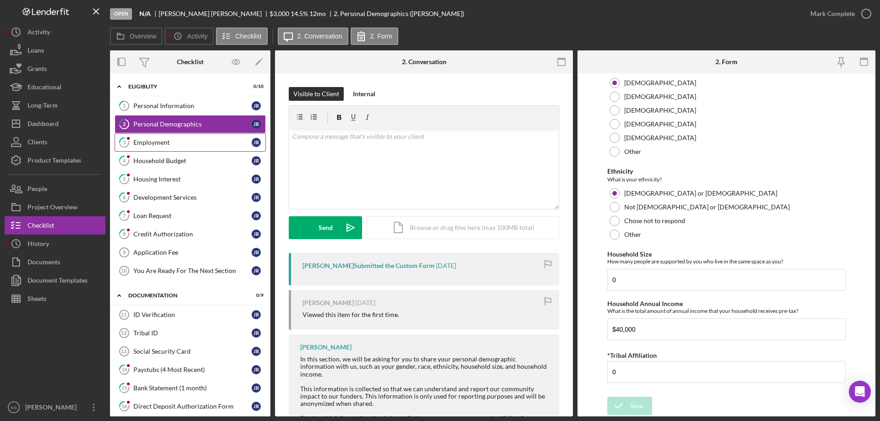
click at [175, 145] on div "Employment" at bounding box center [192, 142] width 118 height 7
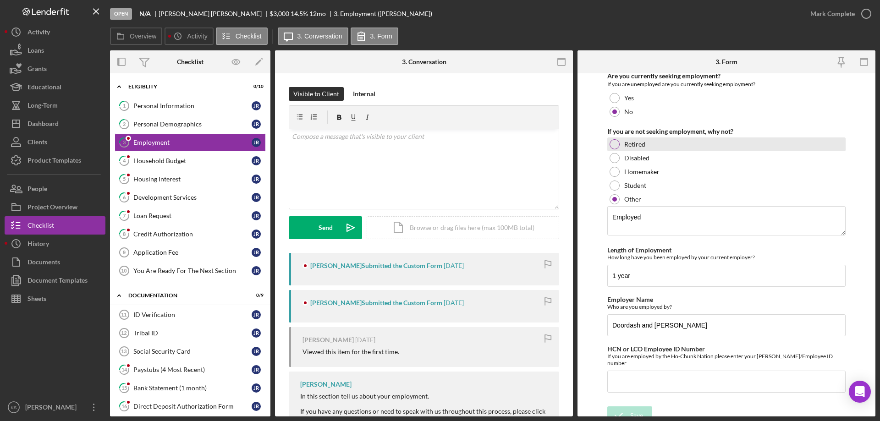
scroll to position [96, 0]
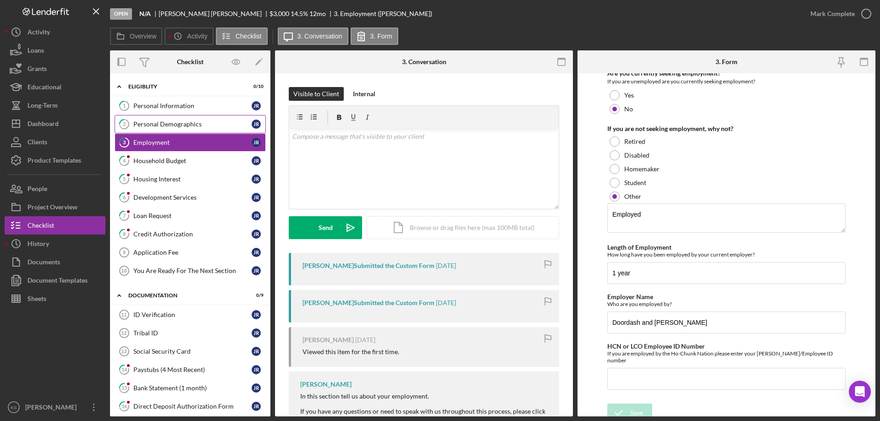
click at [166, 128] on div "Personal Demographics" at bounding box center [192, 124] width 118 height 7
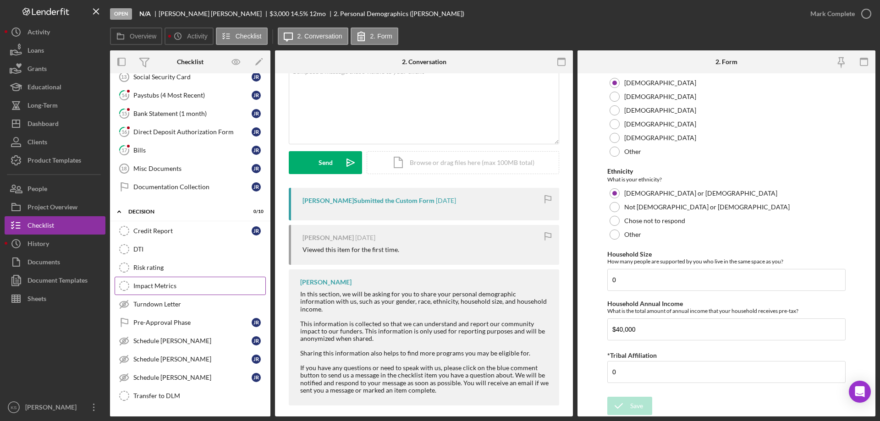
scroll to position [275, 0]
click at [165, 307] on div "Turndown Letter" at bounding box center [199, 303] width 132 height 7
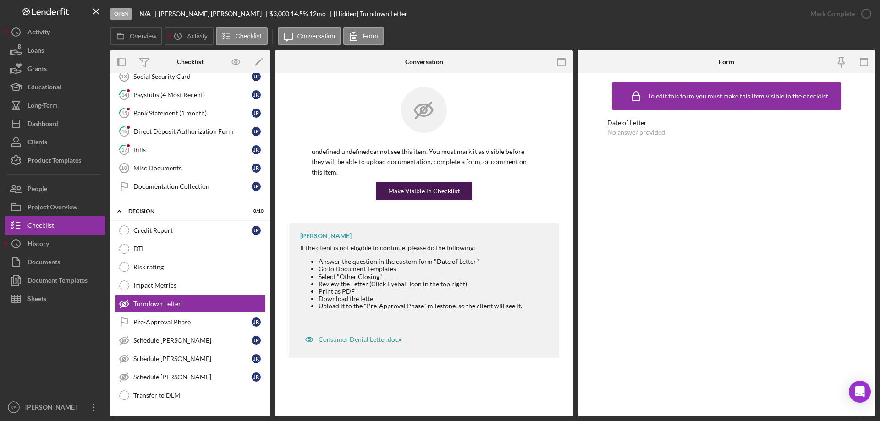
click at [442, 183] on div "Make Visible in Checklist" at bounding box center [423, 191] width 71 height 18
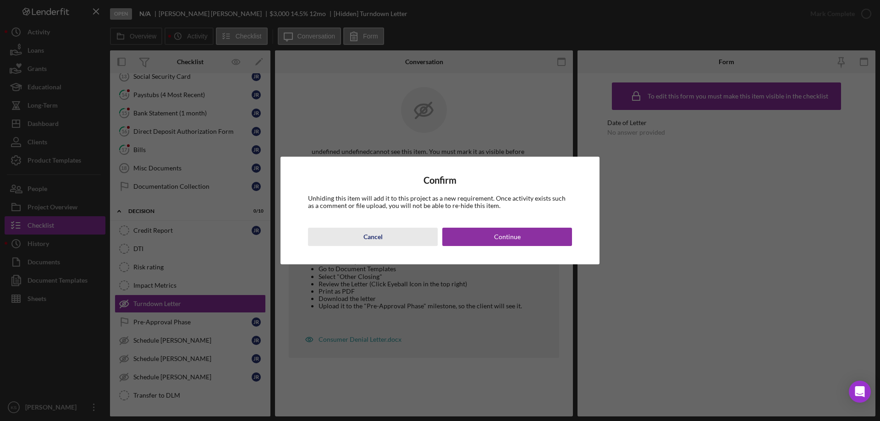
click at [389, 233] on button "Cancel" at bounding box center [373, 237] width 130 height 18
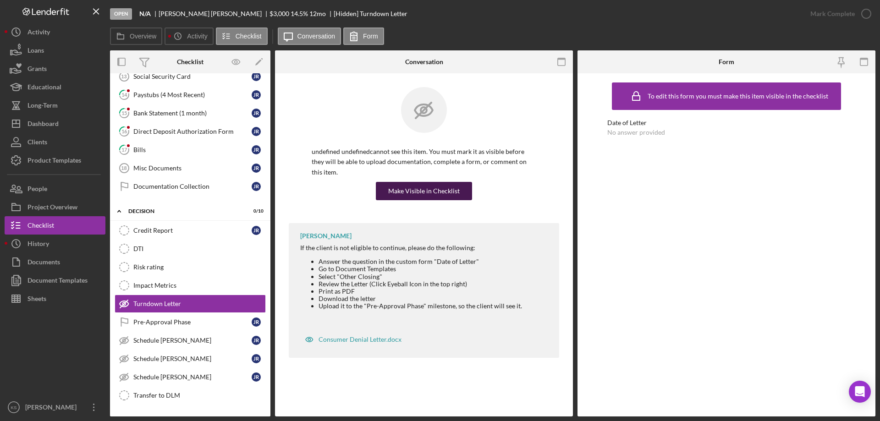
click at [457, 182] on button "Make Visible in Checklist" at bounding box center [424, 191] width 96 height 18
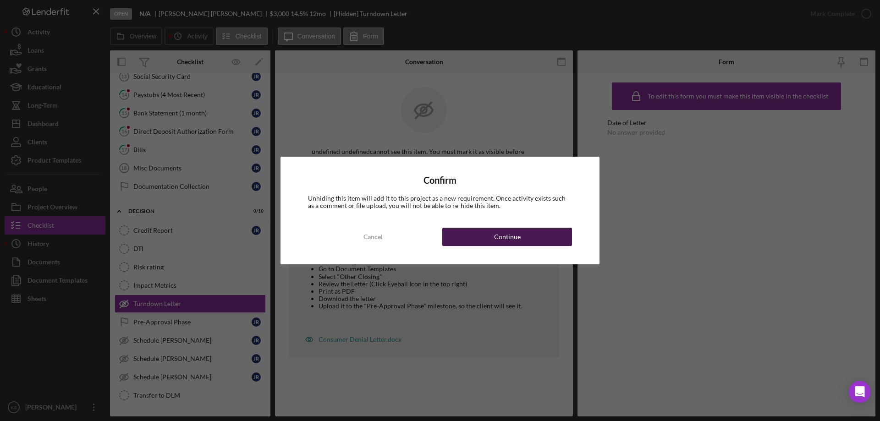
click at [499, 237] on div "Continue" at bounding box center [507, 237] width 27 height 18
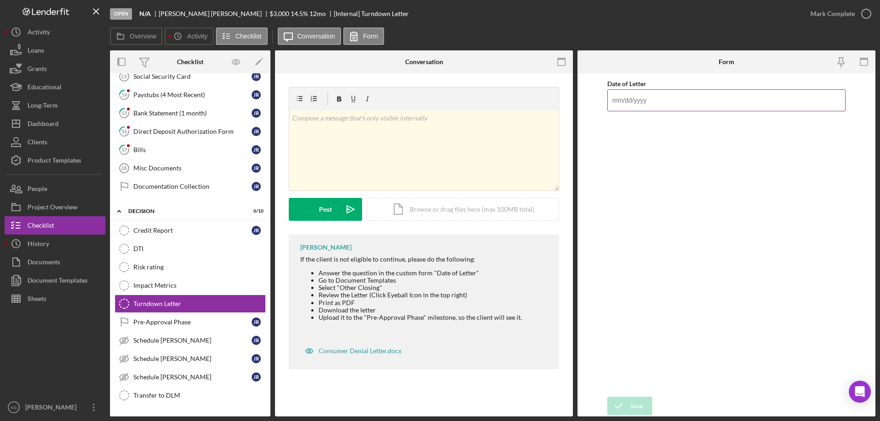
click at [671, 101] on input "Date of Letter" at bounding box center [726, 100] width 238 height 22
type input "[DATE]"
click at [752, 166] on div "Date of Letter [DATE]" at bounding box center [726, 235] width 238 height 314
click at [636, 397] on div "Save" at bounding box center [636, 406] width 13 height 18
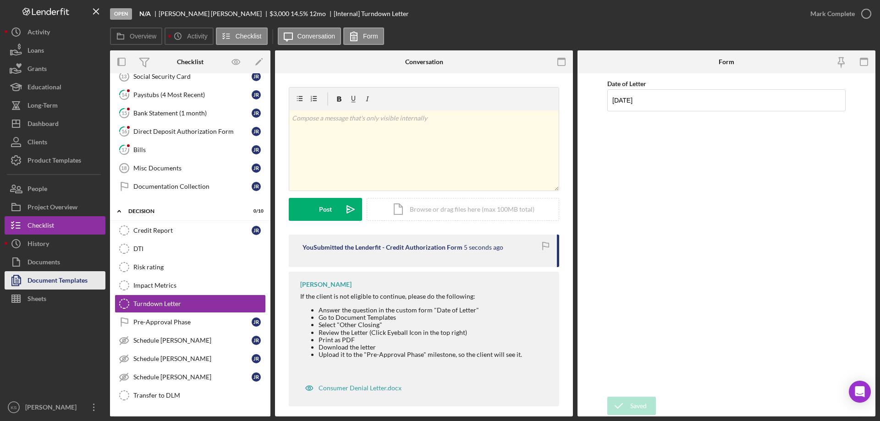
click at [42, 277] on div "Document Templates" at bounding box center [57, 281] width 60 height 21
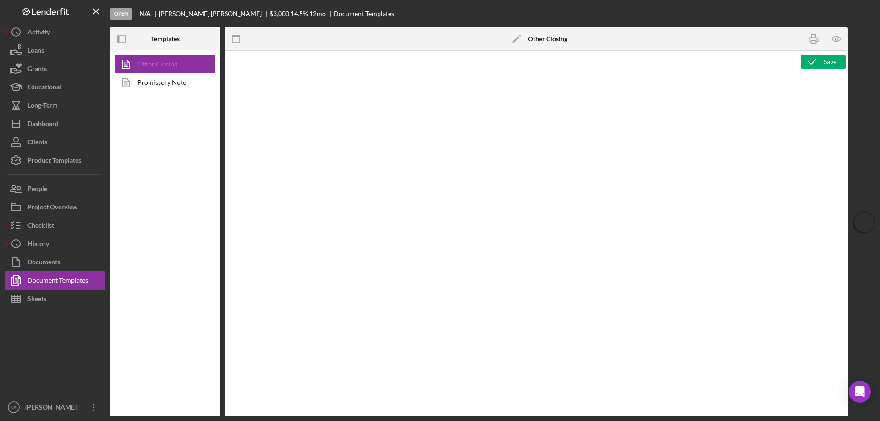
click at [174, 66] on link "Other Closing" at bounding box center [163, 64] width 96 height 18
type textarea "<p style="margin-top: 0pt; margin-bottom: 0pt;">&nbsp;</p> <p style="margin-top…"
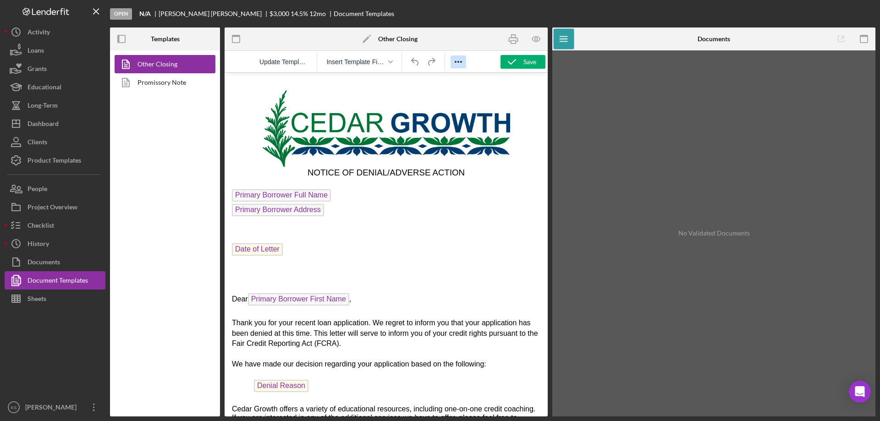
click at [459, 61] on icon "Reveal or hide additional toolbar items" at bounding box center [458, 62] width 7 height 2
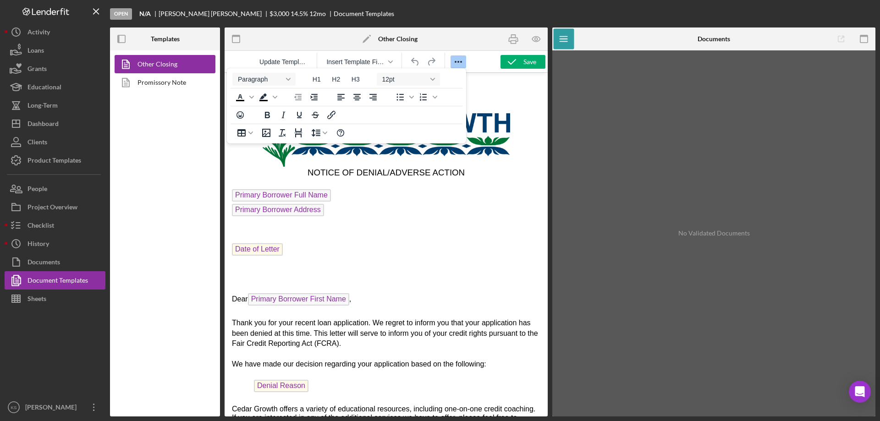
click at [459, 61] on icon "Reveal or hide additional toolbar items" at bounding box center [458, 62] width 7 height 2
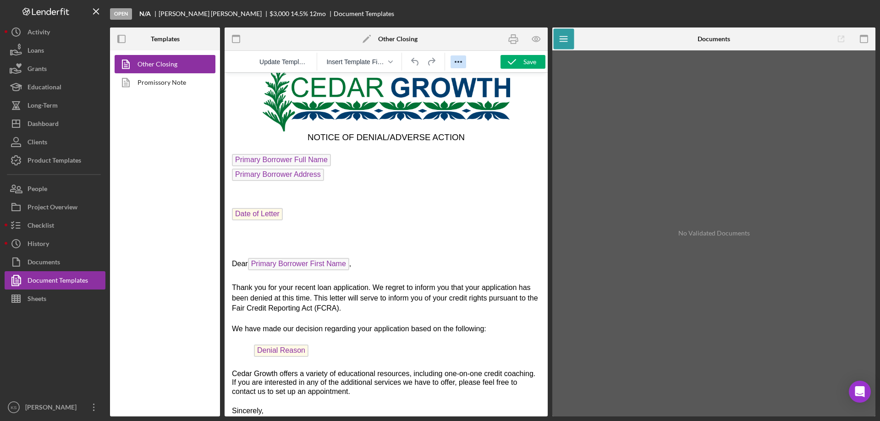
scroll to position [116, 0]
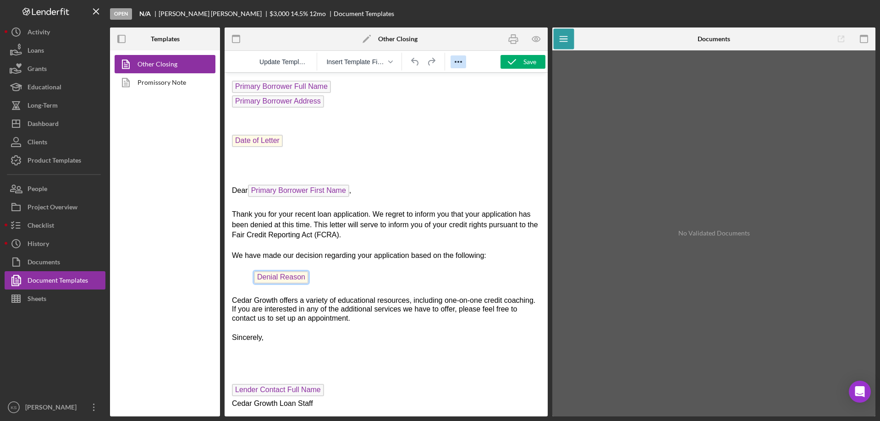
click at [283, 273] on span "Denial Reason" at bounding box center [281, 277] width 55 height 12
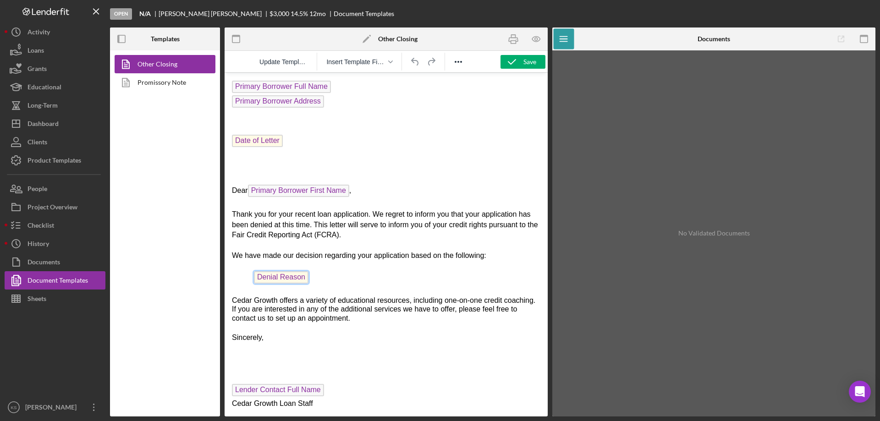
click at [283, 273] on span "Denial Reason" at bounding box center [281, 277] width 55 height 12
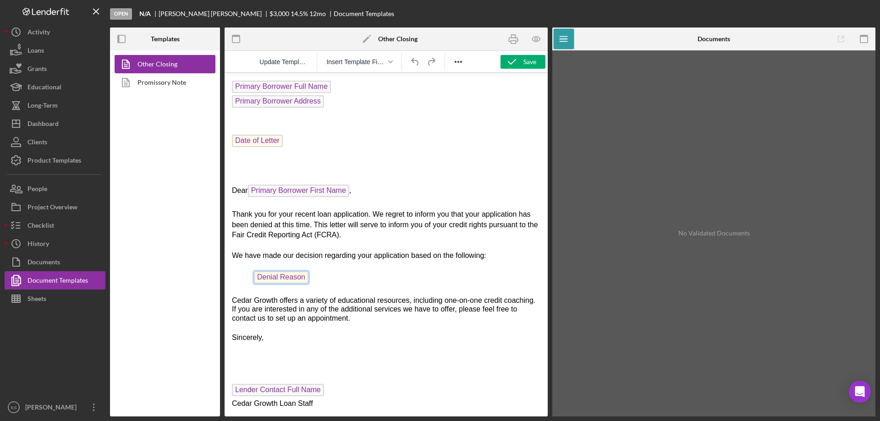
click at [283, 273] on span "Denial Reason" at bounding box center [281, 277] width 55 height 12
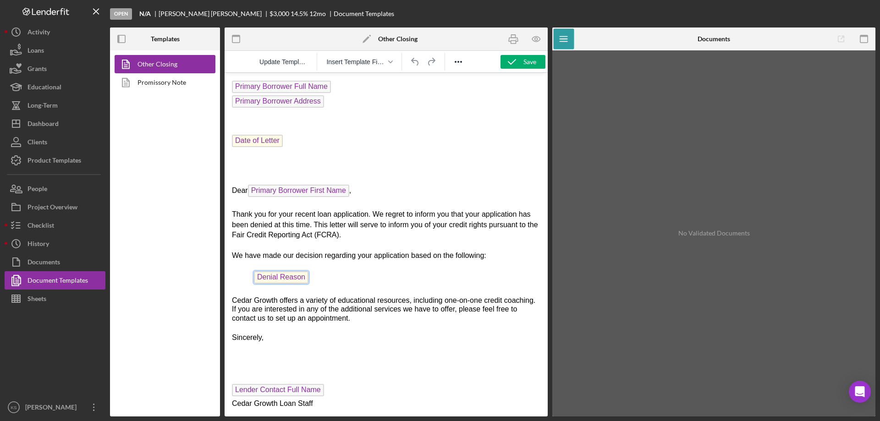
click at [283, 273] on span "Denial Reason" at bounding box center [281, 277] width 55 height 12
click at [96, 9] on icon "Icon/Menu Close" at bounding box center [96, 11] width 21 height 21
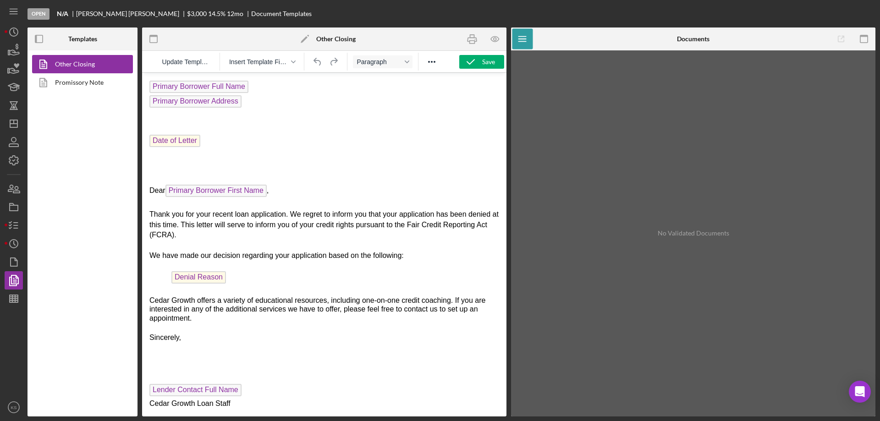
scroll to position [103, 0]
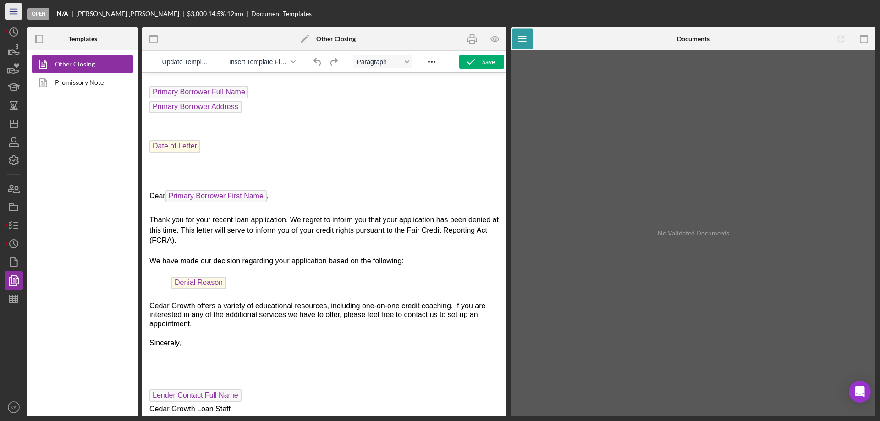
click at [18, 13] on icon "Icon/Menu" at bounding box center [14, 11] width 21 height 21
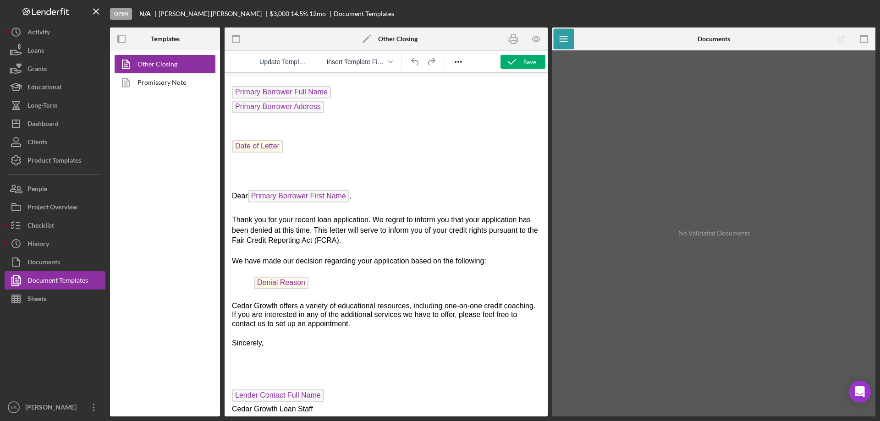
scroll to position [116, 0]
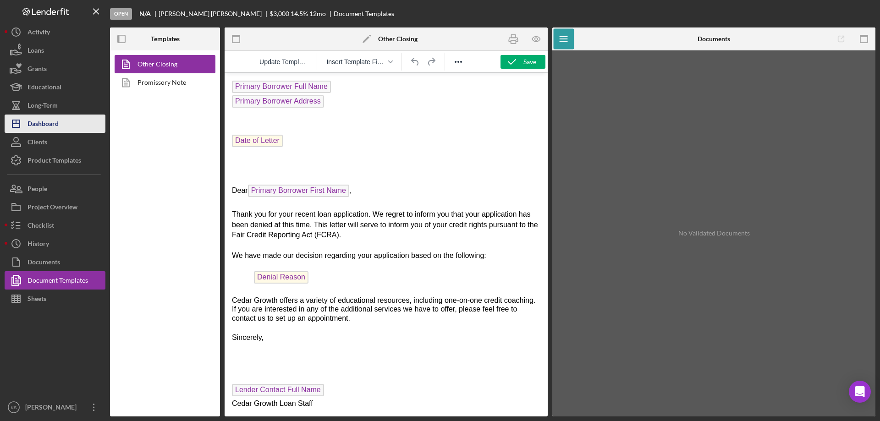
click at [58, 120] on div "Dashboard" at bounding box center [42, 125] width 31 height 21
